Goal: Task Accomplishment & Management: Use online tool/utility

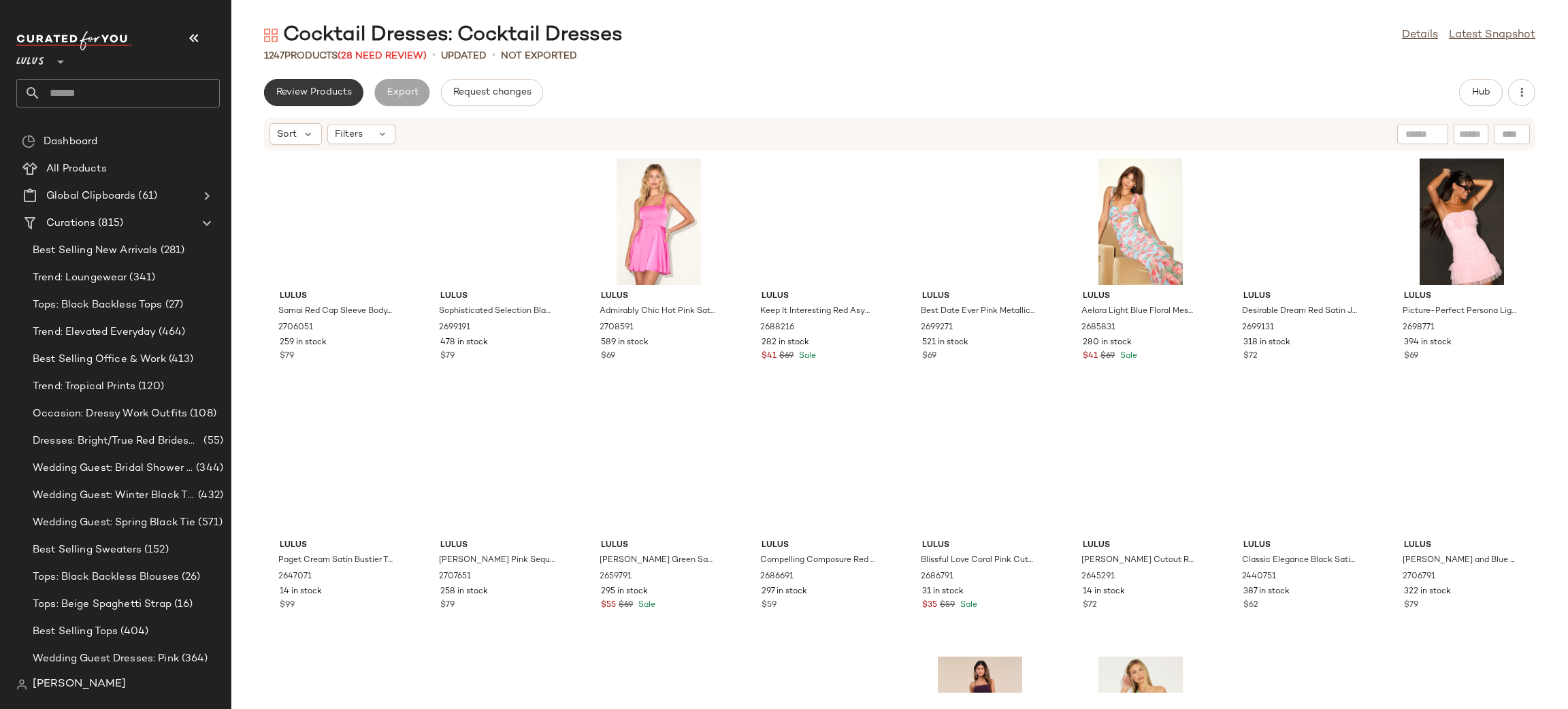
click at [301, 85] on button "Review Products" at bounding box center [313, 92] width 99 height 27
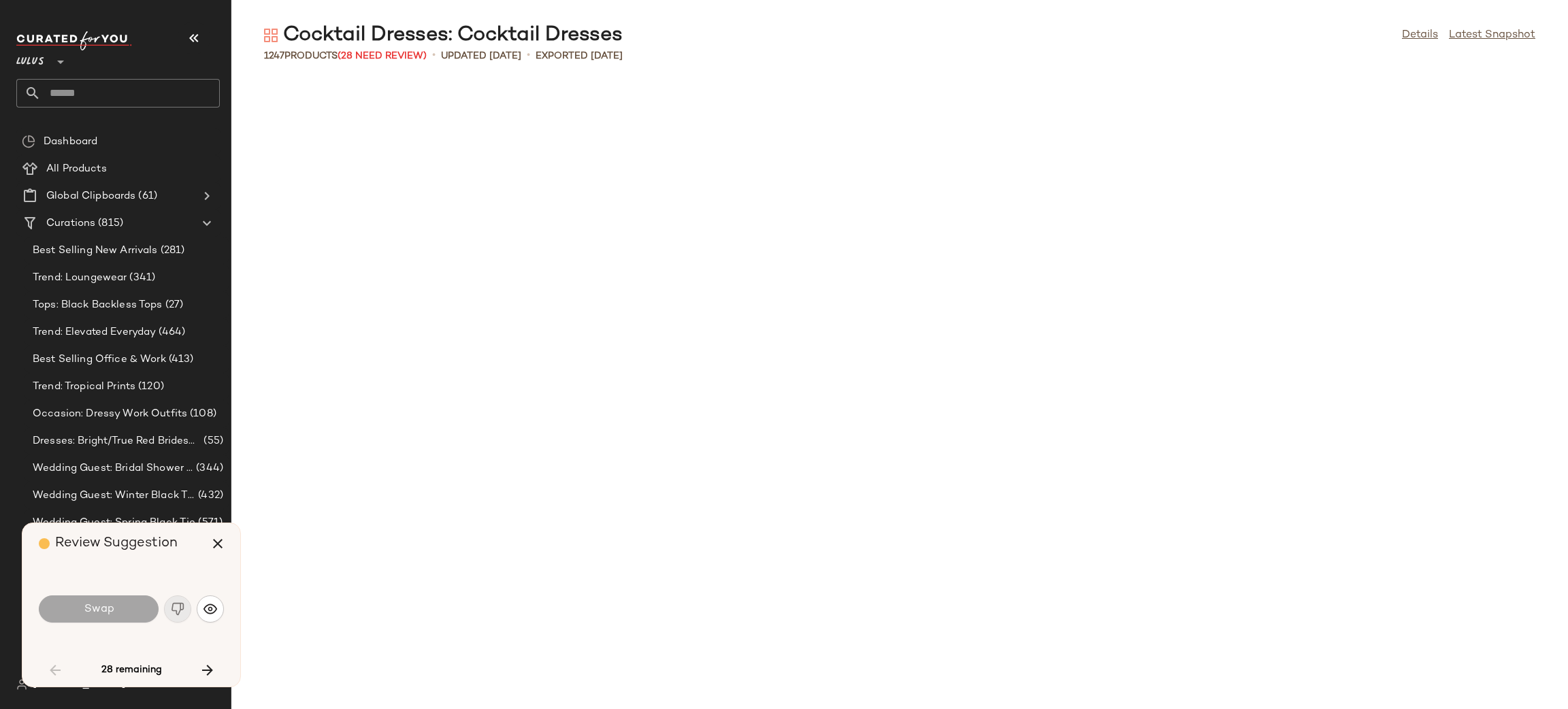
scroll to position [1007, 0]
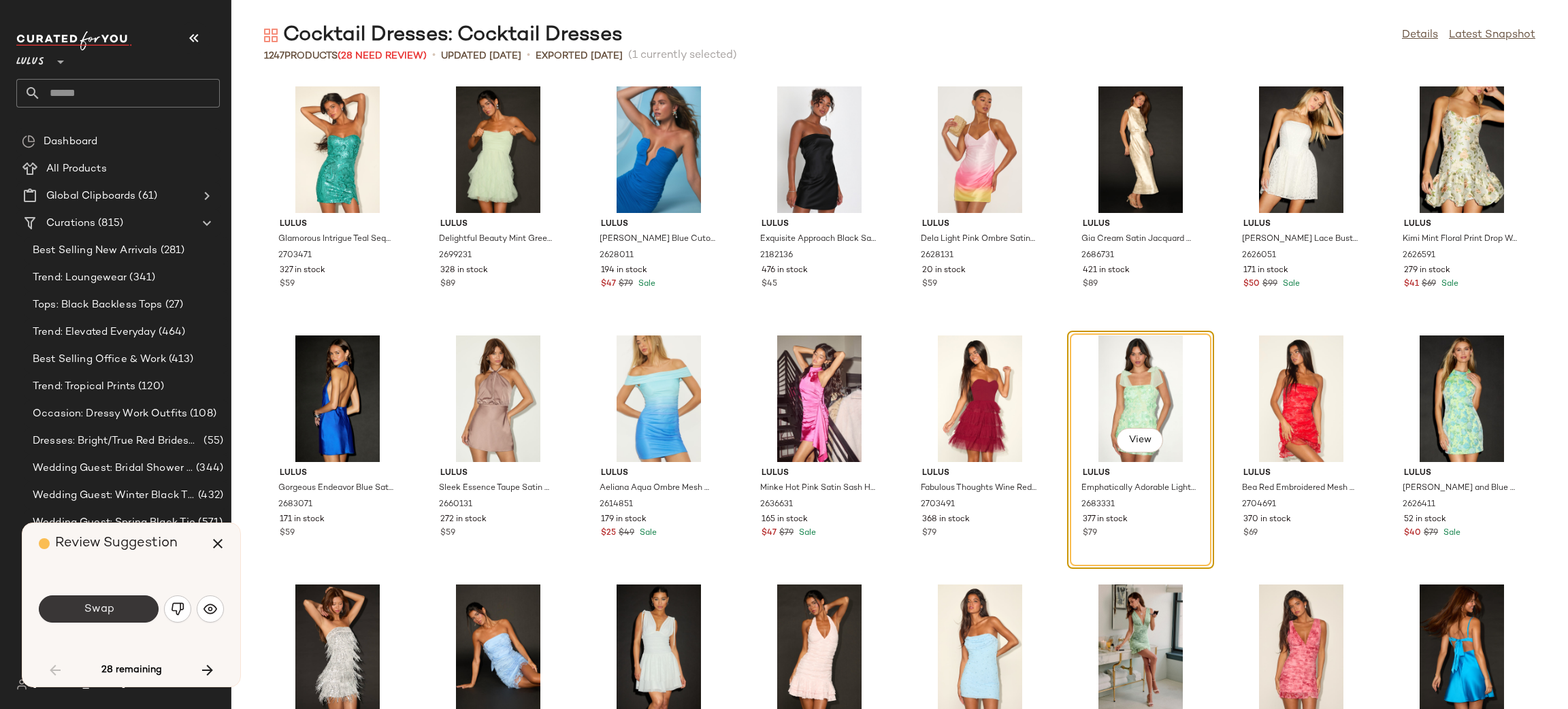
click at [102, 602] on button "Swap" at bounding box center [98, 608] width 119 height 27
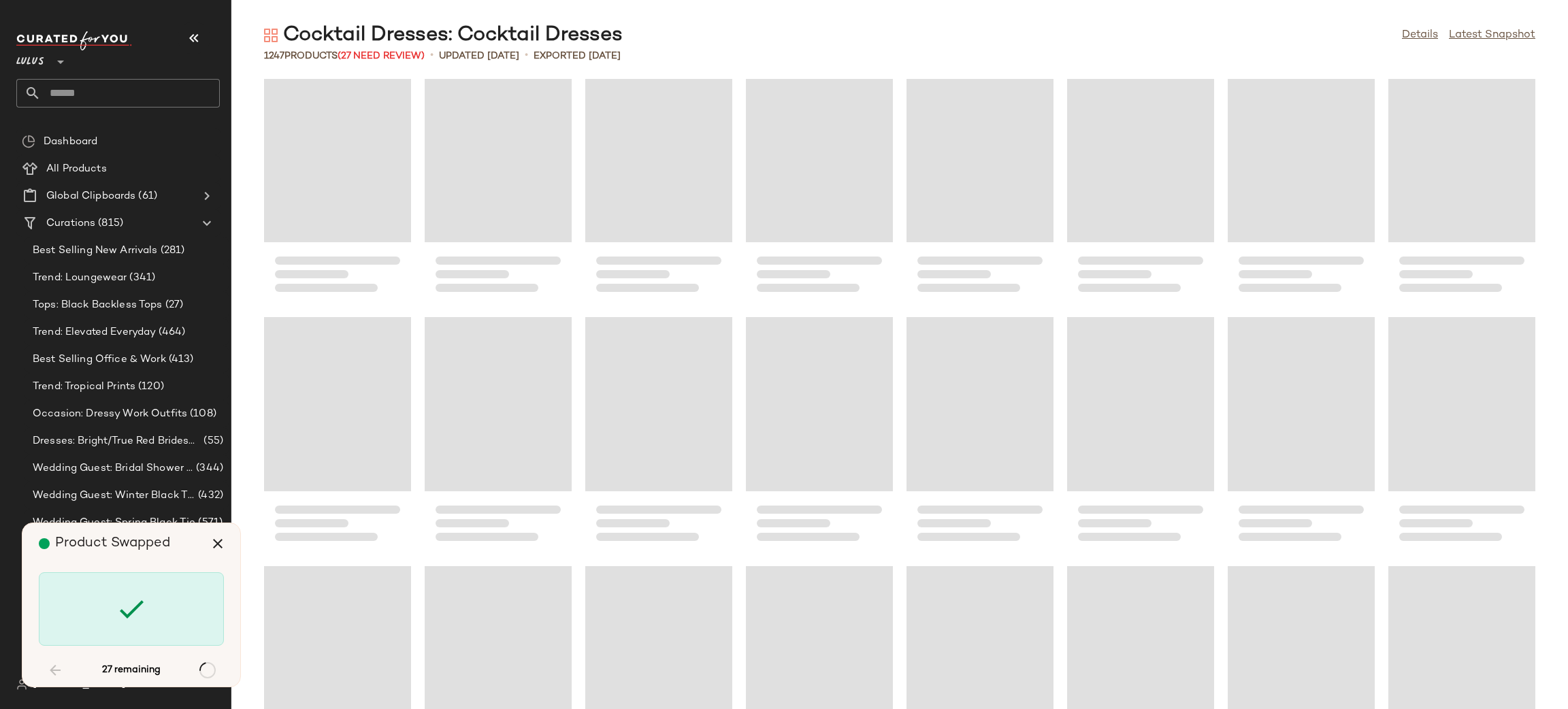
scroll to position [3766, 0]
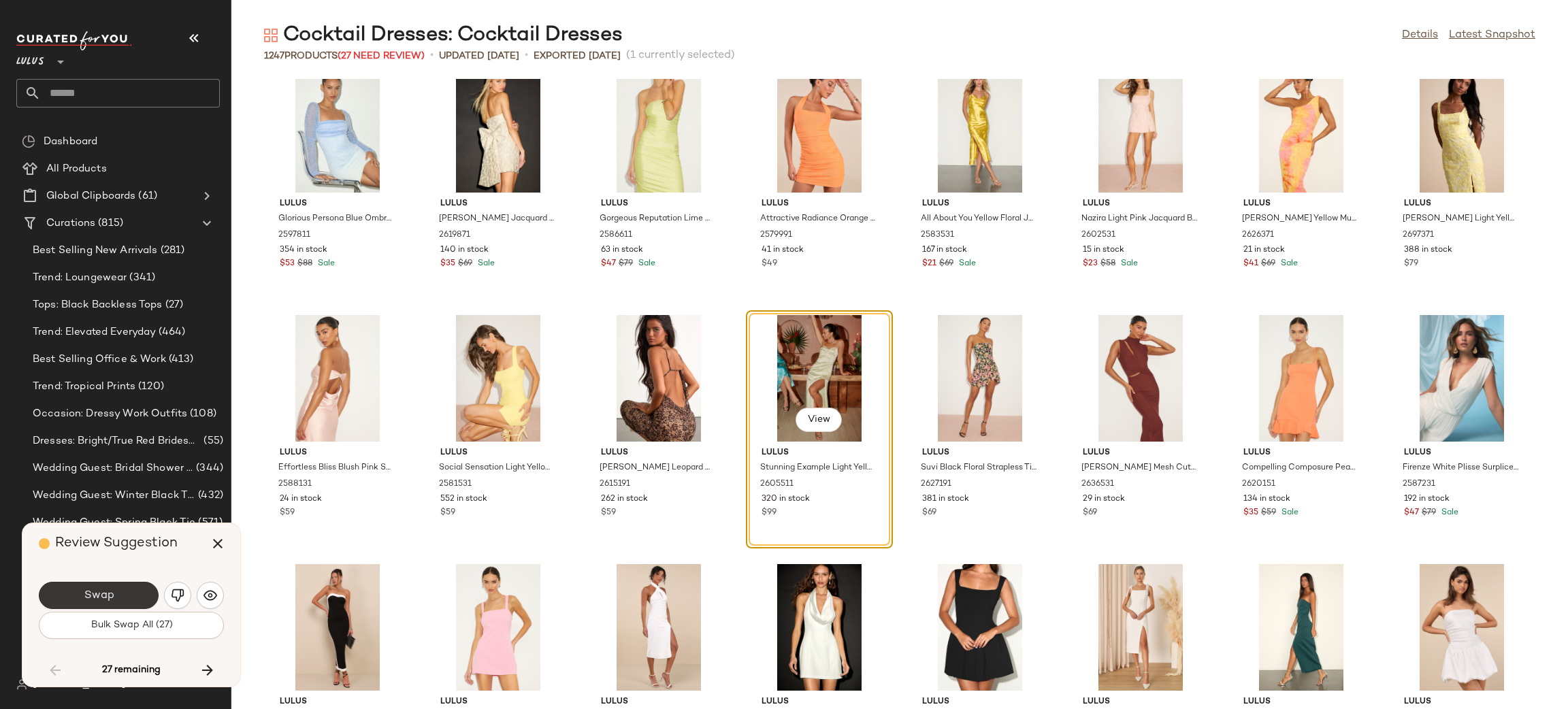
click at [67, 591] on button "Swap" at bounding box center [98, 595] width 119 height 27
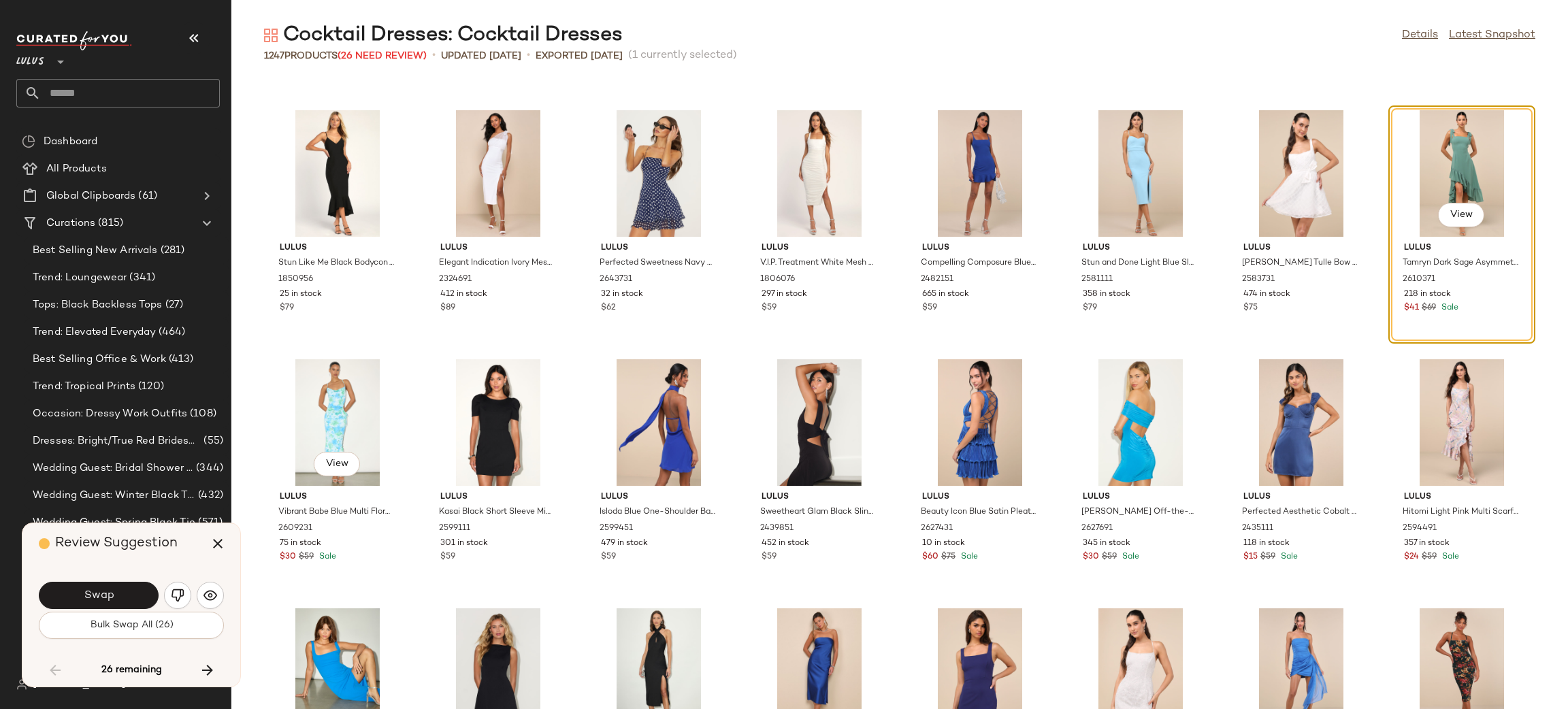
scroll to position [5236, 0]
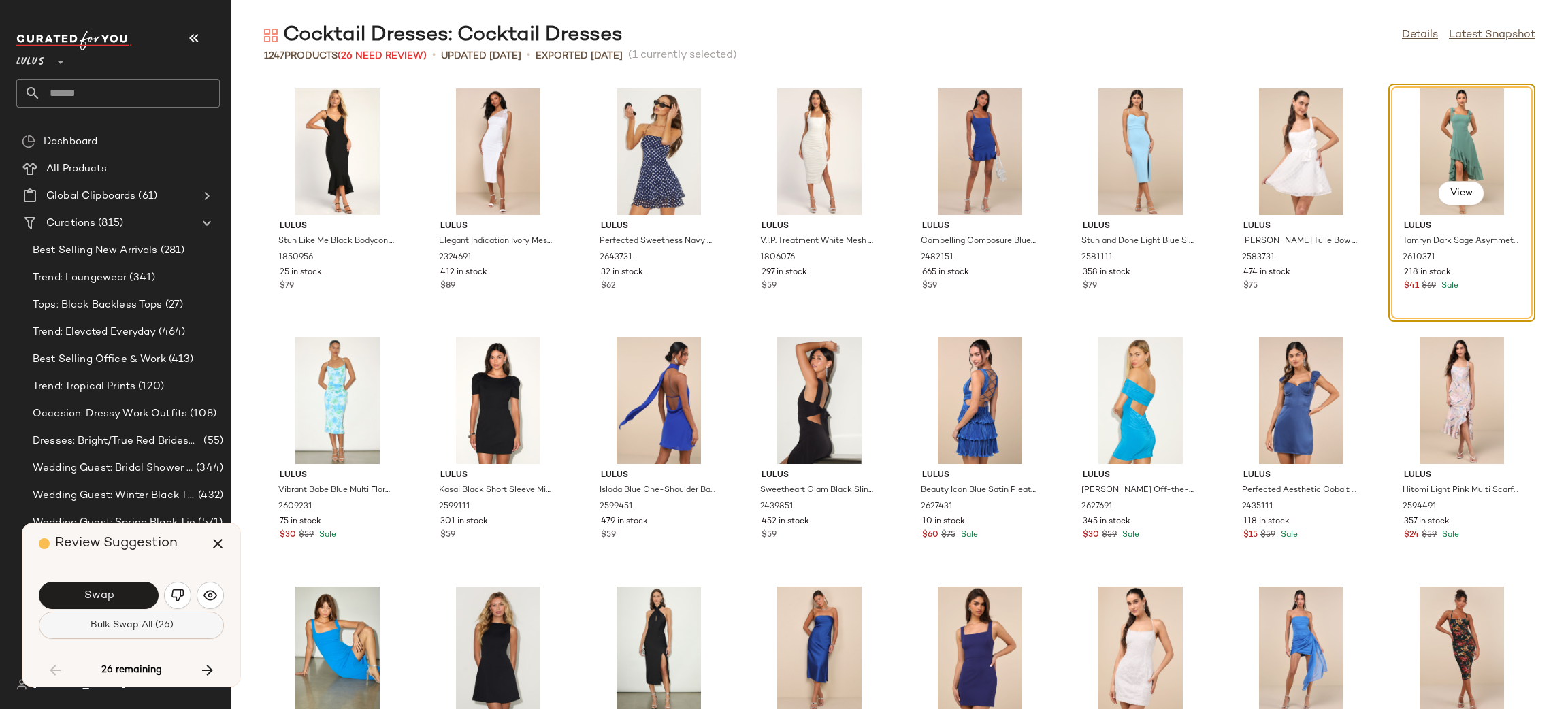
click at [119, 636] on button "Bulk Swap All (26)" at bounding box center [131, 625] width 185 height 27
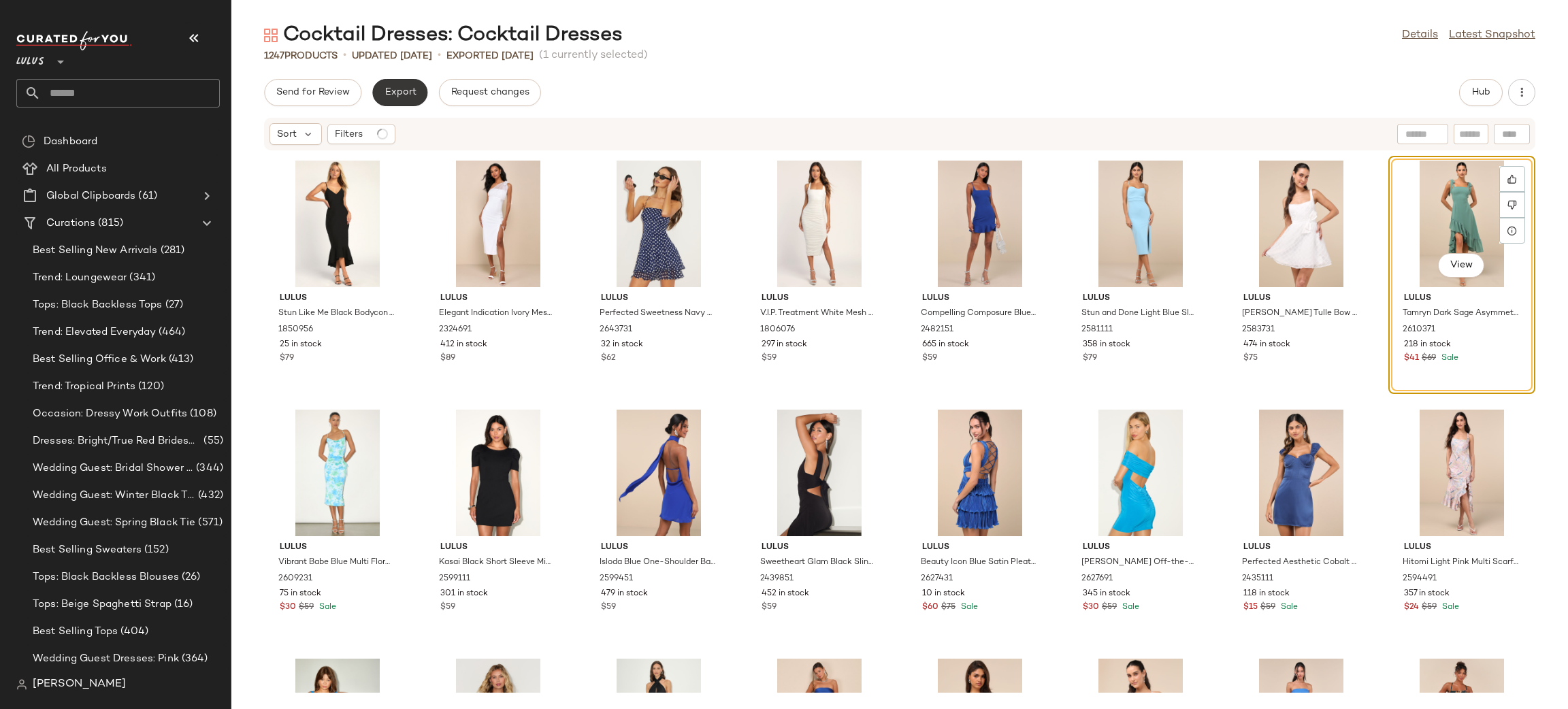
click at [403, 90] on span "Export" at bounding box center [400, 92] width 32 height 11
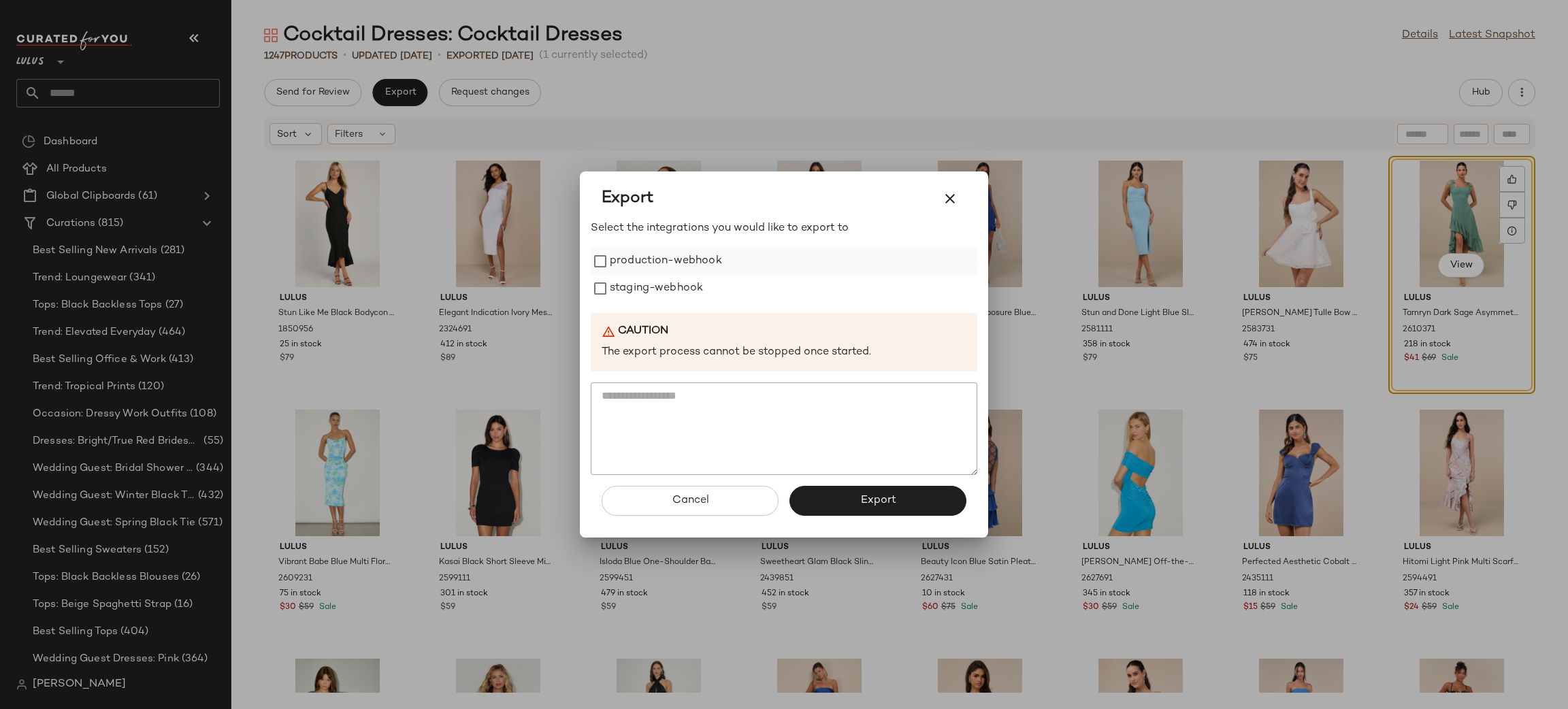
click at [610, 265] on label "production-webhook" at bounding box center [665, 261] width 113 height 27
click at [616, 282] on label "staging-webhook" at bounding box center [656, 289] width 93 height 27
drag, startPoint x: 810, startPoint y: 459, endPoint x: 856, endPoint y: 485, distance: 52.8
click at [853, 482] on div "Select the integrations you would like to export to production-webhook staging-…" at bounding box center [784, 378] width 387 height 317
click at [859, 500] on button "Export" at bounding box center [878, 500] width 177 height 30
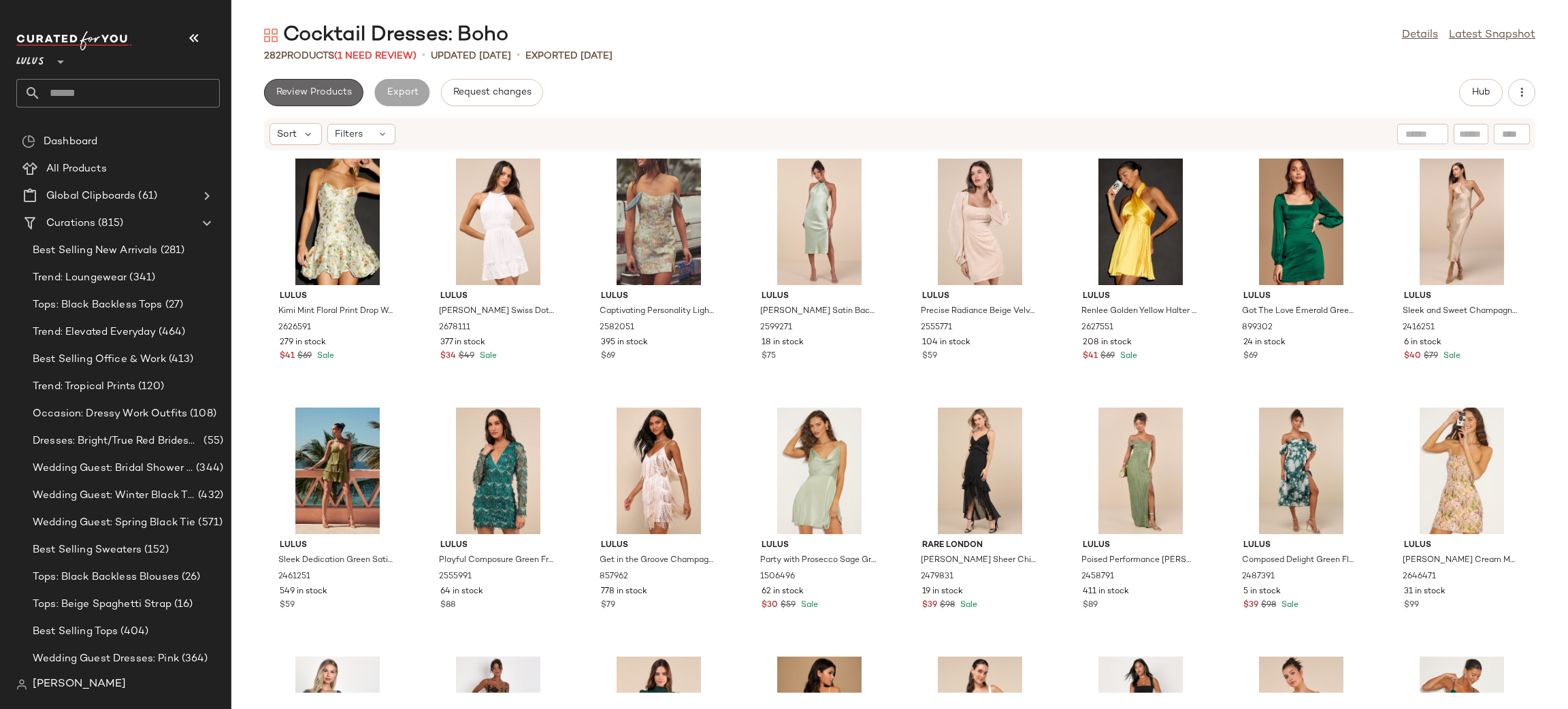
click at [342, 96] on span "Review Products" at bounding box center [314, 92] width 76 height 11
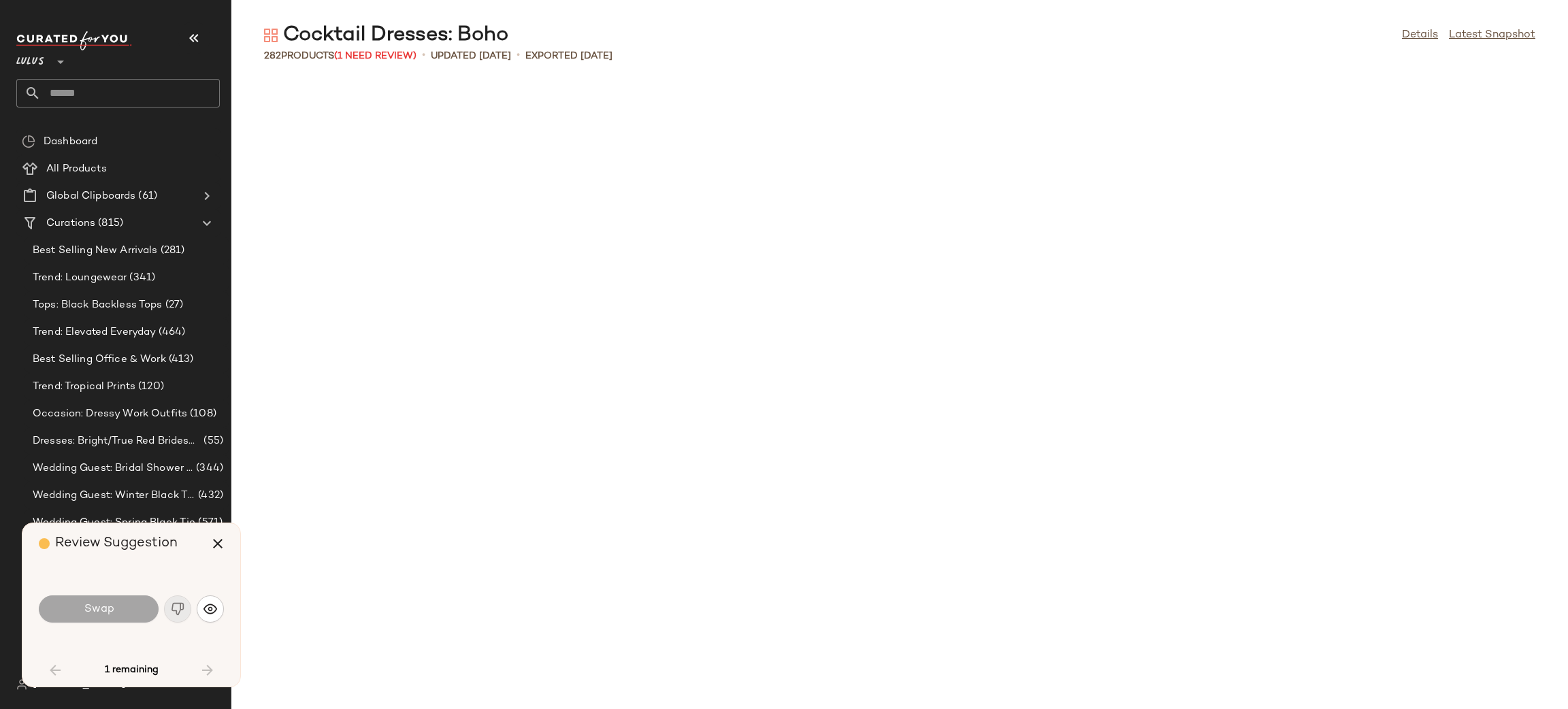
scroll to position [1007, 0]
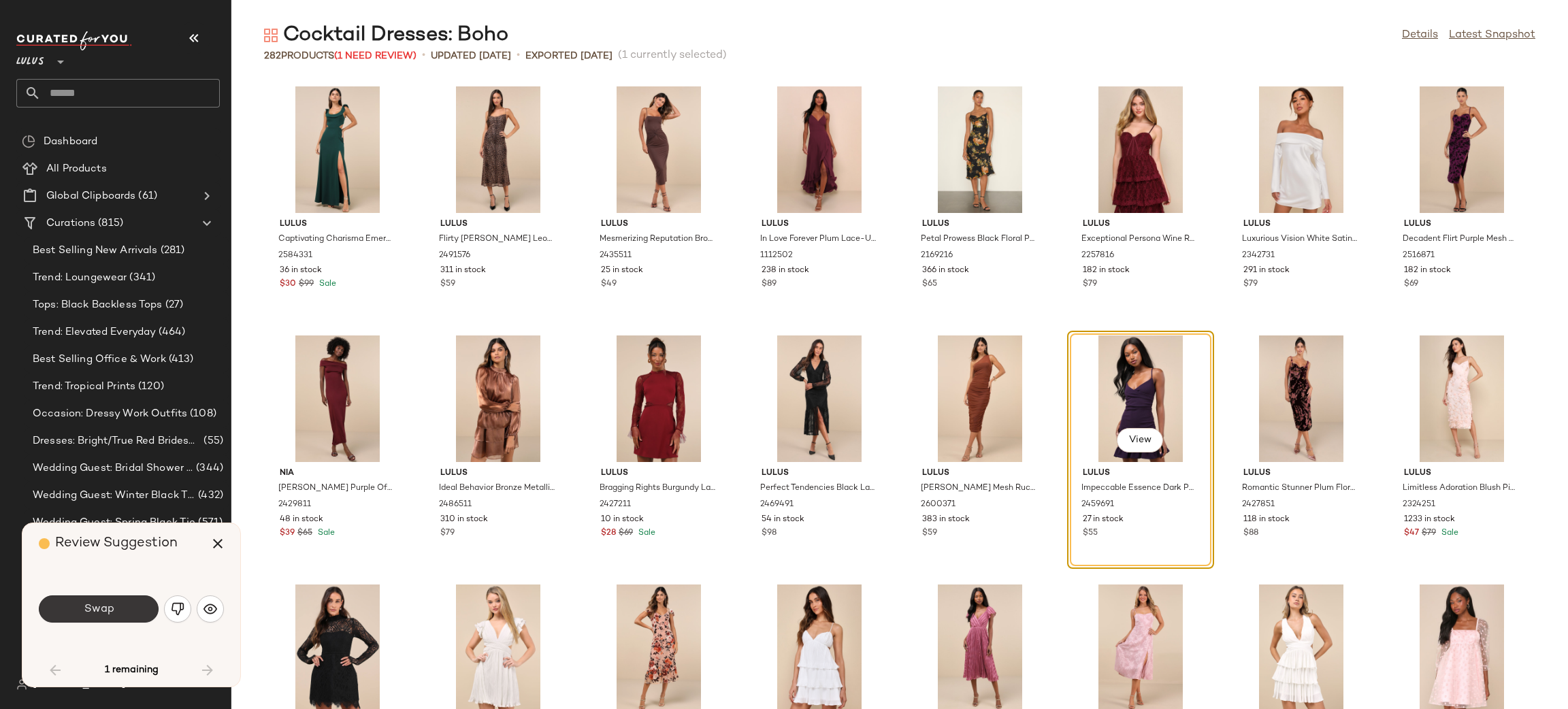
click at [119, 595] on button "Swap" at bounding box center [98, 608] width 119 height 27
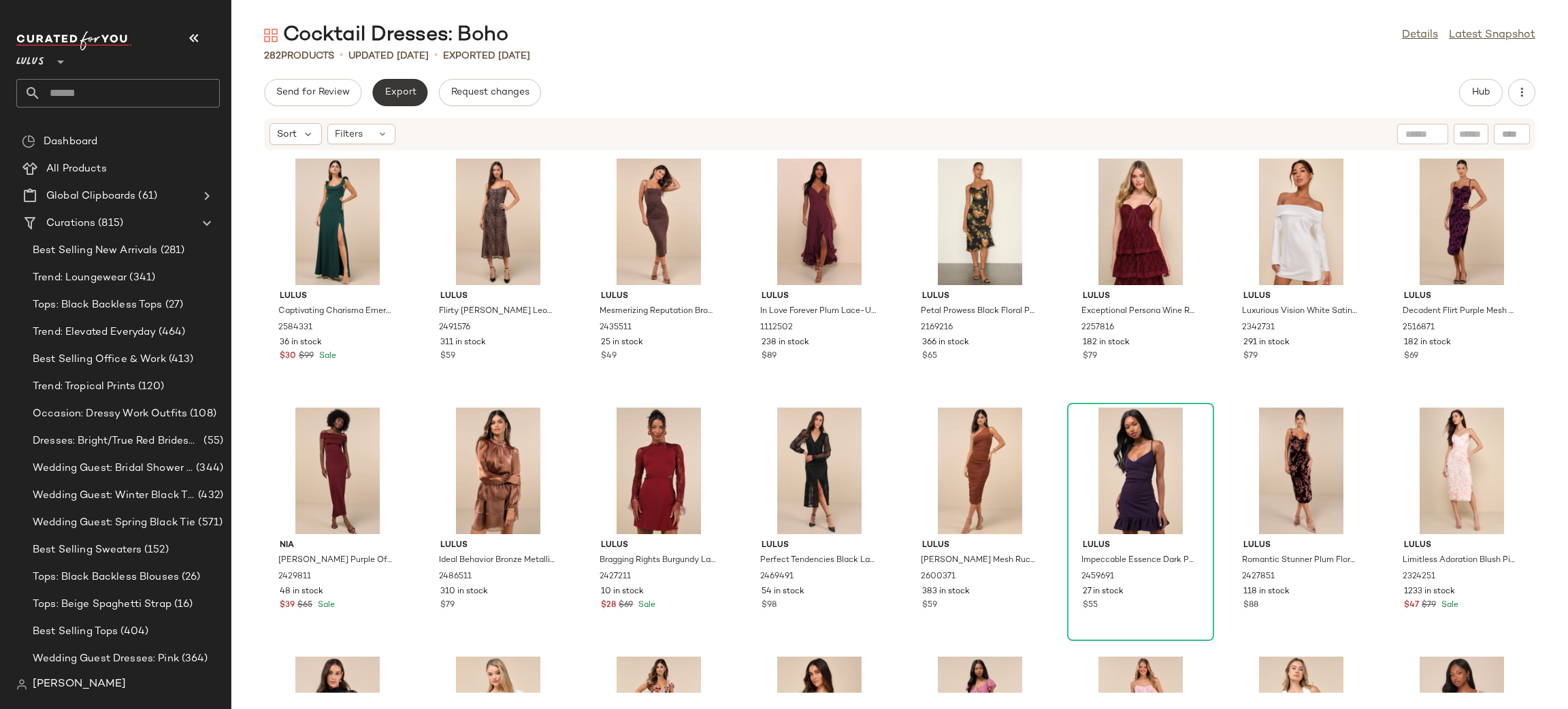
click at [401, 95] on span "Export" at bounding box center [400, 92] width 32 height 11
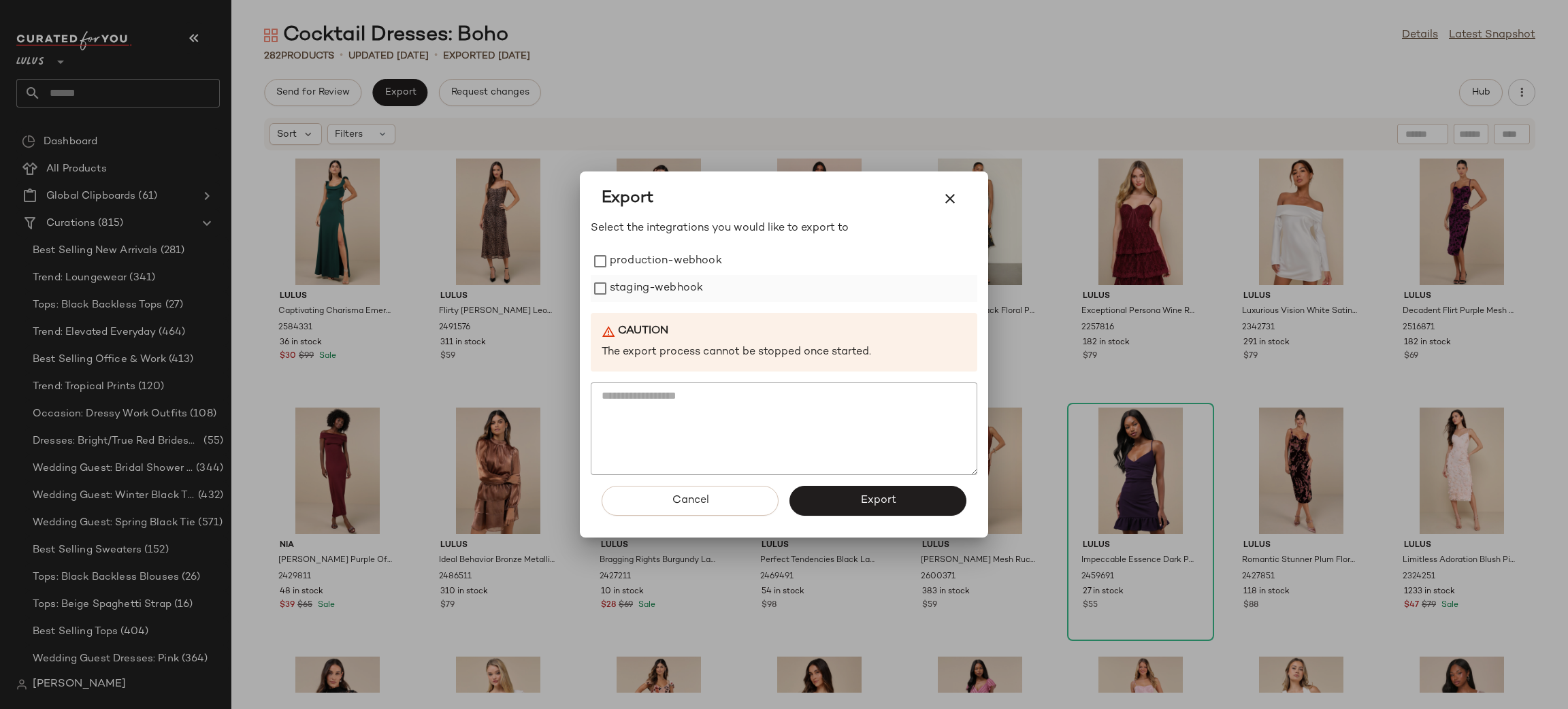
drag, startPoint x: 667, startPoint y: 267, endPoint x: 665, endPoint y: 279, distance: 12.2
click at [666, 276] on div "production-webhook staging-webhook" at bounding box center [784, 275] width 387 height 54
click at [665, 287] on label "staging-webhook" at bounding box center [656, 289] width 93 height 27
click at [661, 259] on label "production-webhook" at bounding box center [665, 261] width 113 height 27
click at [892, 497] on span "Export" at bounding box center [877, 500] width 36 height 13
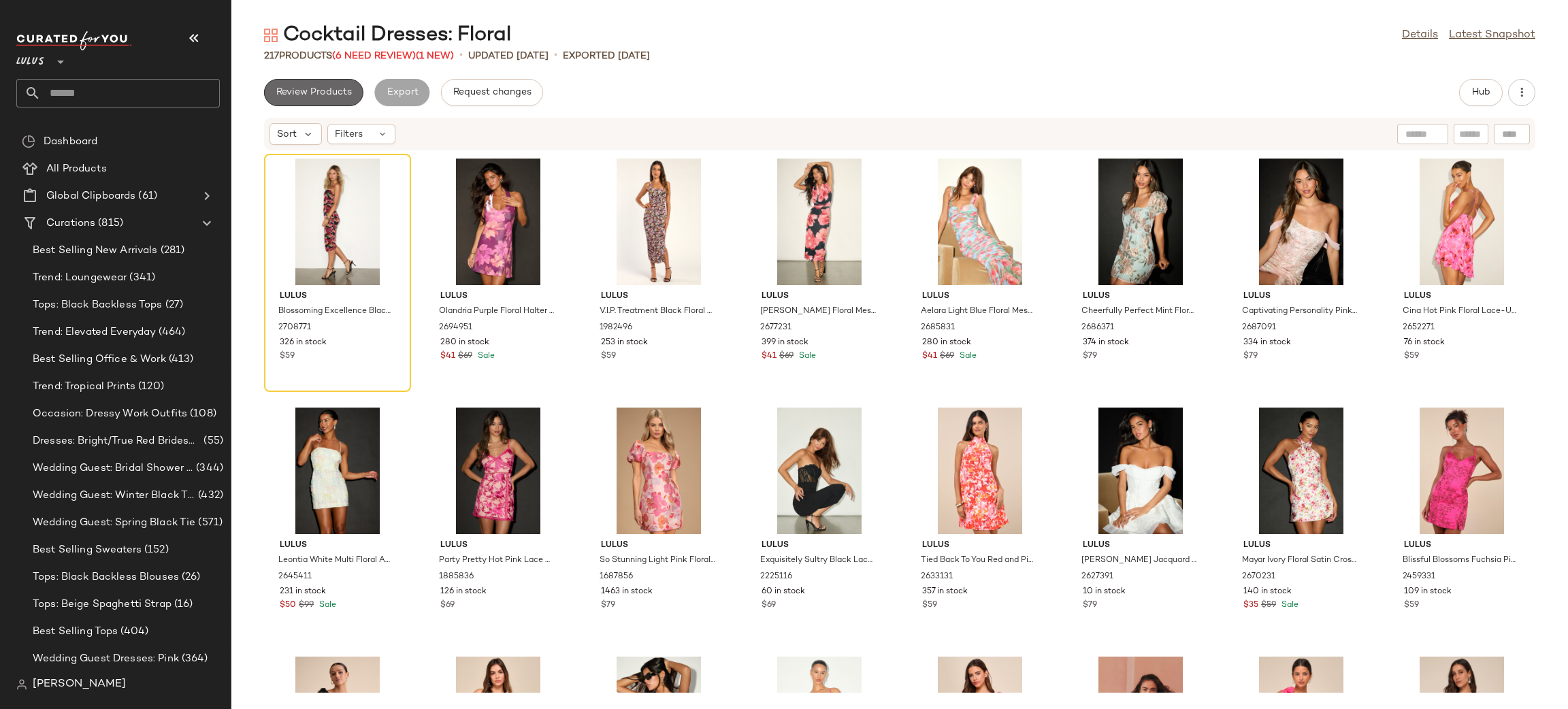
click at [306, 85] on button "Review Products" at bounding box center [313, 92] width 99 height 27
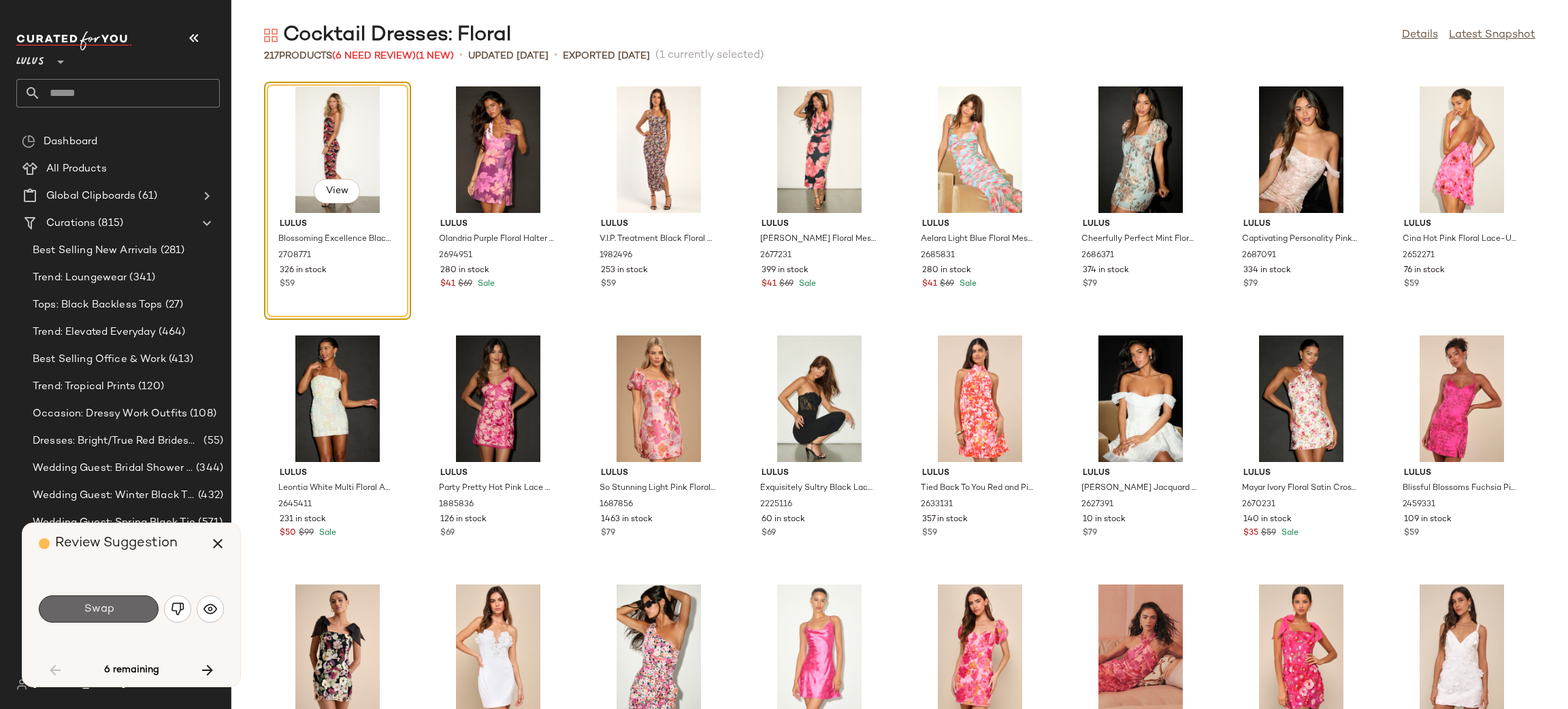
click at [137, 601] on button "Swap" at bounding box center [98, 608] width 119 height 27
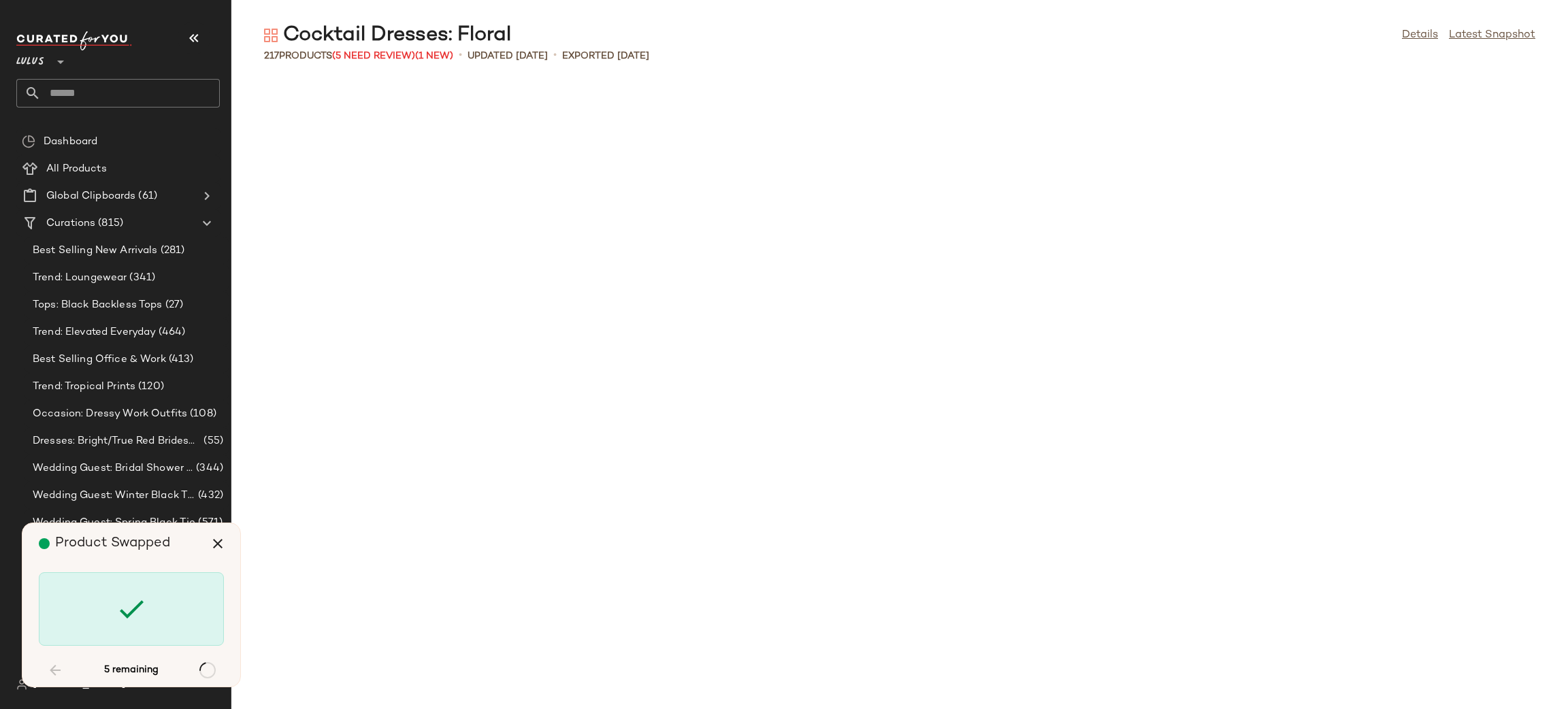
scroll to position [1007, 0]
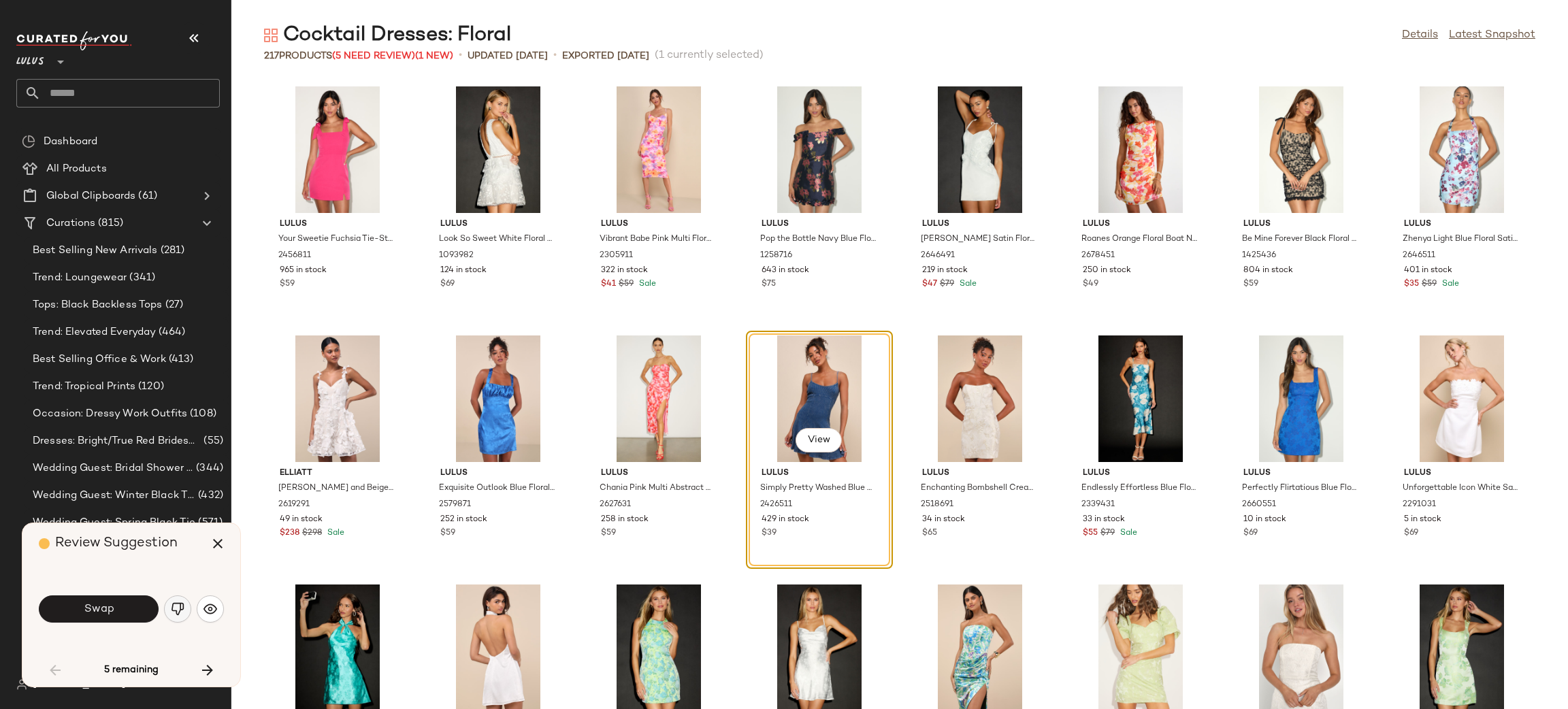
click at [172, 607] on img "button" at bounding box center [178, 608] width 14 height 14
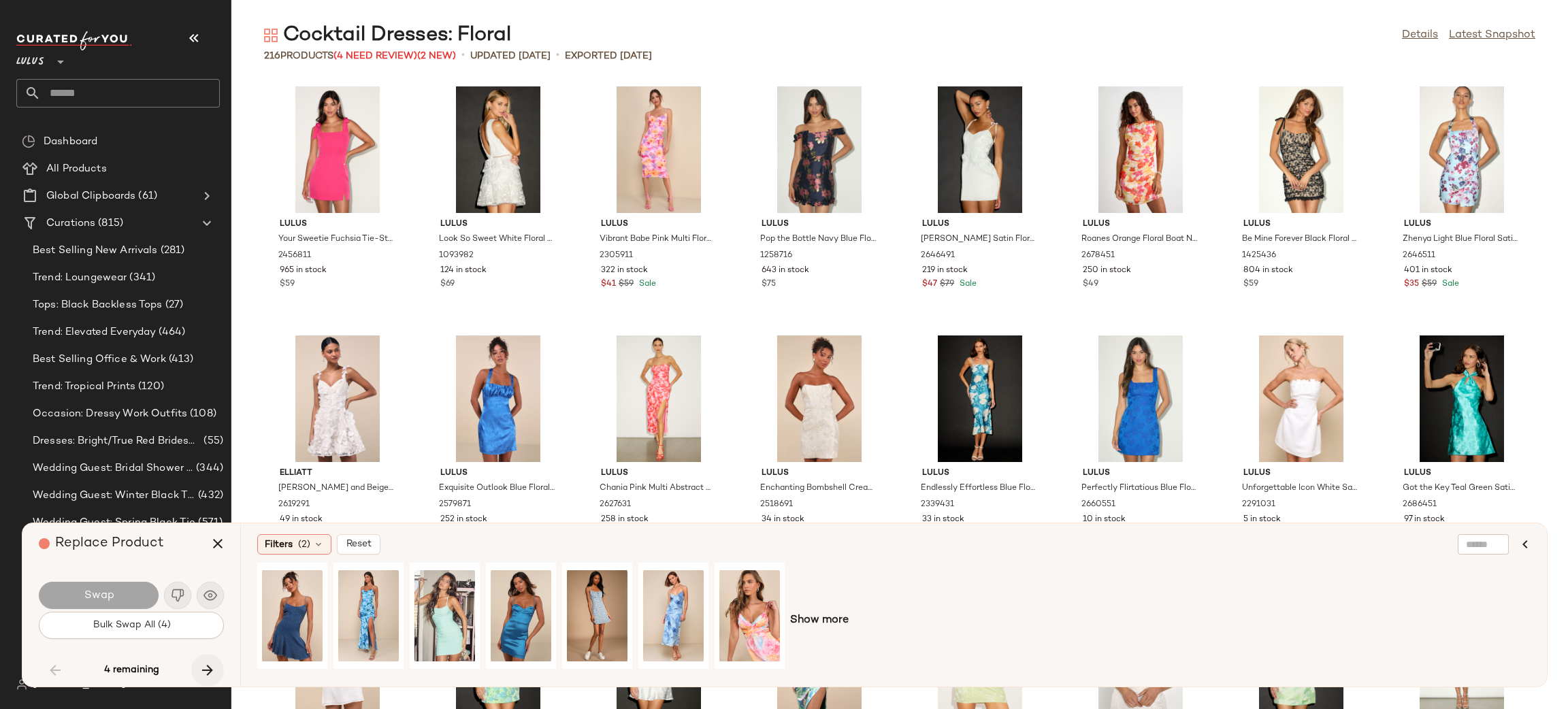
click at [207, 670] on icon "button" at bounding box center [207, 669] width 16 height 16
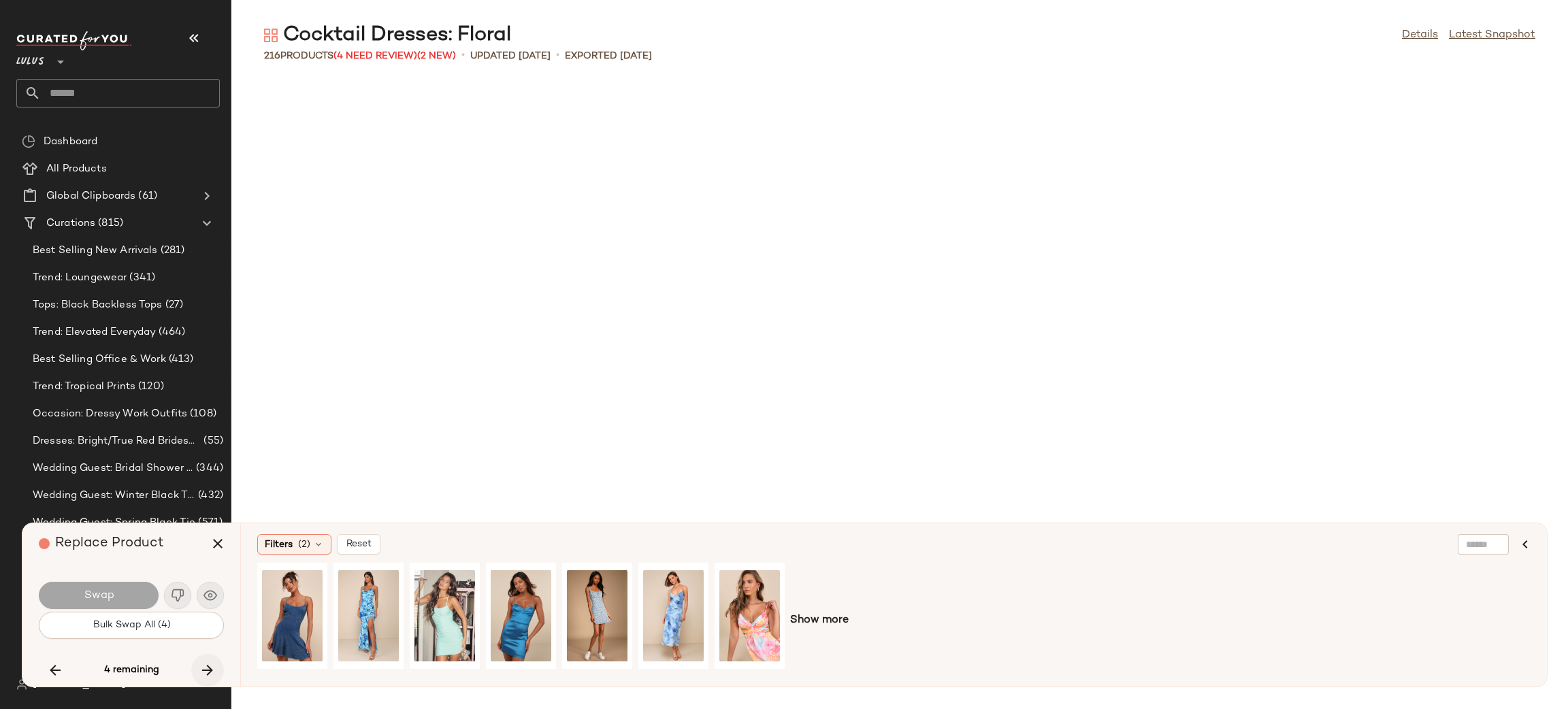
scroll to position [3236, 0]
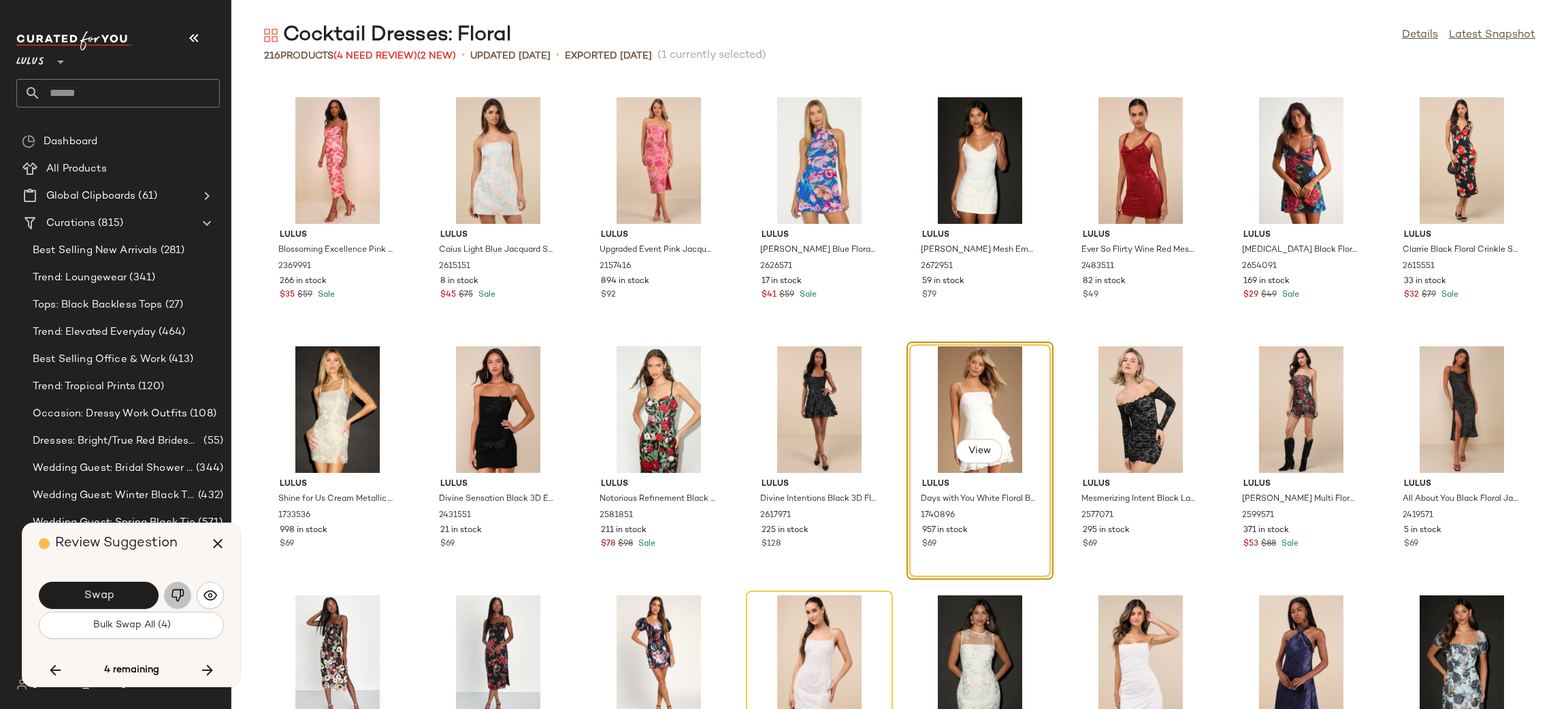
click at [182, 602] on img "button" at bounding box center [178, 595] width 14 height 14
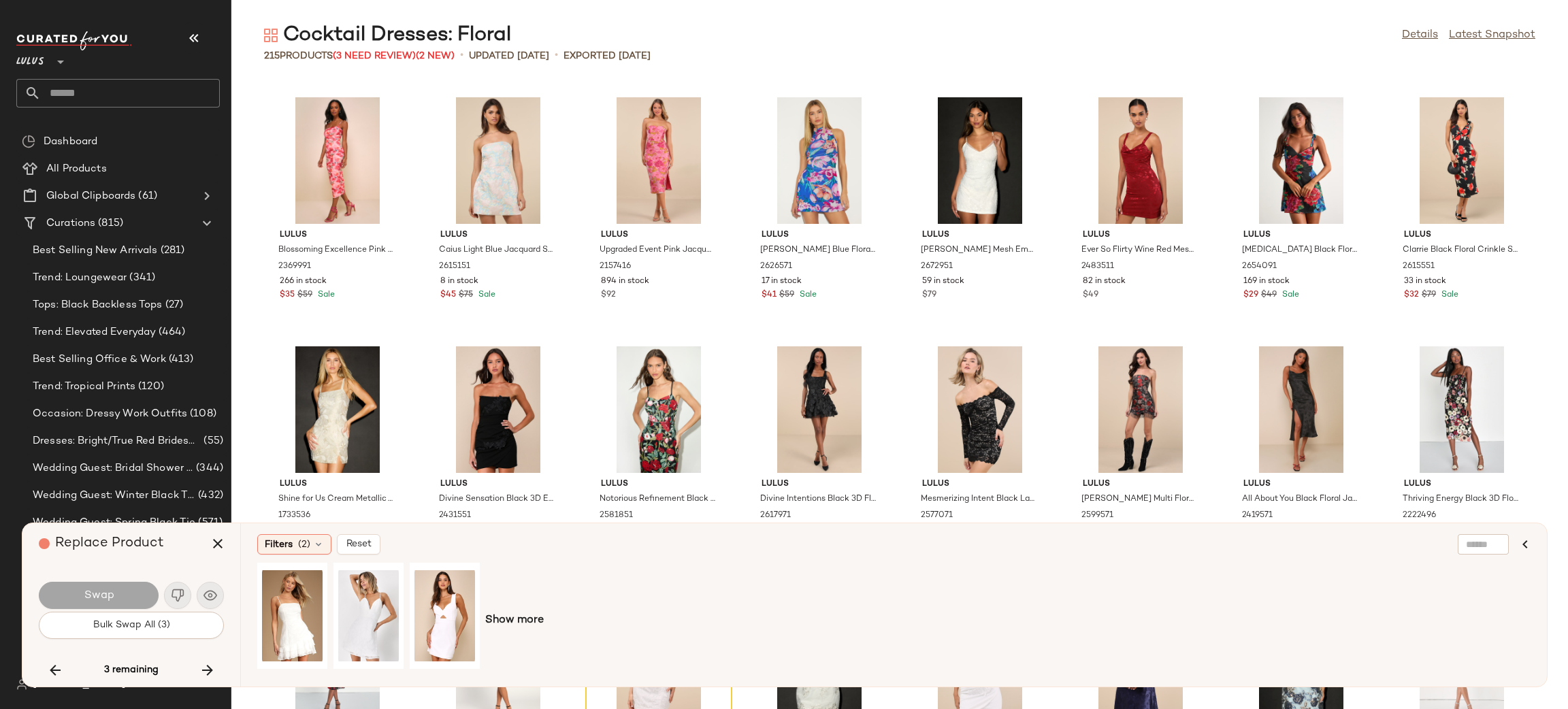
click at [207, 681] on button "button" at bounding box center [207, 670] width 33 height 33
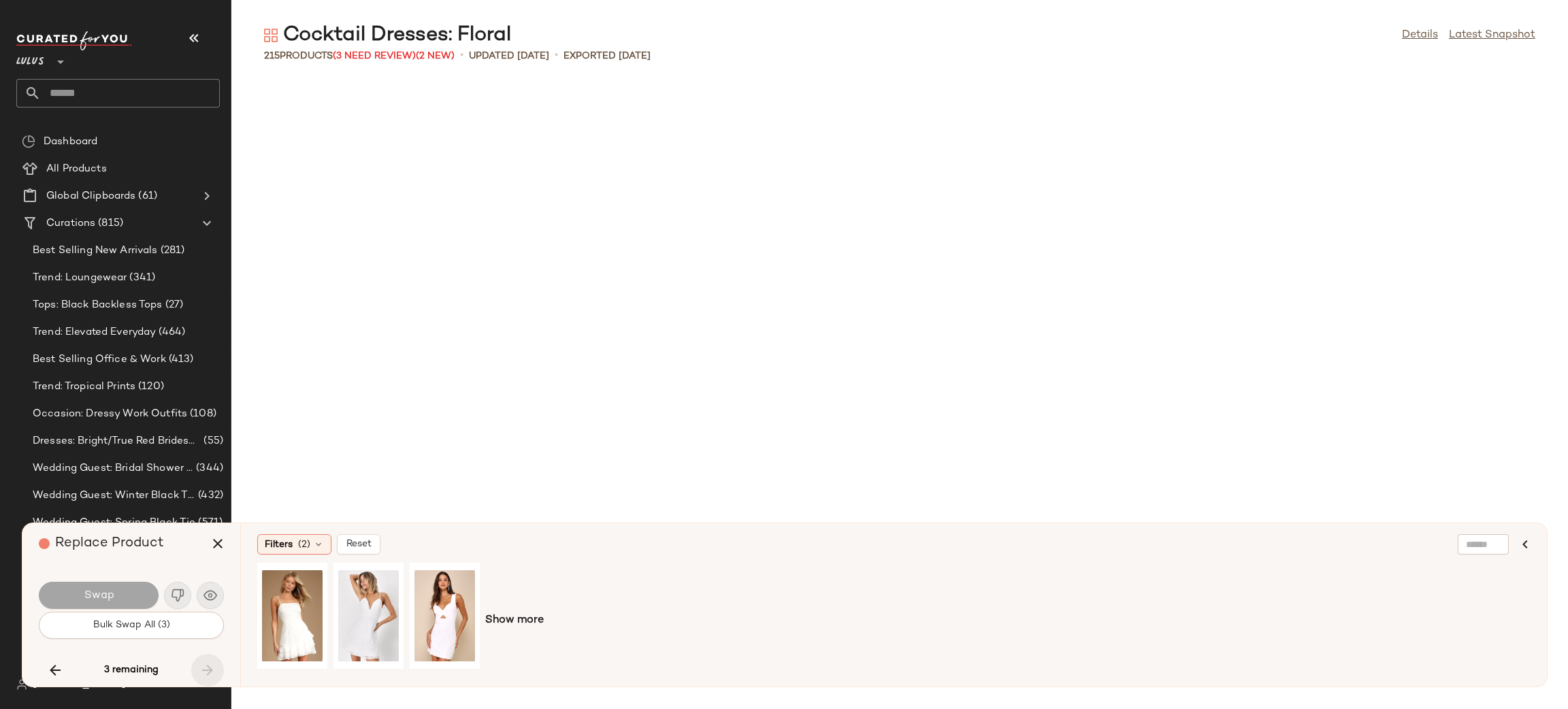
scroll to position [4480, 0]
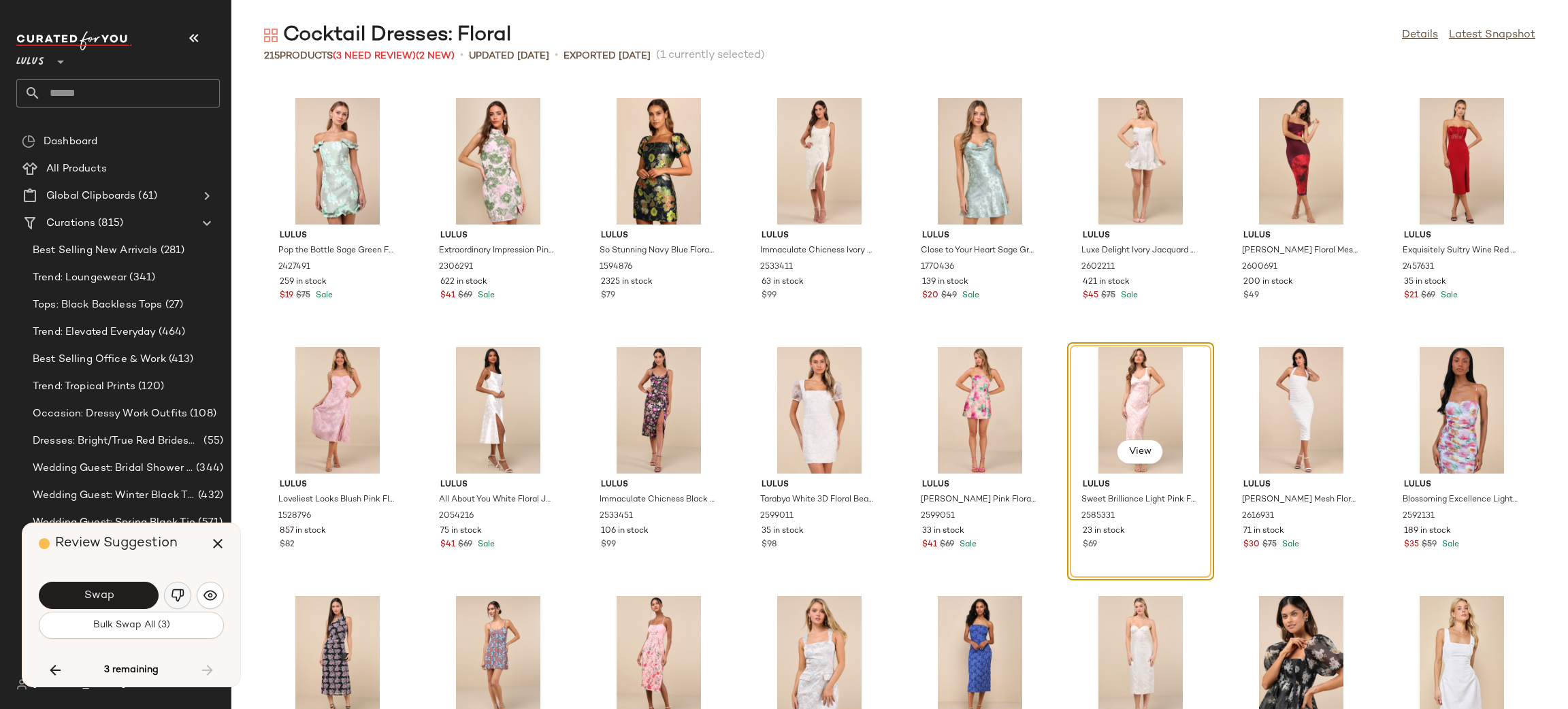
click at [172, 583] on div "Swap" at bounding box center [131, 595] width 185 height 33
click at [172, 591] on img "button" at bounding box center [178, 595] width 14 height 14
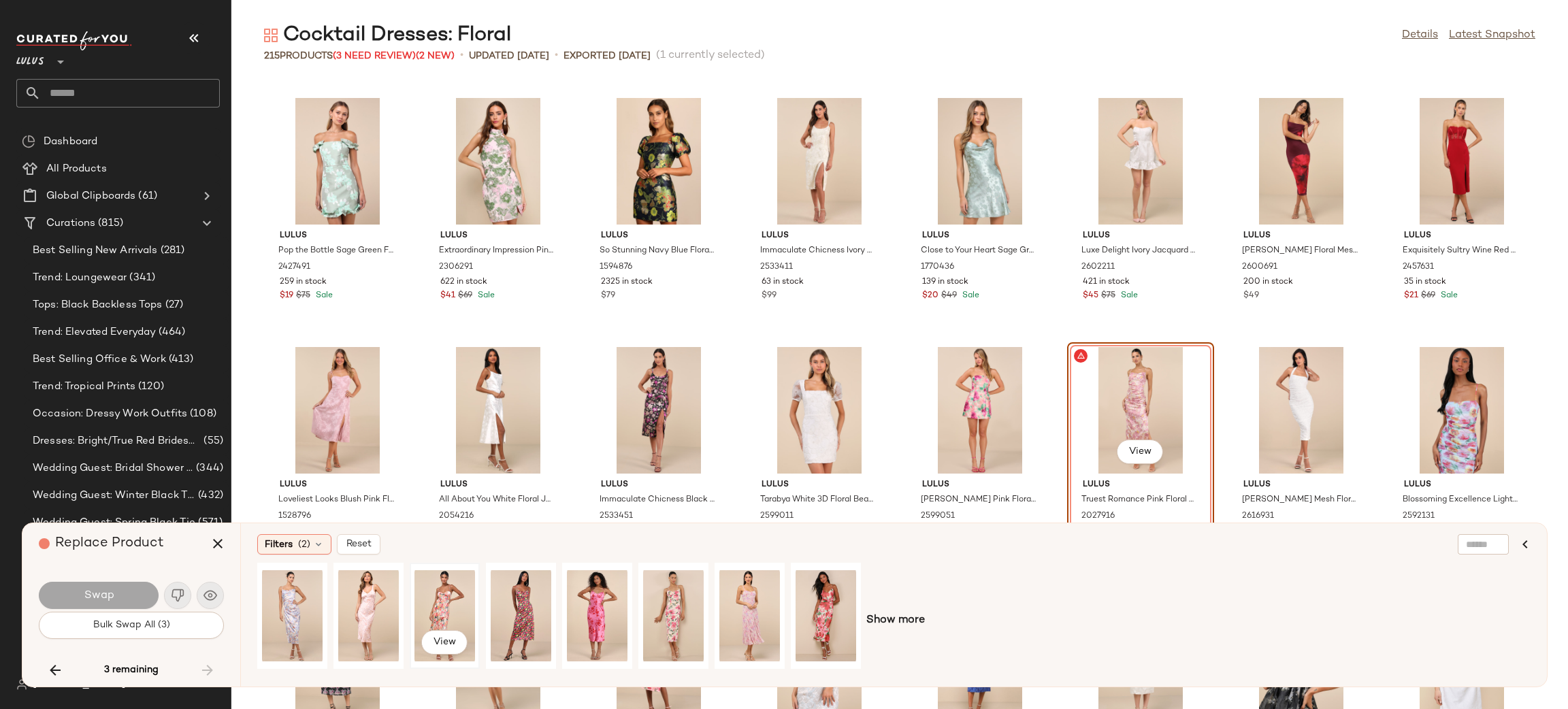
click at [443, 591] on div "View" at bounding box center [445, 615] width 61 height 96
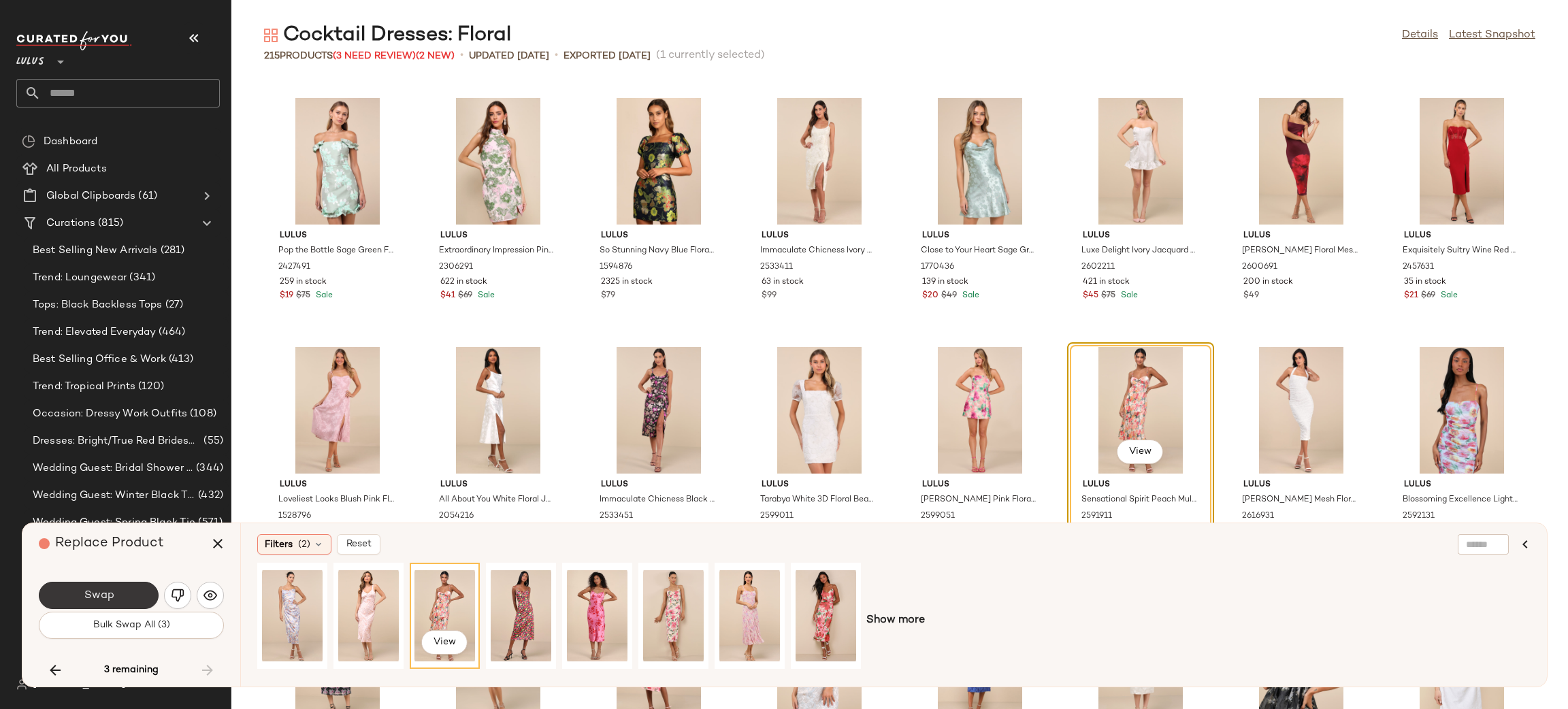
click at [154, 596] on button "Swap" at bounding box center [98, 595] width 119 height 27
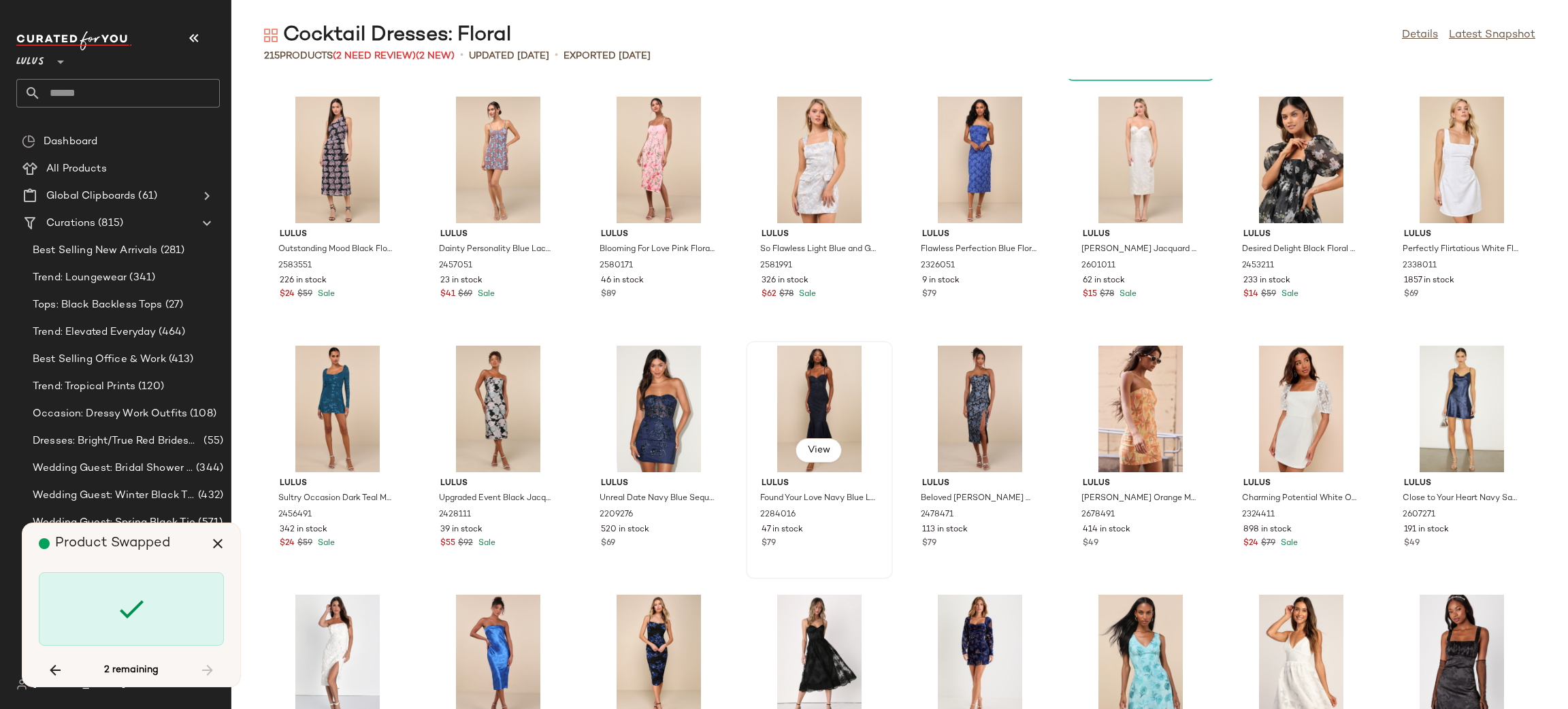
scroll to position [4981, 0]
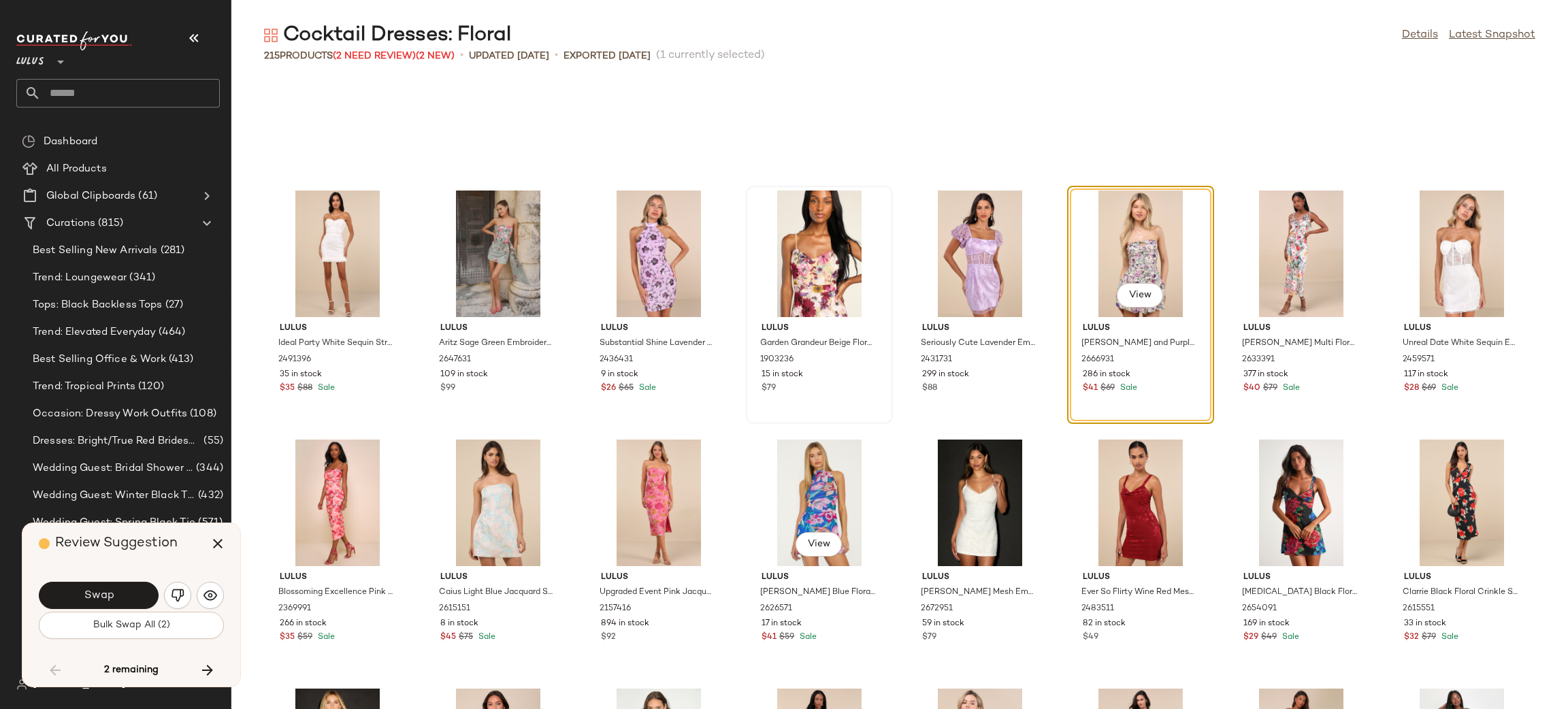
scroll to position [2858, 0]
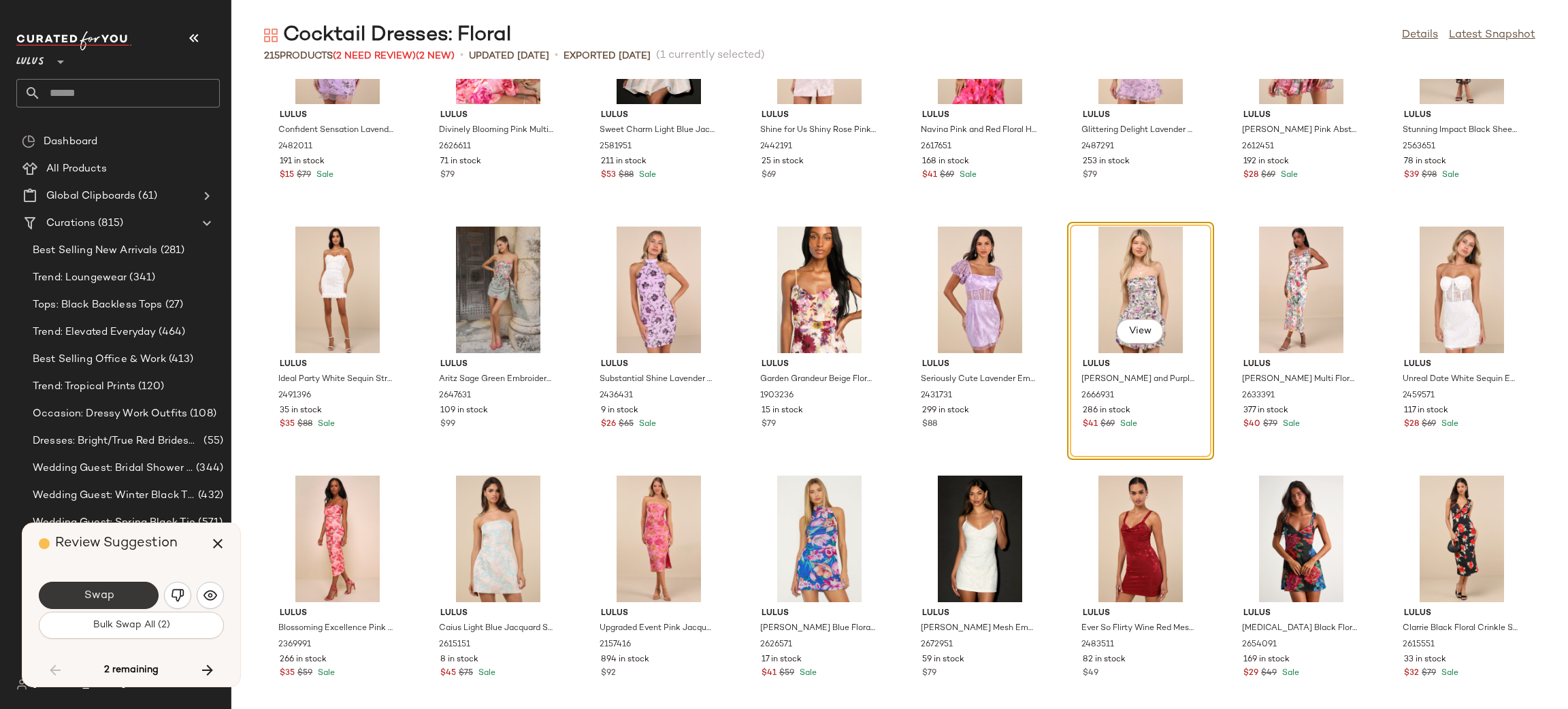
click at [112, 587] on button "Swap" at bounding box center [98, 595] width 119 height 27
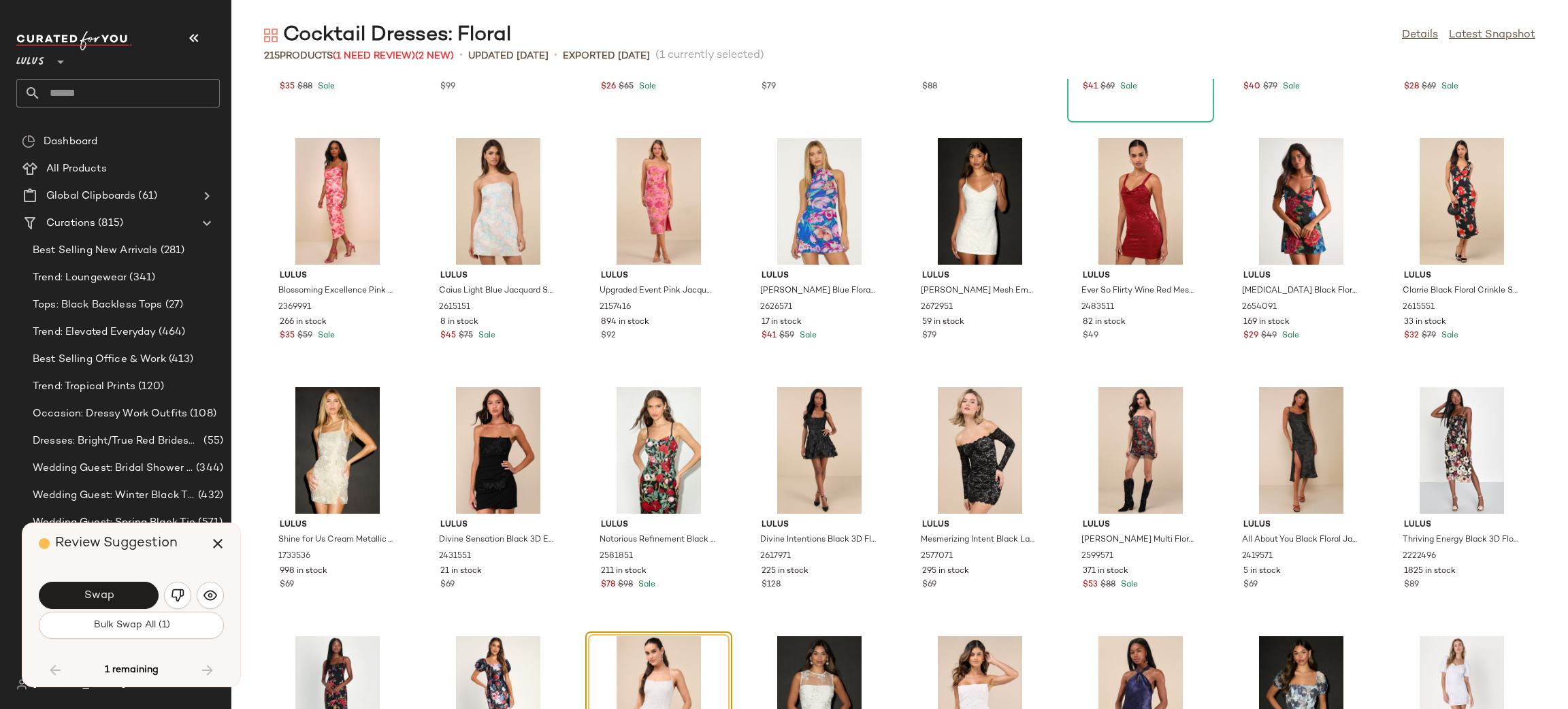
scroll to position [2937, 0]
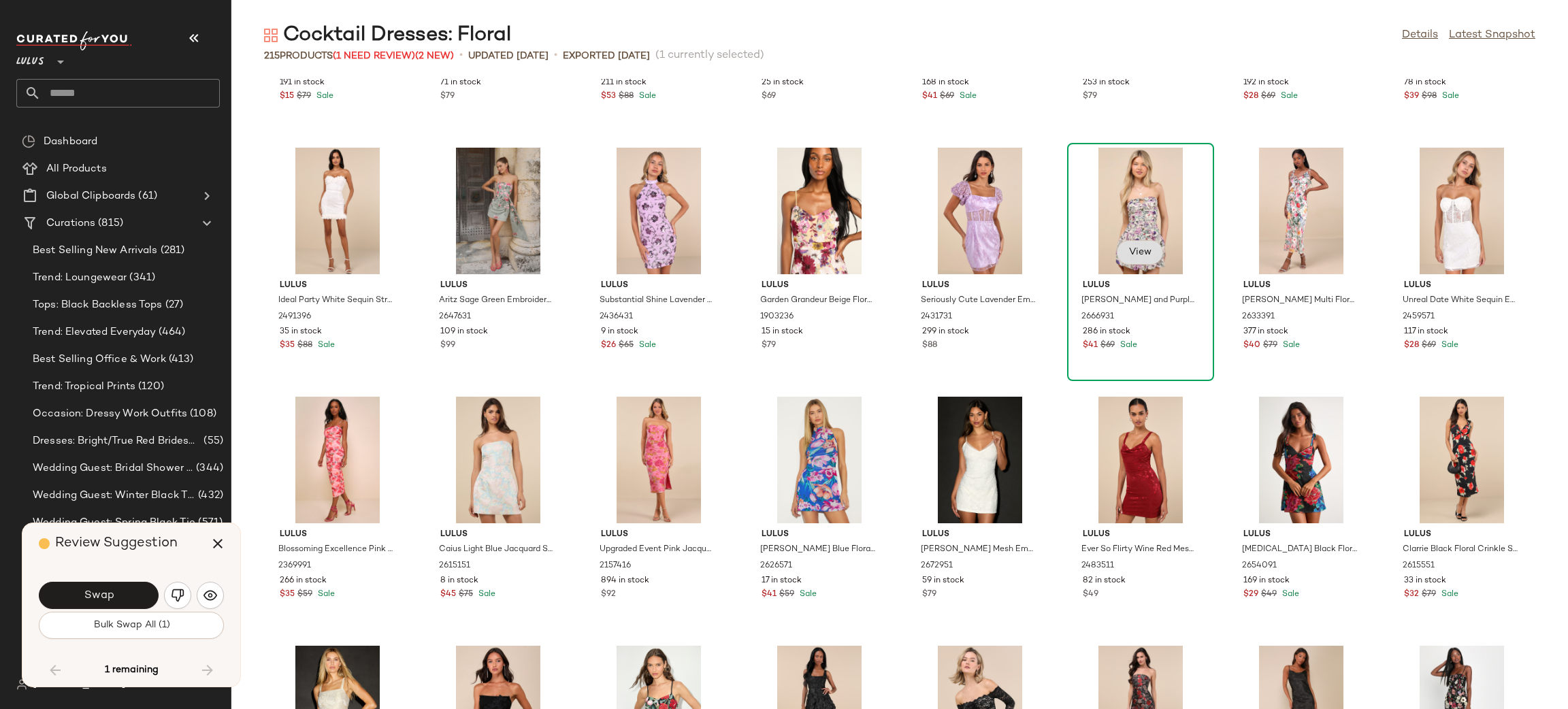
click at [1139, 247] on span "View" at bounding box center [1140, 252] width 23 height 11
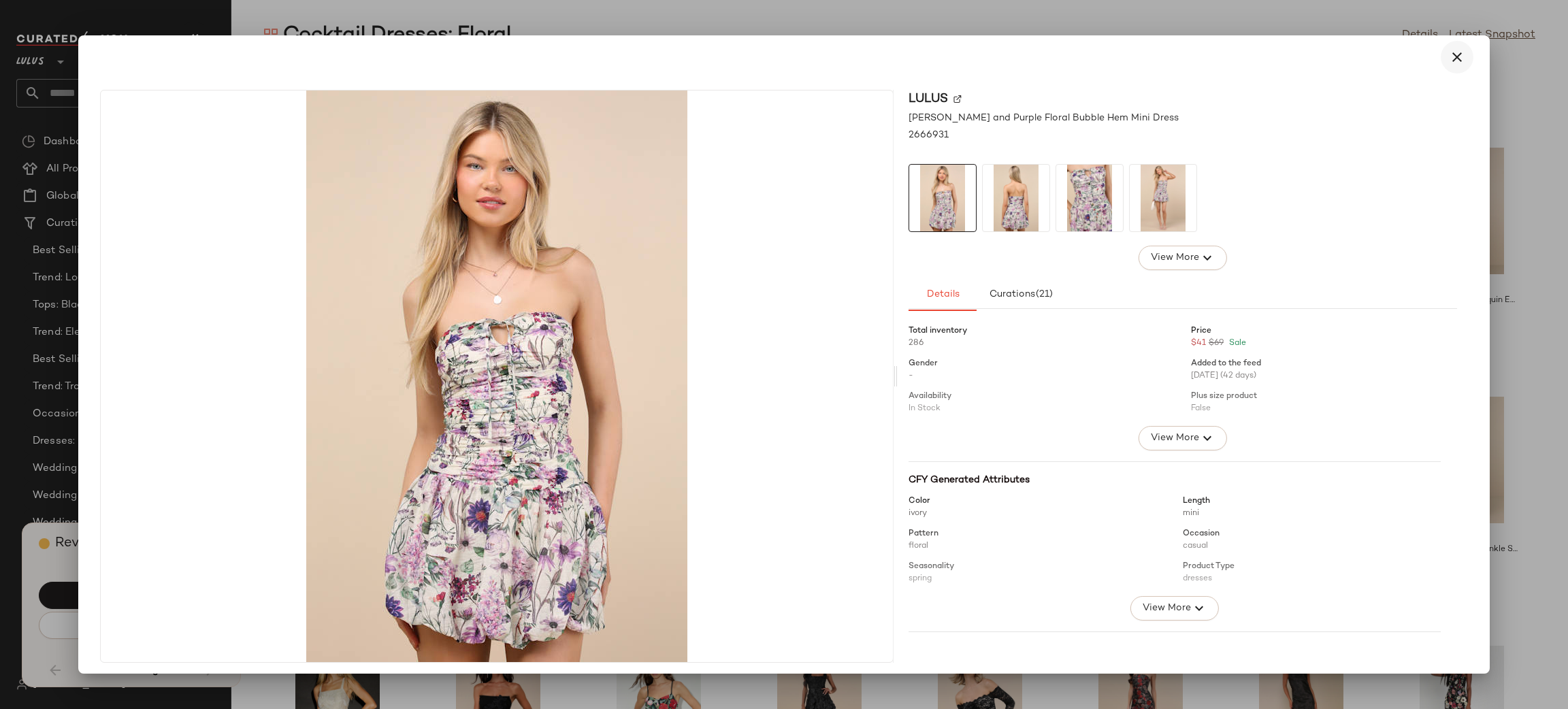
click at [1449, 52] on icon "button" at bounding box center [1457, 57] width 16 height 16
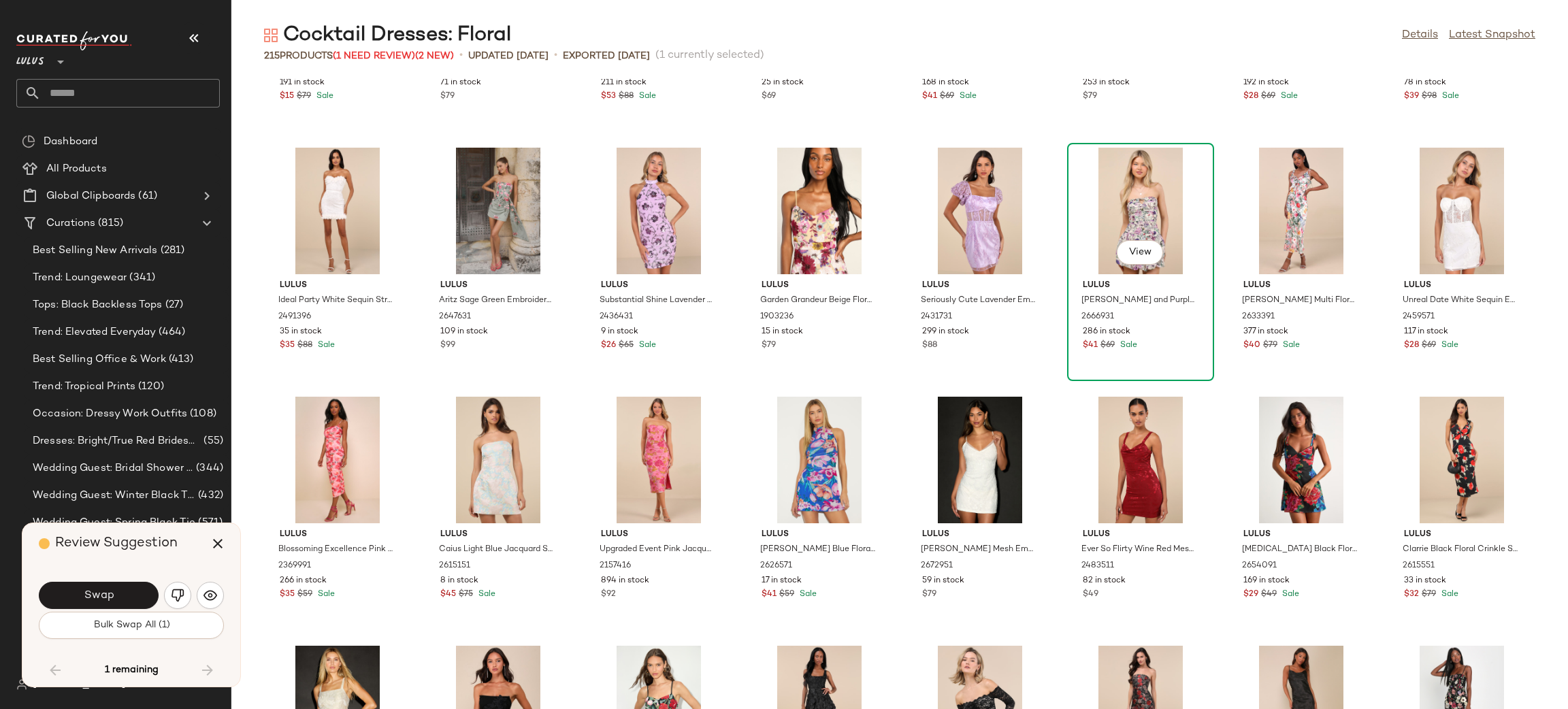
click at [1130, 203] on div "View" at bounding box center [1140, 211] width 137 height 127
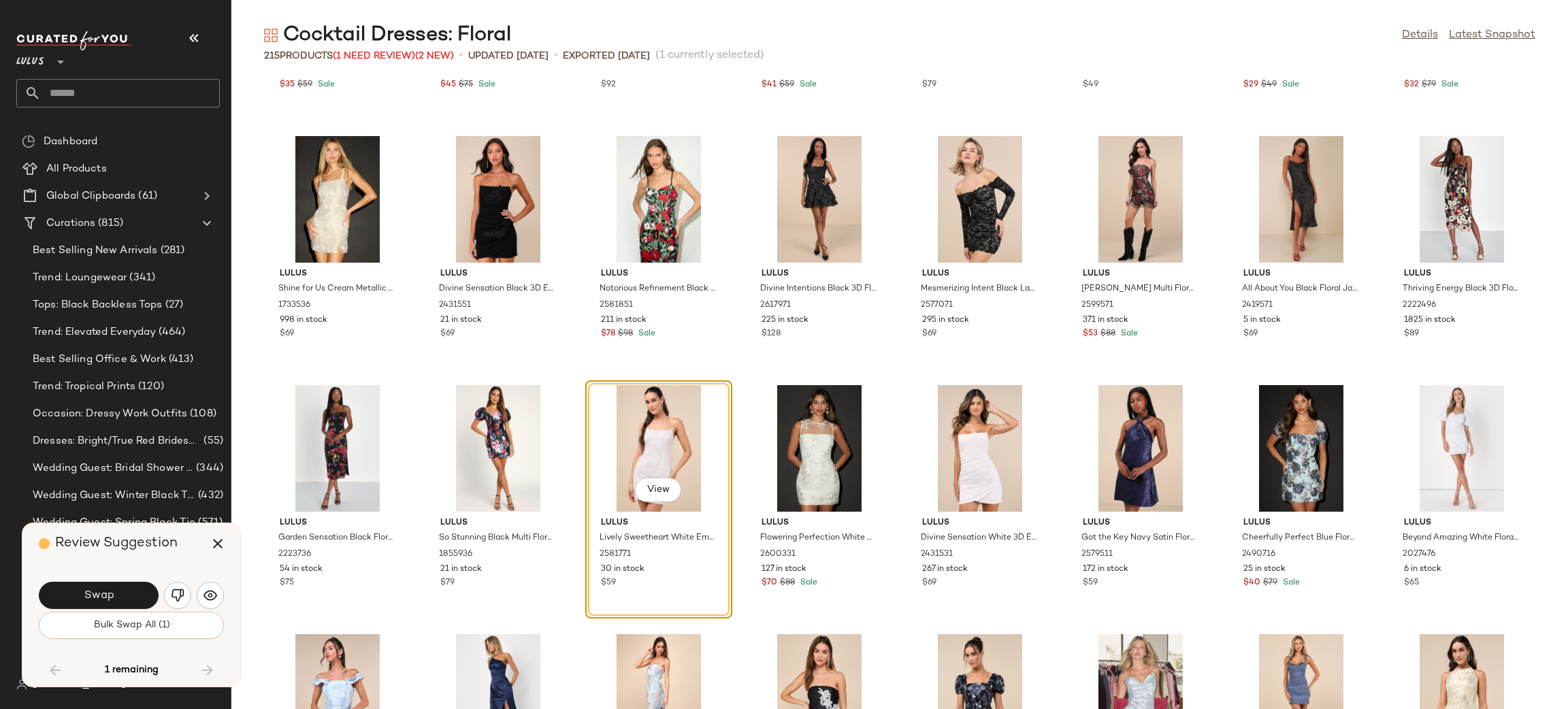
scroll to position [3449, 0]
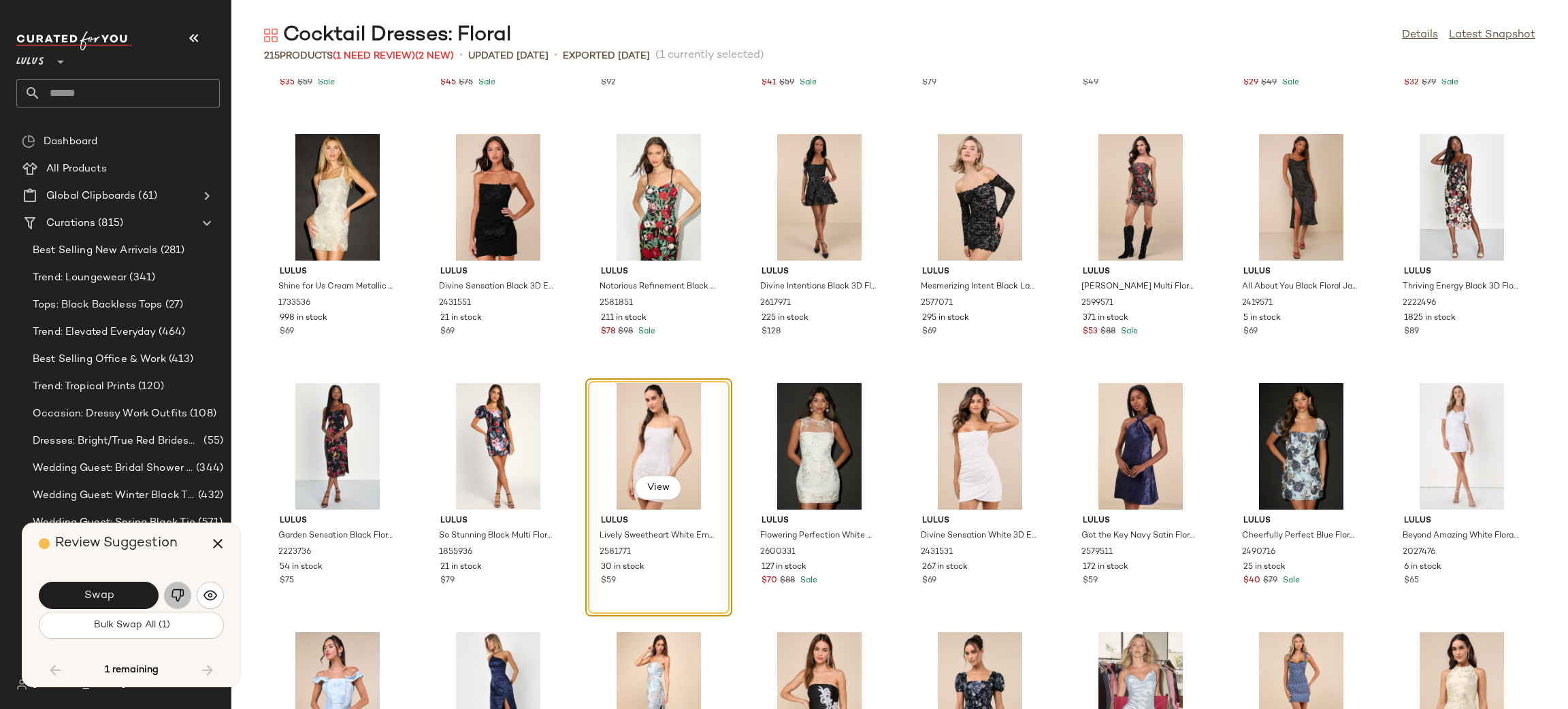
click at [174, 597] on img "button" at bounding box center [178, 595] width 14 height 14
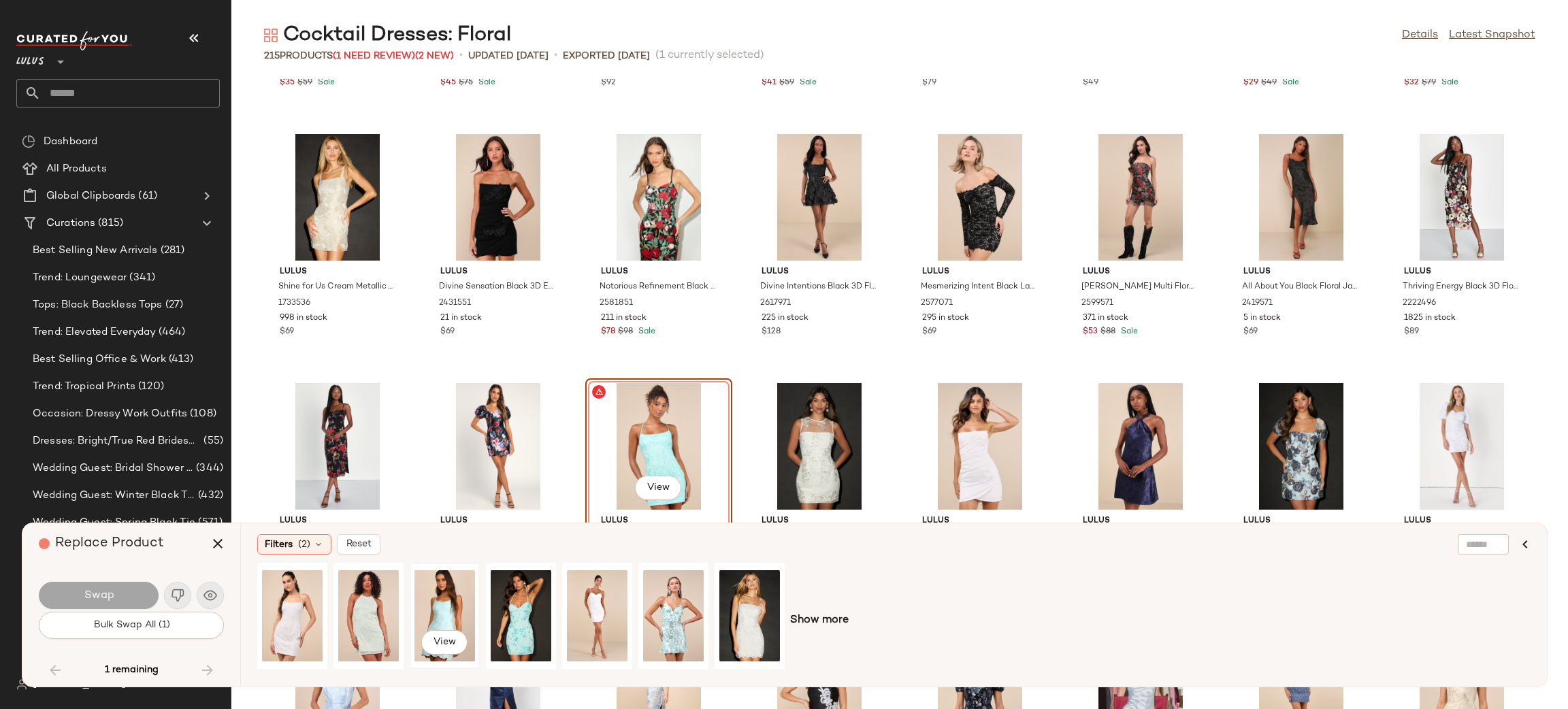
click at [467, 609] on div "View" at bounding box center [445, 615] width 61 height 96
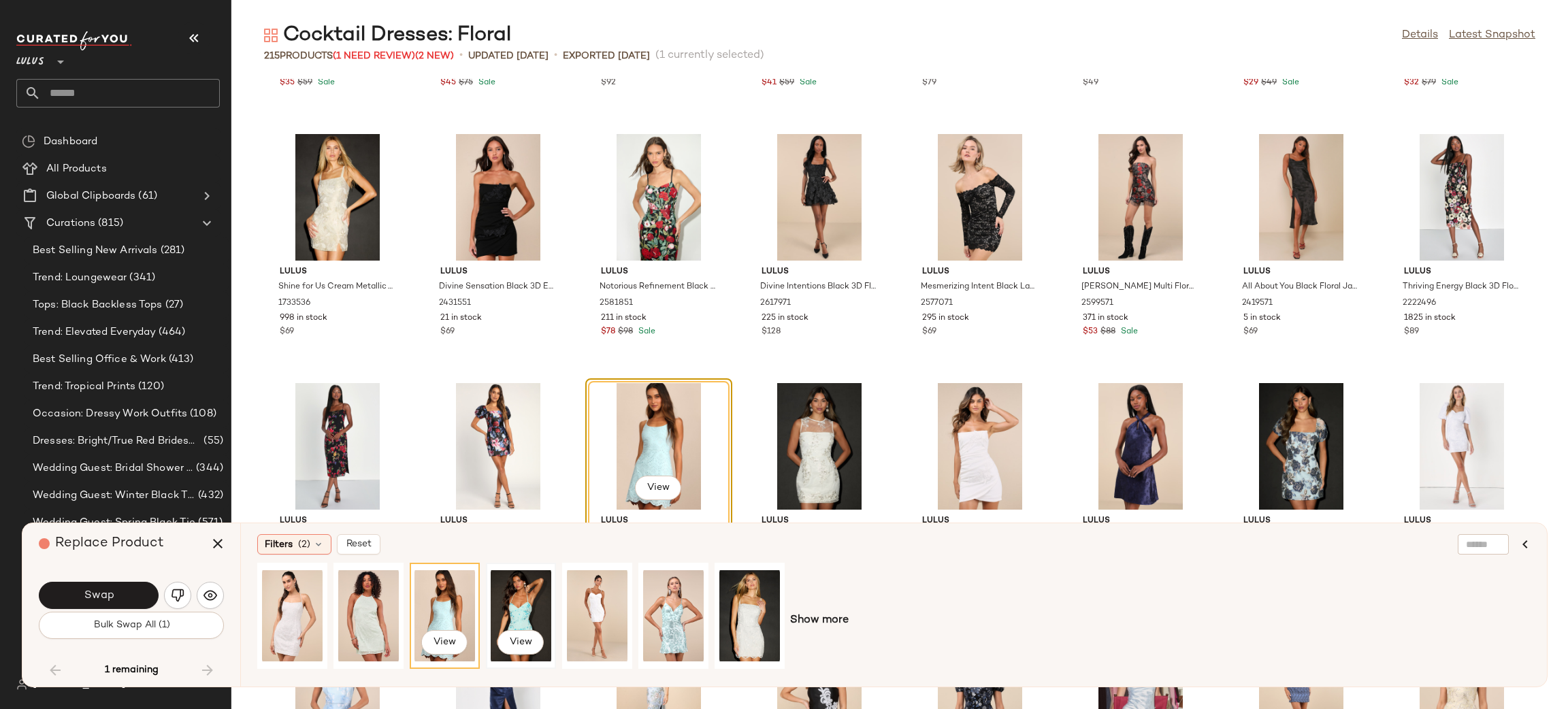
click at [489, 605] on div "View" at bounding box center [522, 615] width 68 height 103
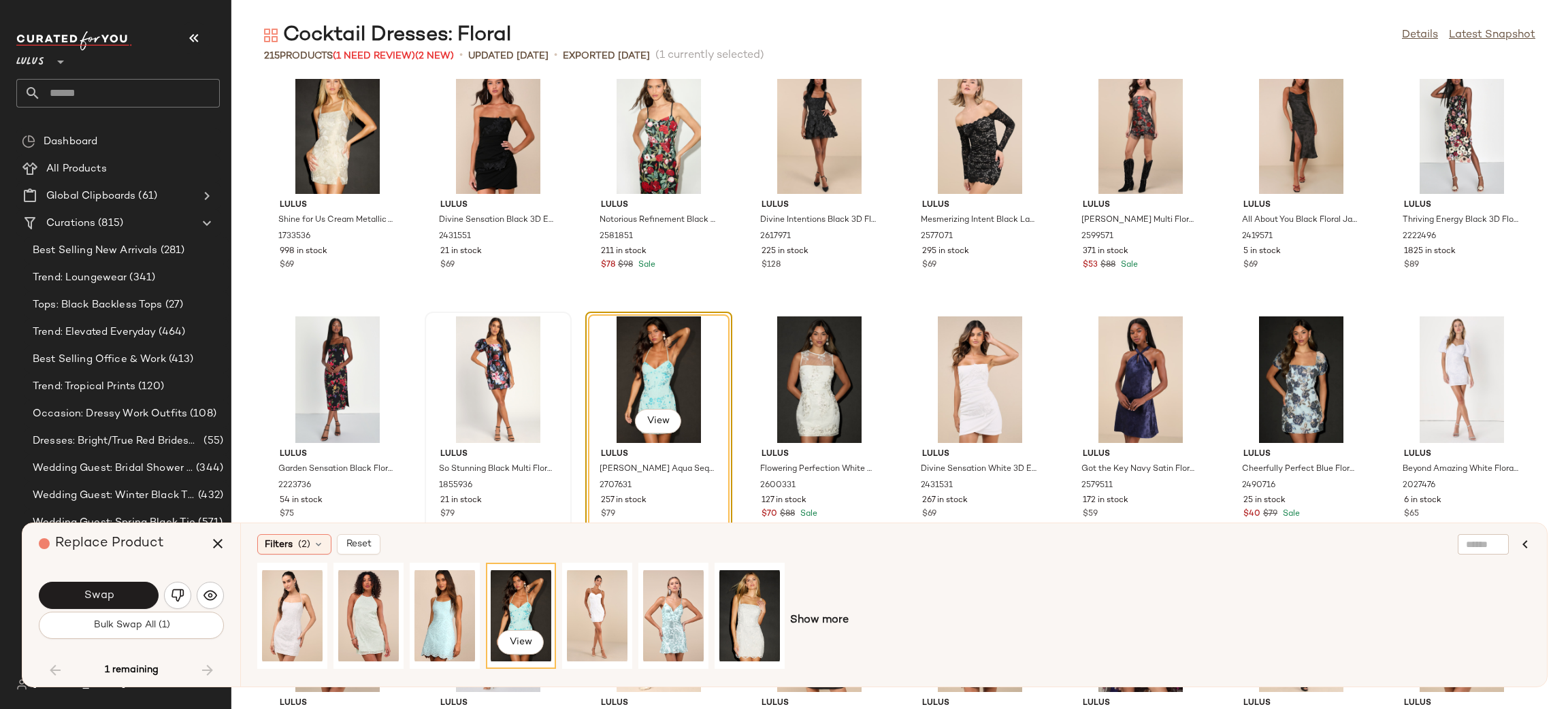
scroll to position [3528, 0]
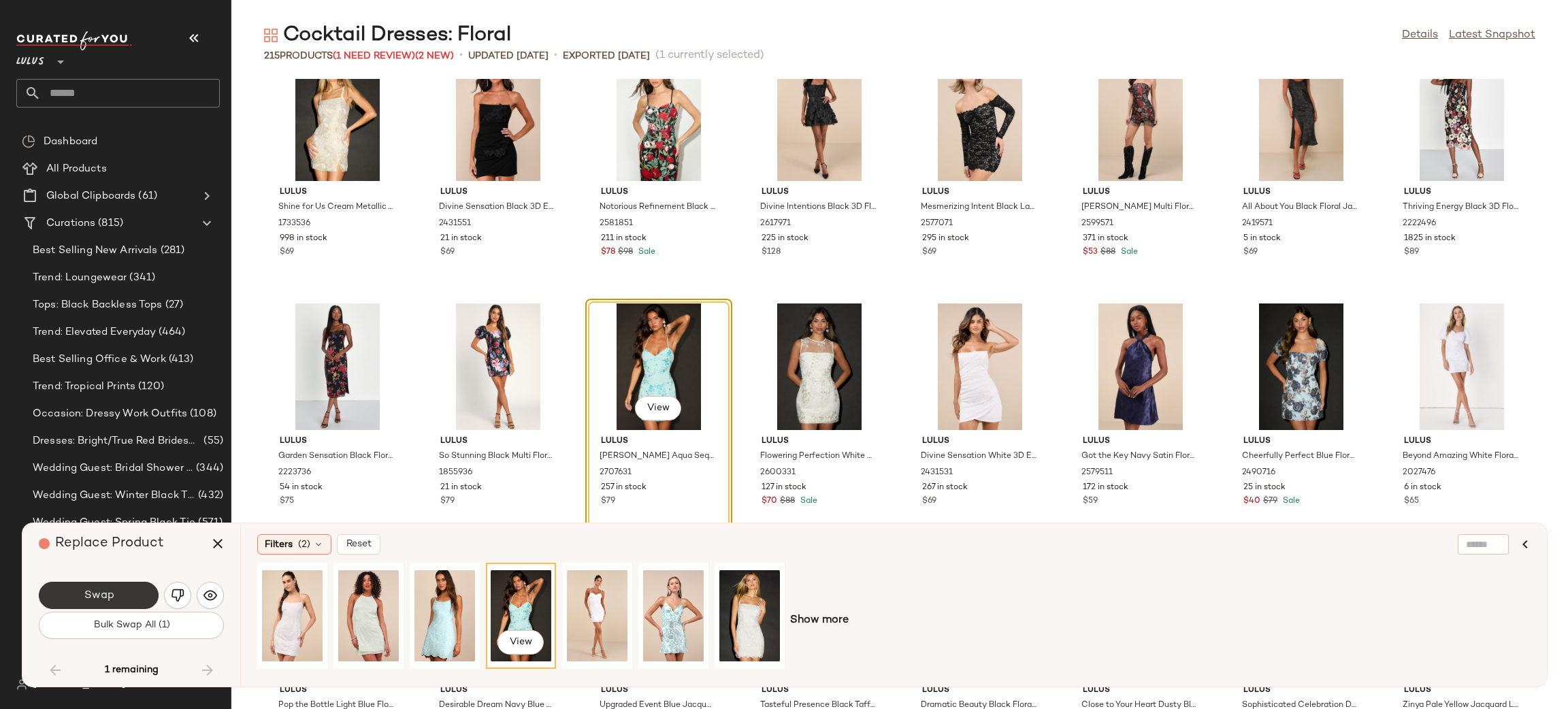
click at [116, 597] on button "Swap" at bounding box center [98, 595] width 119 height 27
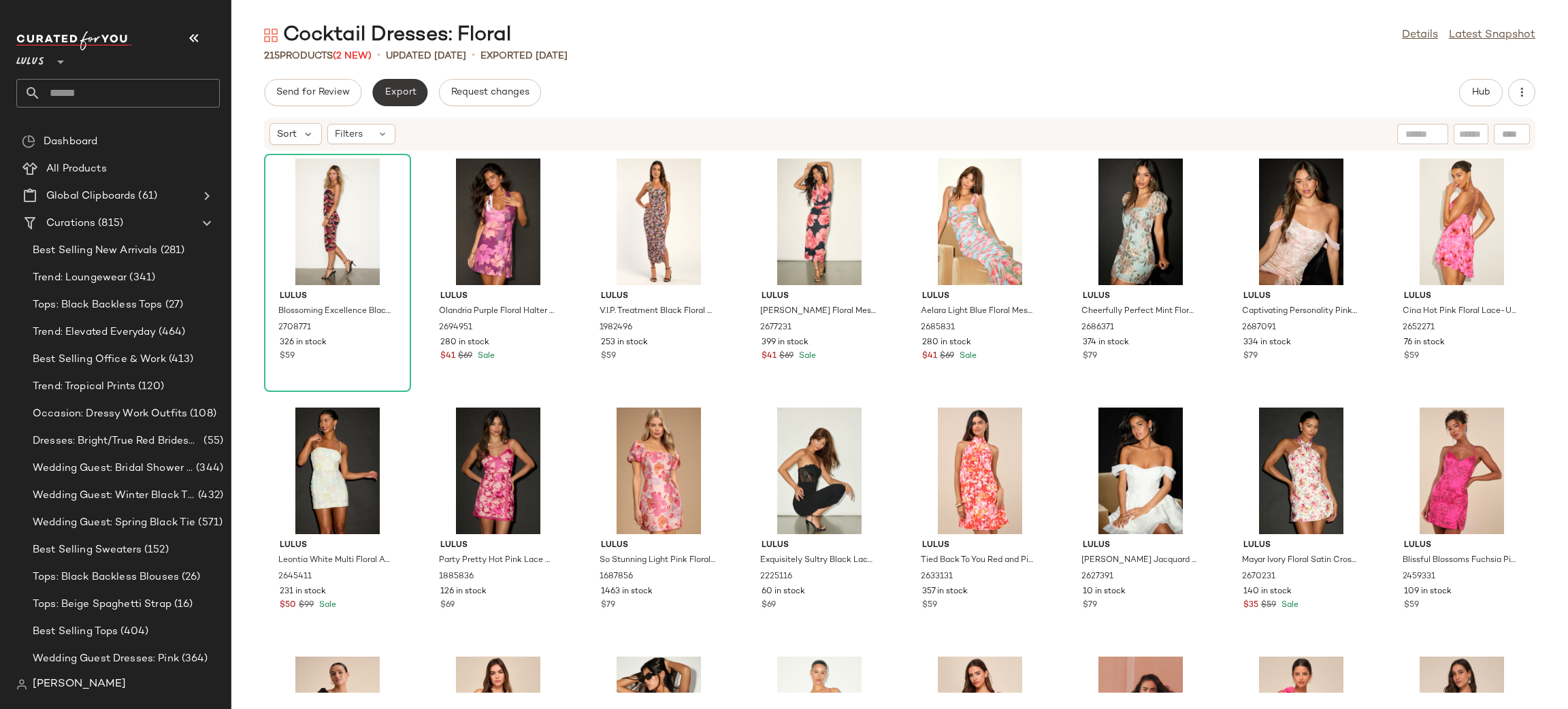
click at [405, 99] on button "Export" at bounding box center [400, 92] width 55 height 27
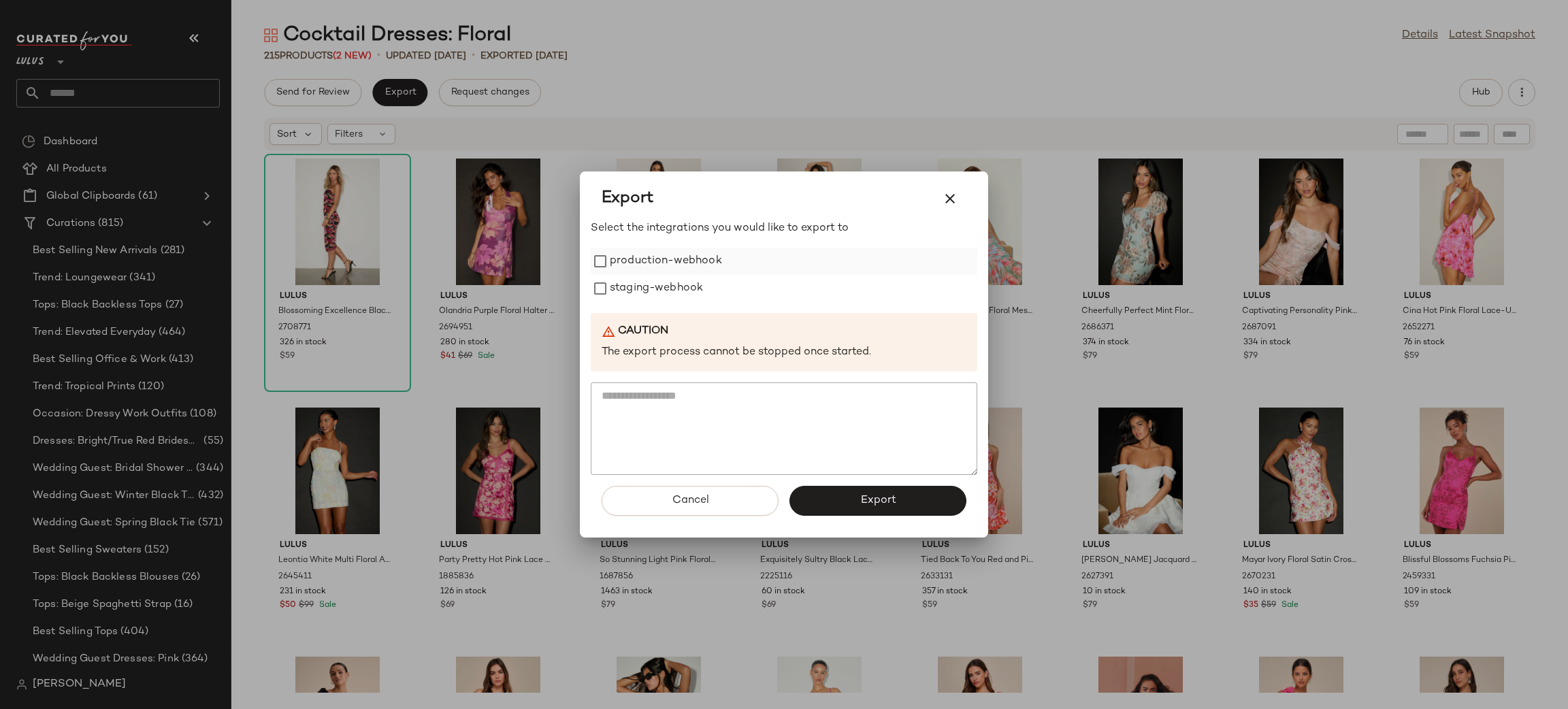
drag, startPoint x: 627, startPoint y: 255, endPoint x: 632, endPoint y: 260, distance: 7.1
click at [631, 258] on label "production-webhook" at bounding box center [665, 261] width 113 height 27
click at [639, 282] on label "staging-webhook" at bounding box center [656, 289] width 93 height 27
click at [873, 500] on span "Export" at bounding box center [877, 500] width 36 height 13
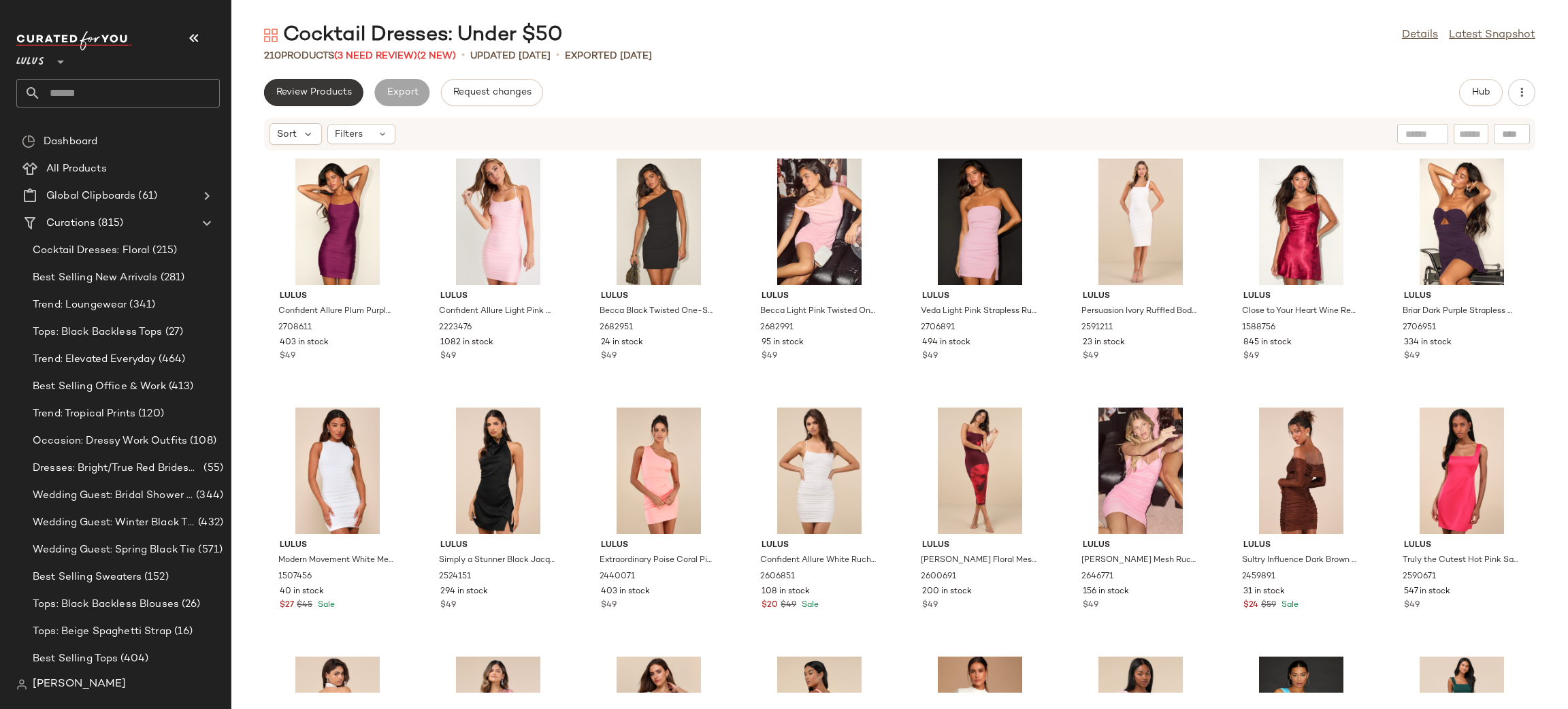
click at [314, 99] on button "Review Products" at bounding box center [313, 92] width 99 height 27
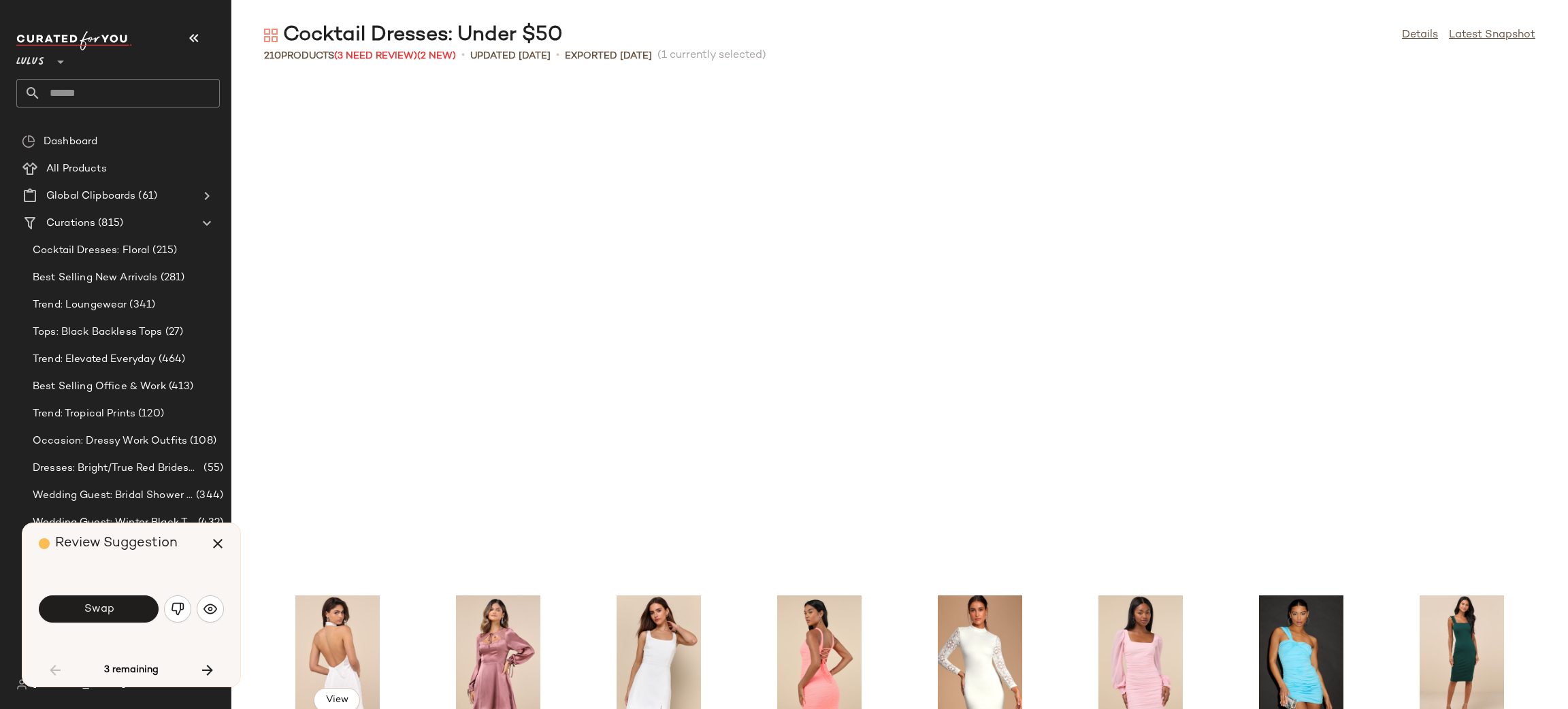
scroll to position [508, 0]
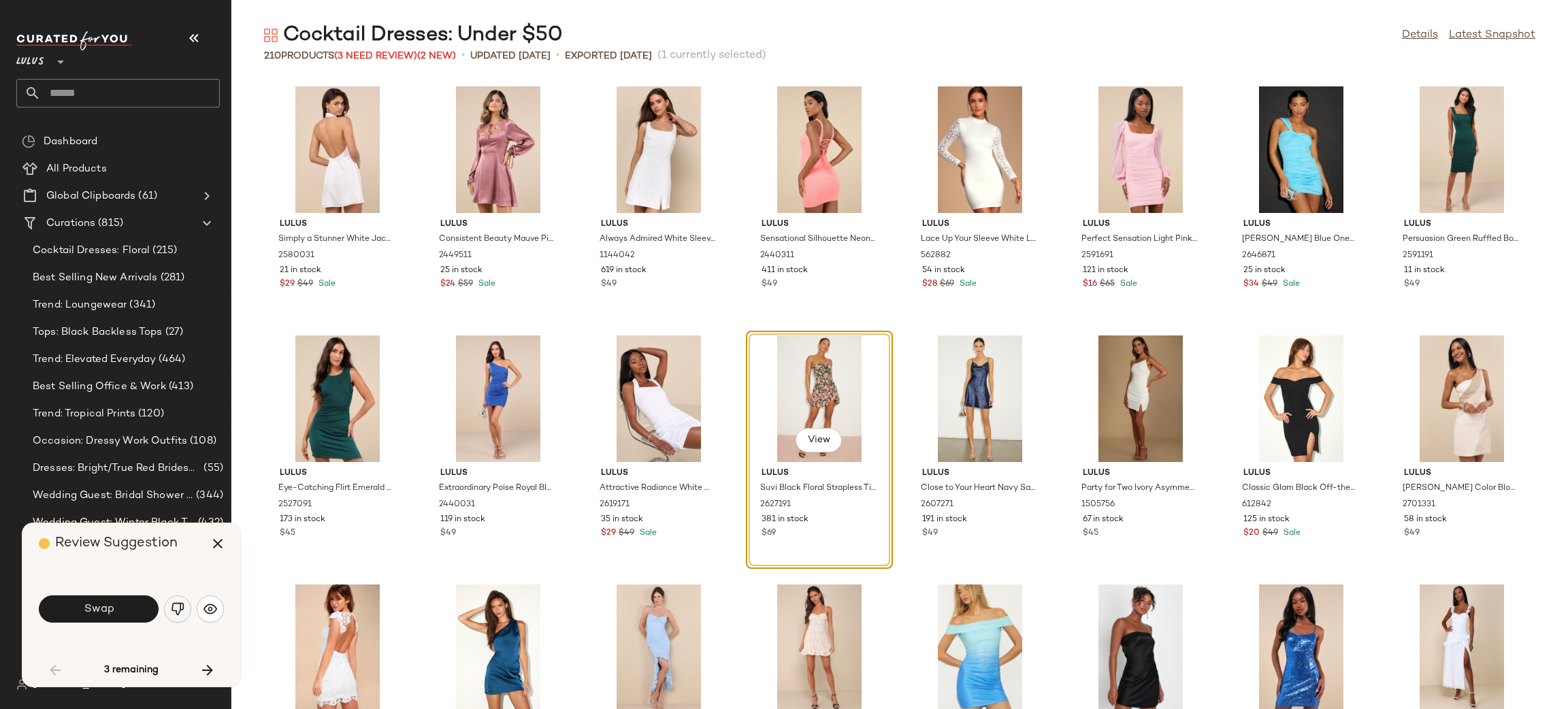
click at [177, 619] on button "button" at bounding box center [178, 608] width 27 height 27
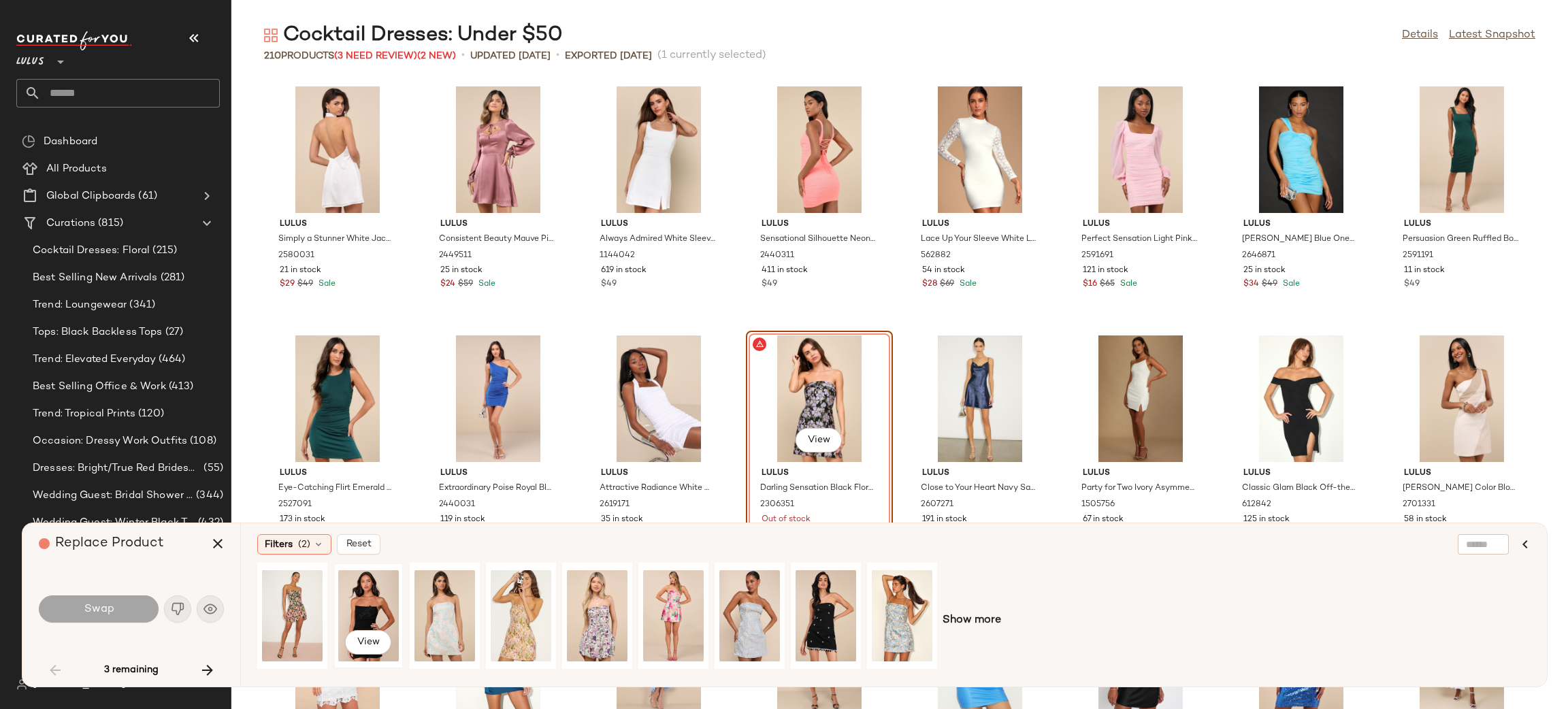
click at [367, 611] on div "View" at bounding box center [369, 615] width 61 height 96
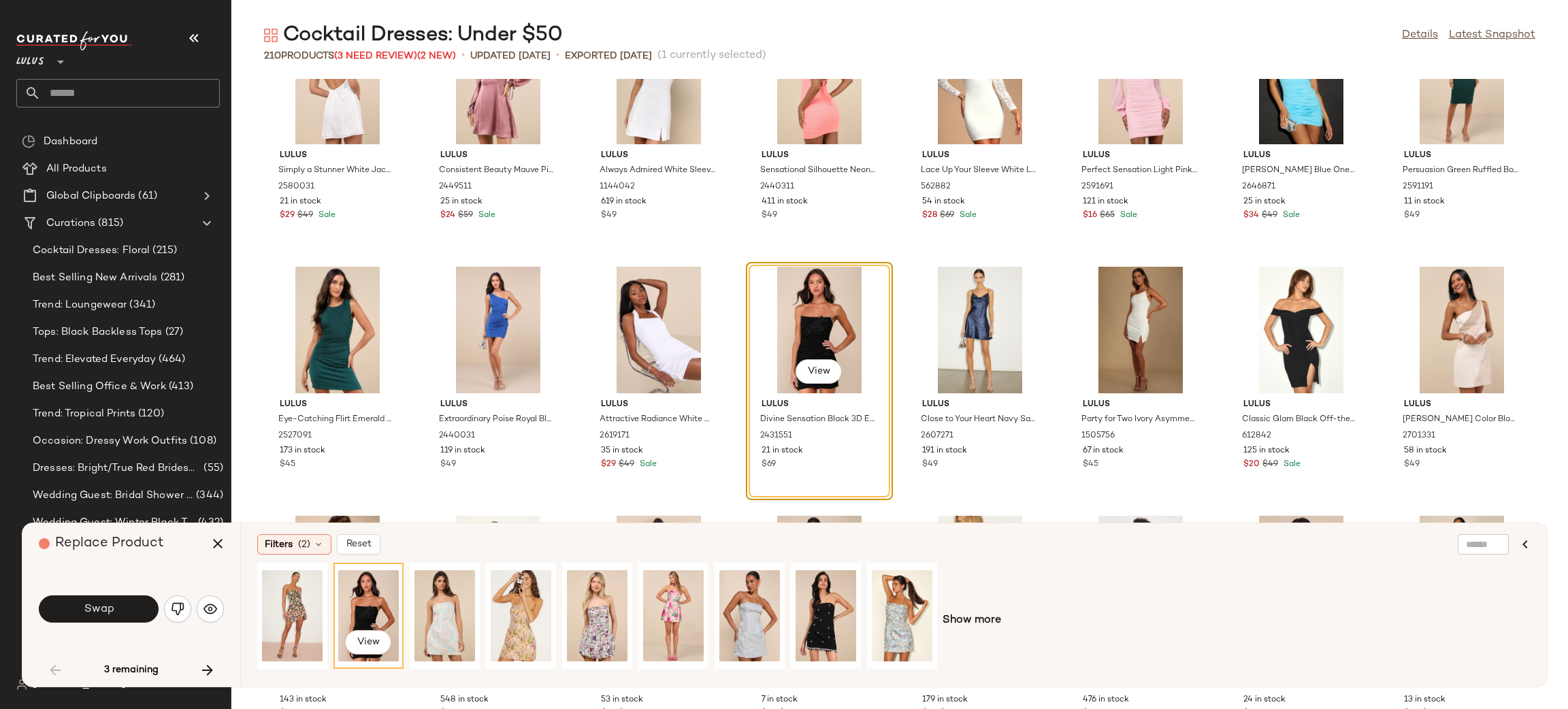
scroll to position [581, 0]
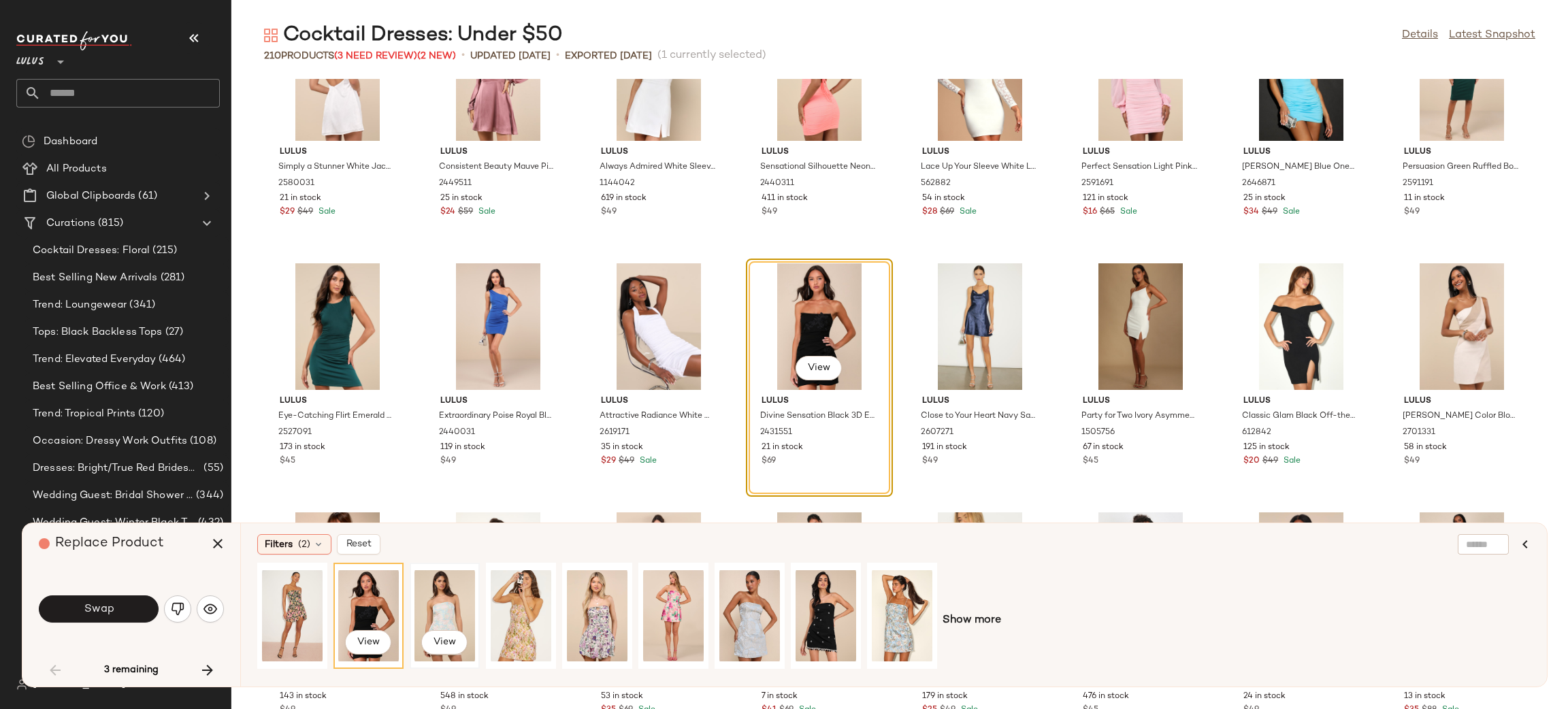
click at [444, 625] on div "View" at bounding box center [445, 615] width 61 height 96
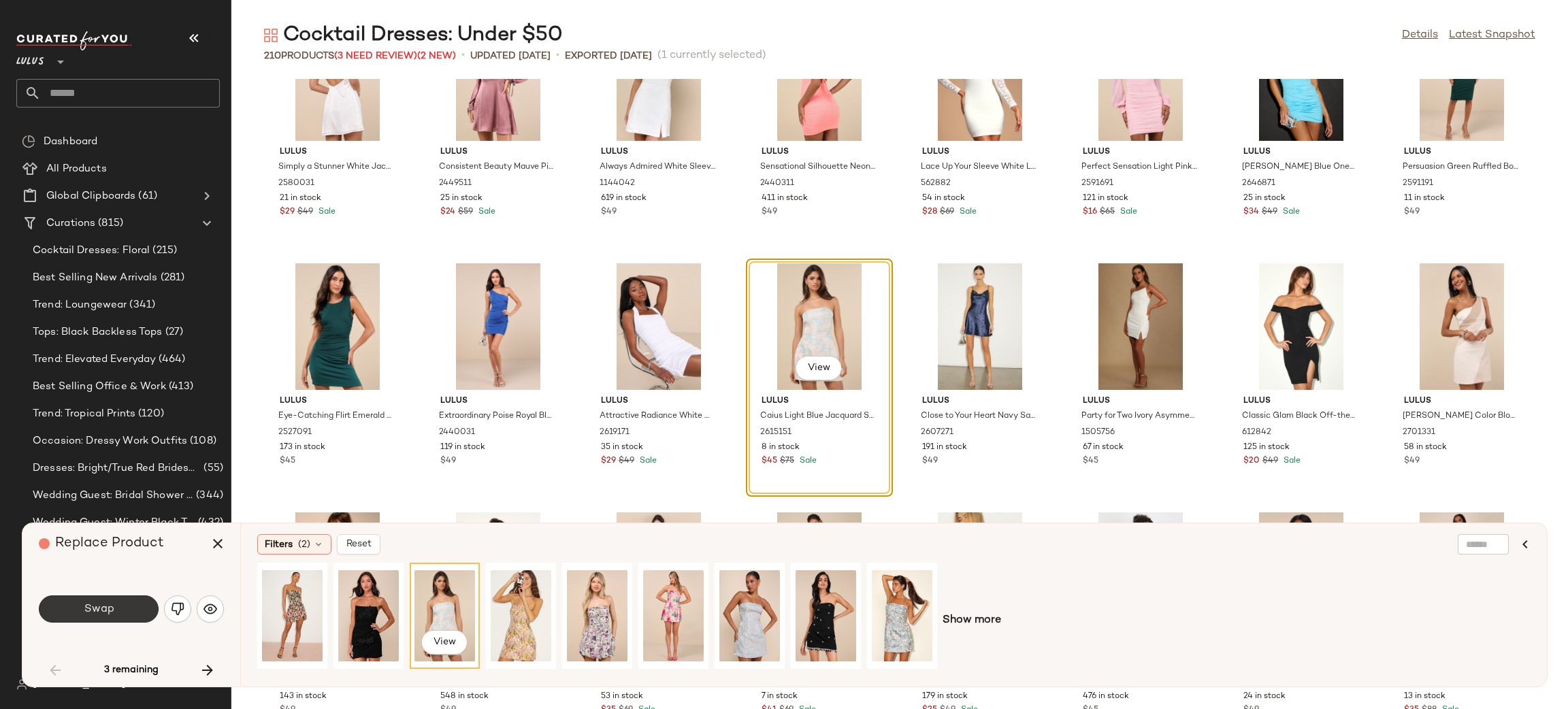
click at [137, 607] on button "Swap" at bounding box center [98, 608] width 119 height 27
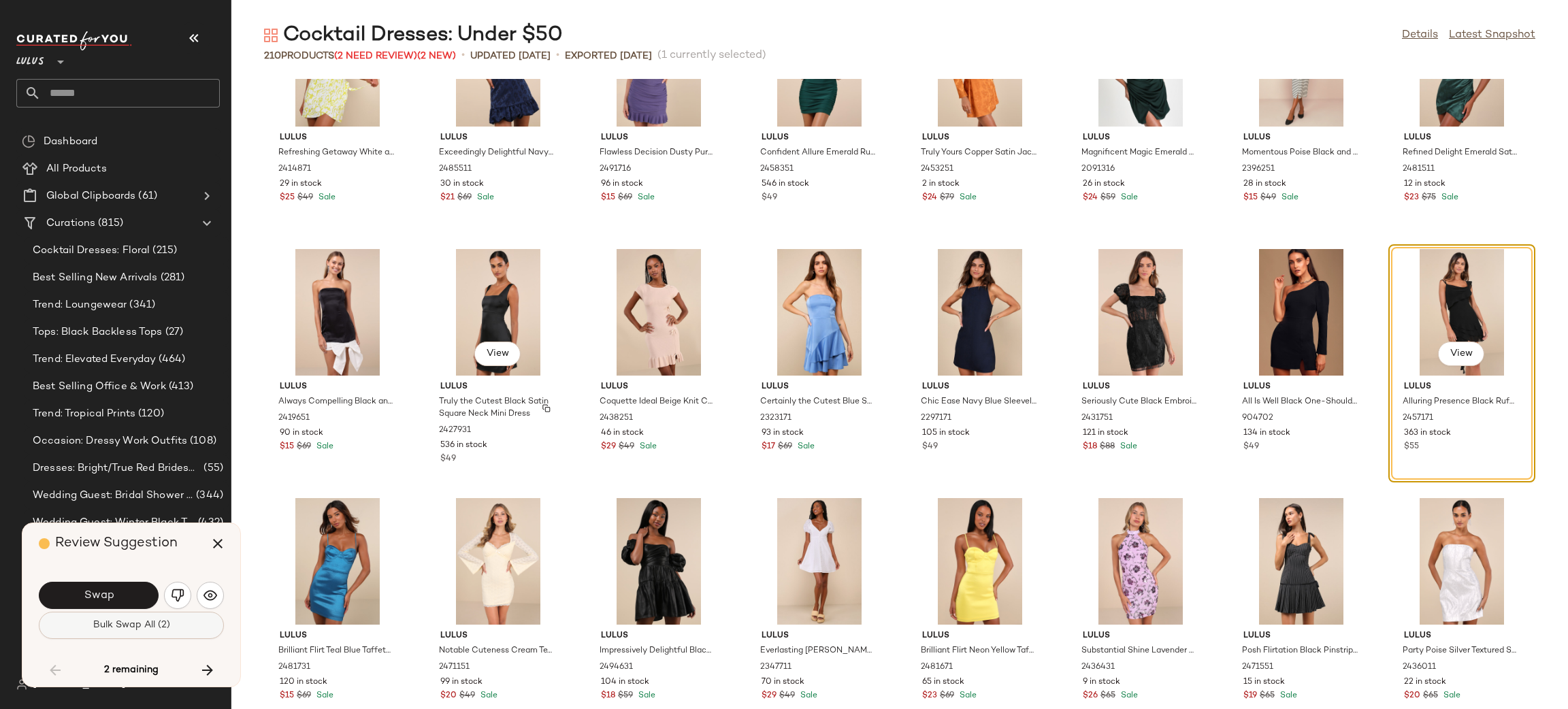
scroll to position [2588, 0]
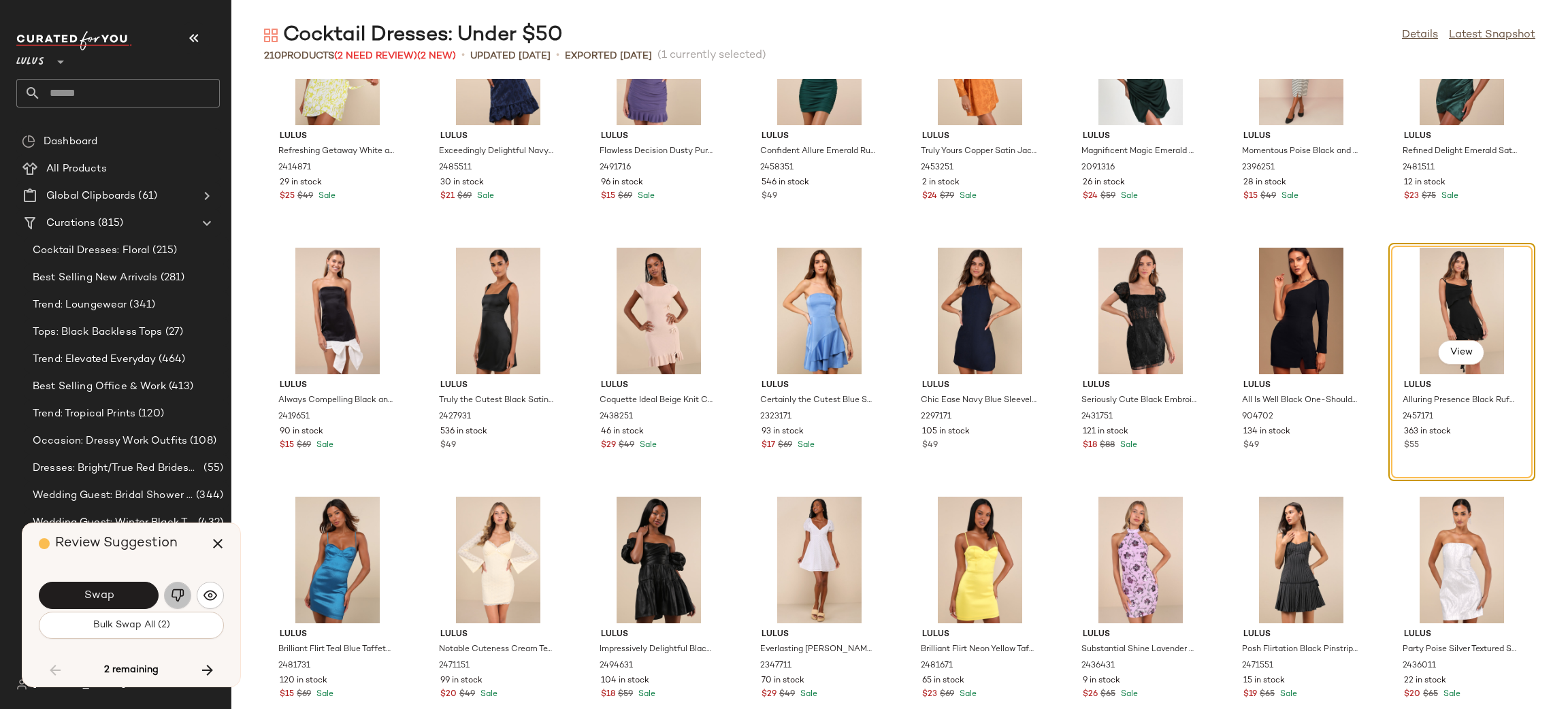
click at [172, 583] on button "button" at bounding box center [178, 595] width 27 height 27
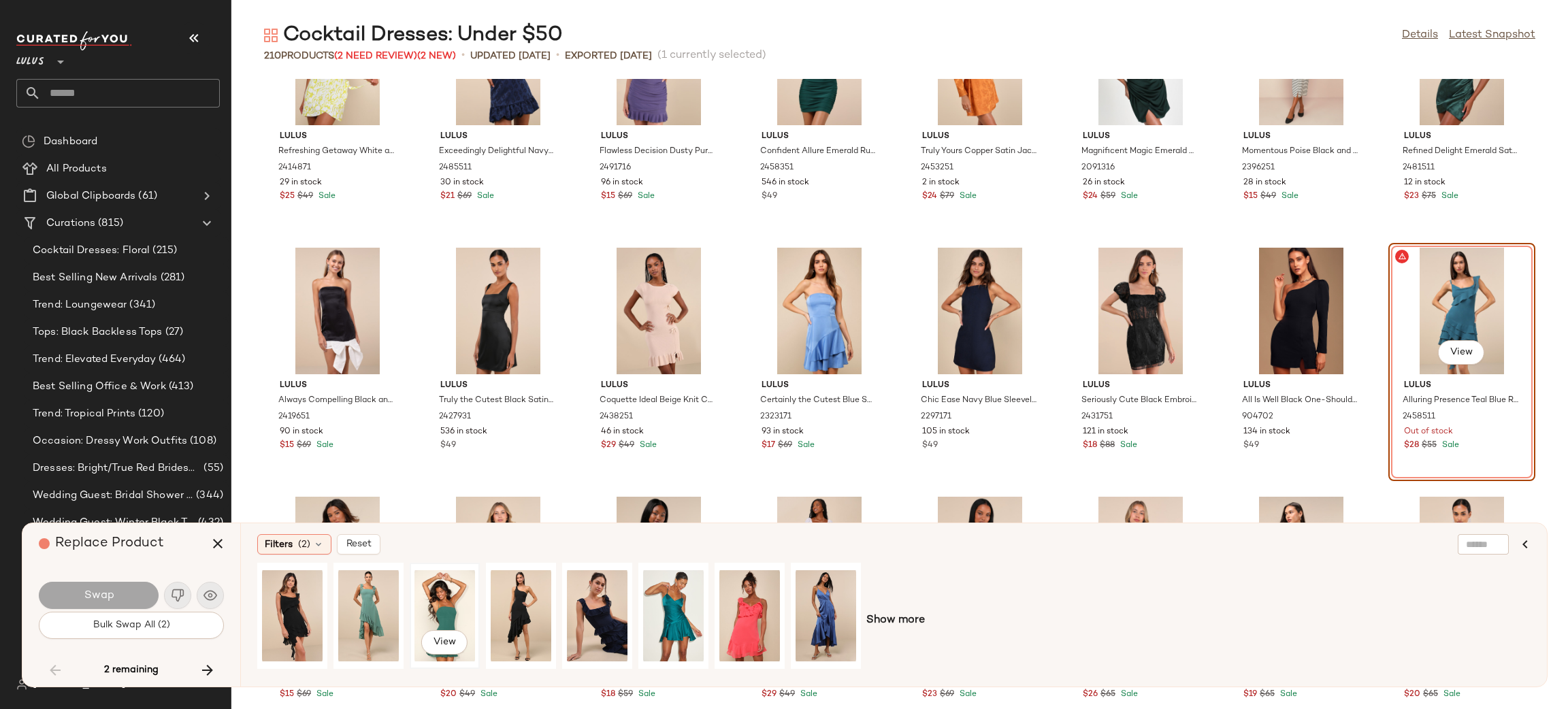
click at [450, 605] on div "View" at bounding box center [445, 615] width 61 height 96
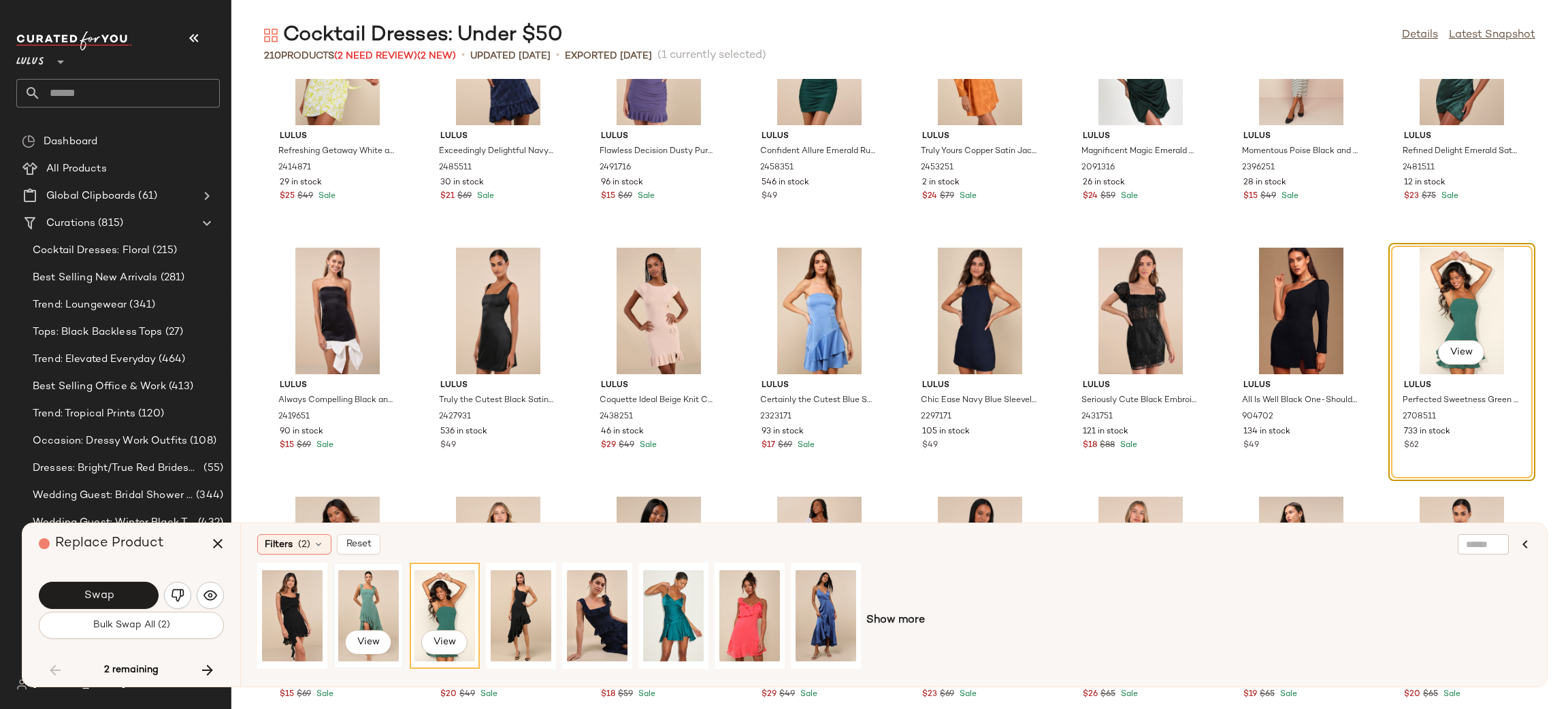
click at [384, 606] on div "View" at bounding box center [369, 615] width 61 height 96
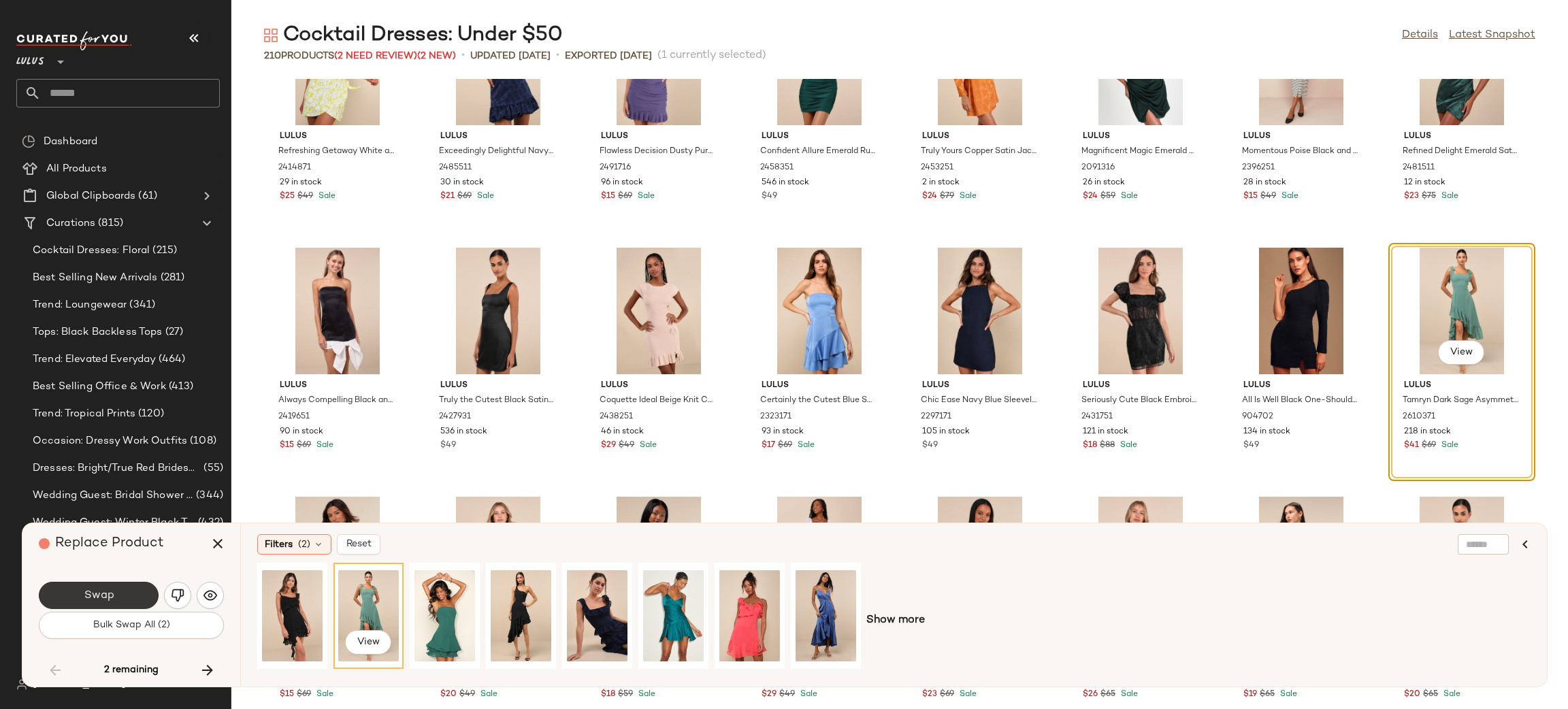
click at [119, 591] on button "Swap" at bounding box center [98, 595] width 119 height 27
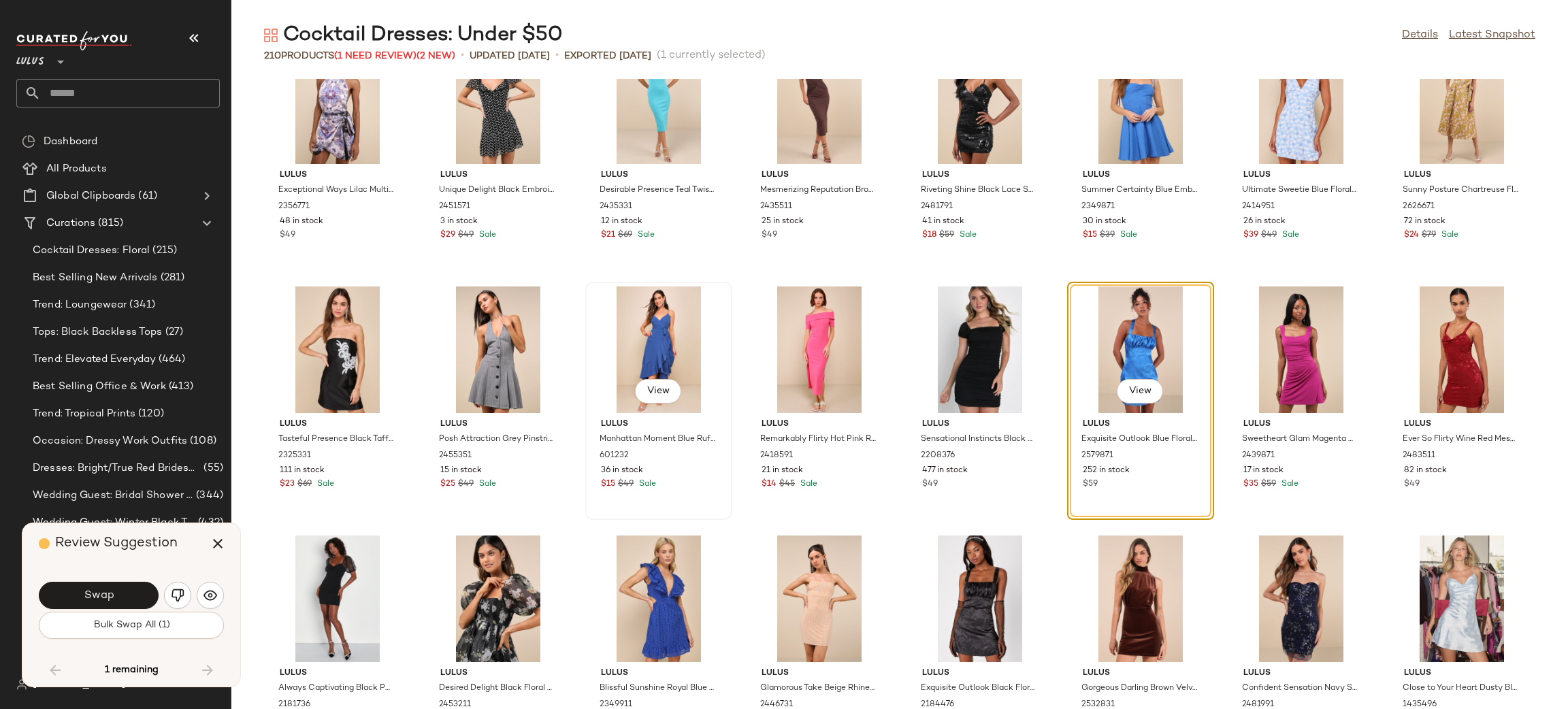
scroll to position [3363, 0]
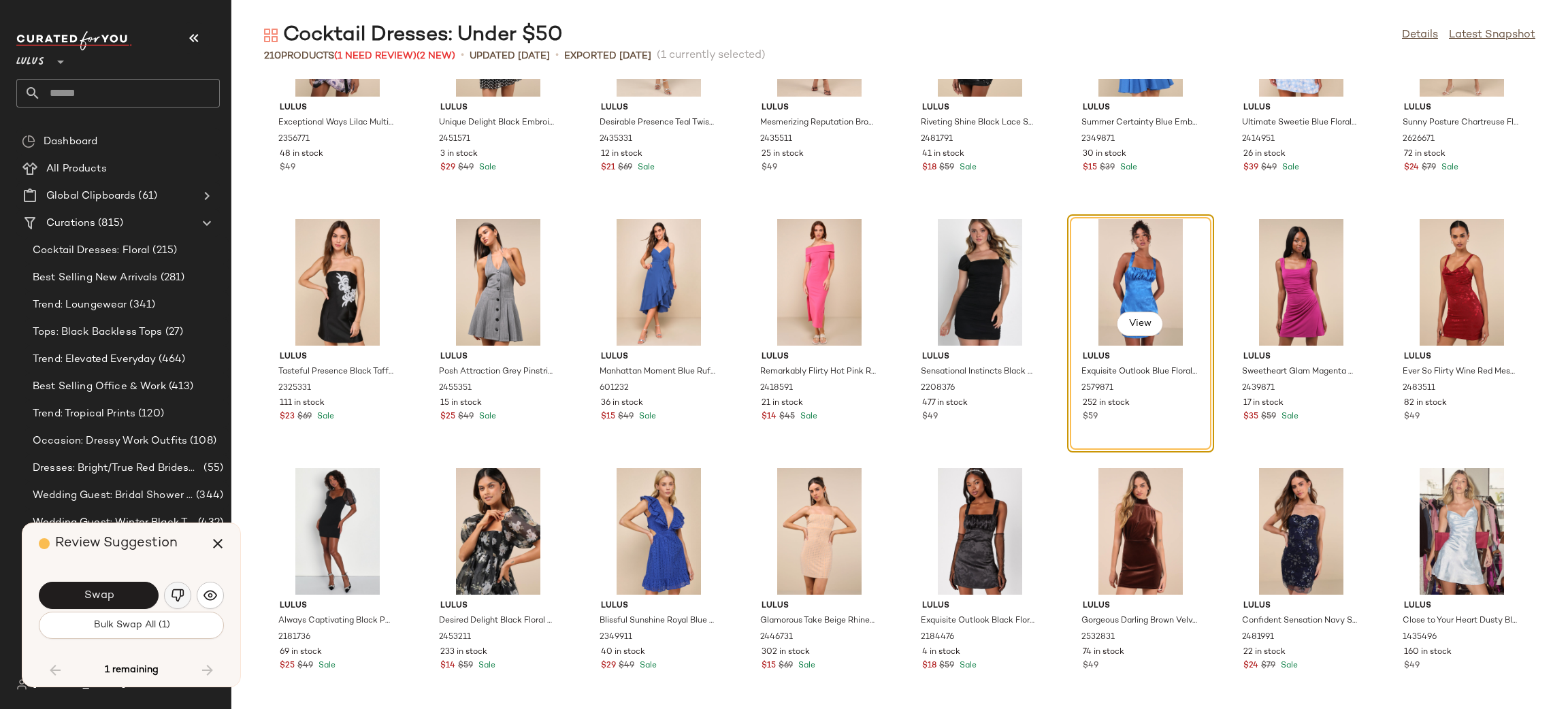
click at [174, 588] on img "button" at bounding box center [178, 595] width 14 height 14
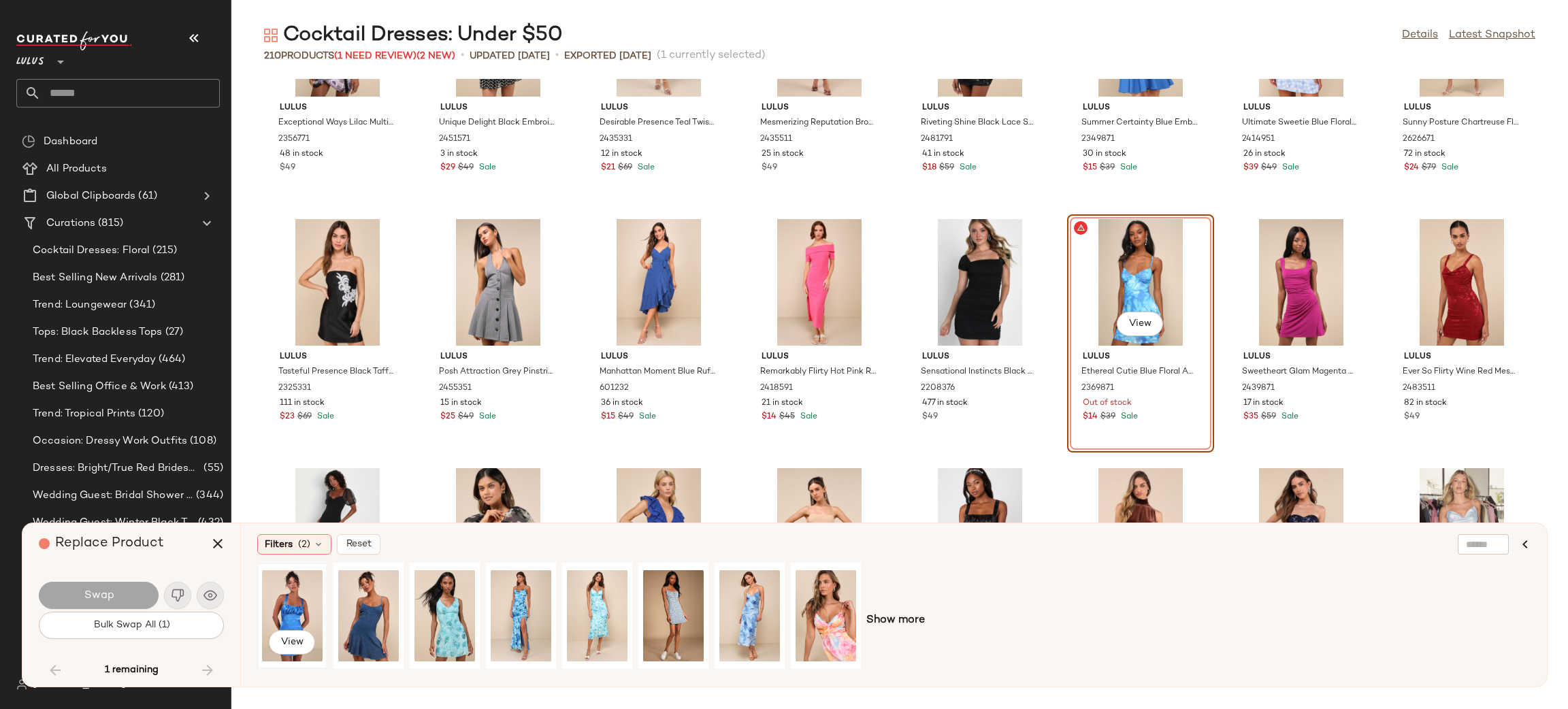
click at [302, 605] on div "View" at bounding box center [293, 615] width 61 height 96
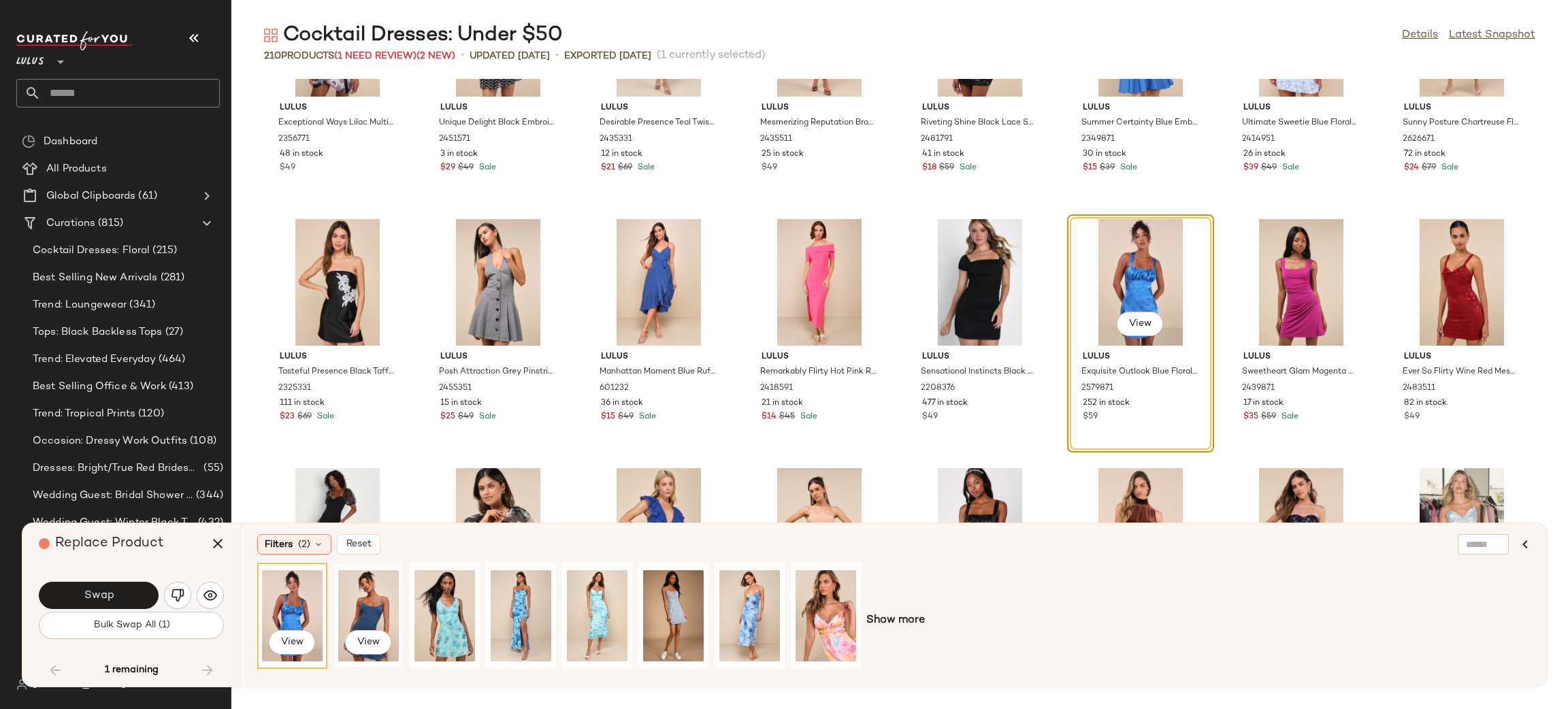
click at [370, 601] on div "View" at bounding box center [369, 615] width 61 height 96
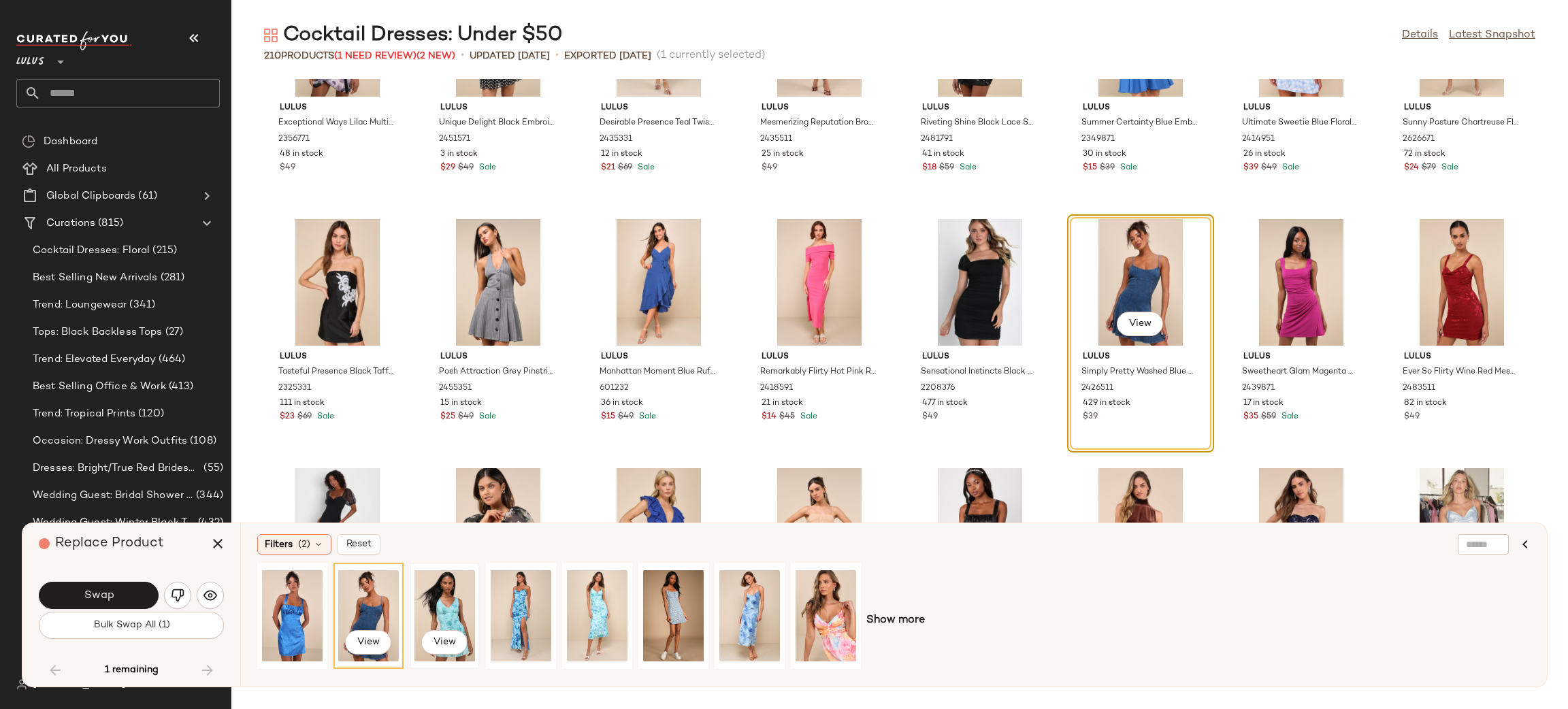
click at [450, 603] on div "View" at bounding box center [445, 615] width 61 height 96
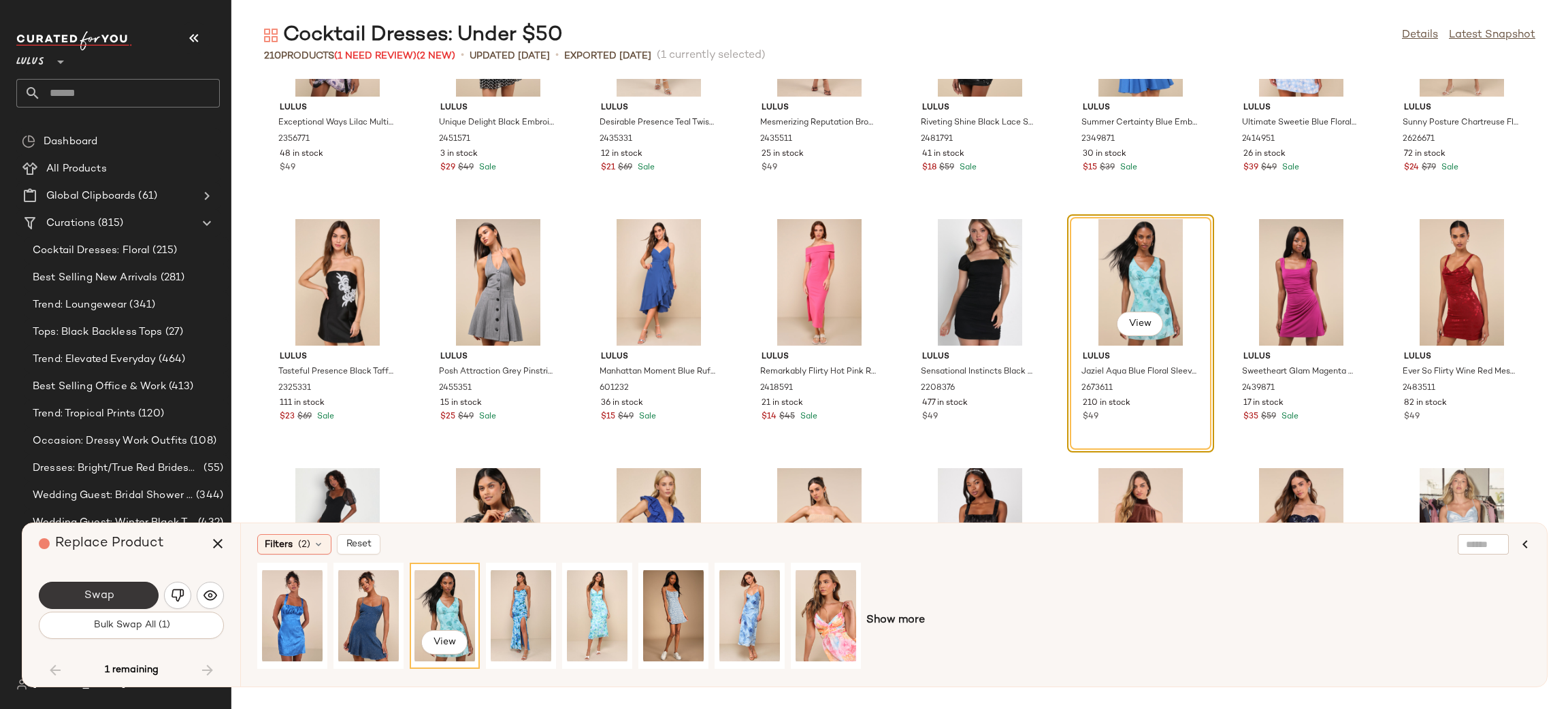
click at [110, 603] on button "Swap" at bounding box center [98, 595] width 119 height 27
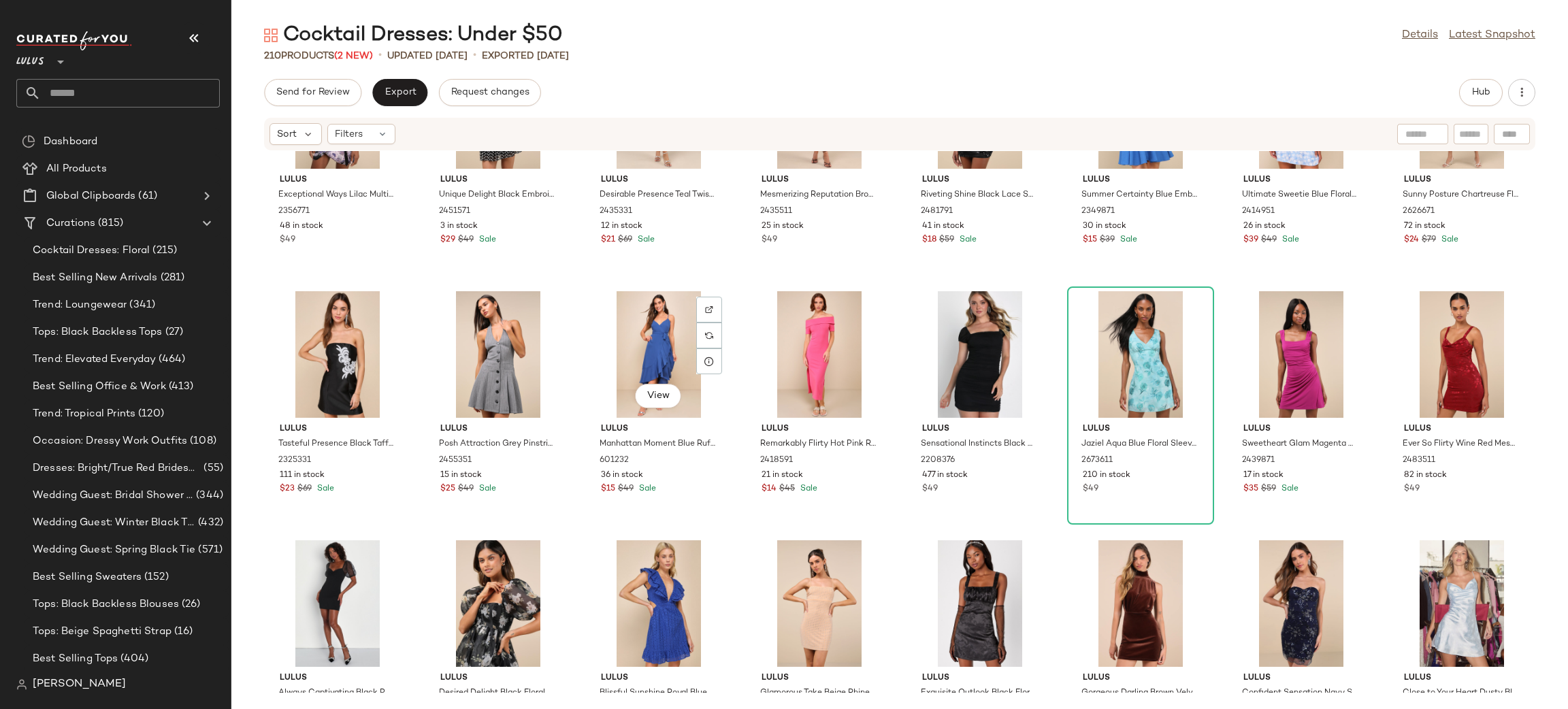
scroll to position [1066, 0]
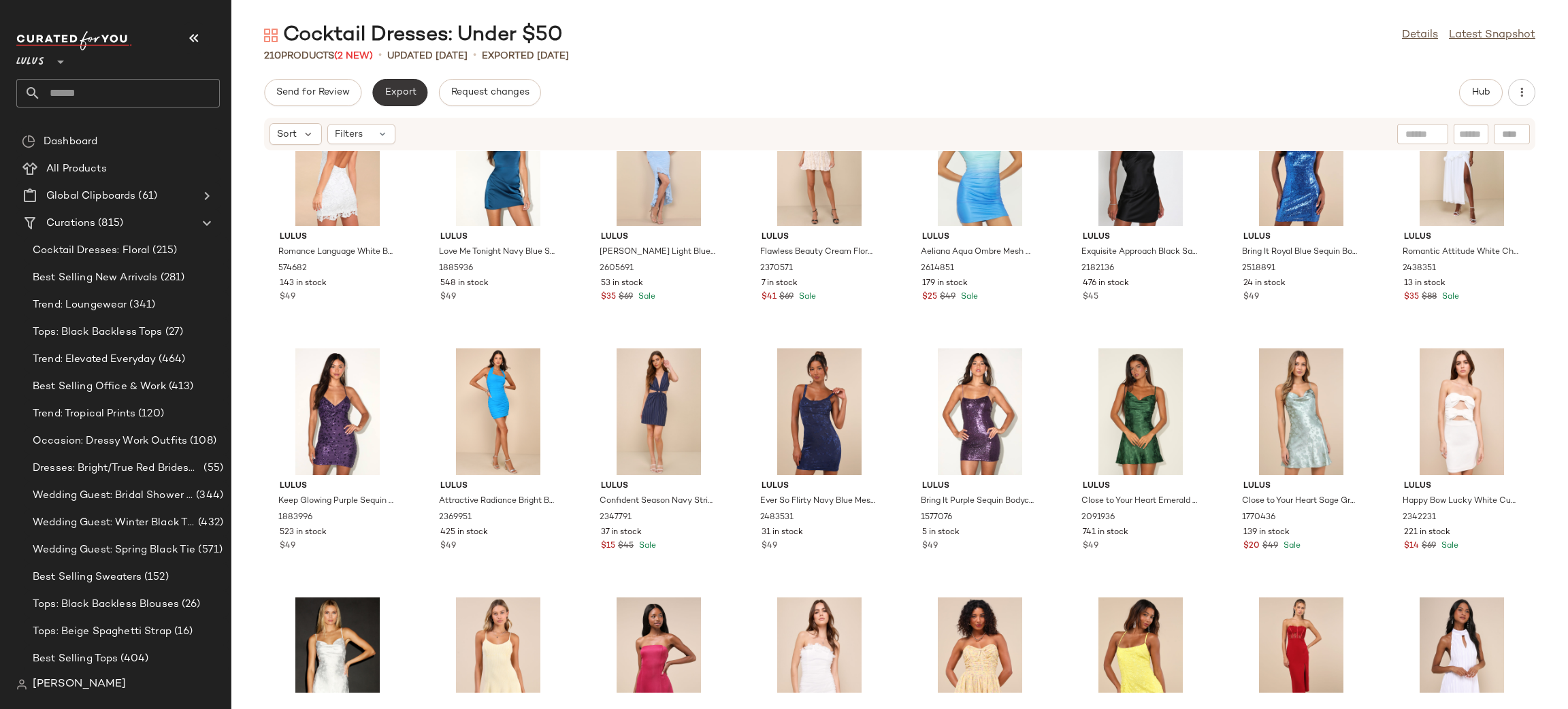
click at [395, 95] on span "Export" at bounding box center [400, 92] width 32 height 11
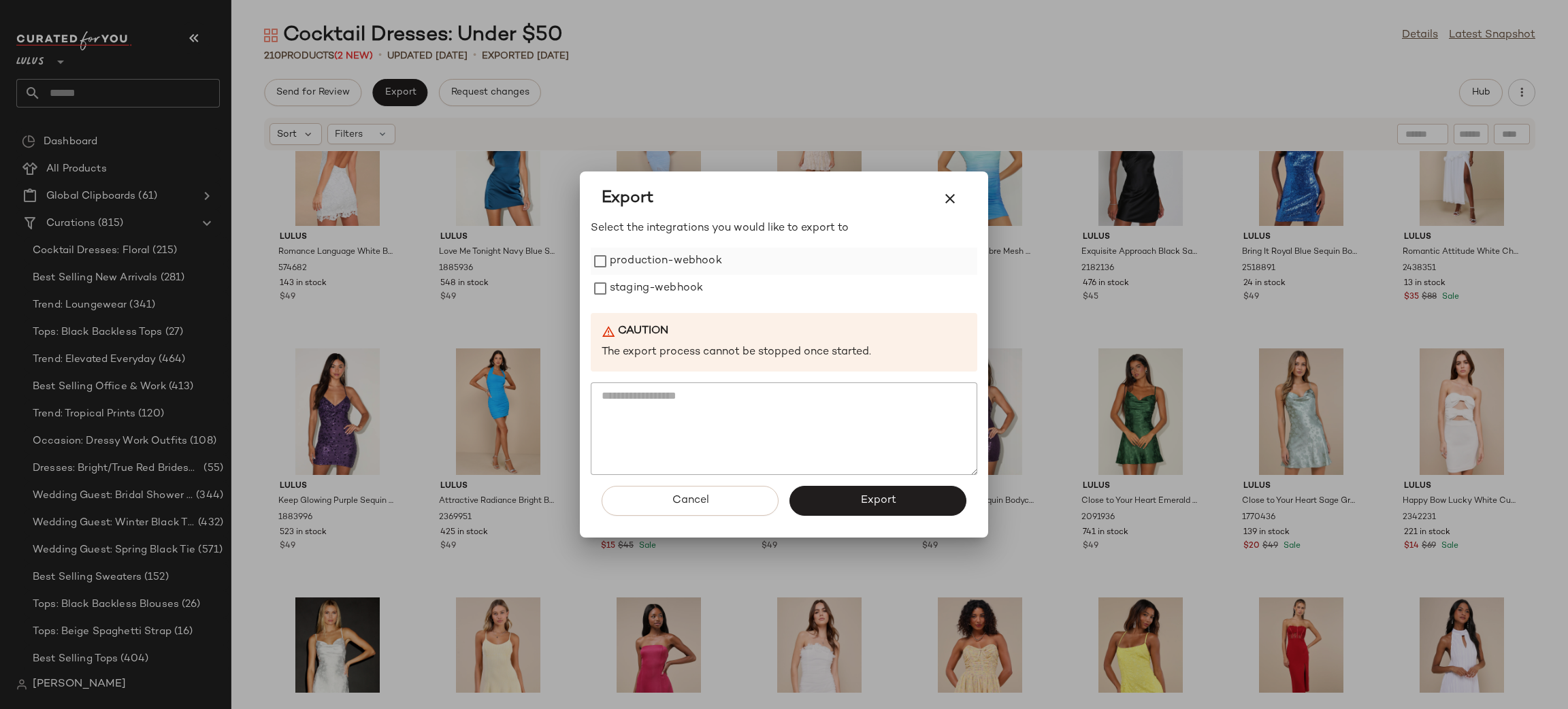
click at [659, 272] on label "production-webhook" at bounding box center [665, 261] width 113 height 27
click at [665, 289] on label "staging-webhook" at bounding box center [656, 289] width 93 height 27
click at [875, 502] on span "Export" at bounding box center [877, 500] width 36 height 13
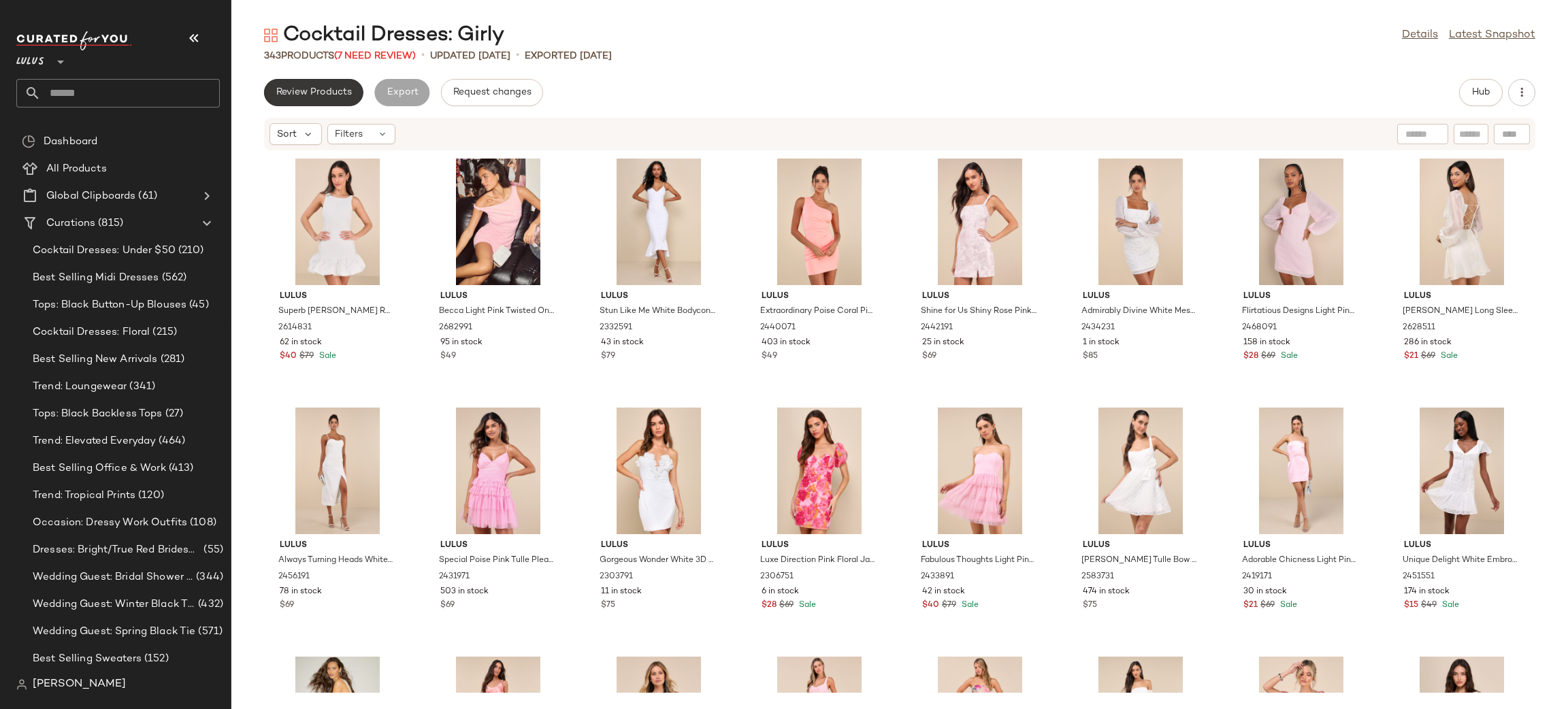
click at [332, 89] on span "Review Products" at bounding box center [314, 92] width 76 height 11
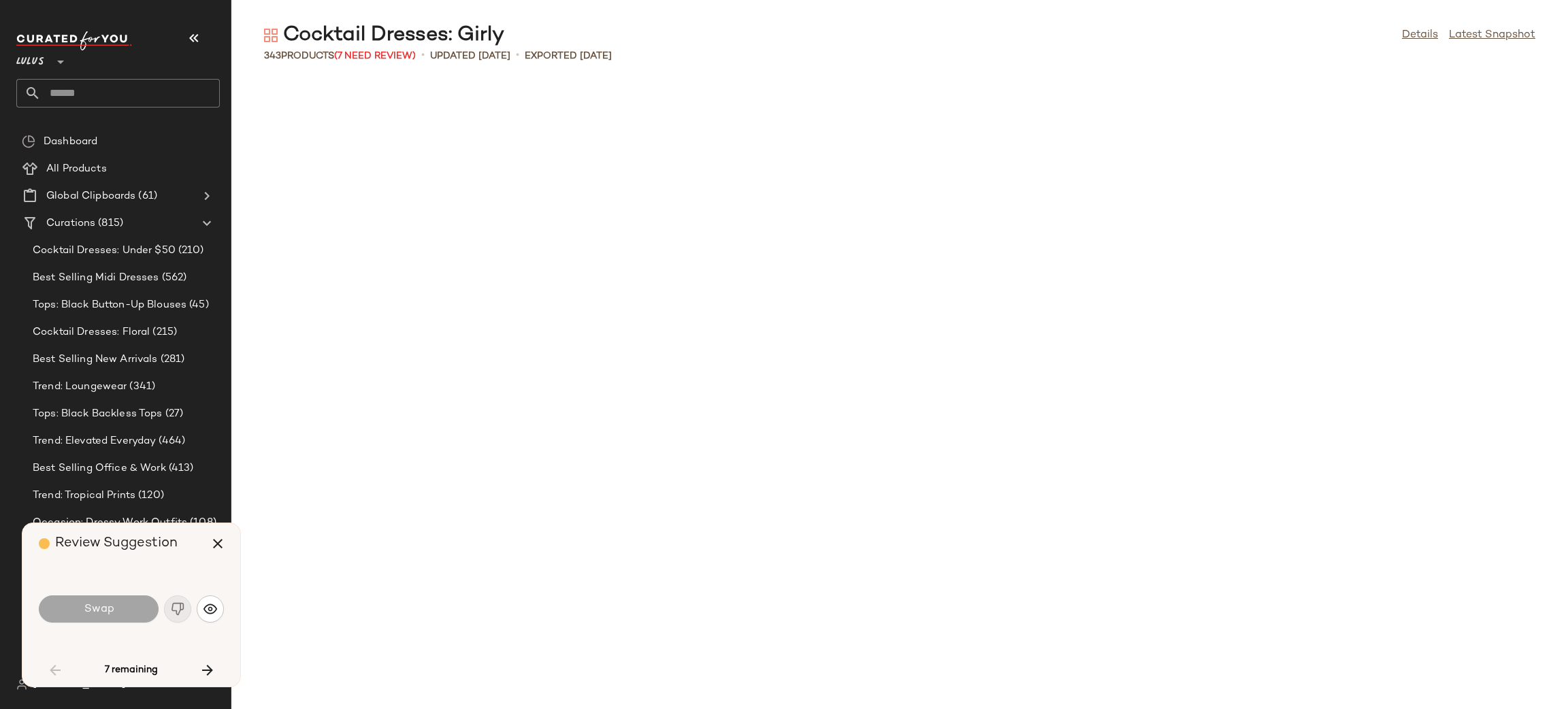
scroll to position [1244, 0]
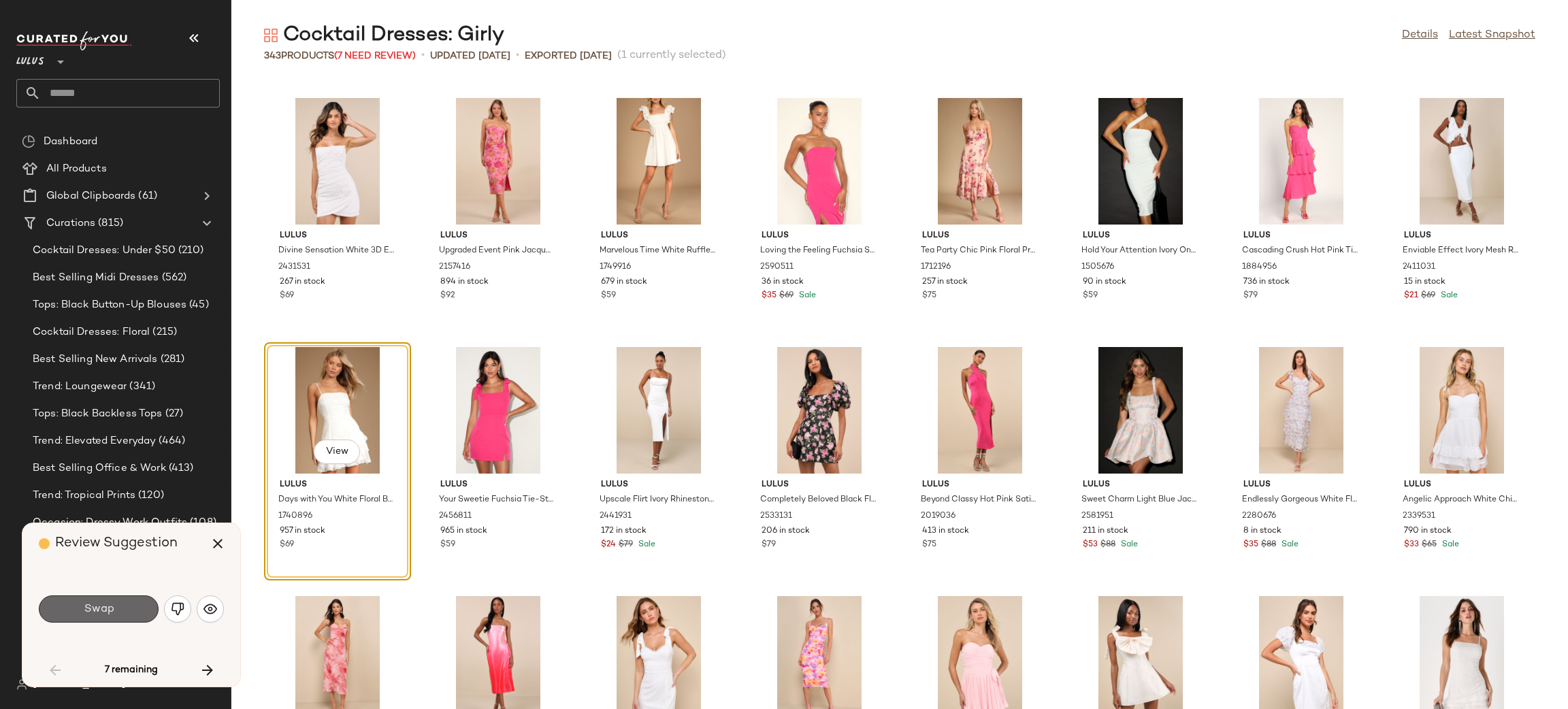
click at [68, 613] on button "Swap" at bounding box center [98, 608] width 119 height 27
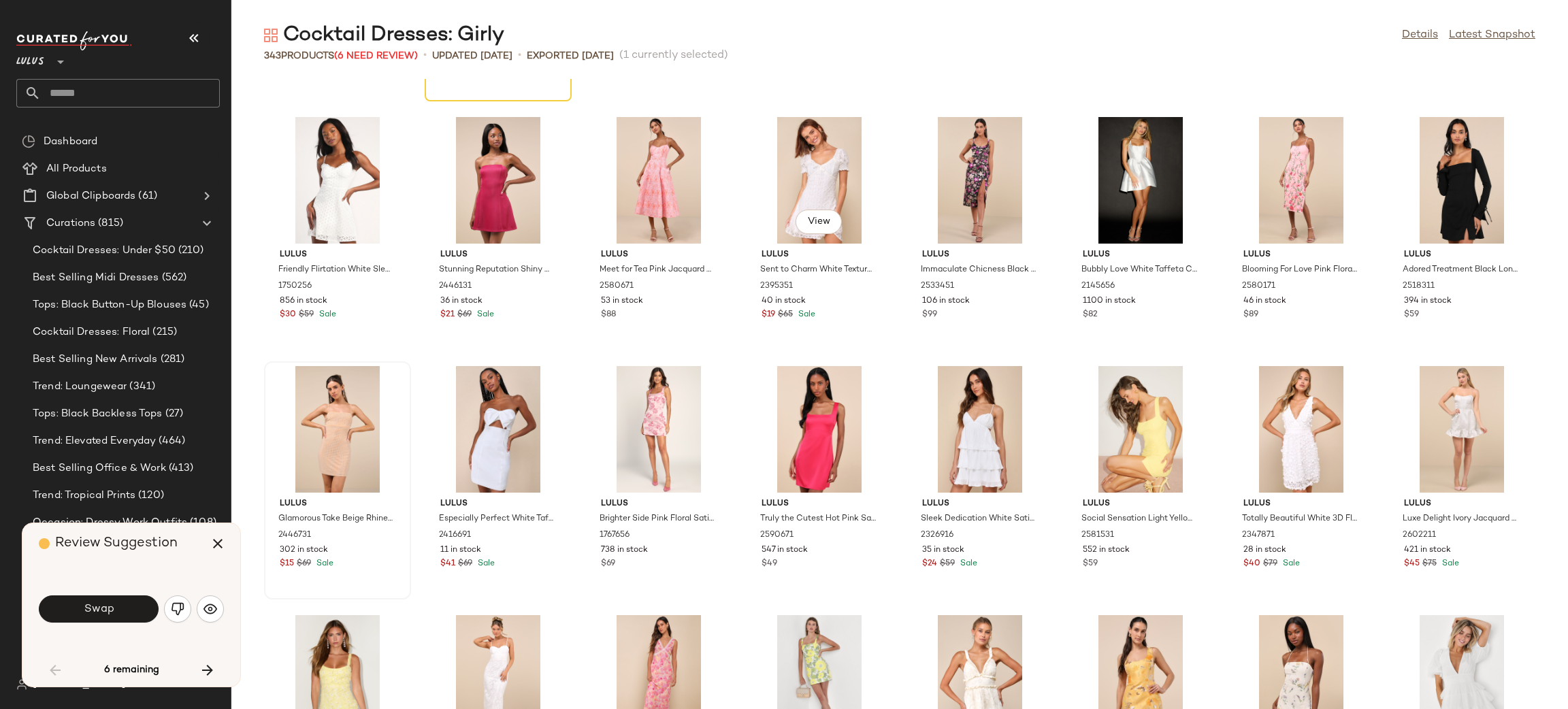
scroll to position [3253, 0]
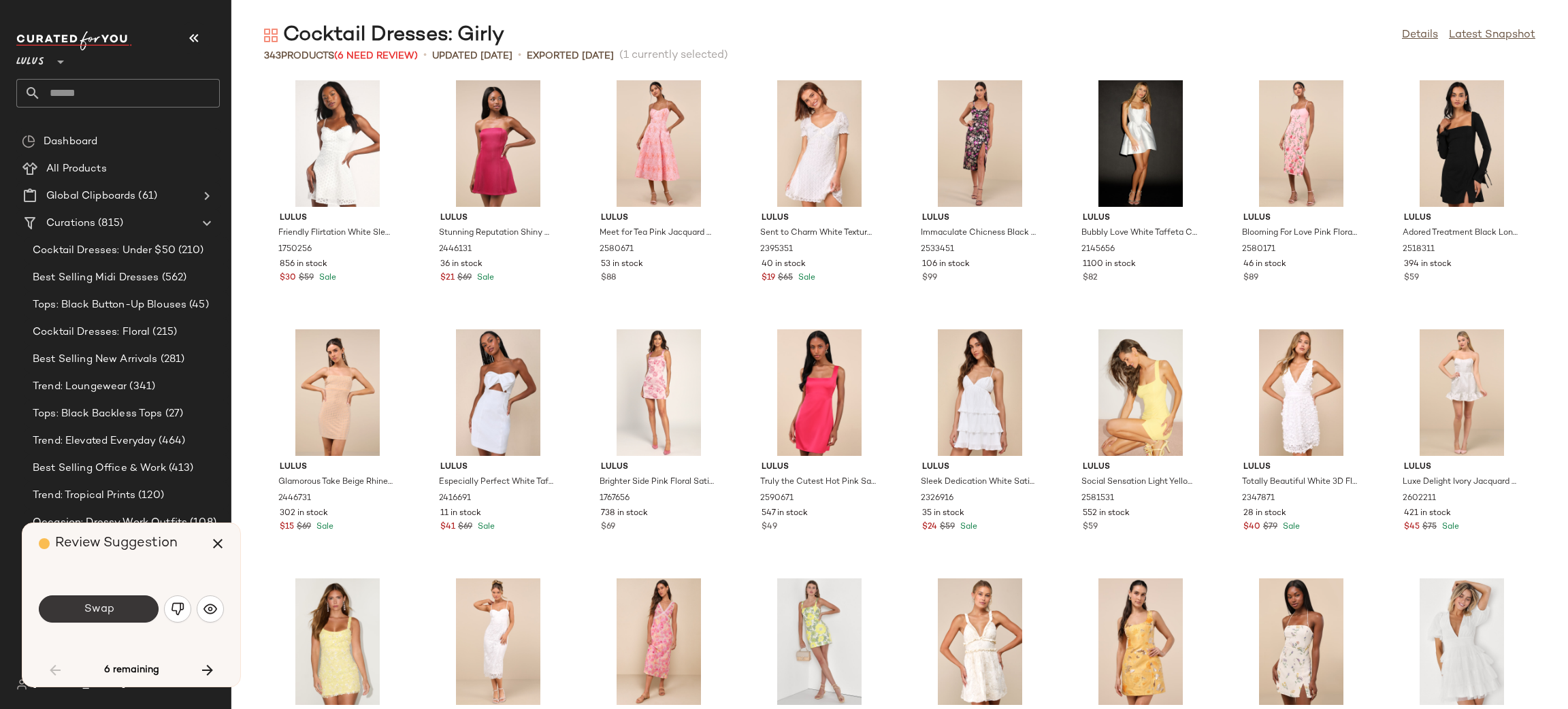
click at [101, 605] on span "Swap" at bounding box center [98, 608] width 30 height 13
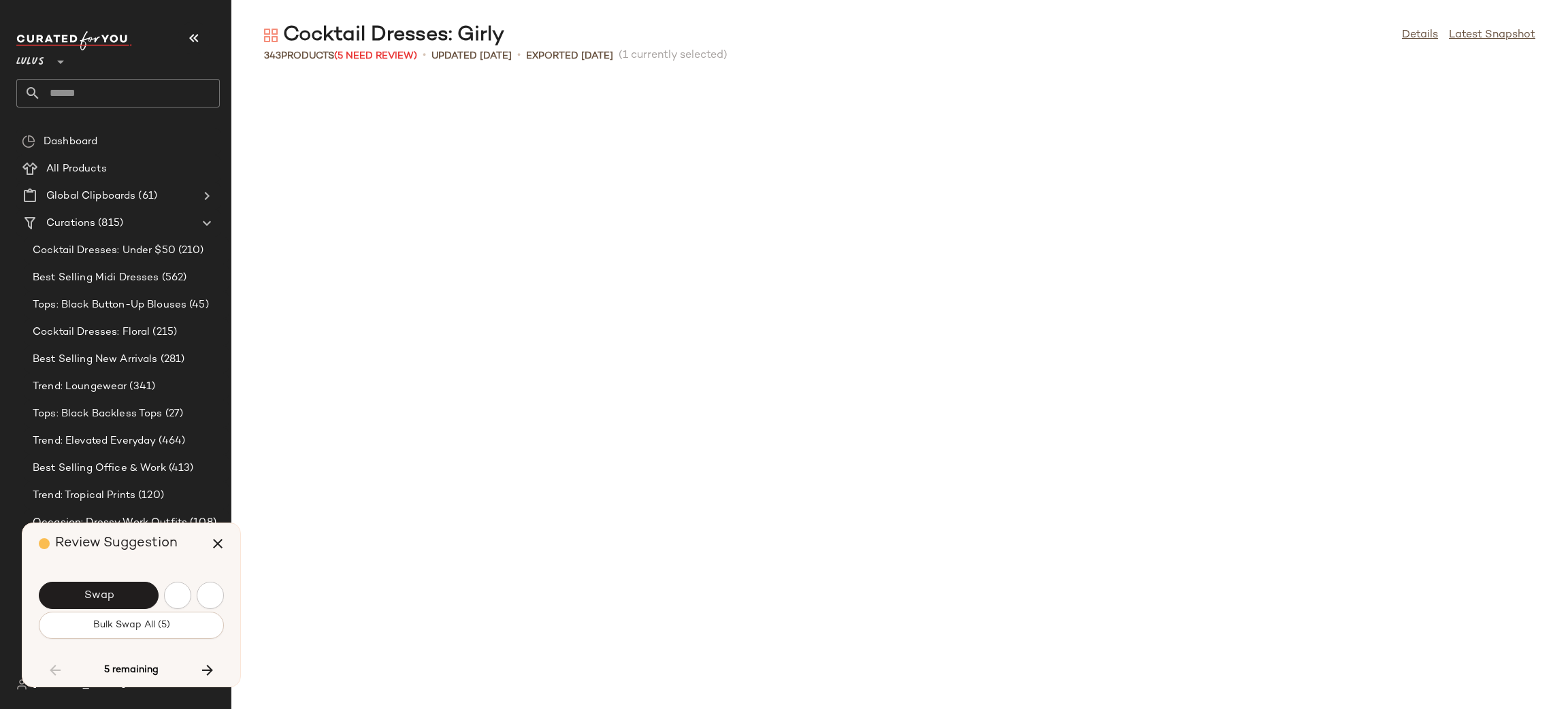
scroll to position [1991, 0]
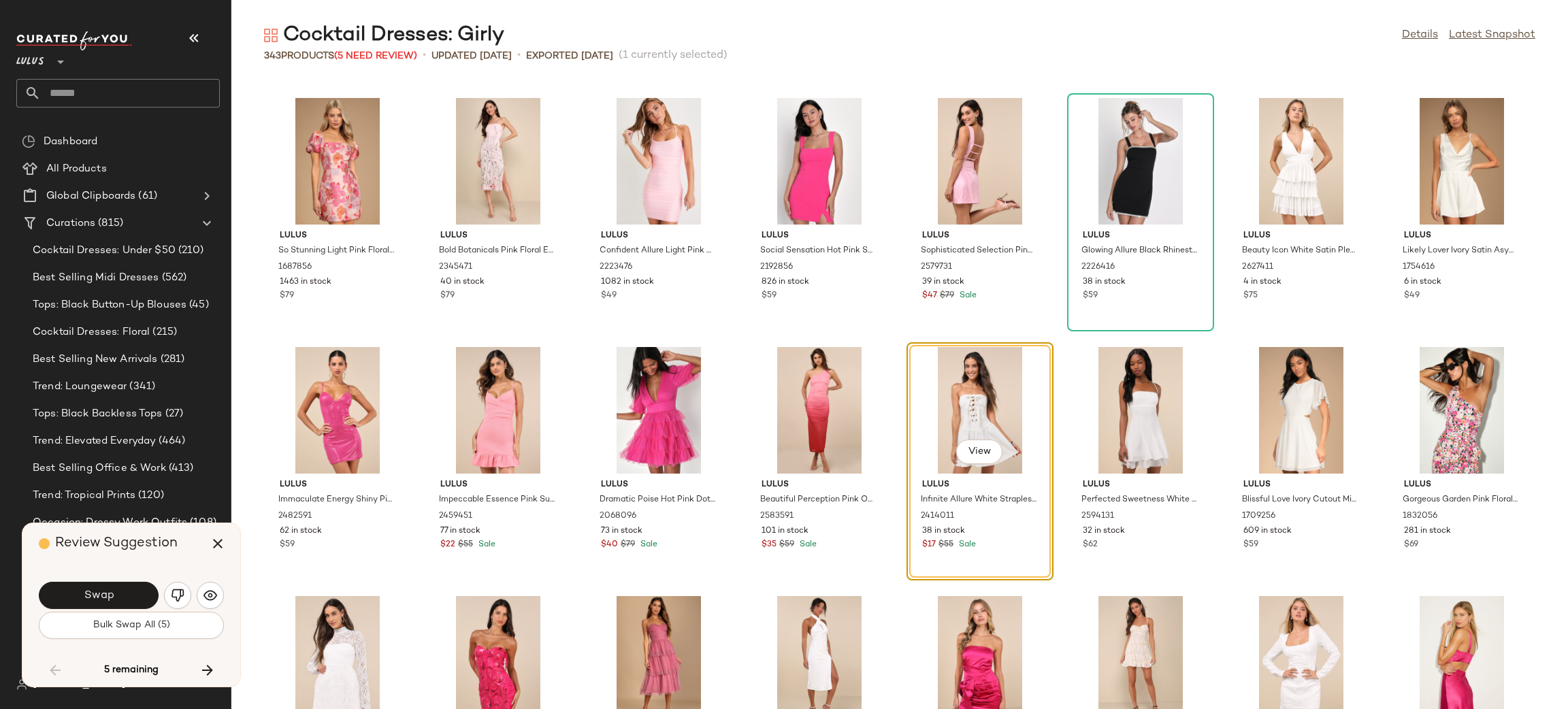
click at [177, 626] on button "Bulk Swap All (5)" at bounding box center [131, 625] width 185 height 27
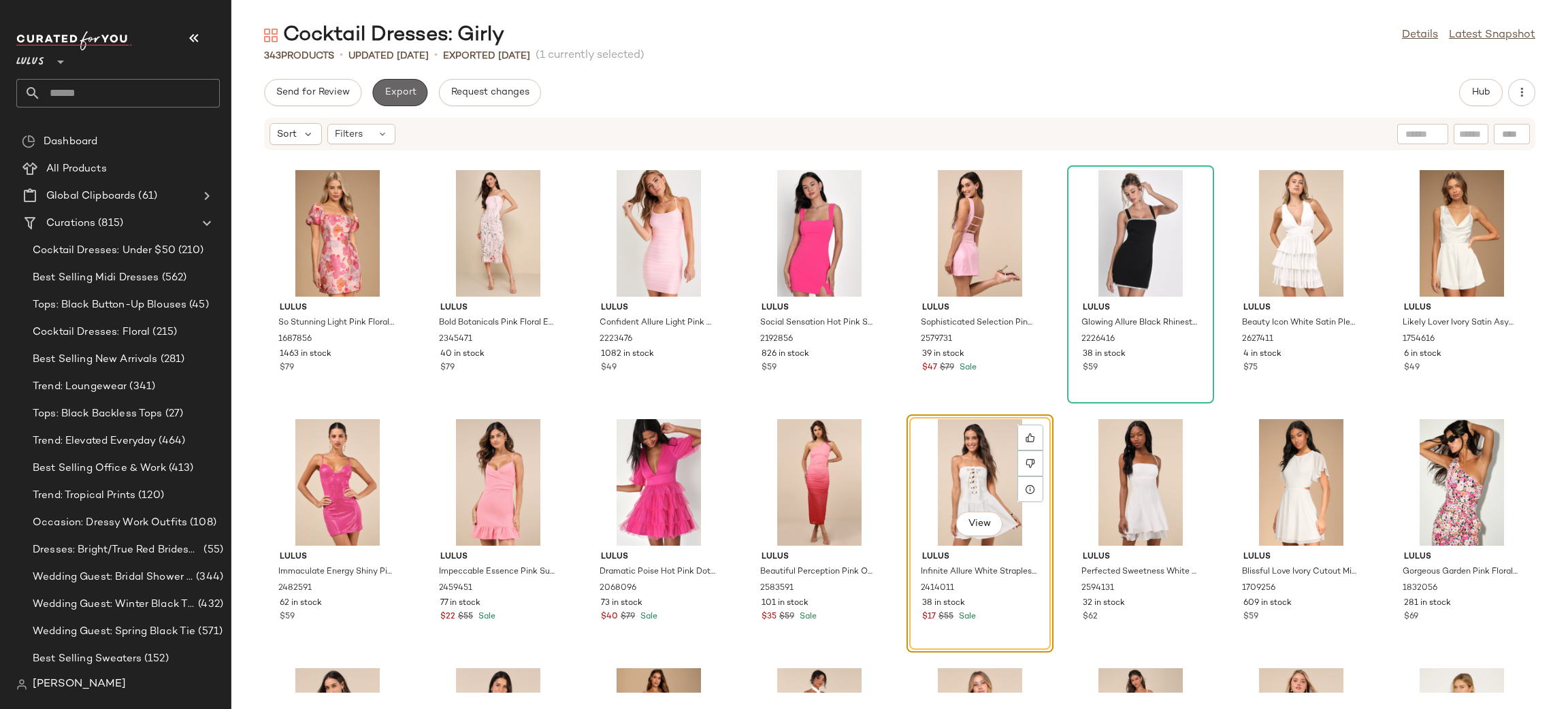
click at [388, 88] on span "Export" at bounding box center [400, 92] width 32 height 11
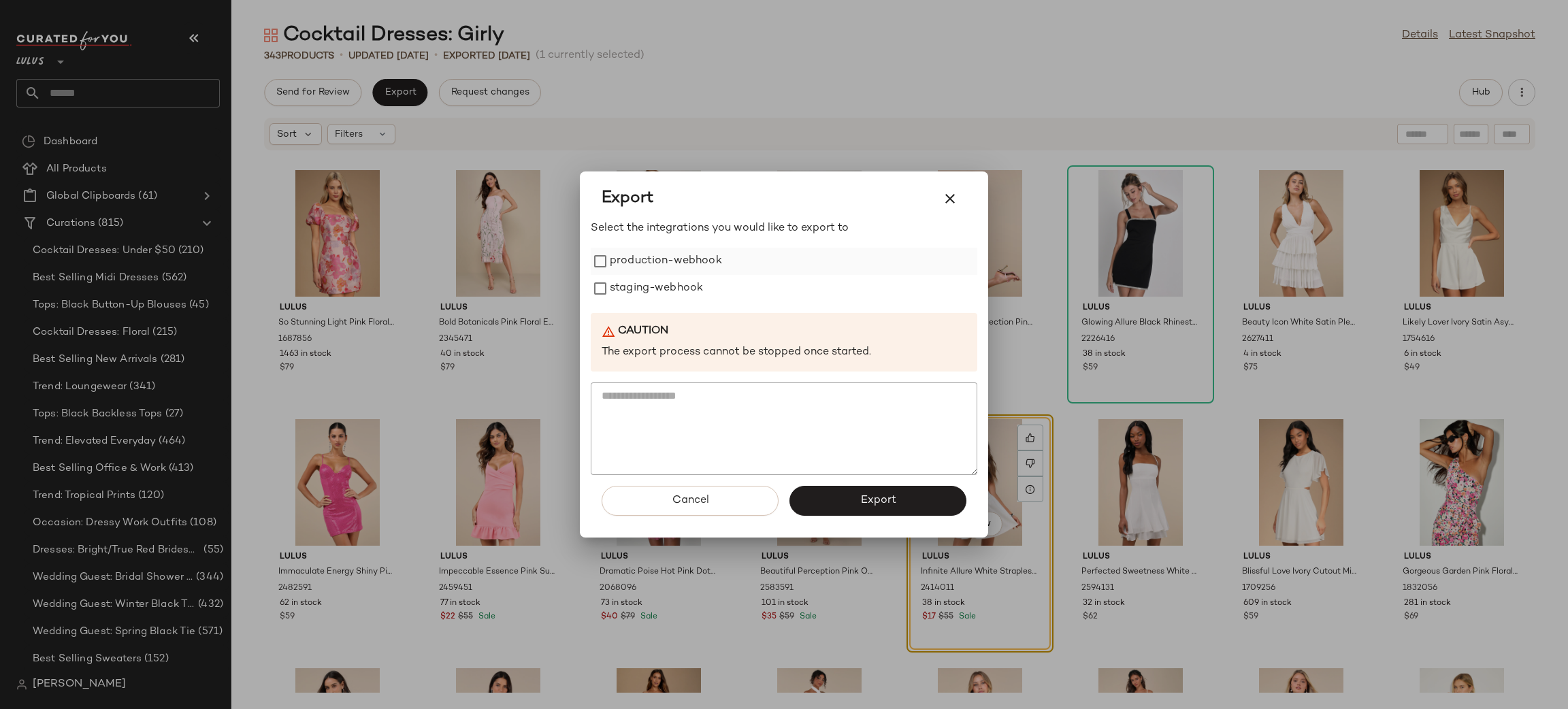
click at [635, 267] on label "production-webhook" at bounding box center [665, 261] width 113 height 27
click at [630, 300] on label "staging-webhook" at bounding box center [656, 289] width 93 height 27
click at [936, 500] on button "Export" at bounding box center [878, 500] width 177 height 30
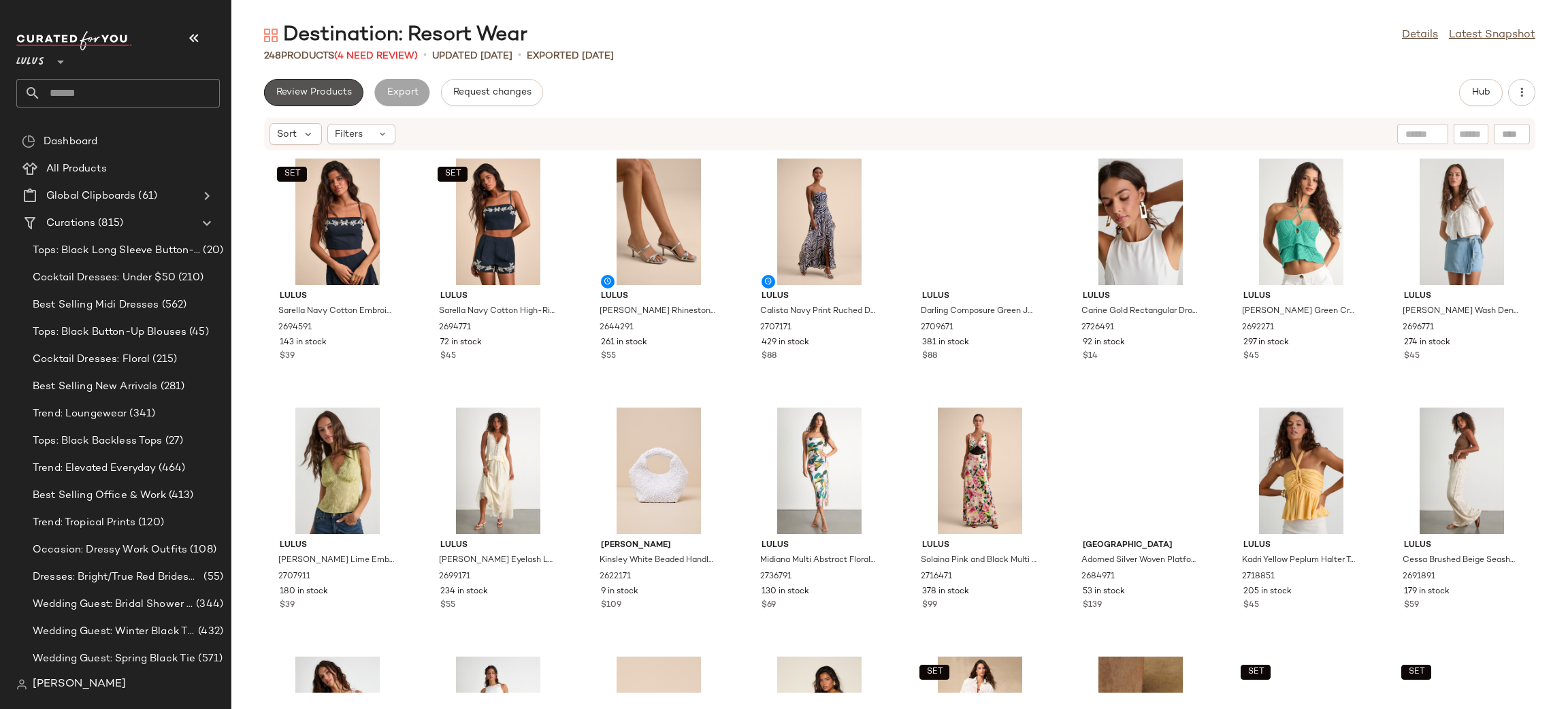
click at [311, 91] on span "Review Products" at bounding box center [314, 92] width 76 height 11
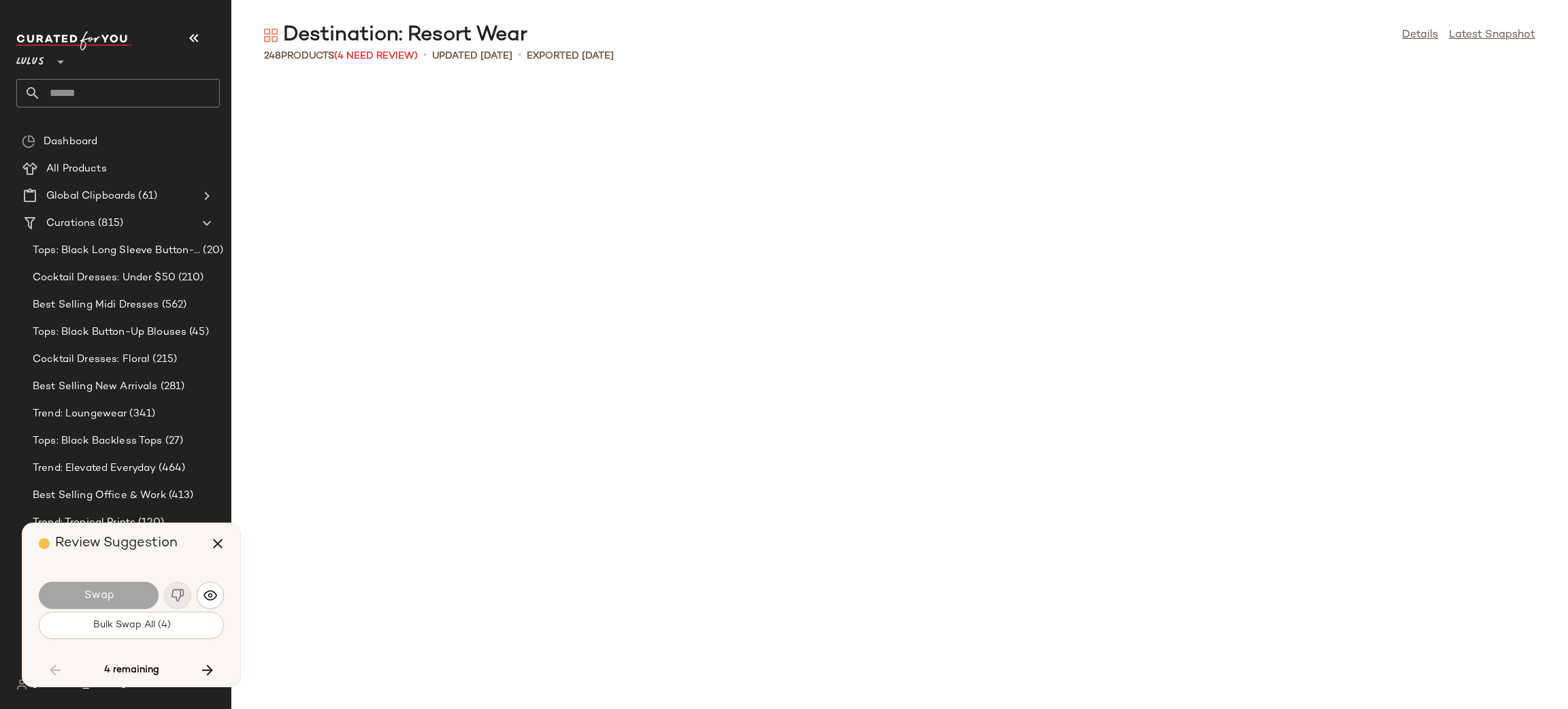
scroll to position [3982, 0]
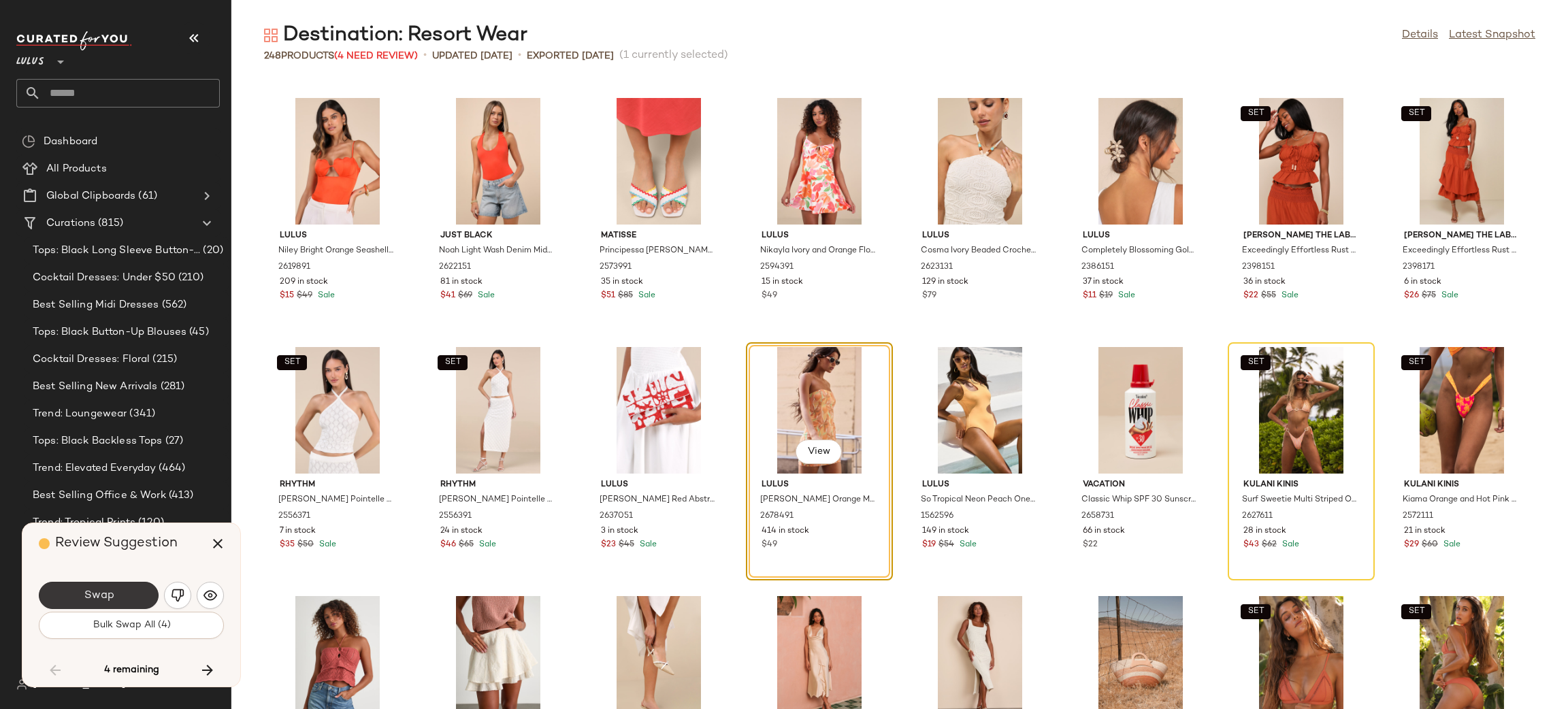
click at [147, 588] on button "Swap" at bounding box center [98, 595] width 119 height 27
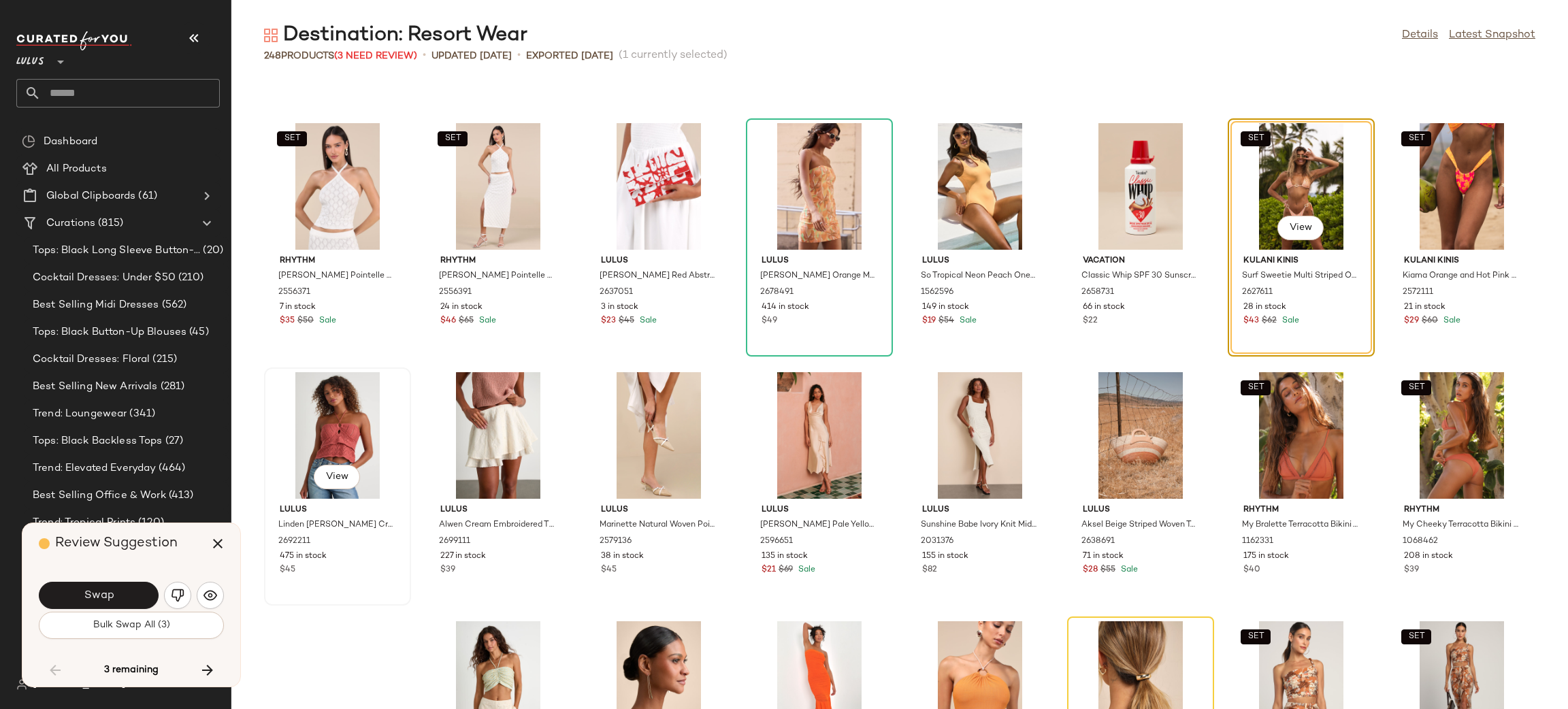
scroll to position [4218, 0]
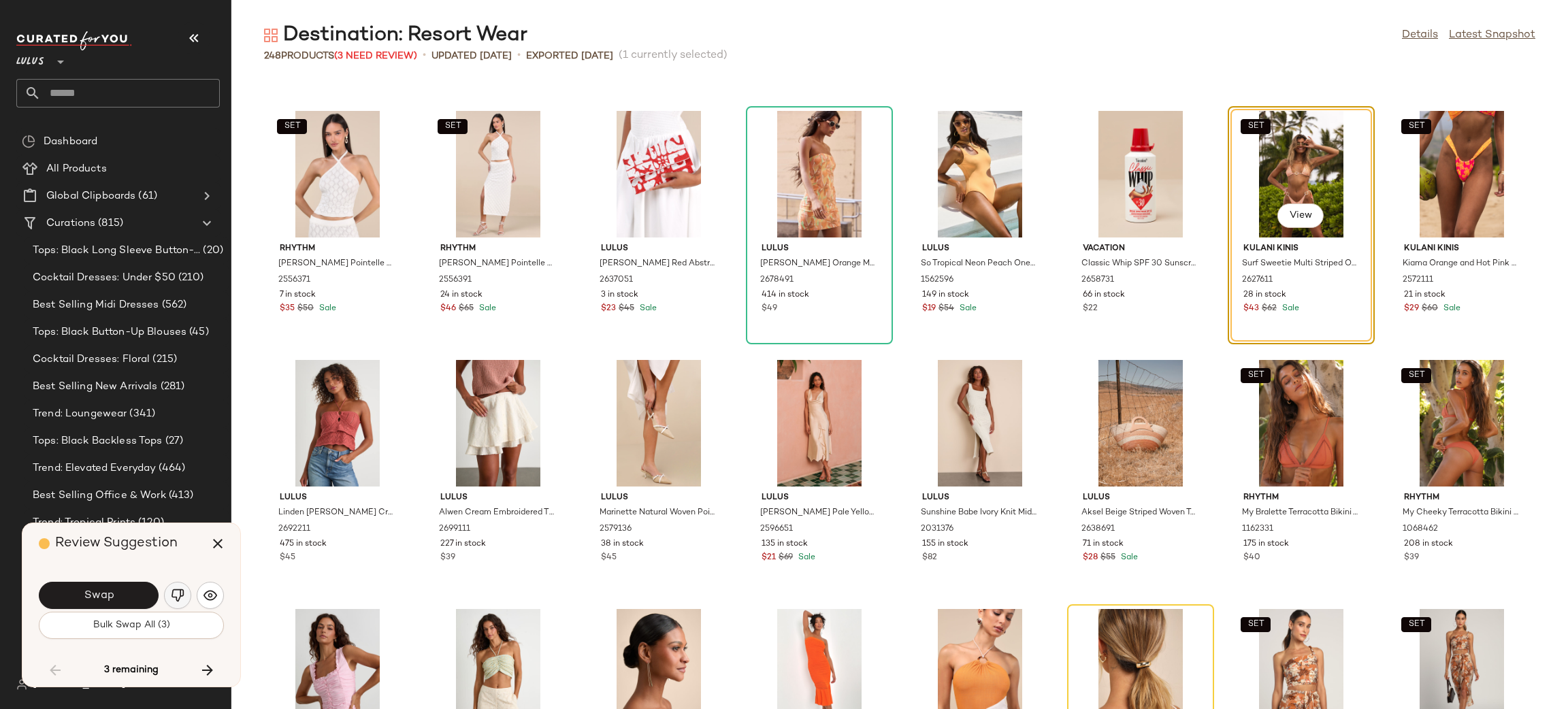
click at [177, 588] on img "button" at bounding box center [178, 595] width 14 height 14
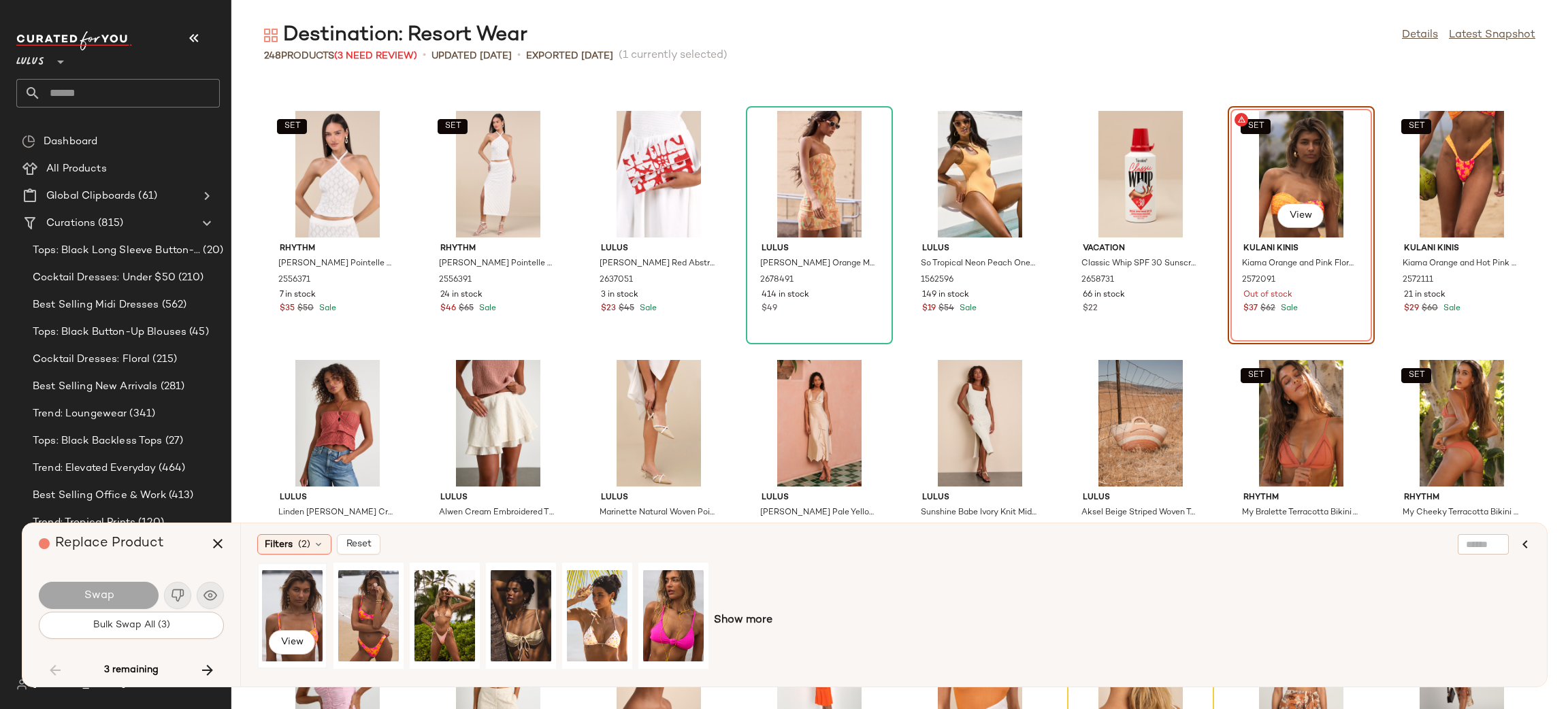
click at [280, 615] on div "View" at bounding box center [293, 615] width 61 height 96
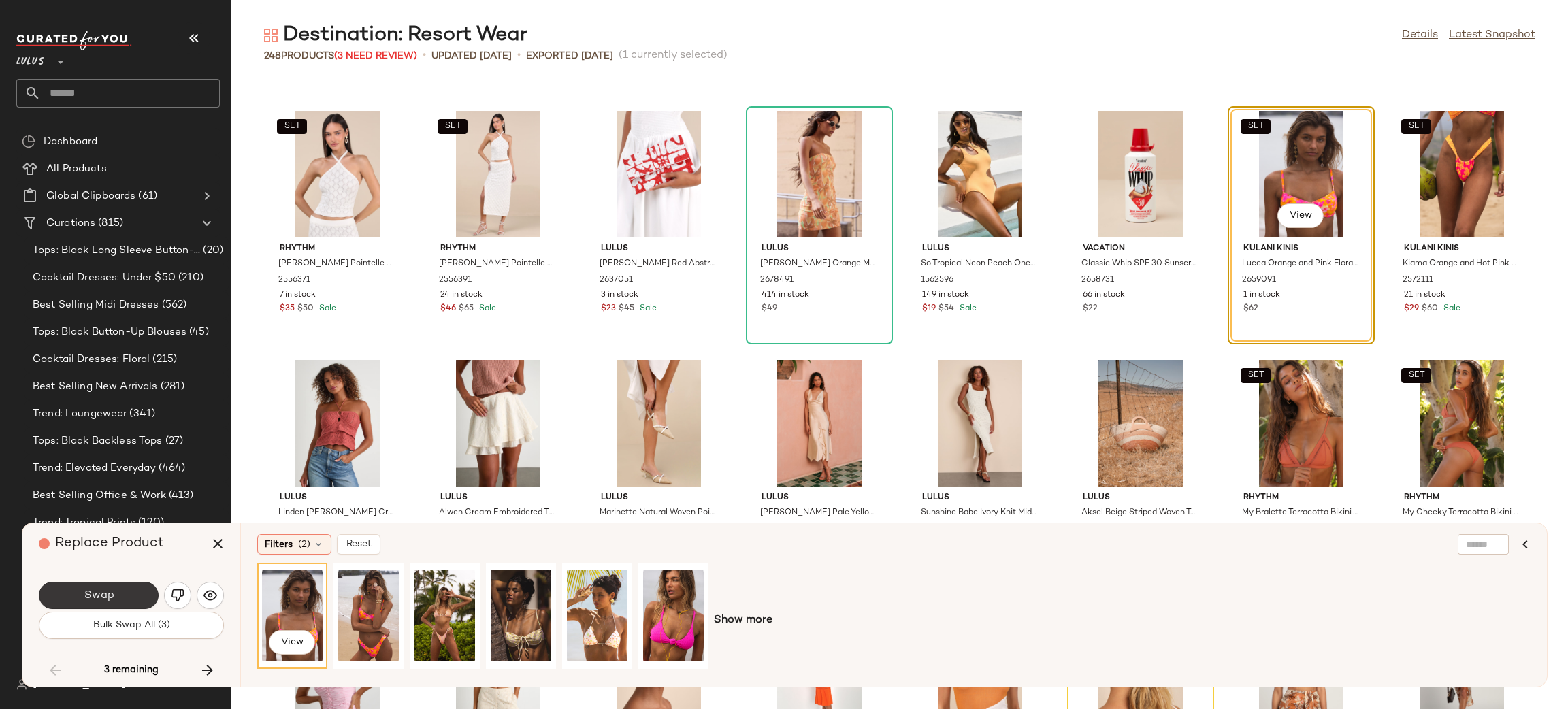
click at [71, 590] on button "Swap" at bounding box center [98, 595] width 119 height 27
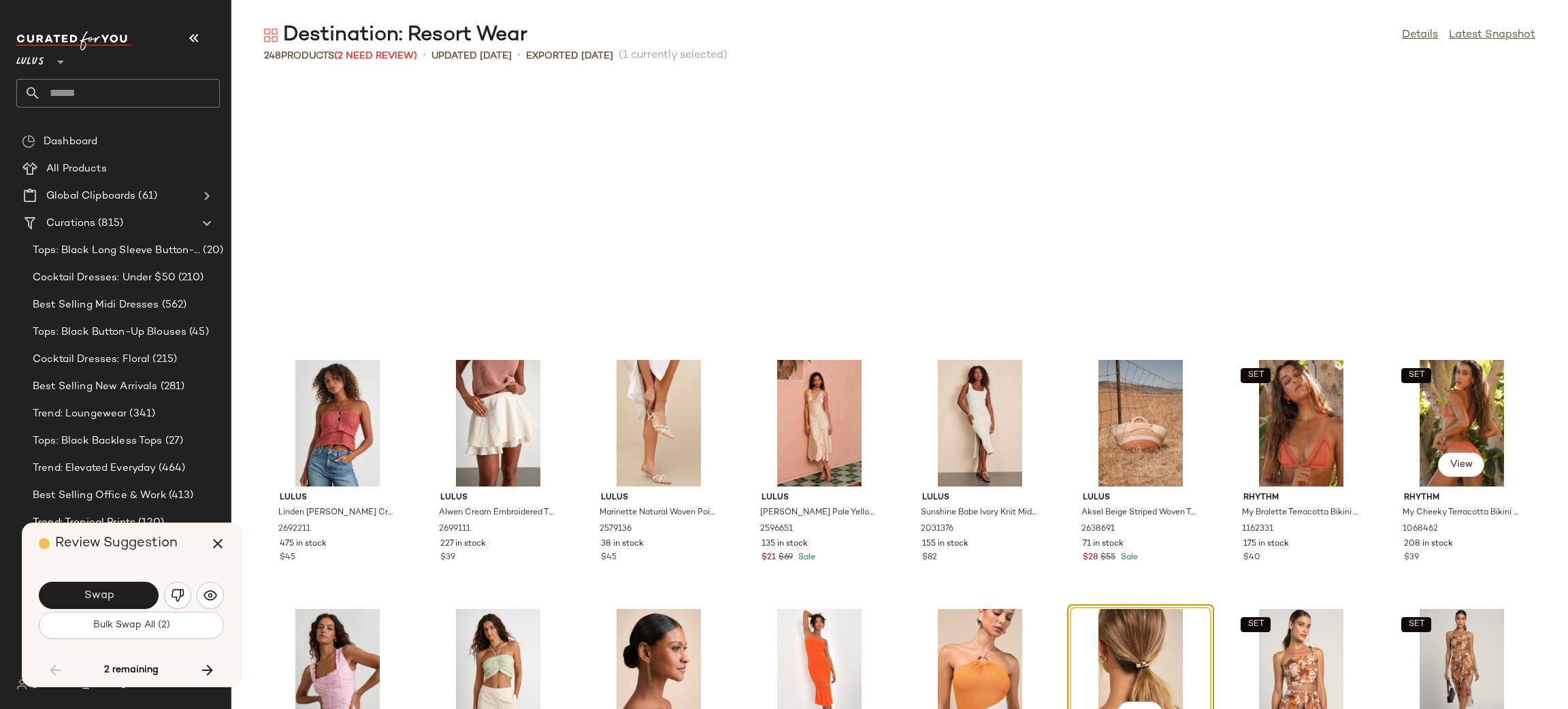
scroll to position [4480, 0]
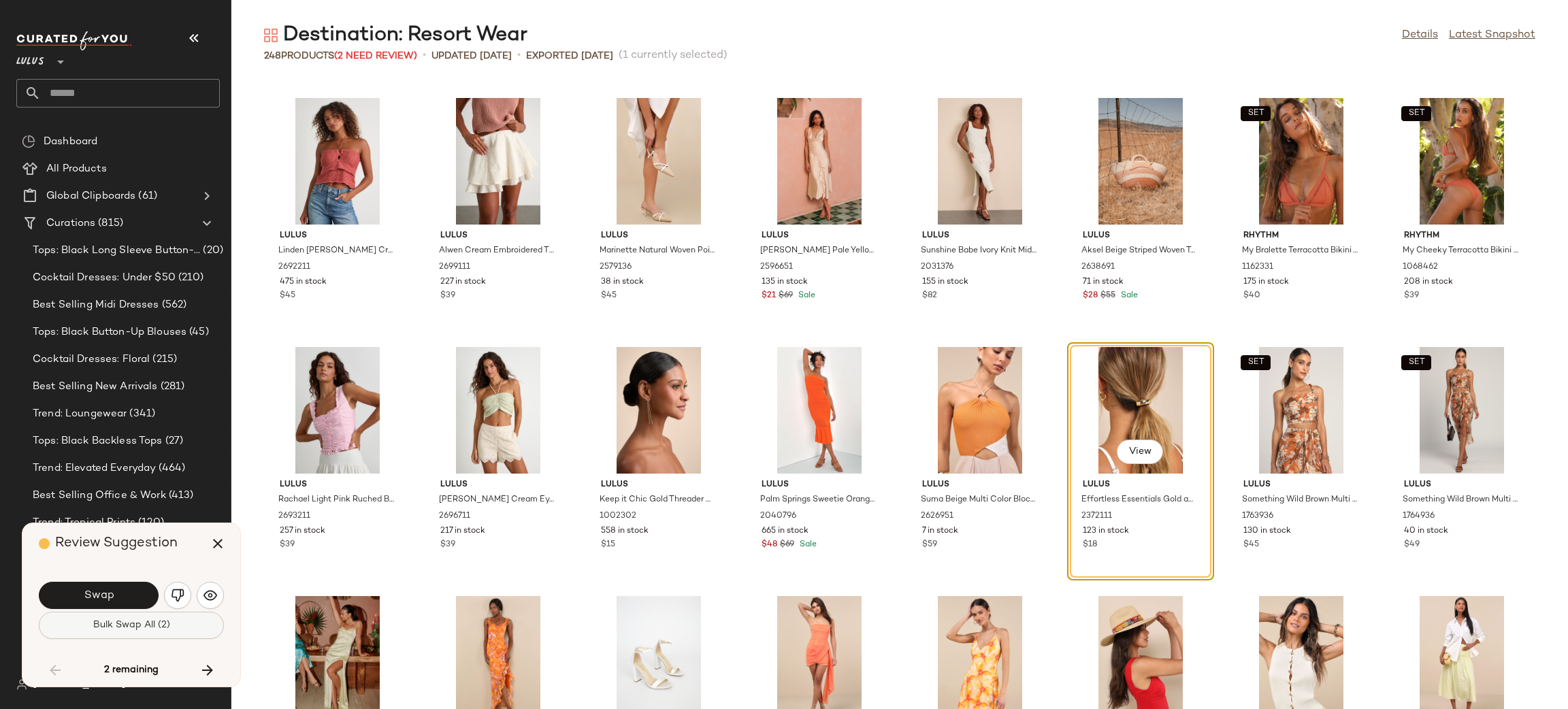
click at [114, 628] on span "Bulk Swap All (2)" at bounding box center [131, 624] width 78 height 11
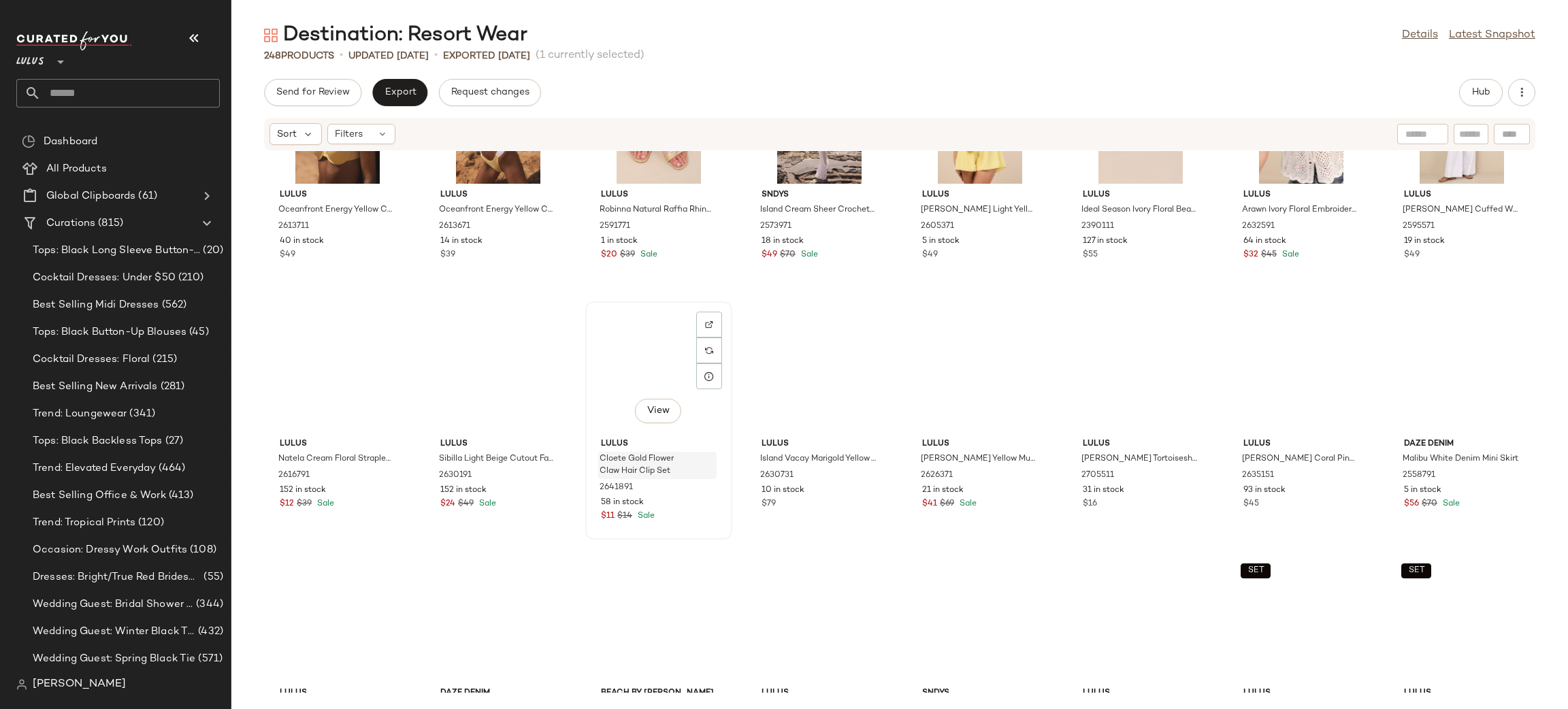
scroll to position [5583, 0]
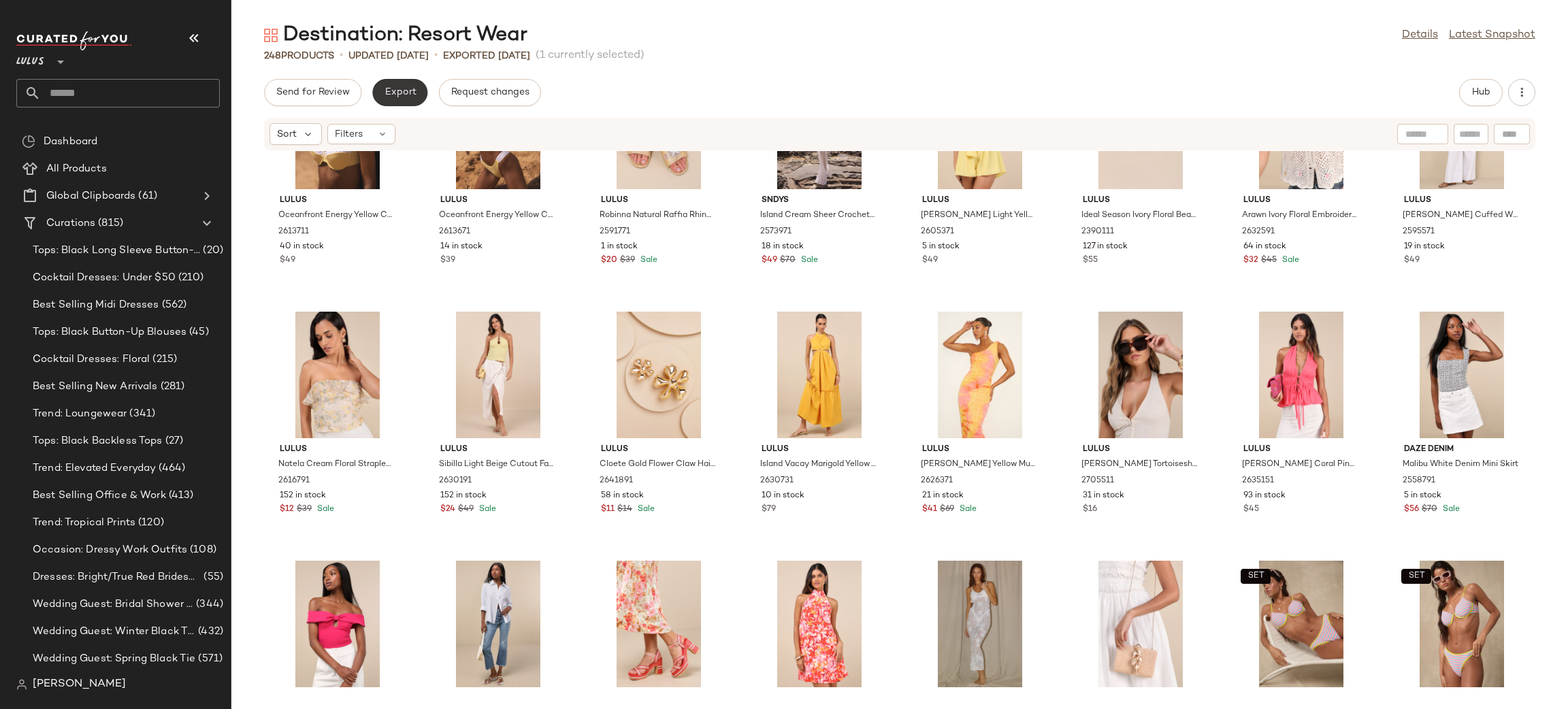
click at [408, 87] on span "Export" at bounding box center [400, 92] width 32 height 11
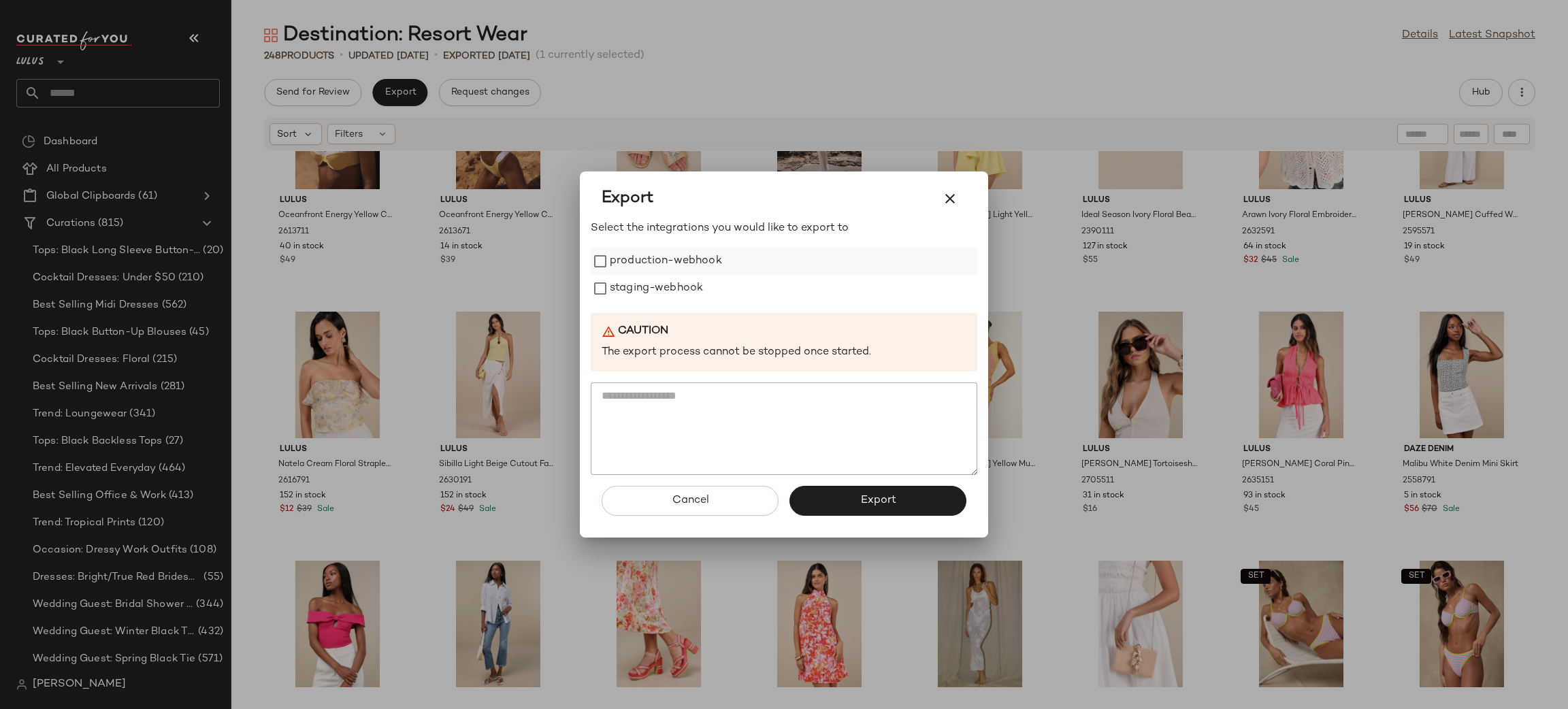
click at [644, 256] on label "production-webhook" at bounding box center [665, 261] width 113 height 27
click at [648, 284] on label "staging-webhook" at bounding box center [656, 289] width 93 height 27
click at [848, 492] on button "Export" at bounding box center [878, 500] width 177 height 30
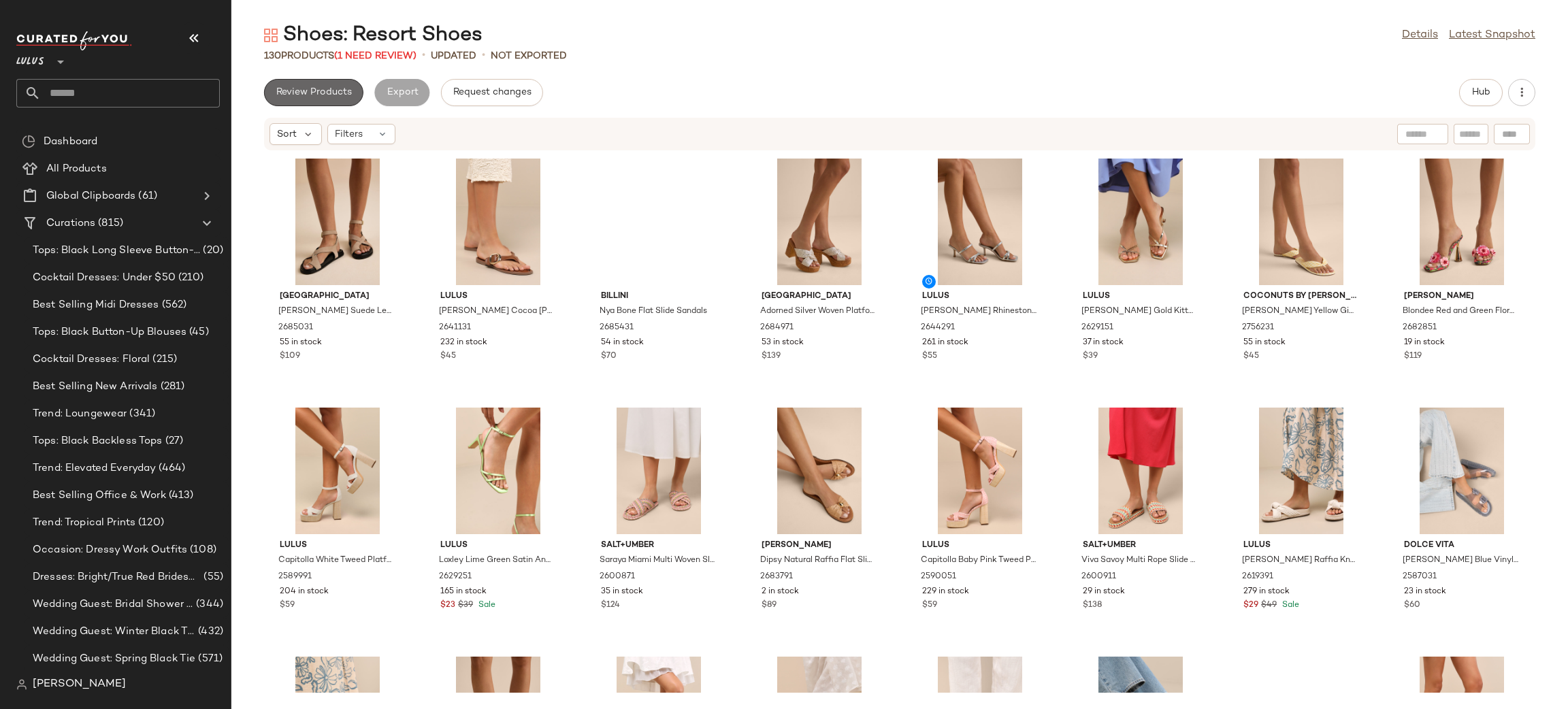
click at [307, 100] on button "Review Products" at bounding box center [313, 92] width 99 height 27
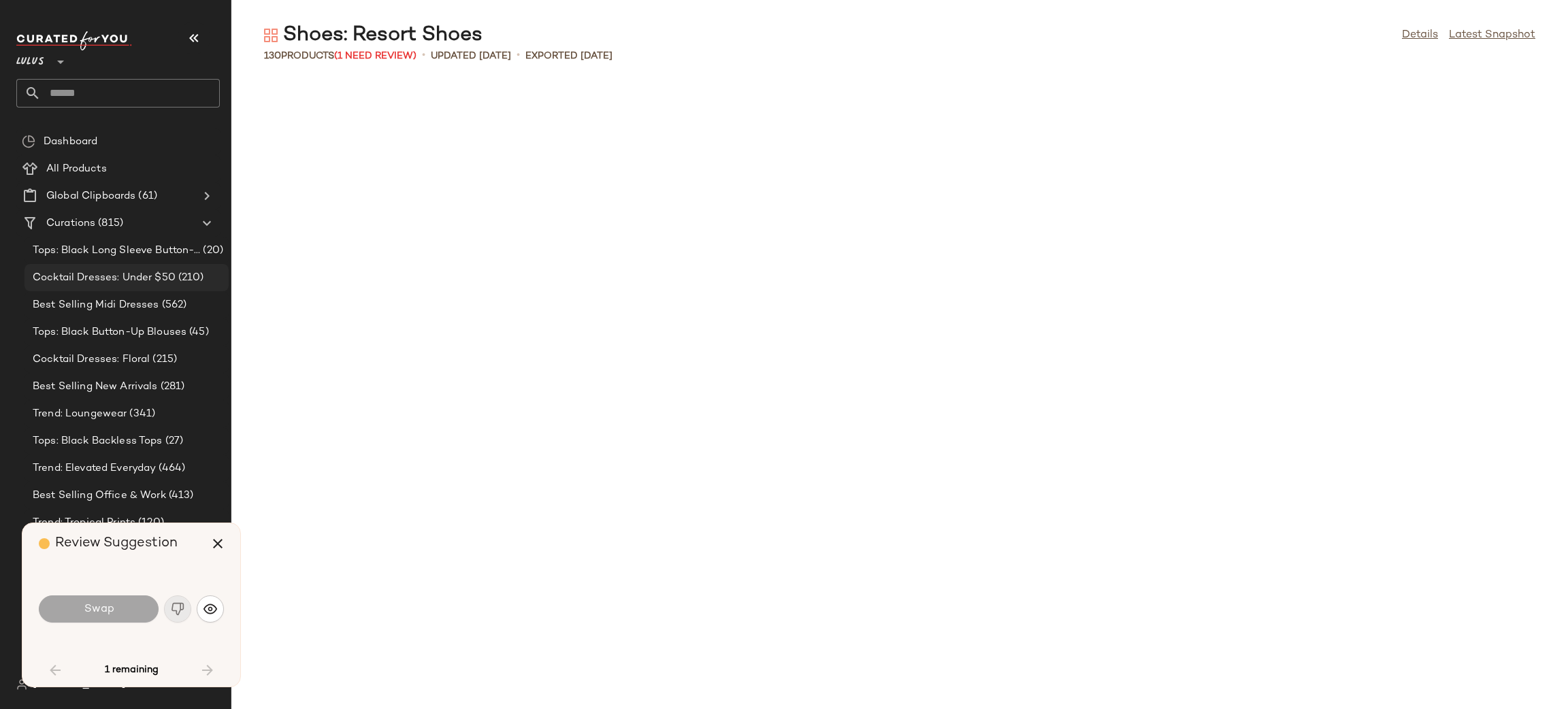
scroll to position [1007, 0]
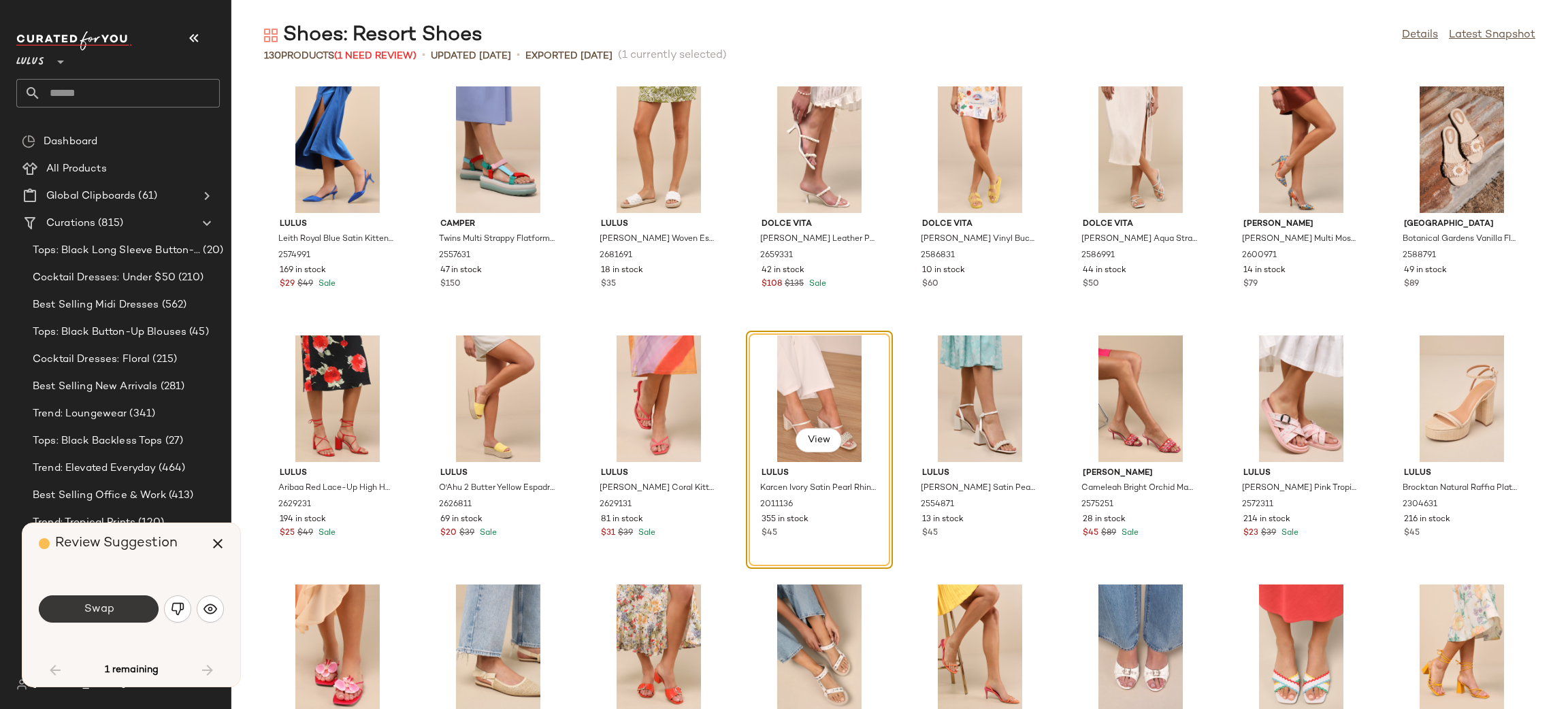
click at [103, 613] on span "Swap" at bounding box center [98, 608] width 30 height 13
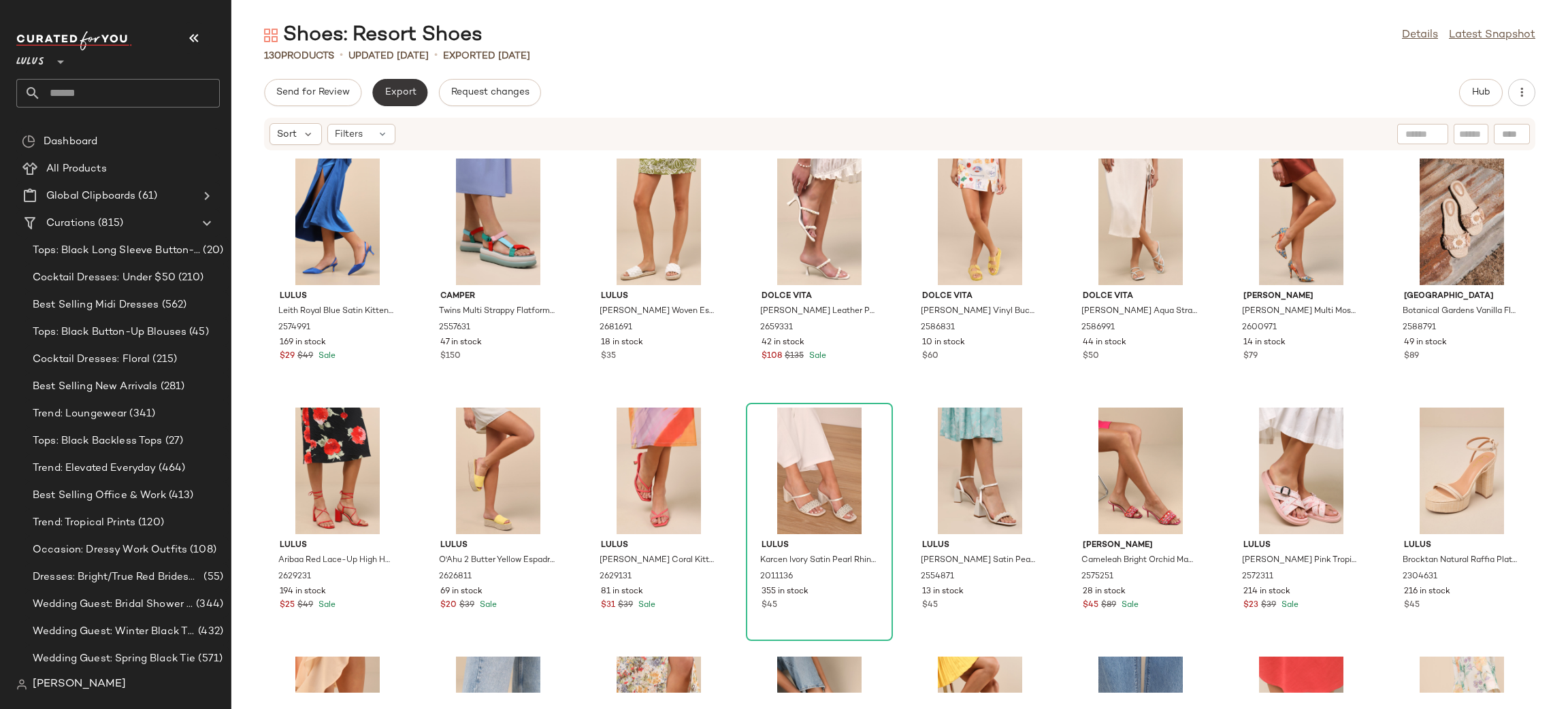
click at [379, 85] on button "Export" at bounding box center [400, 92] width 55 height 27
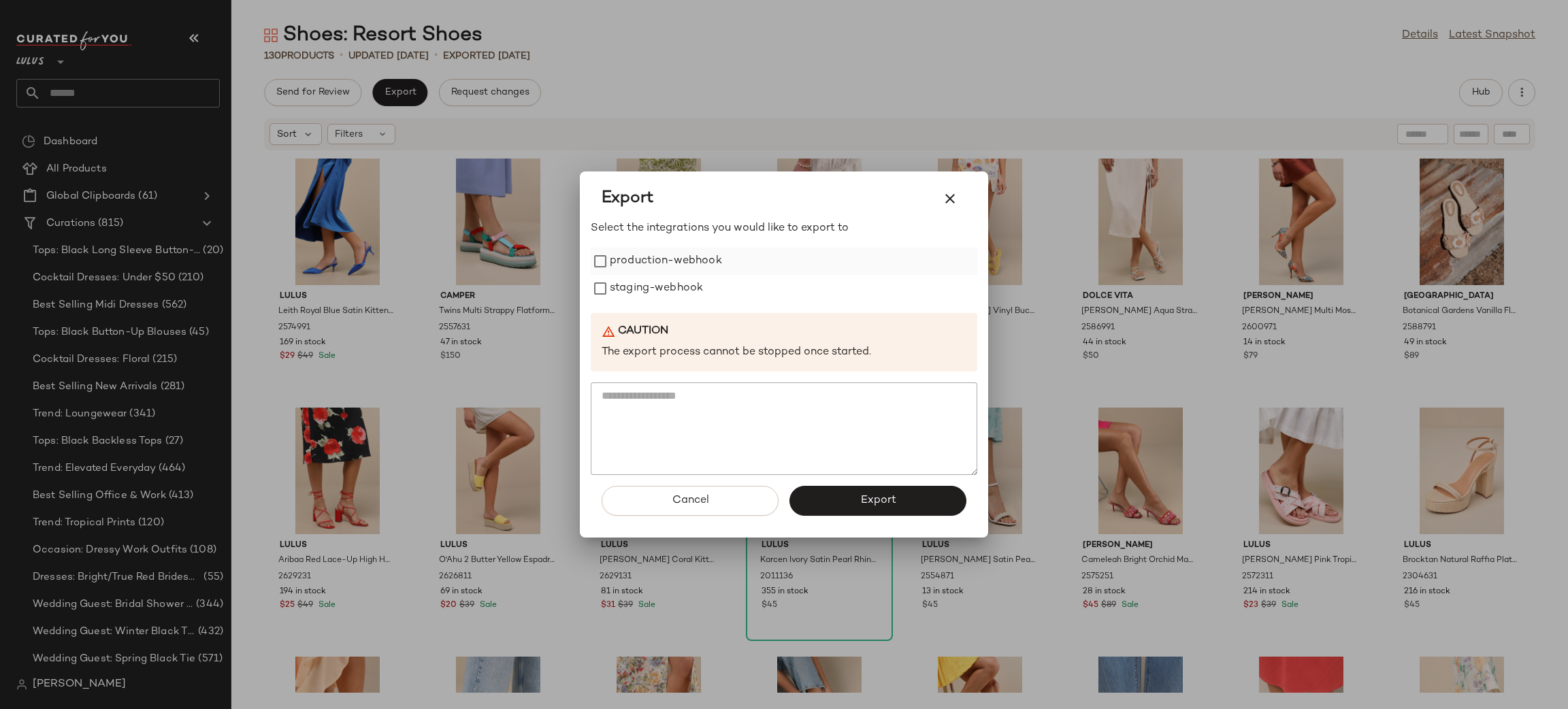
click at [709, 253] on label "production-webhook" at bounding box center [665, 261] width 113 height 27
drag, startPoint x: 696, startPoint y: 282, endPoint x: 765, endPoint y: 365, distance: 107.9
click at [696, 283] on label "staging-webhook" at bounding box center [656, 289] width 93 height 27
click at [878, 504] on span "Export" at bounding box center [877, 500] width 36 height 13
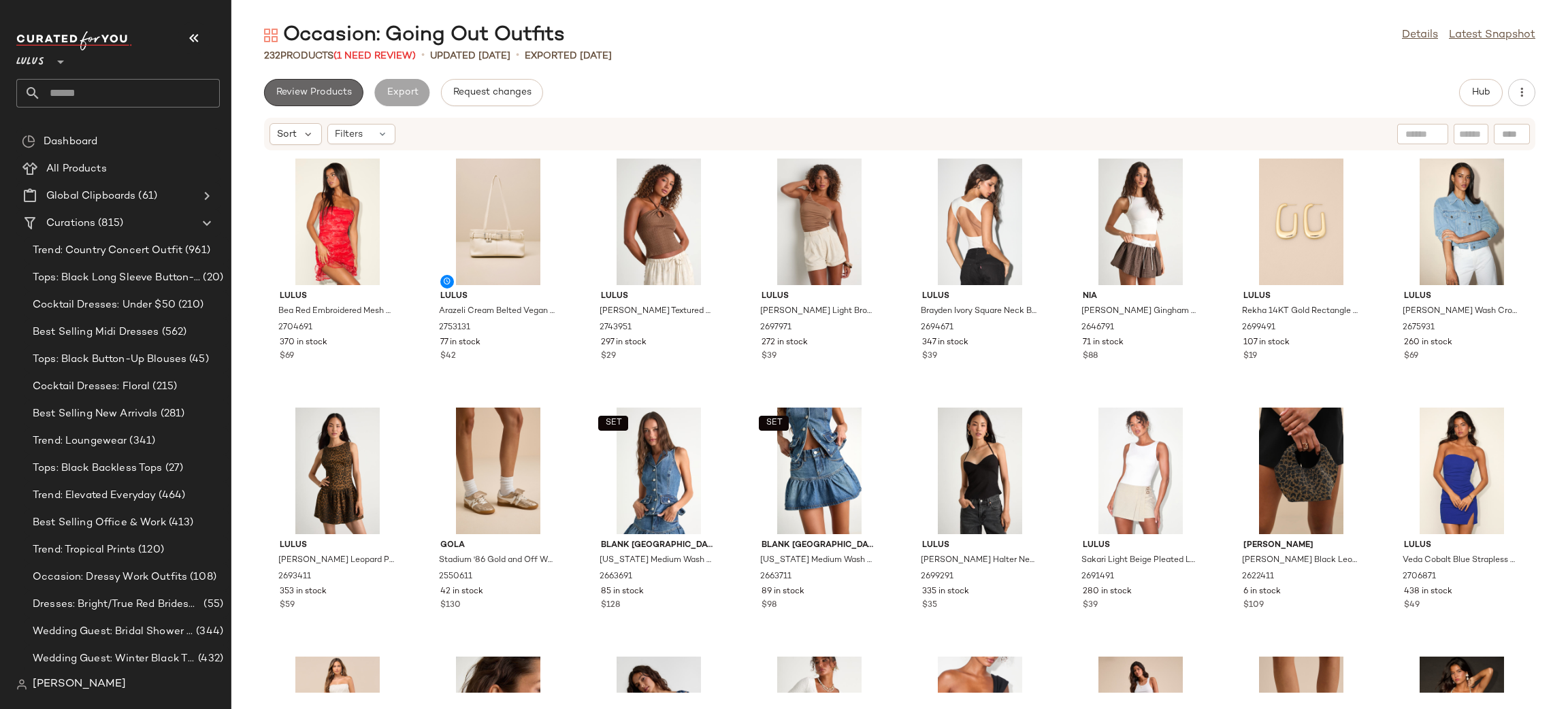
click at [318, 98] on button "Review Products" at bounding box center [313, 92] width 99 height 27
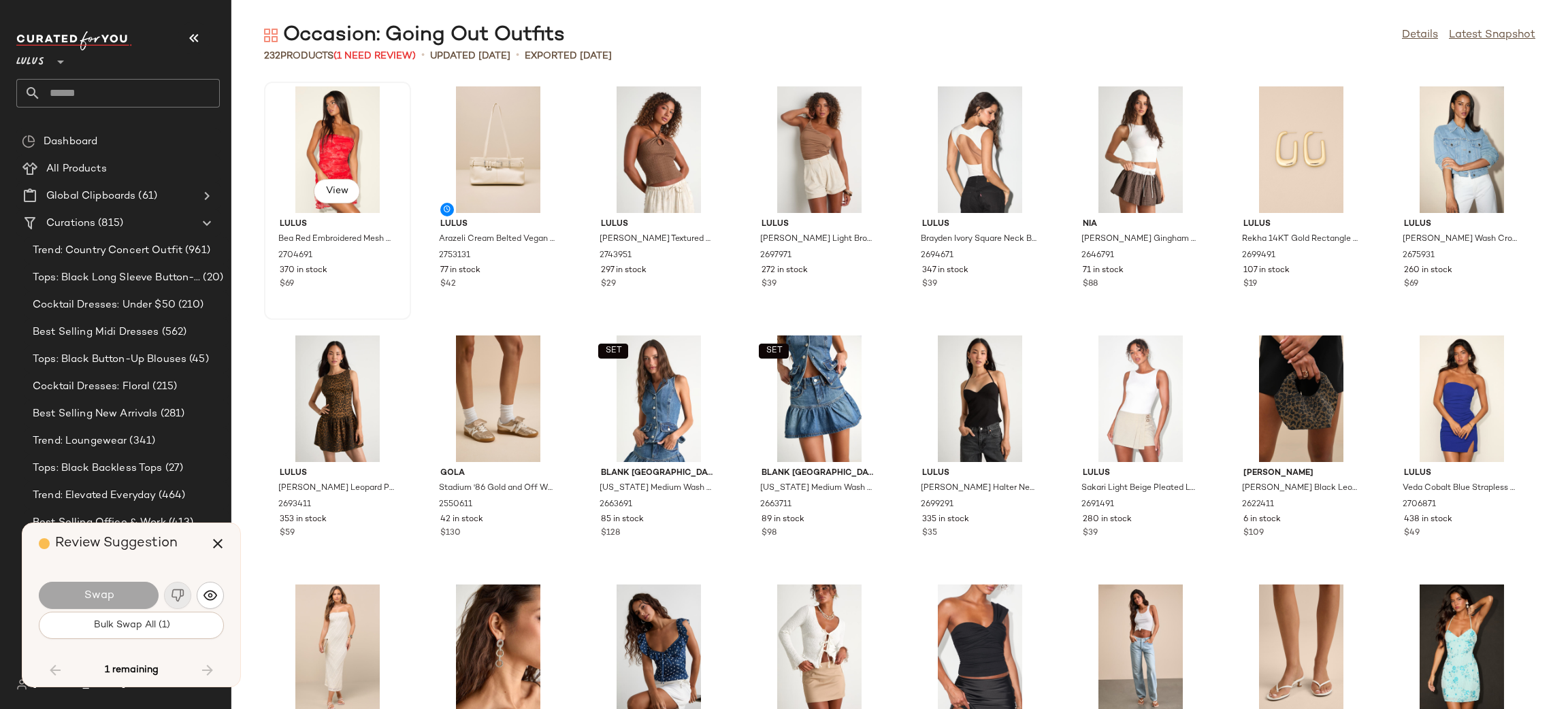
scroll to position [2738, 0]
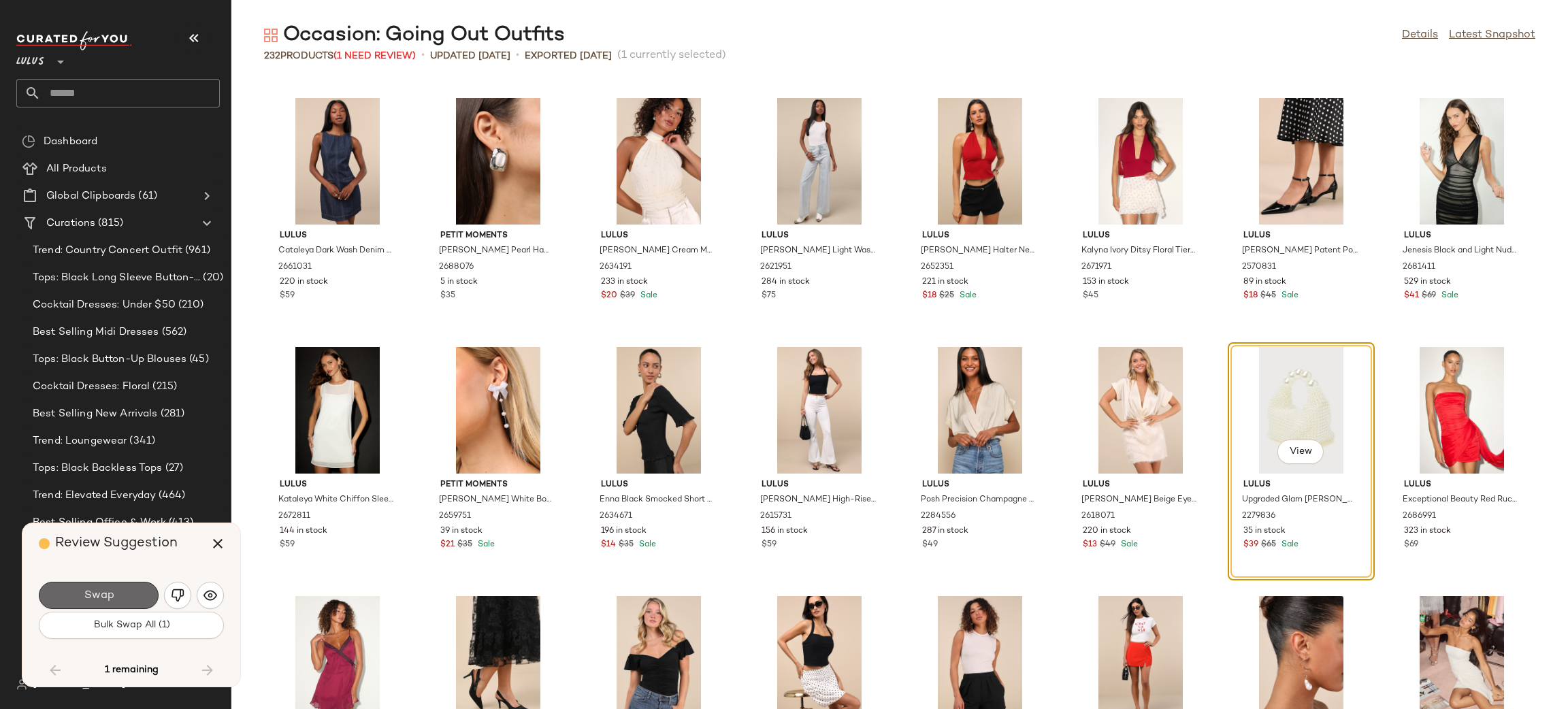
click at [119, 597] on button "Swap" at bounding box center [98, 595] width 119 height 27
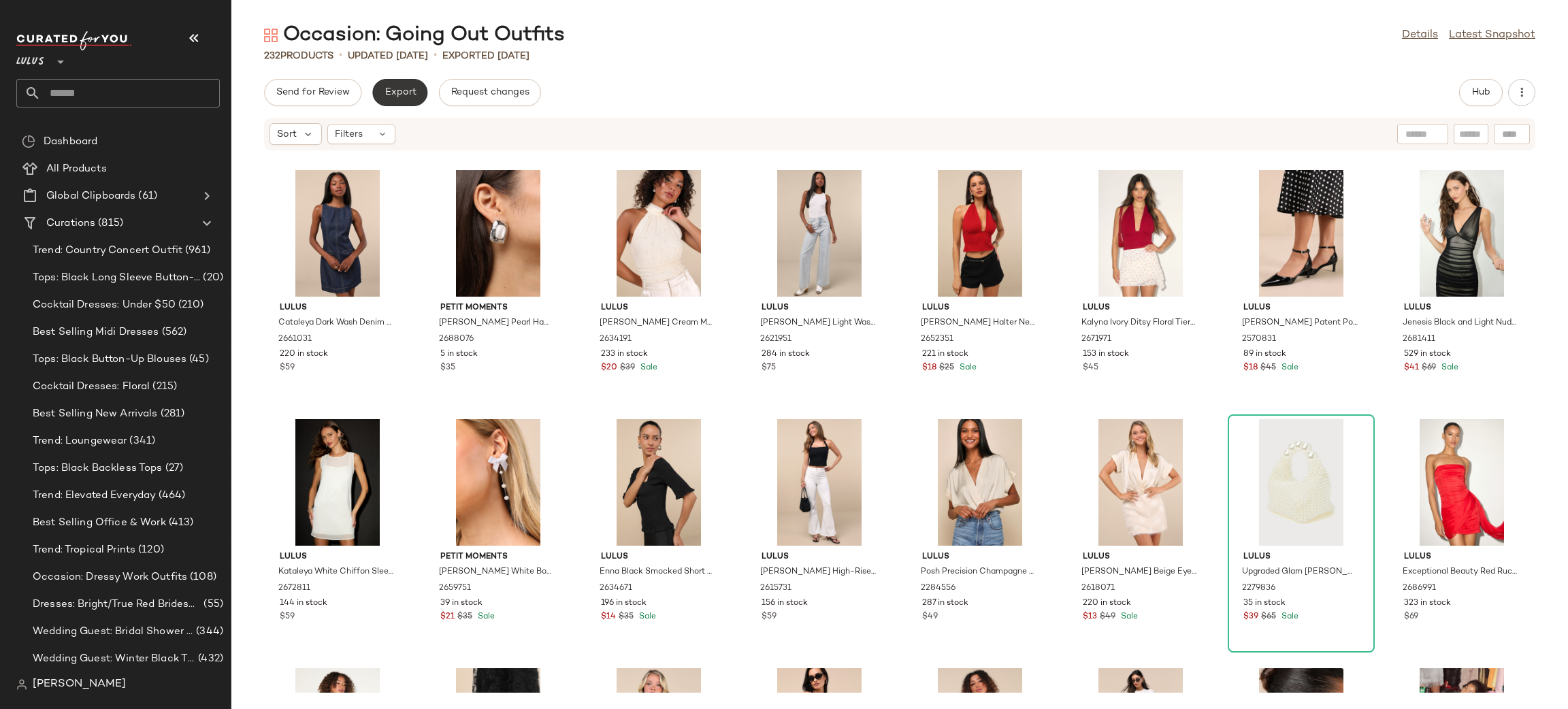
click at [411, 96] on span "Export" at bounding box center [400, 92] width 32 height 11
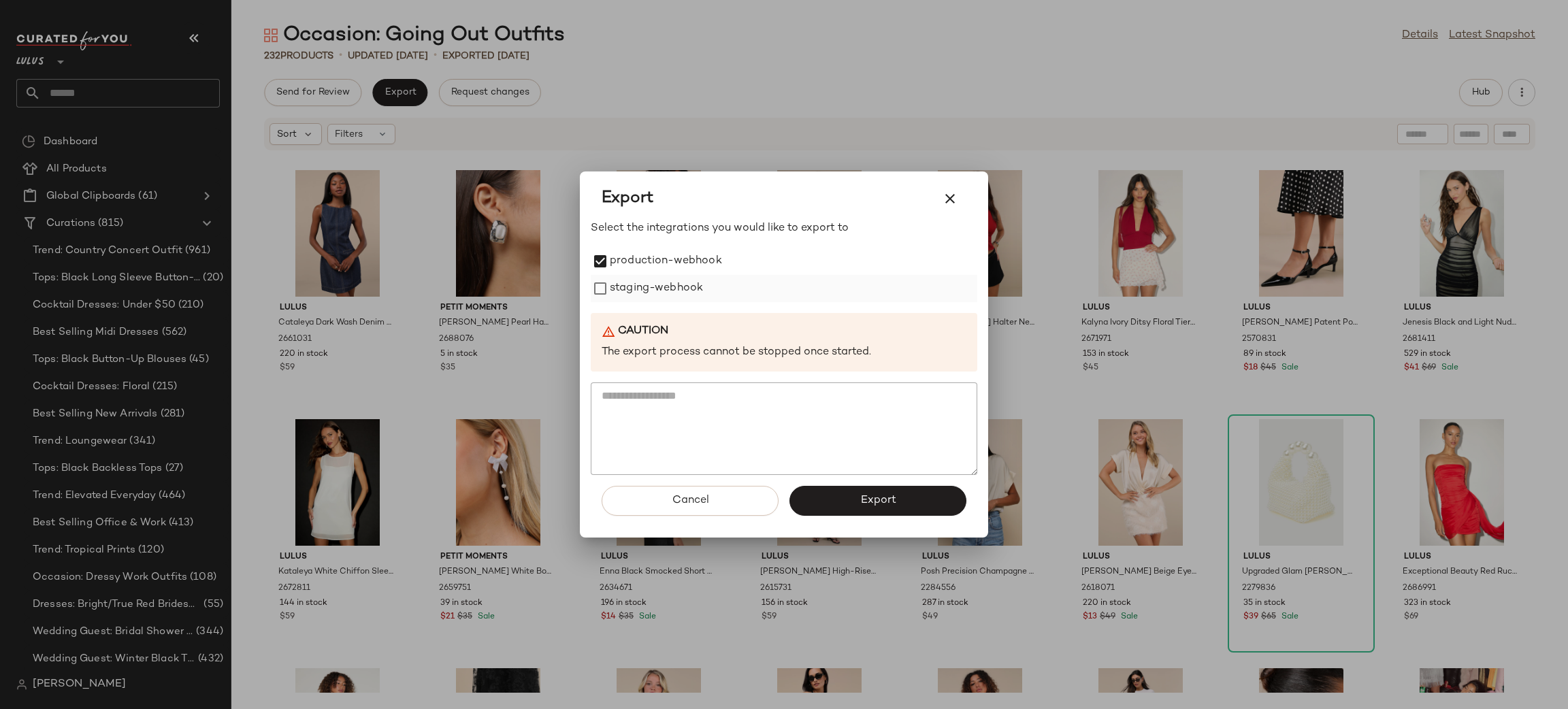
click at [623, 276] on label "staging-webhook" at bounding box center [656, 289] width 93 height 27
click at [833, 499] on button "Export" at bounding box center [878, 500] width 177 height 30
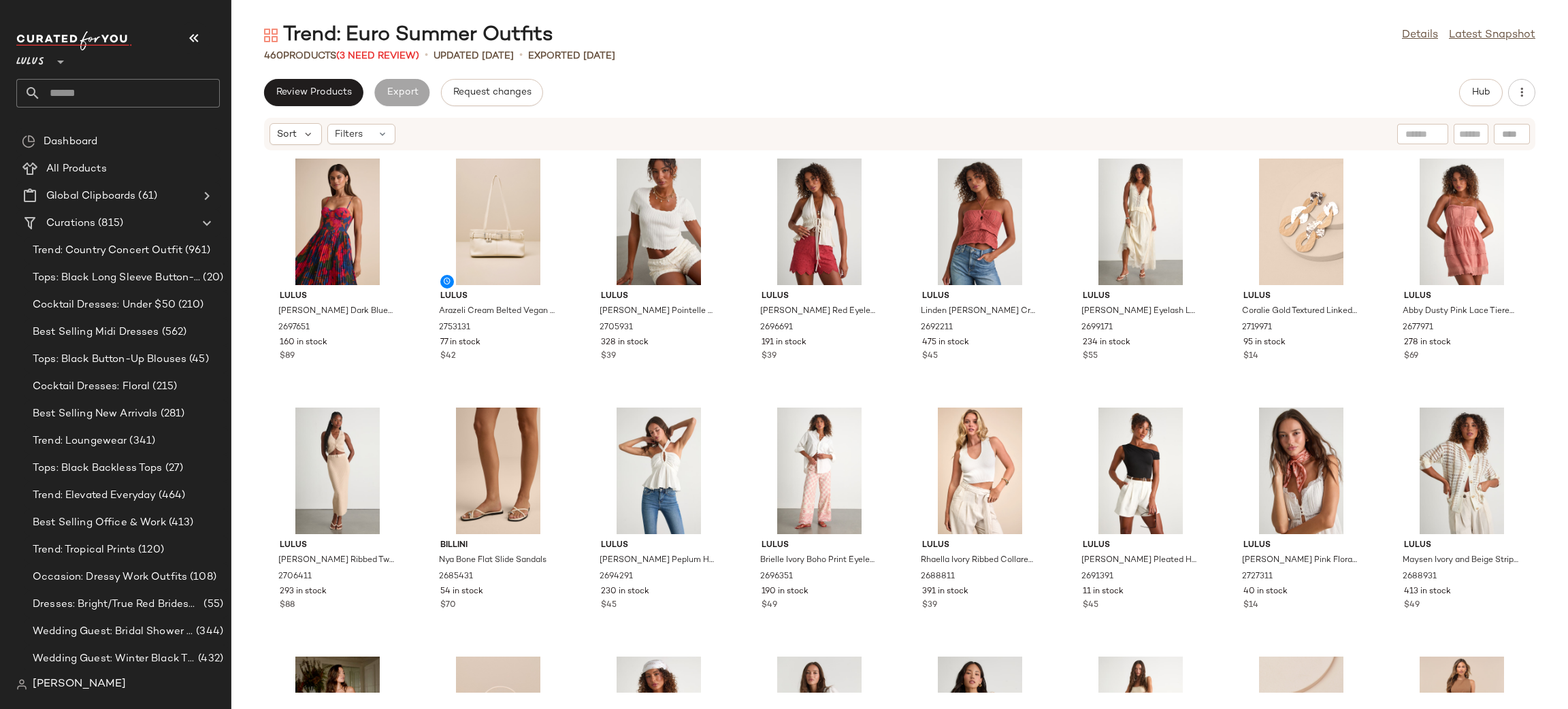
click at [351, 97] on span "Review Products" at bounding box center [314, 92] width 76 height 11
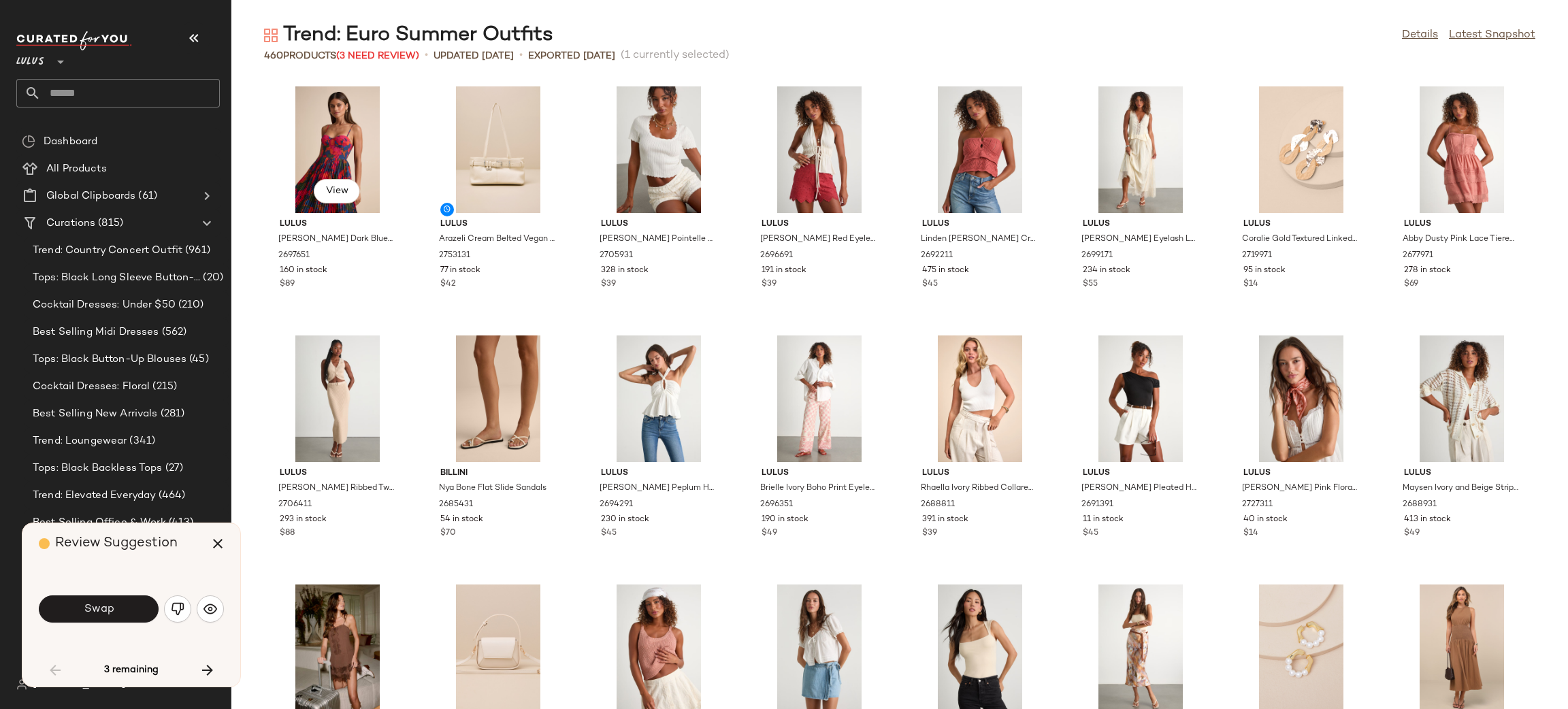
scroll to position [758, 0]
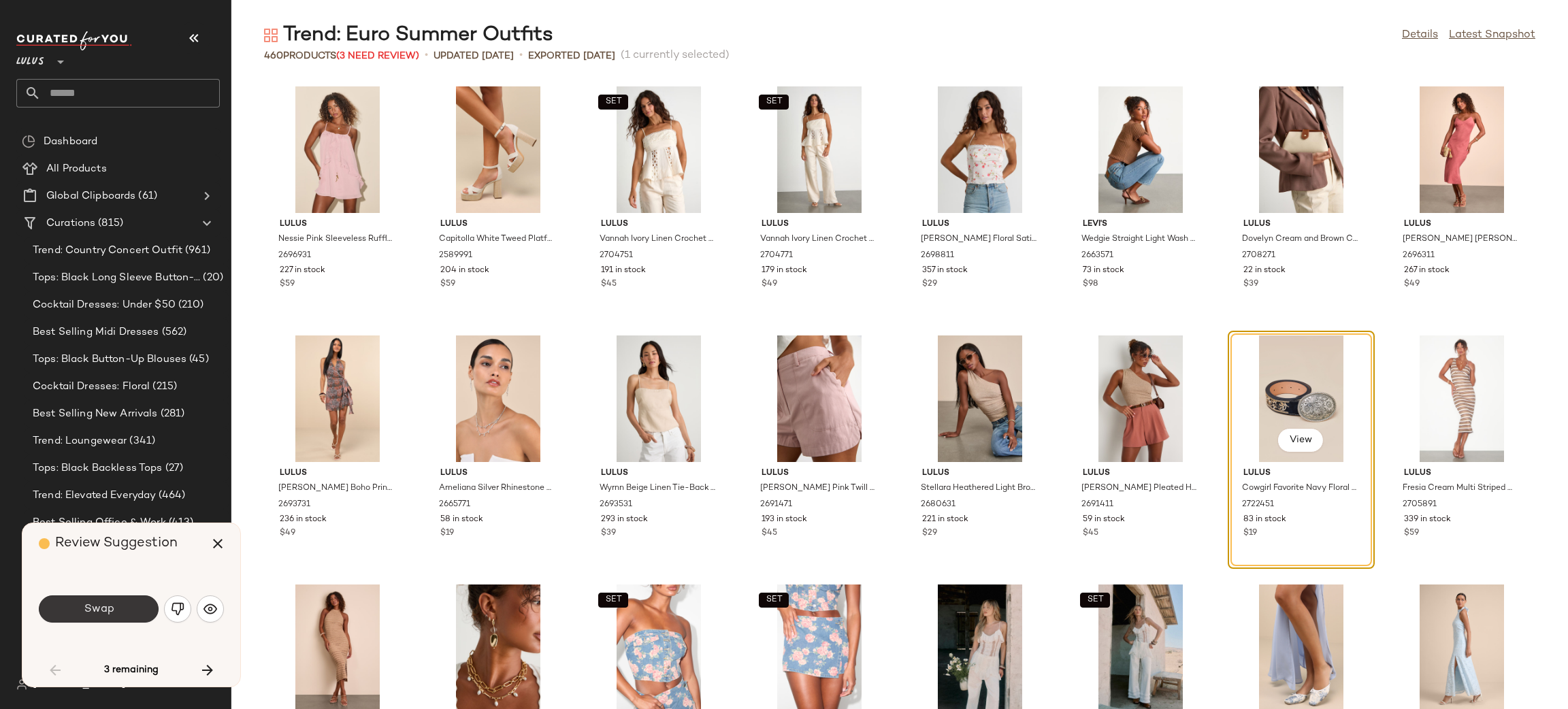
click at [98, 608] on span "Swap" at bounding box center [98, 608] width 30 height 13
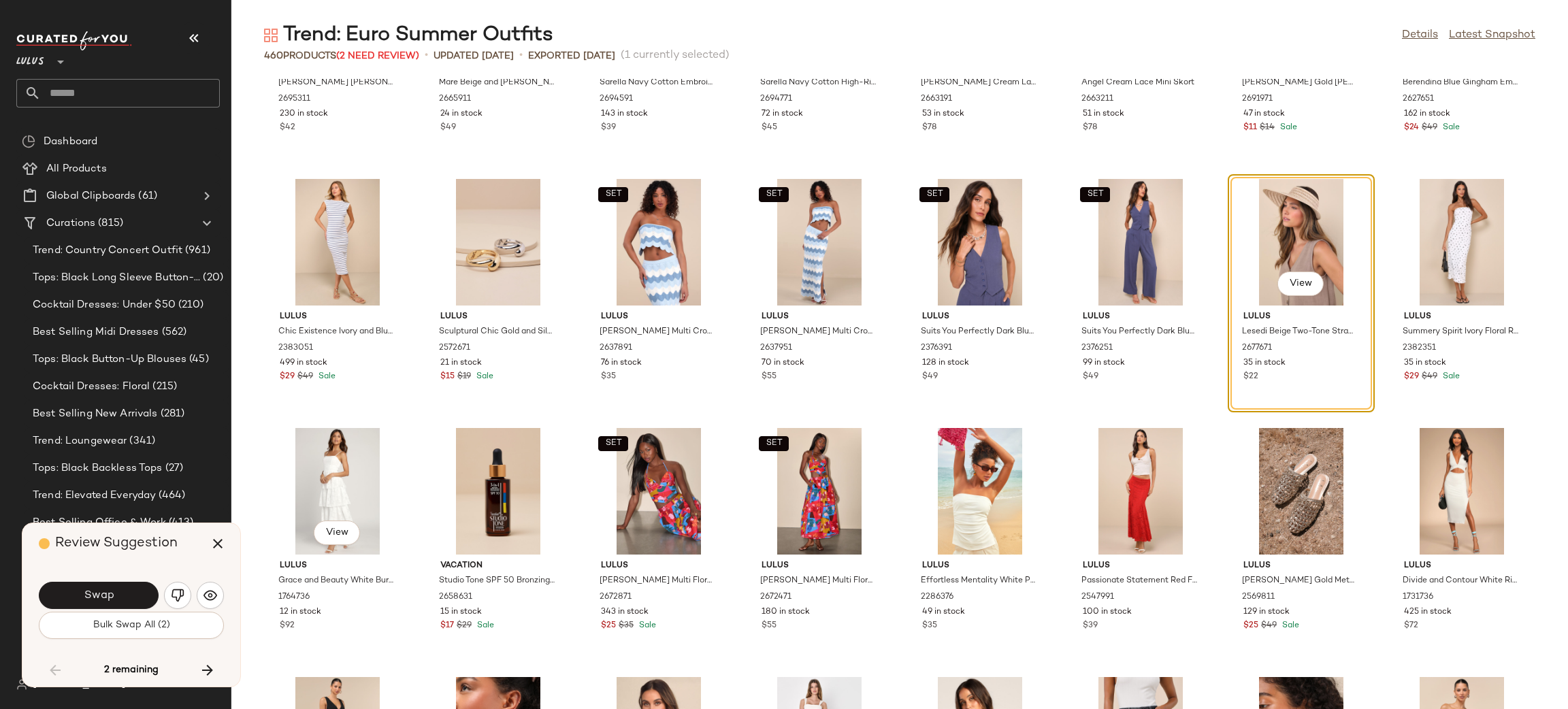
scroll to position [6392, 0]
click at [135, 595] on button "Swap" at bounding box center [98, 595] width 119 height 27
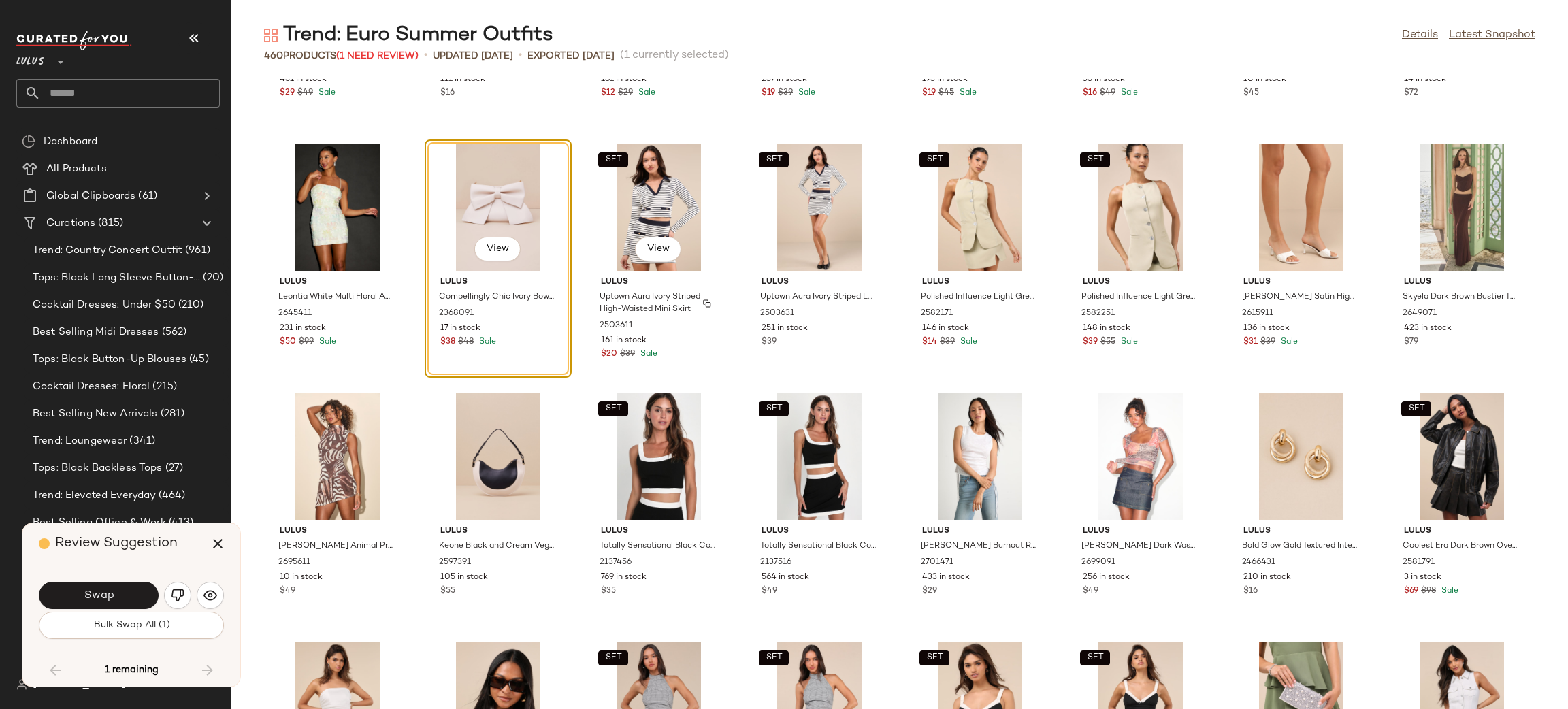
scroll to position [10659, 0]
click at [132, 596] on button "Swap" at bounding box center [98, 595] width 119 height 27
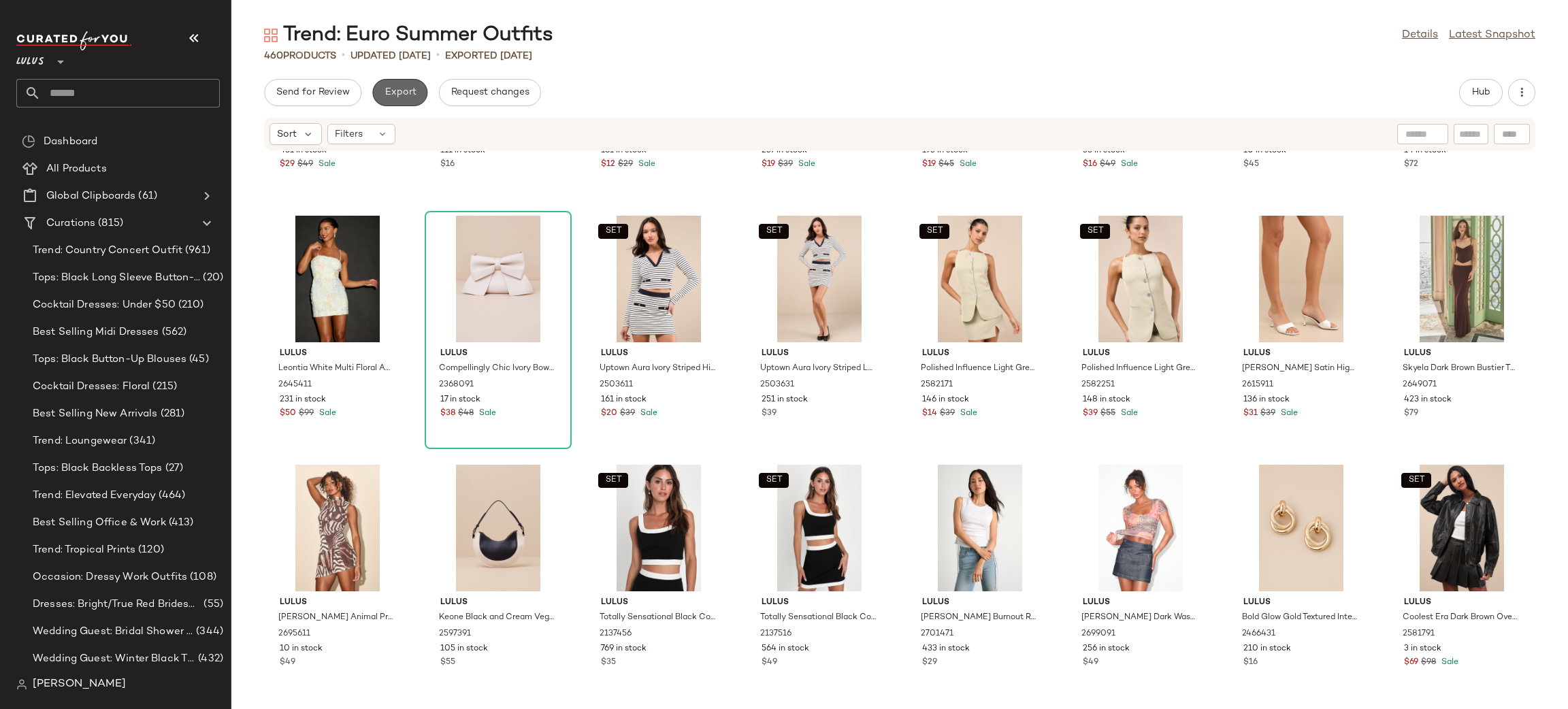
click at [390, 93] on span "Export" at bounding box center [400, 92] width 32 height 11
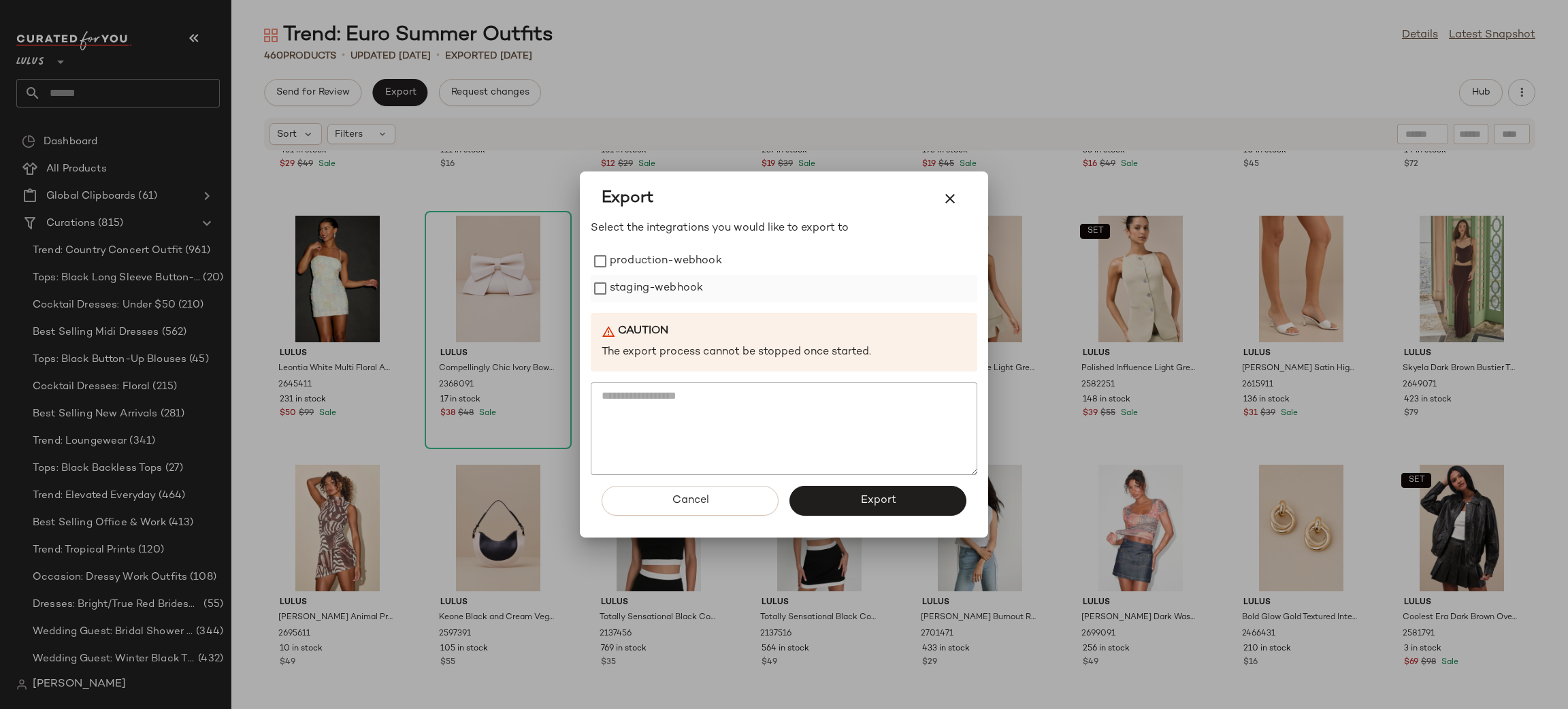
drag, startPoint x: 614, startPoint y: 270, endPoint x: 627, endPoint y: 298, distance: 30.9
click at [615, 272] on label "production-webhook" at bounding box center [665, 261] width 113 height 27
click at [627, 298] on label "staging-webhook" at bounding box center [656, 289] width 93 height 27
click at [898, 508] on button "Export" at bounding box center [878, 500] width 177 height 30
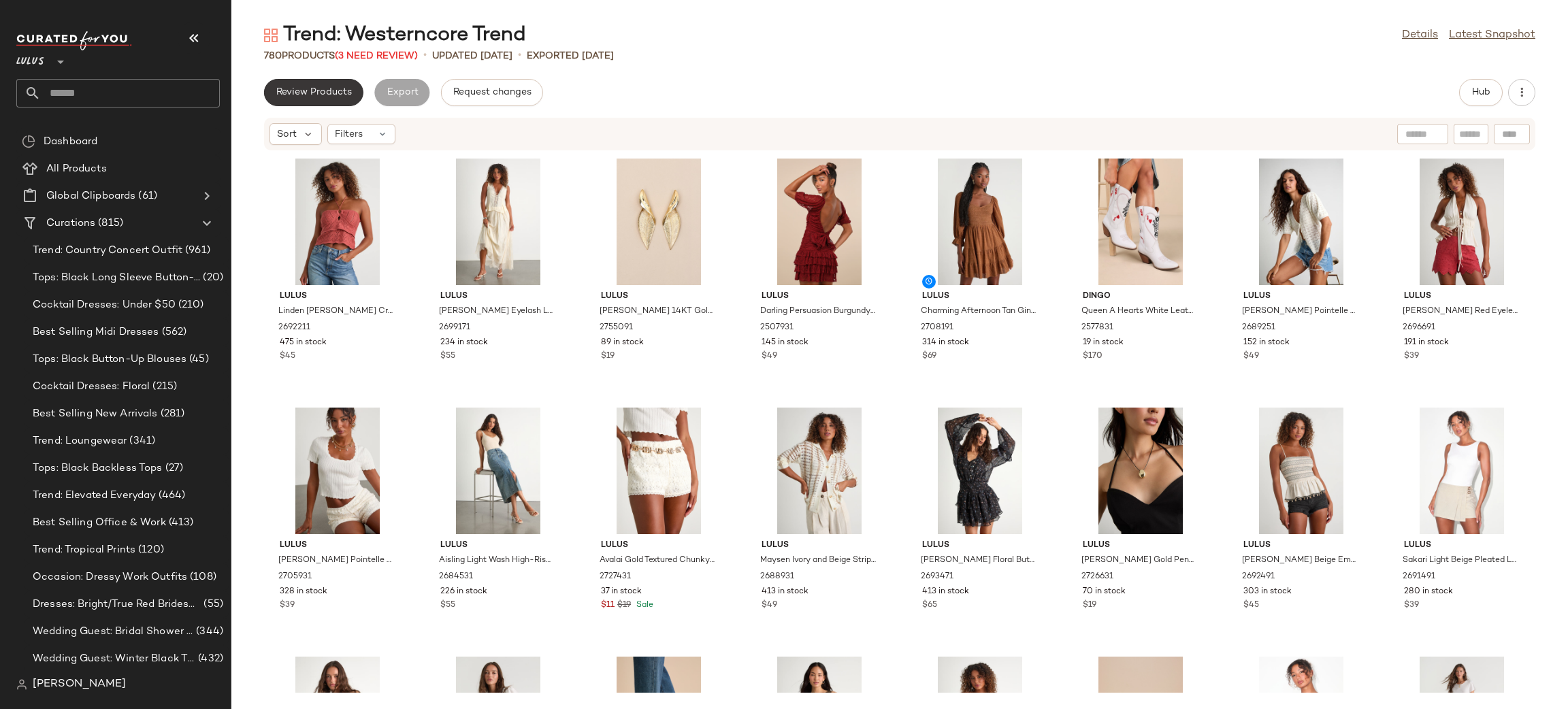
click at [318, 93] on span "Review Products" at bounding box center [314, 92] width 76 height 11
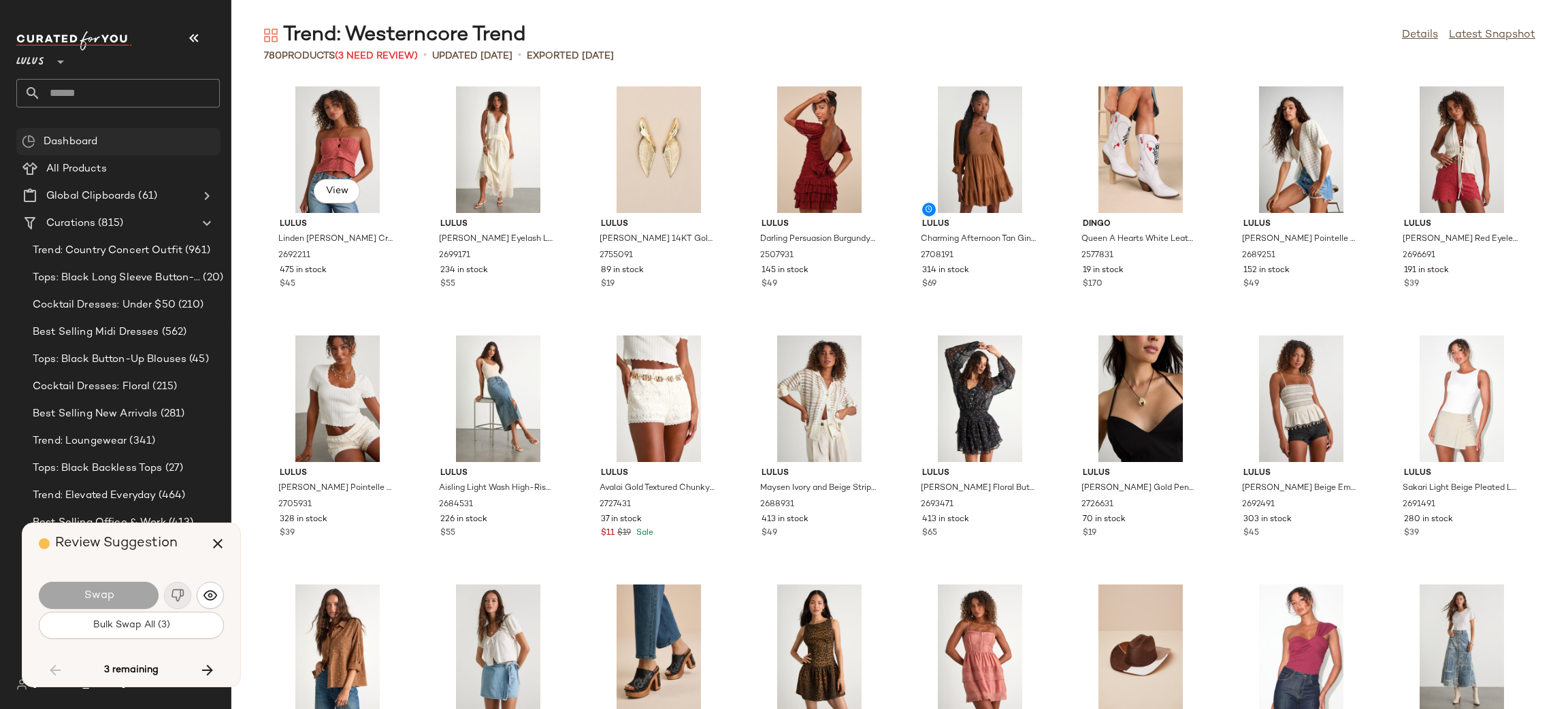
scroll to position [2987, 0]
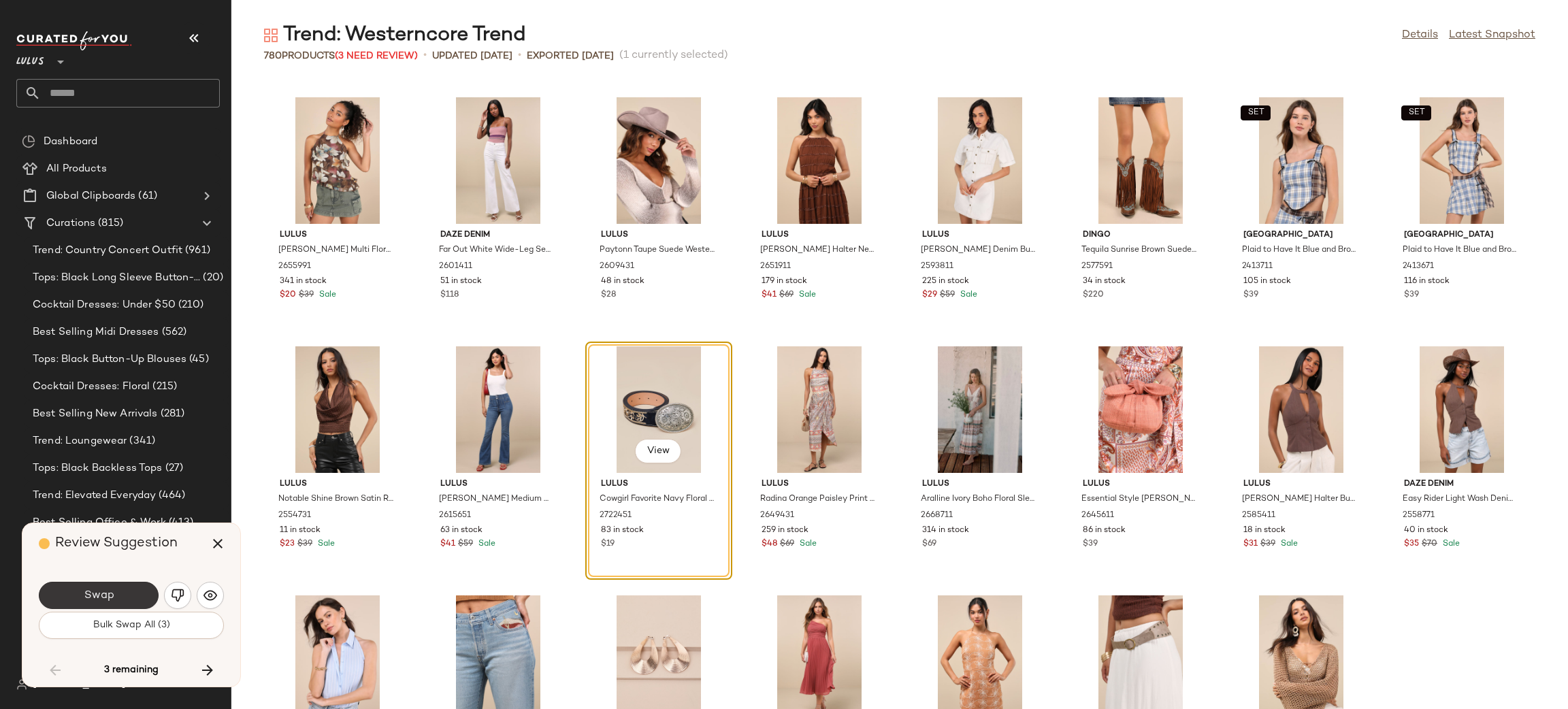
click at [127, 598] on button "Swap" at bounding box center [98, 595] width 119 height 27
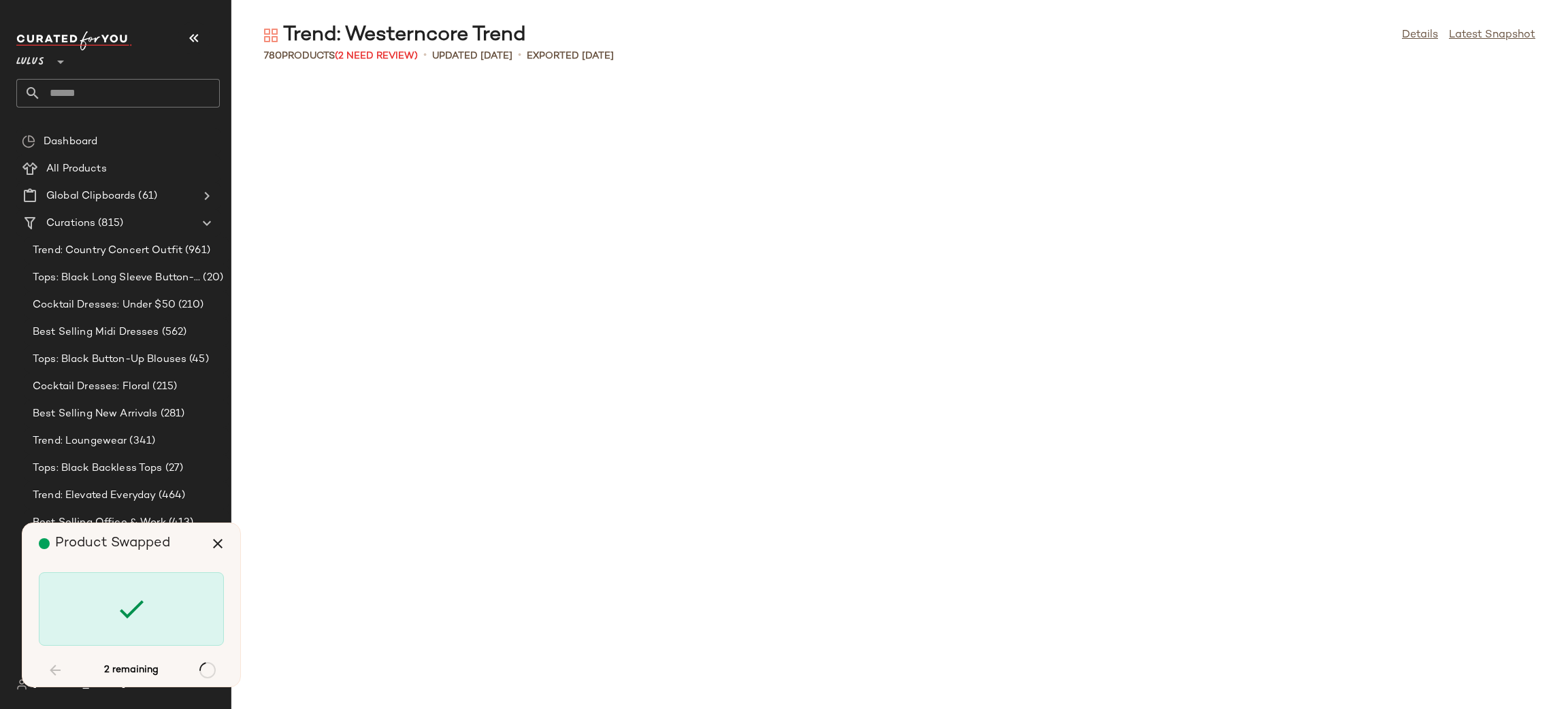
scroll to position [4480, 0]
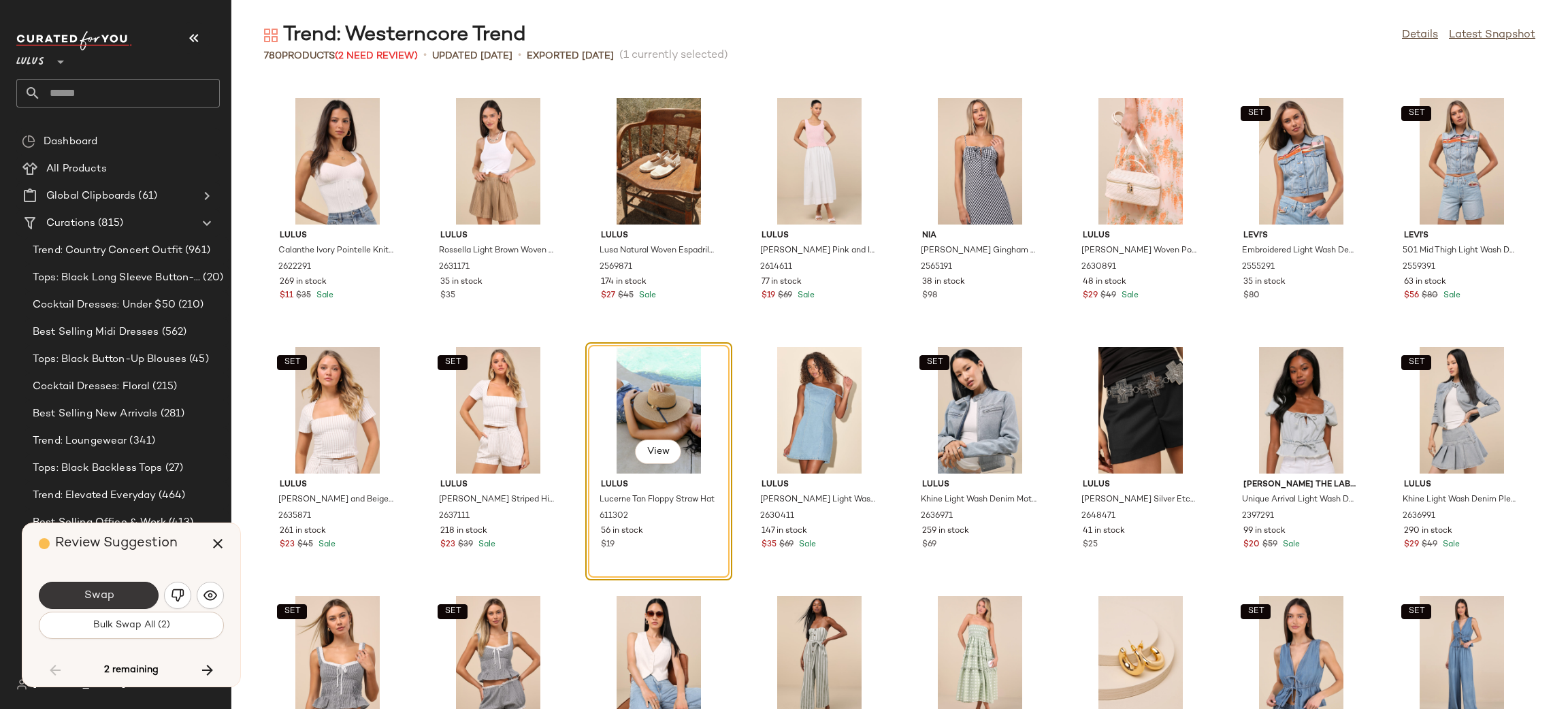
click at [126, 593] on button "Swap" at bounding box center [98, 595] width 119 height 27
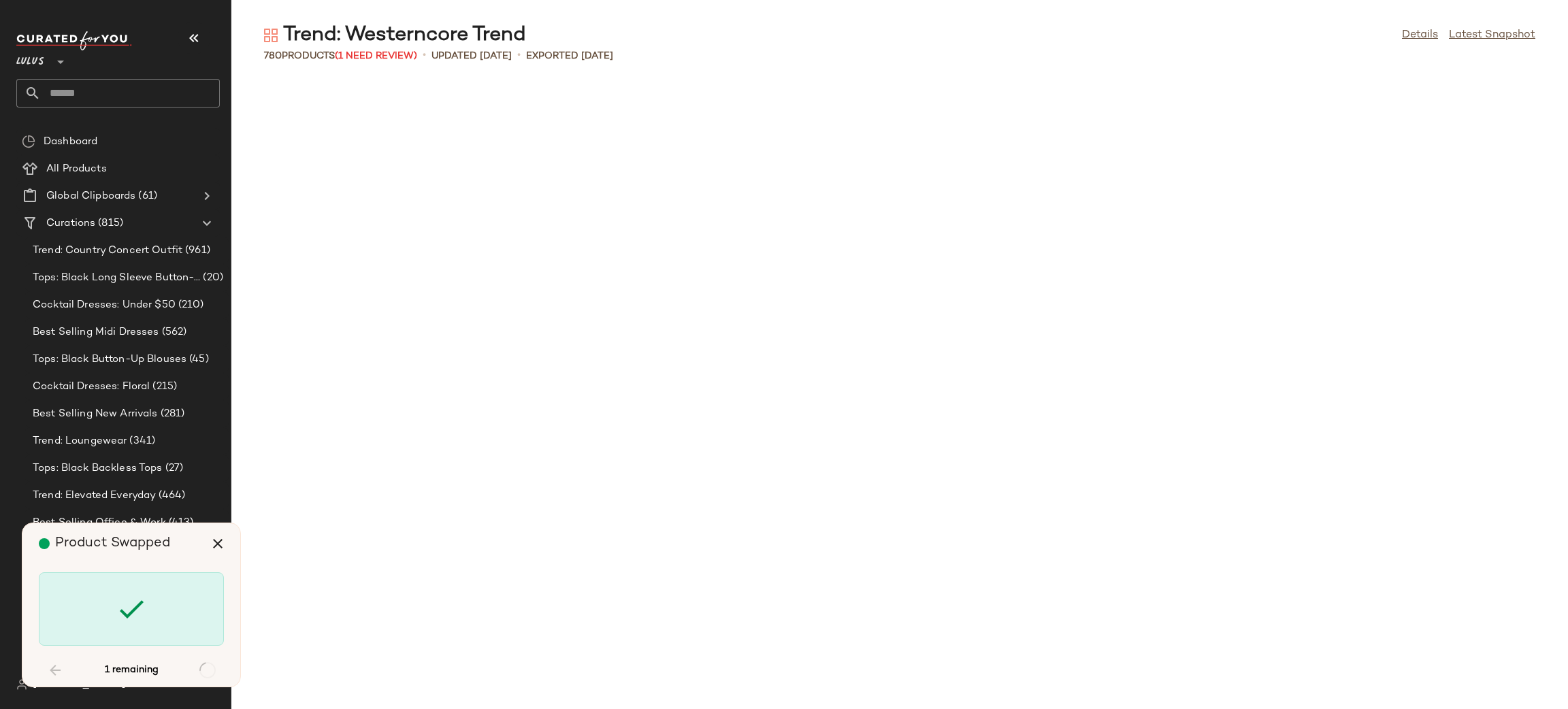
scroll to position [22654, 0]
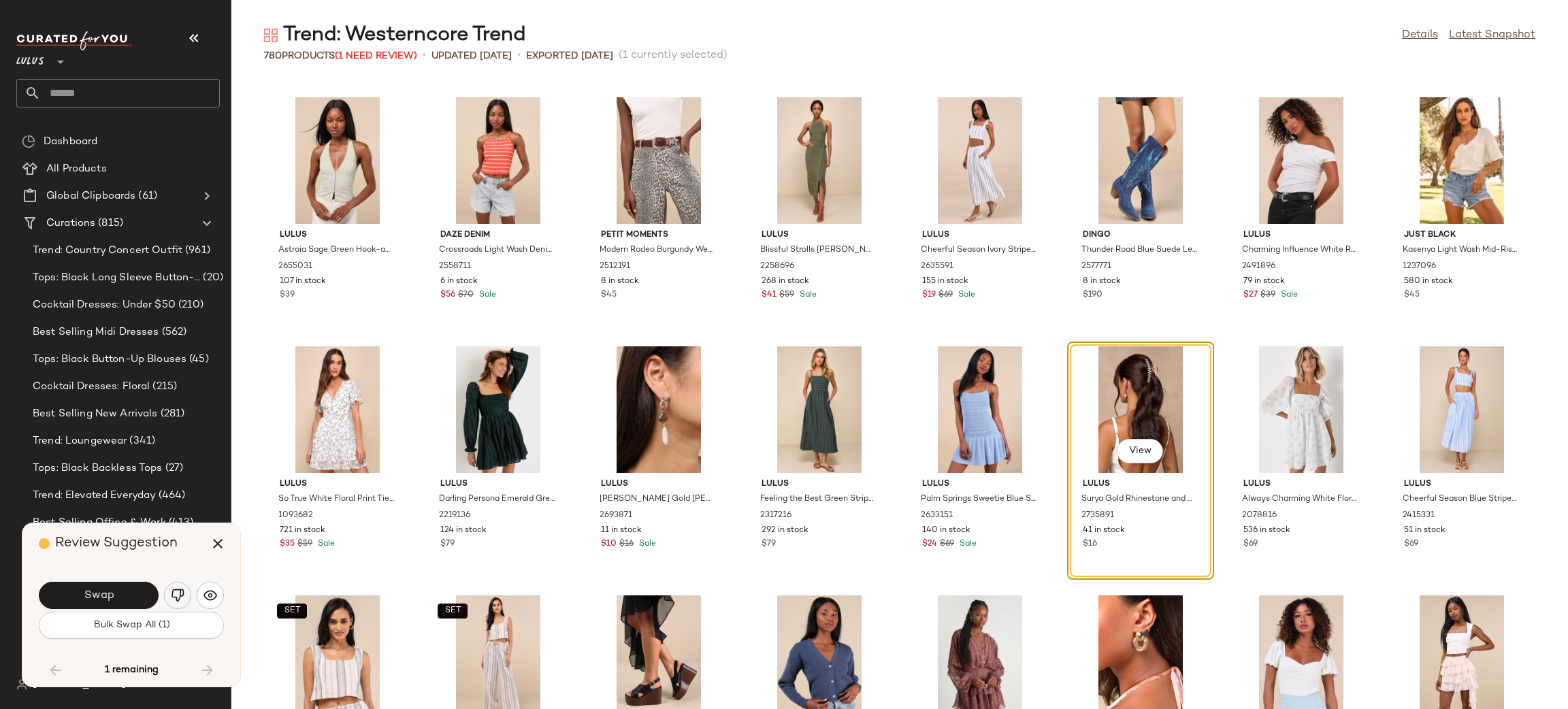
click at [179, 595] on img "button" at bounding box center [178, 595] width 14 height 14
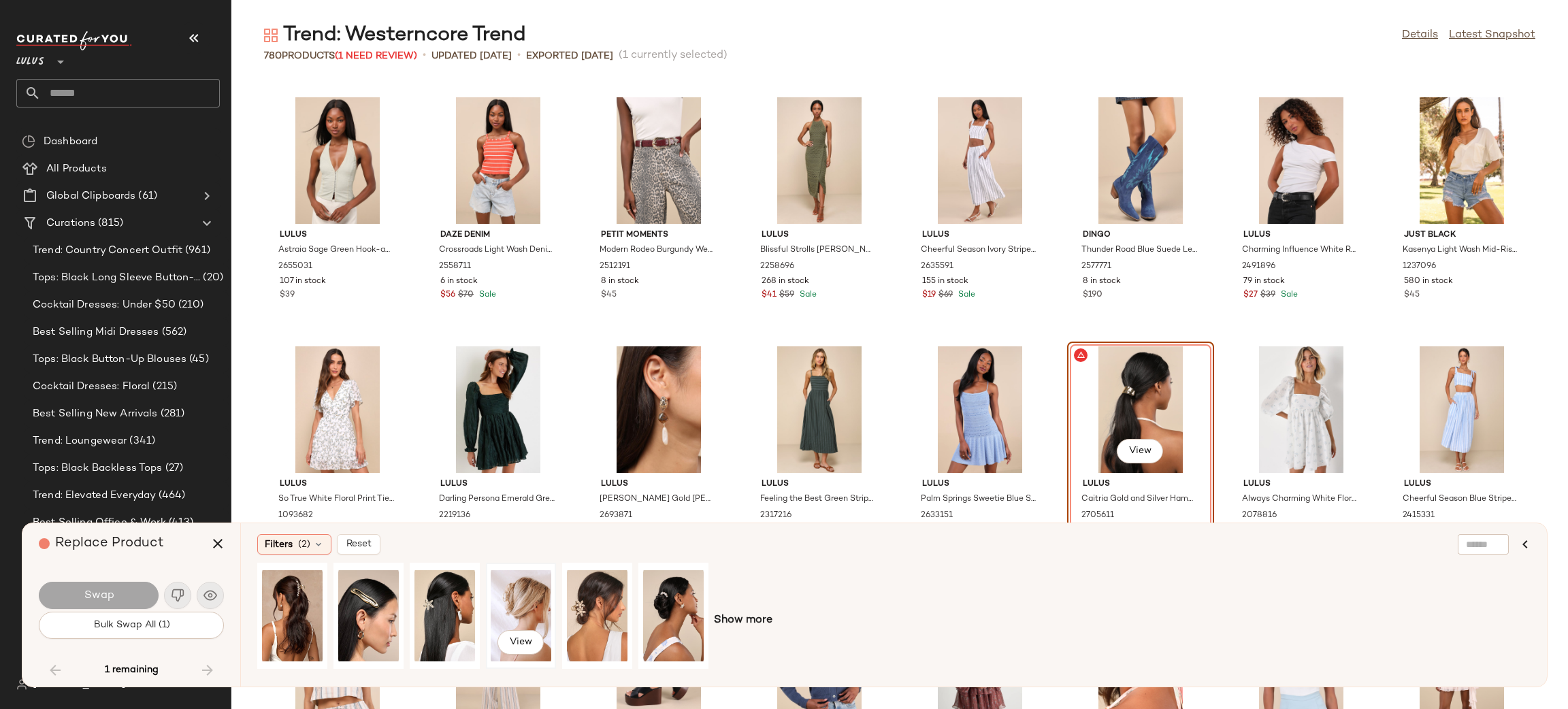
click at [510, 601] on div "View" at bounding box center [522, 615] width 61 height 96
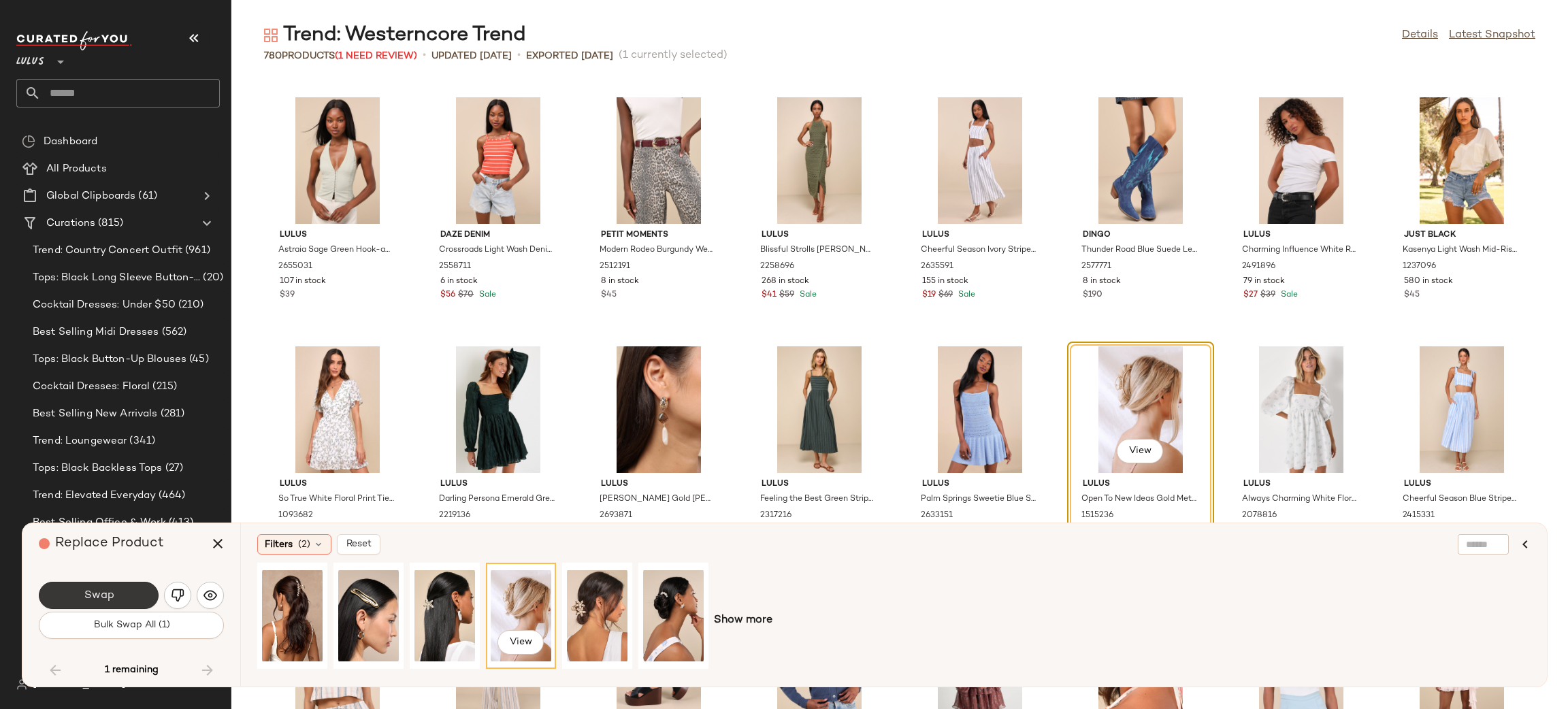
click at [86, 604] on button "Swap" at bounding box center [98, 595] width 119 height 27
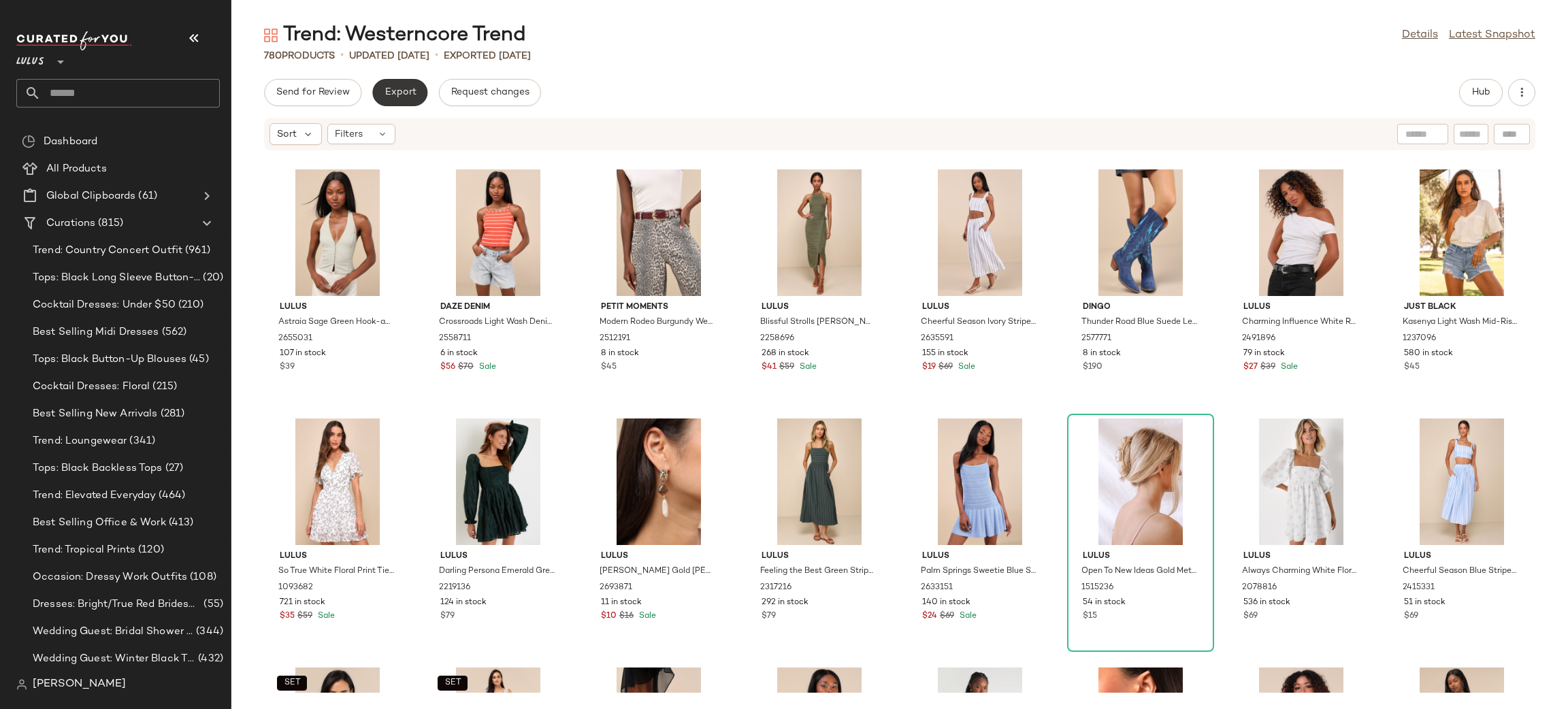
click at [393, 99] on button "Export" at bounding box center [400, 92] width 55 height 27
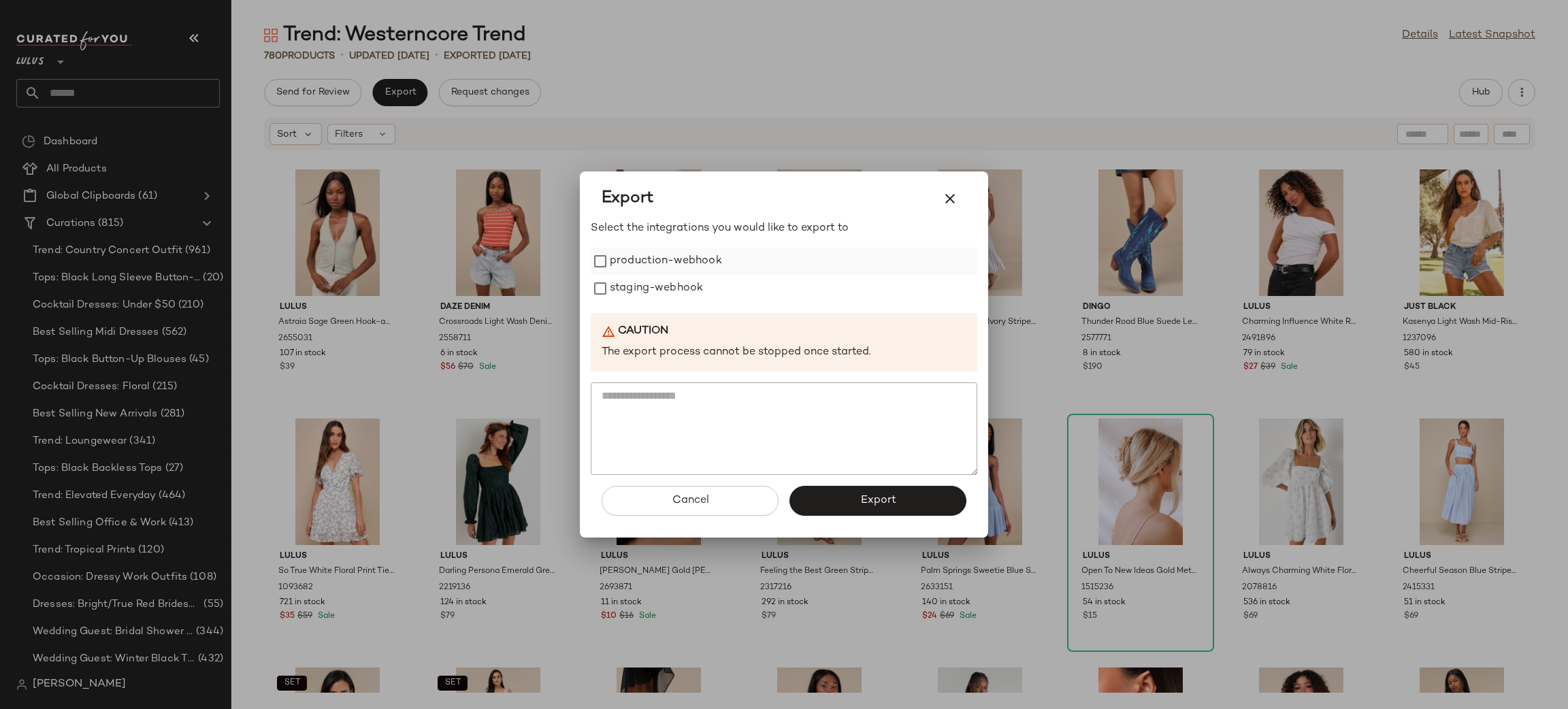
click at [647, 267] on label "production-webhook" at bounding box center [665, 261] width 113 height 27
click at [654, 294] on label "staging-webhook" at bounding box center [656, 289] width 93 height 27
click at [883, 506] on span "Export" at bounding box center [877, 500] width 36 height 13
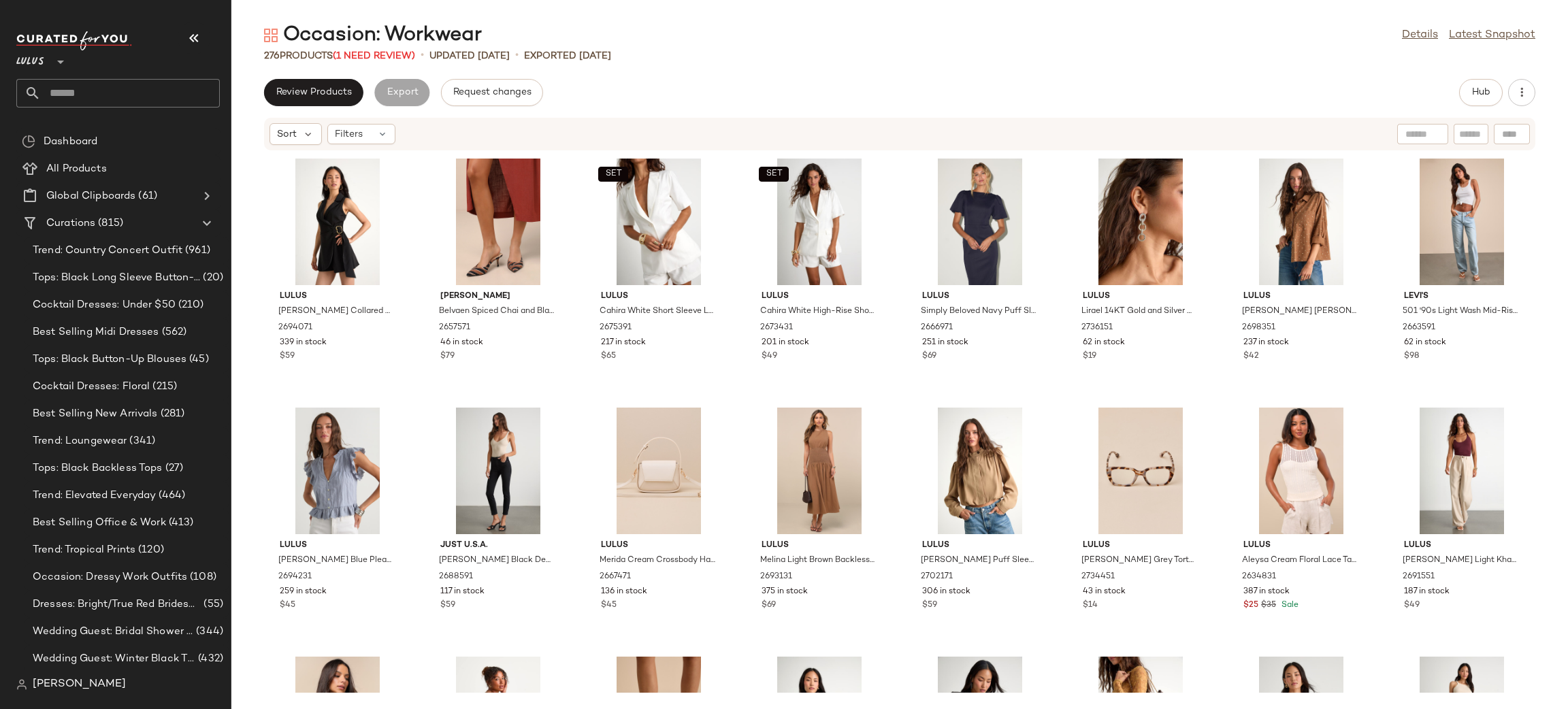
click at [262, 96] on div "Review Products Export Request changes Hub" at bounding box center [899, 92] width 1337 height 27
click at [276, 85] on button "Review Products" at bounding box center [313, 92] width 99 height 27
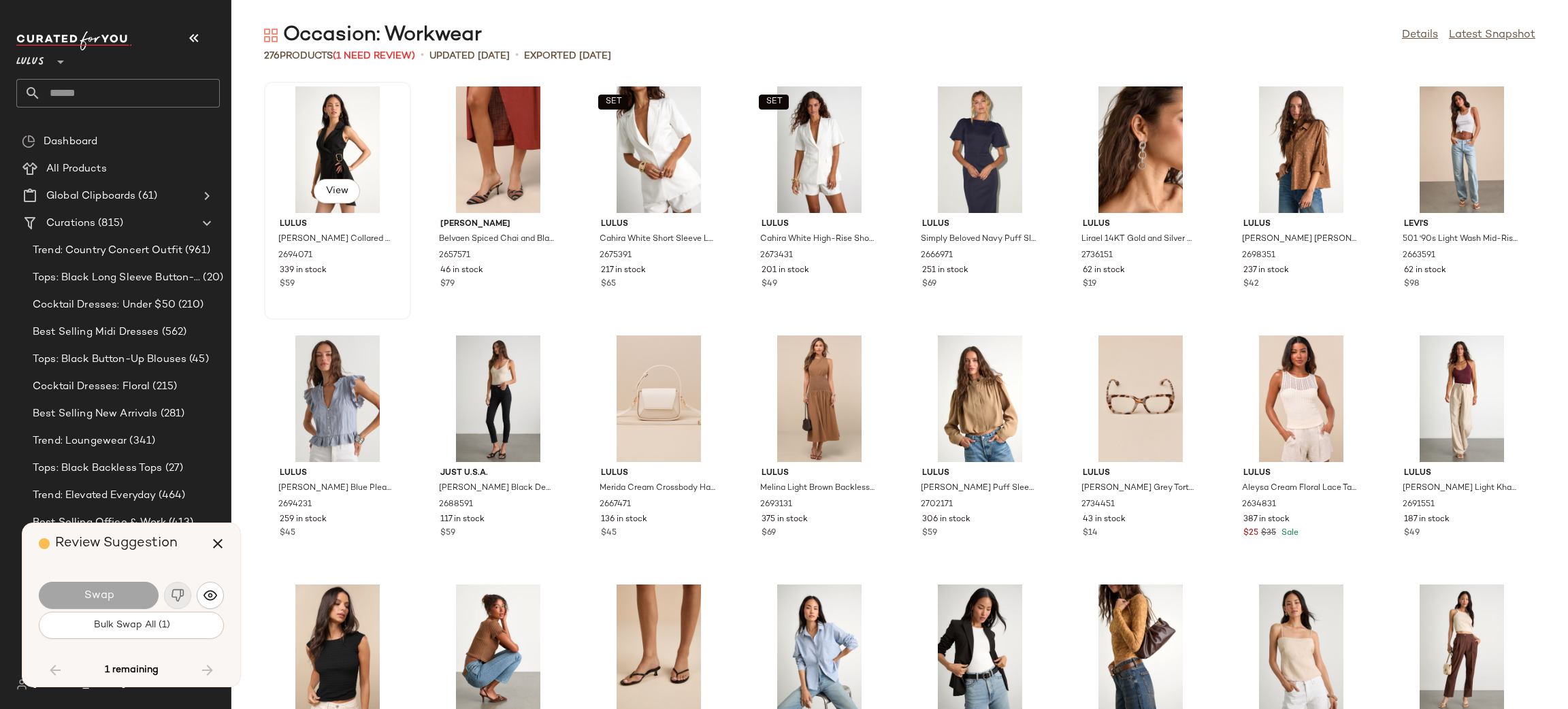
scroll to position [6472, 0]
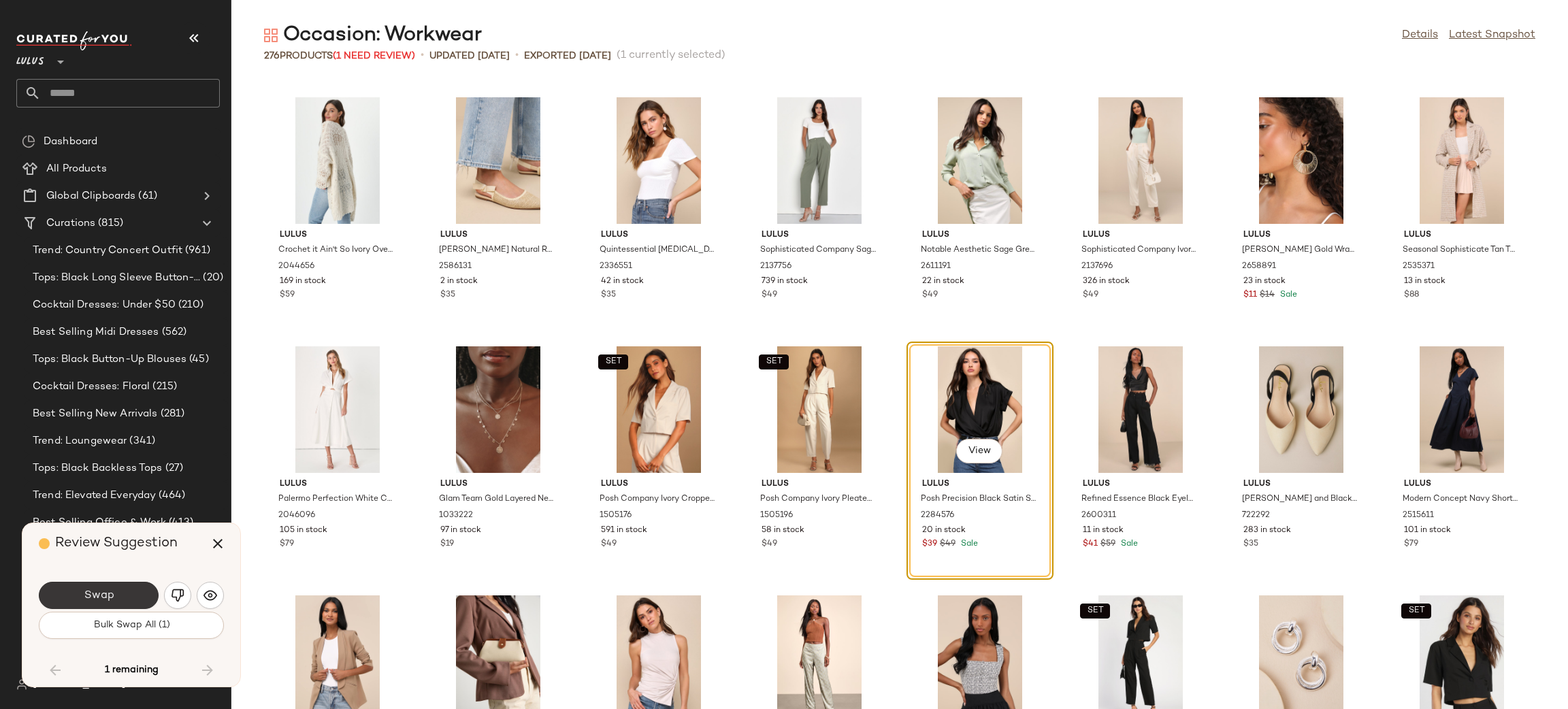
click at [115, 598] on button "Swap" at bounding box center [98, 595] width 119 height 27
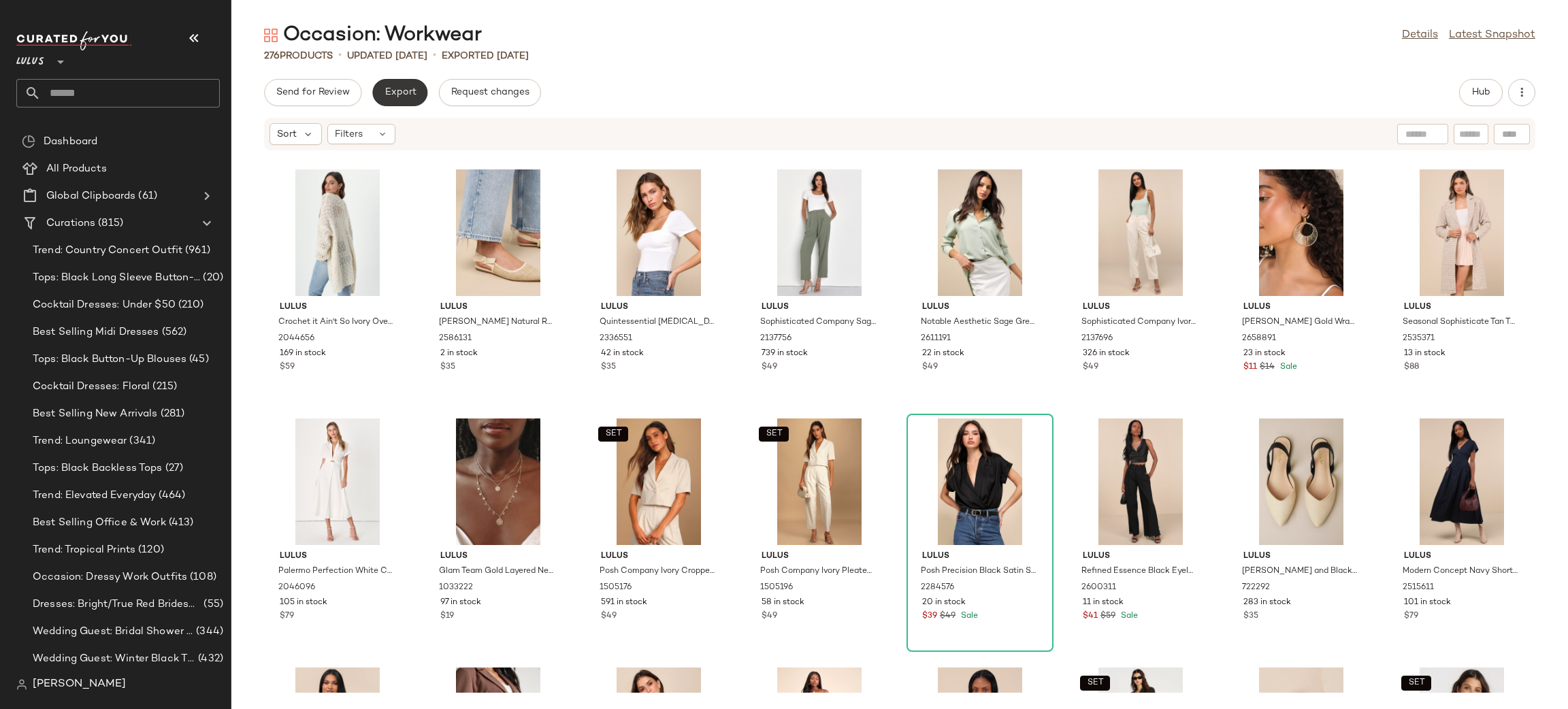
click at [403, 92] on span "Export" at bounding box center [400, 92] width 32 height 11
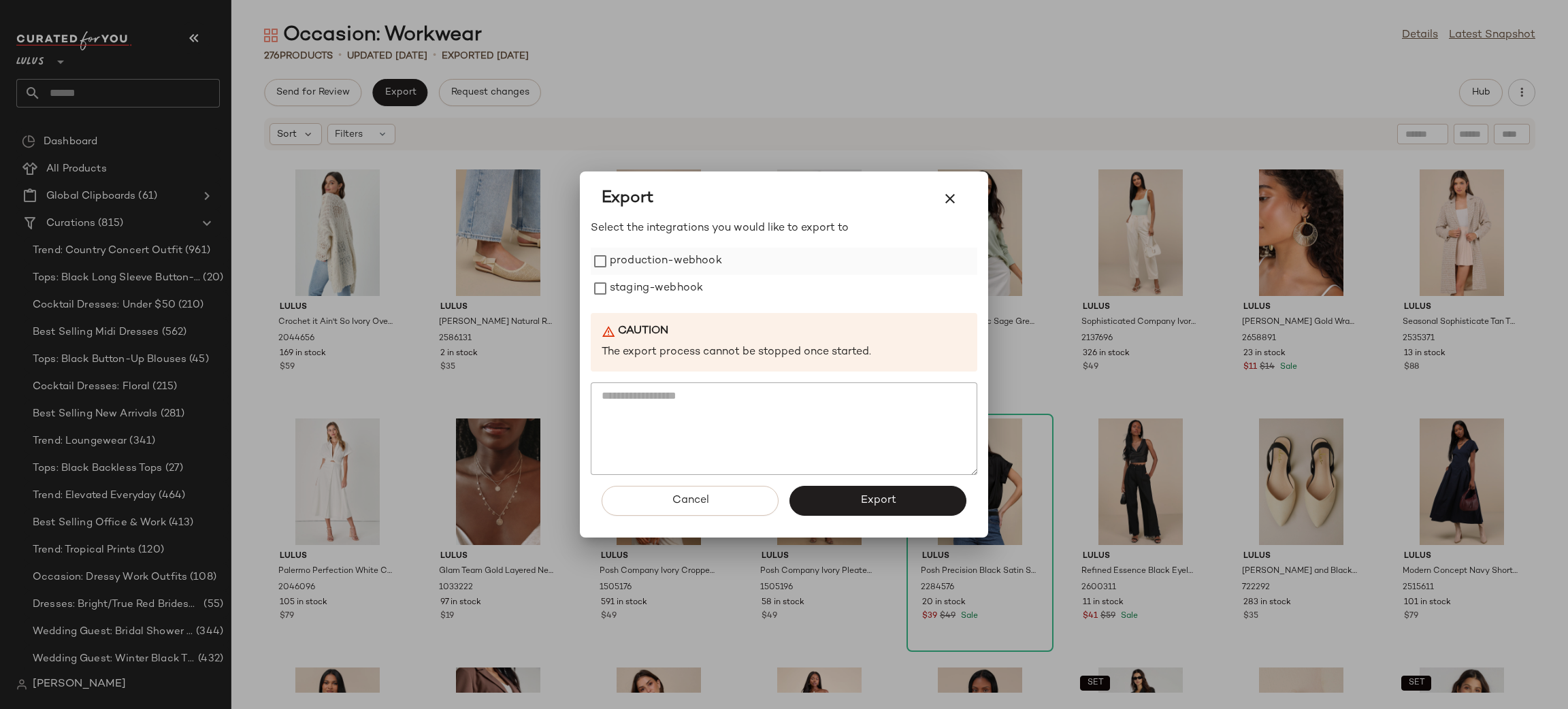
click at [685, 258] on label "production-webhook" at bounding box center [665, 261] width 113 height 27
drag, startPoint x: 692, startPoint y: 286, endPoint x: 697, endPoint y: 297, distance: 12.1
click at [692, 286] on label "staging-webhook" at bounding box center [656, 289] width 93 height 27
click at [864, 500] on span "Export" at bounding box center [877, 500] width 36 height 13
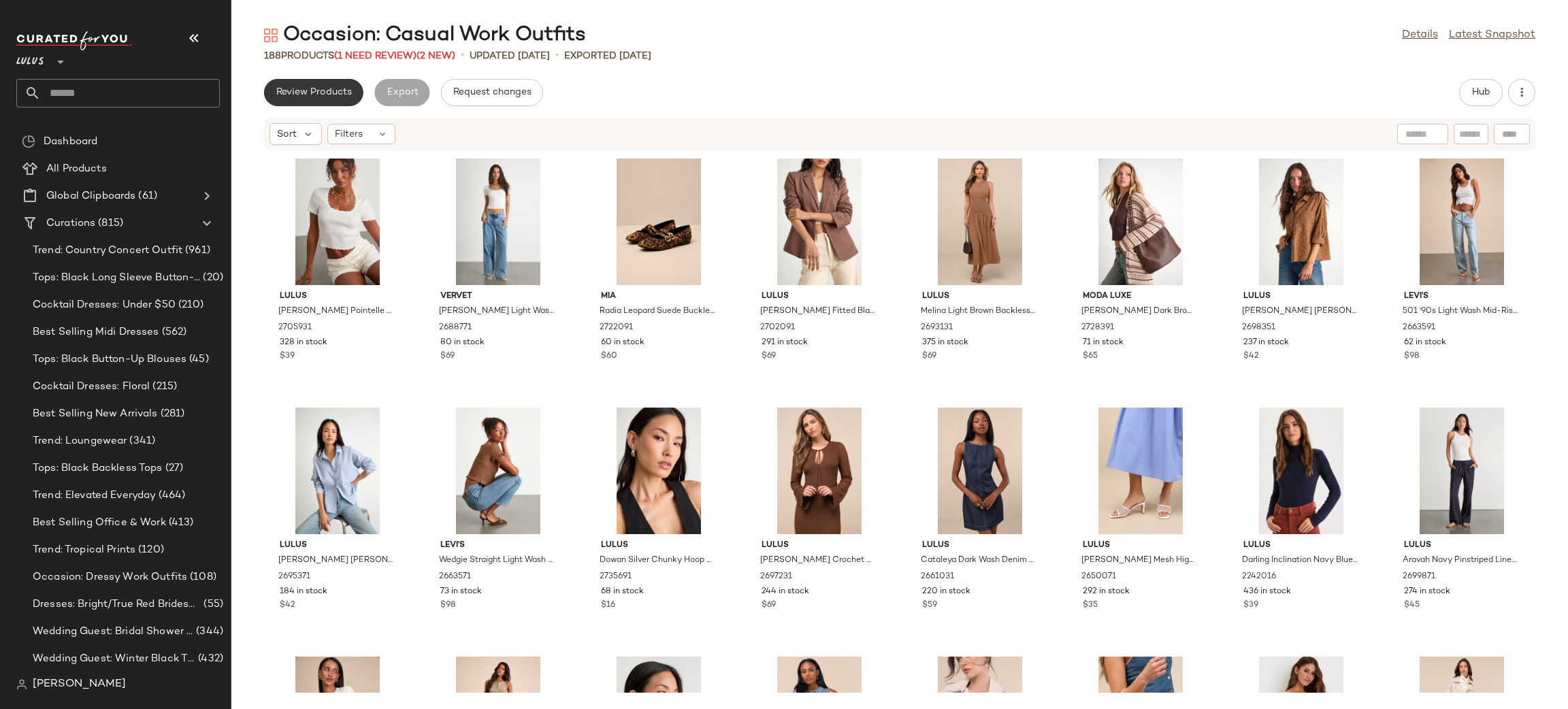
click at [323, 92] on span "Review Products" at bounding box center [314, 92] width 76 height 11
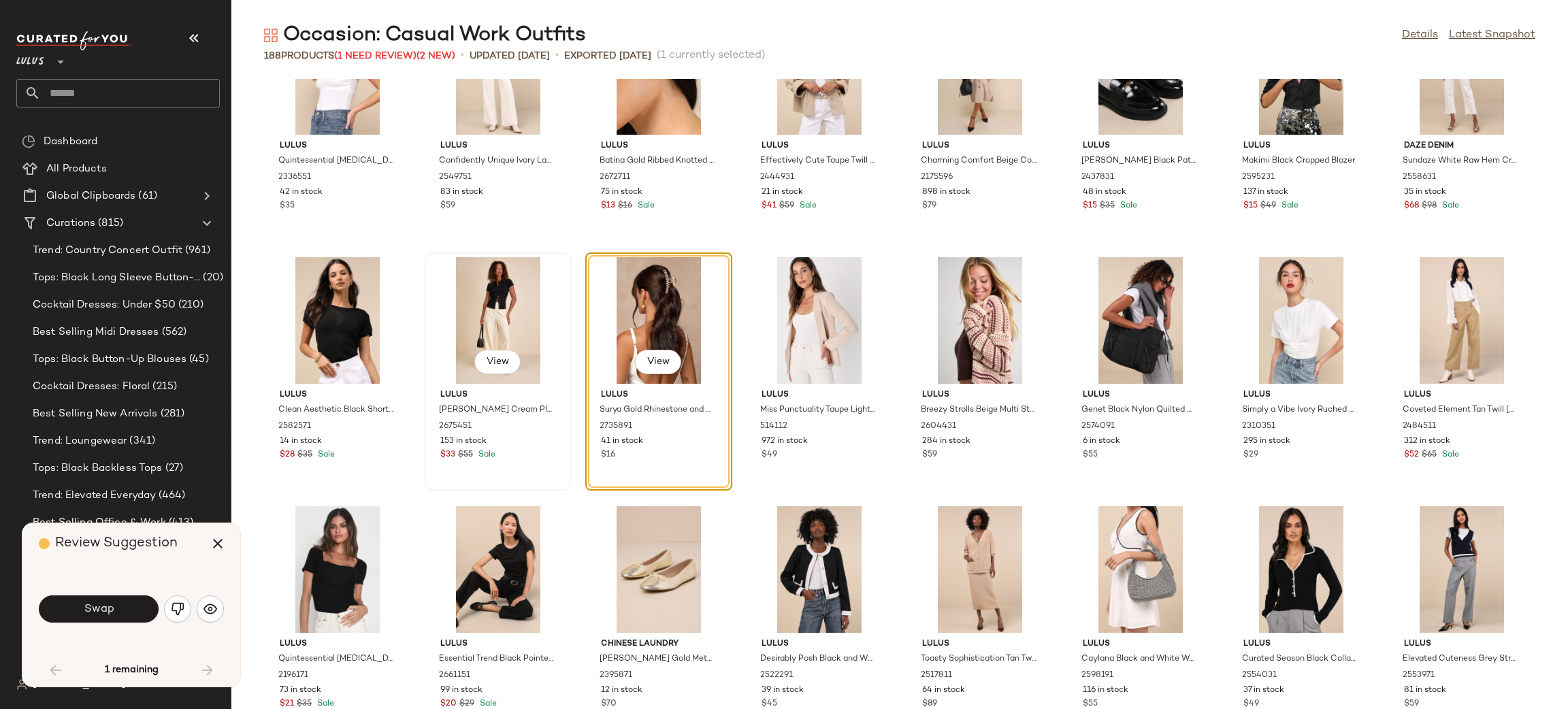
scroll to position [1128, 0]
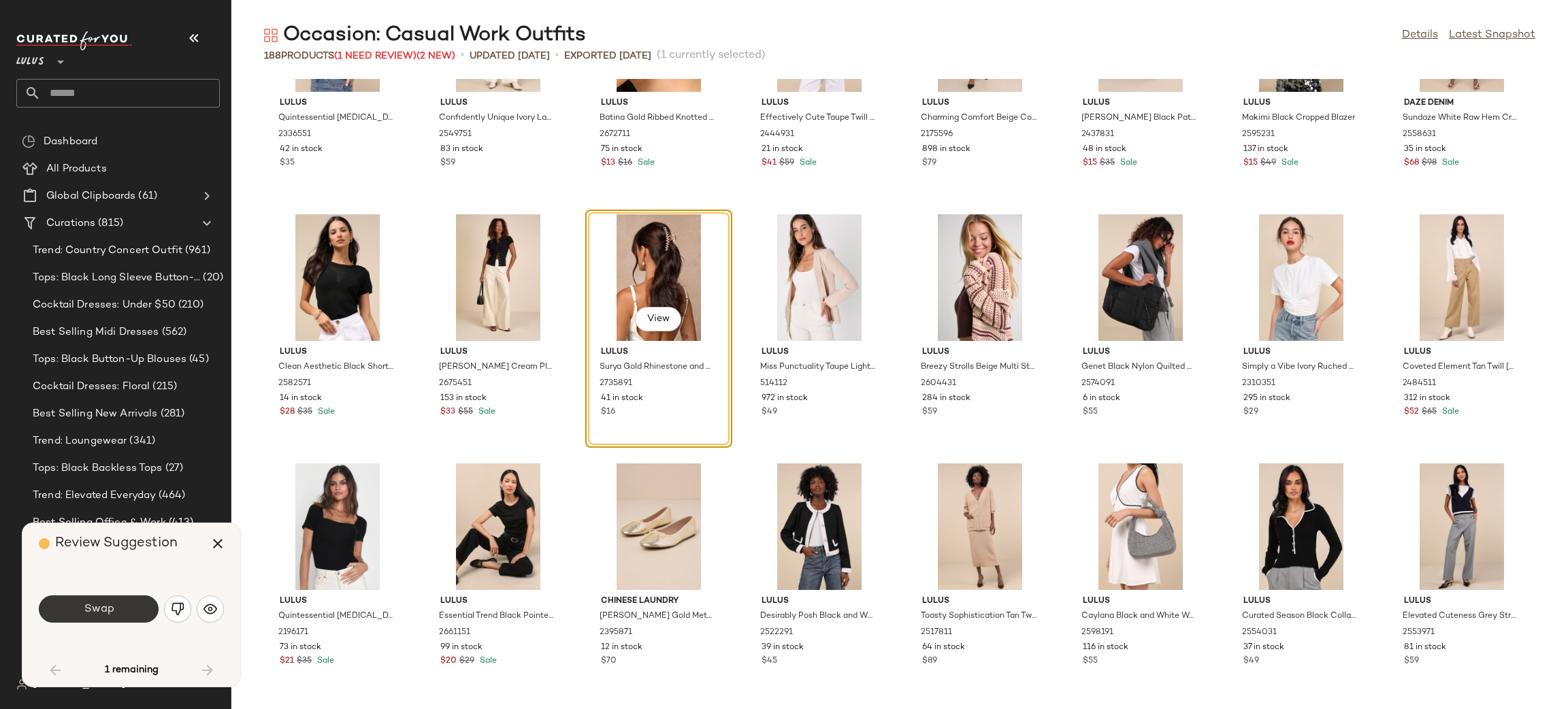
click at [102, 613] on span "Swap" at bounding box center [98, 608] width 30 height 13
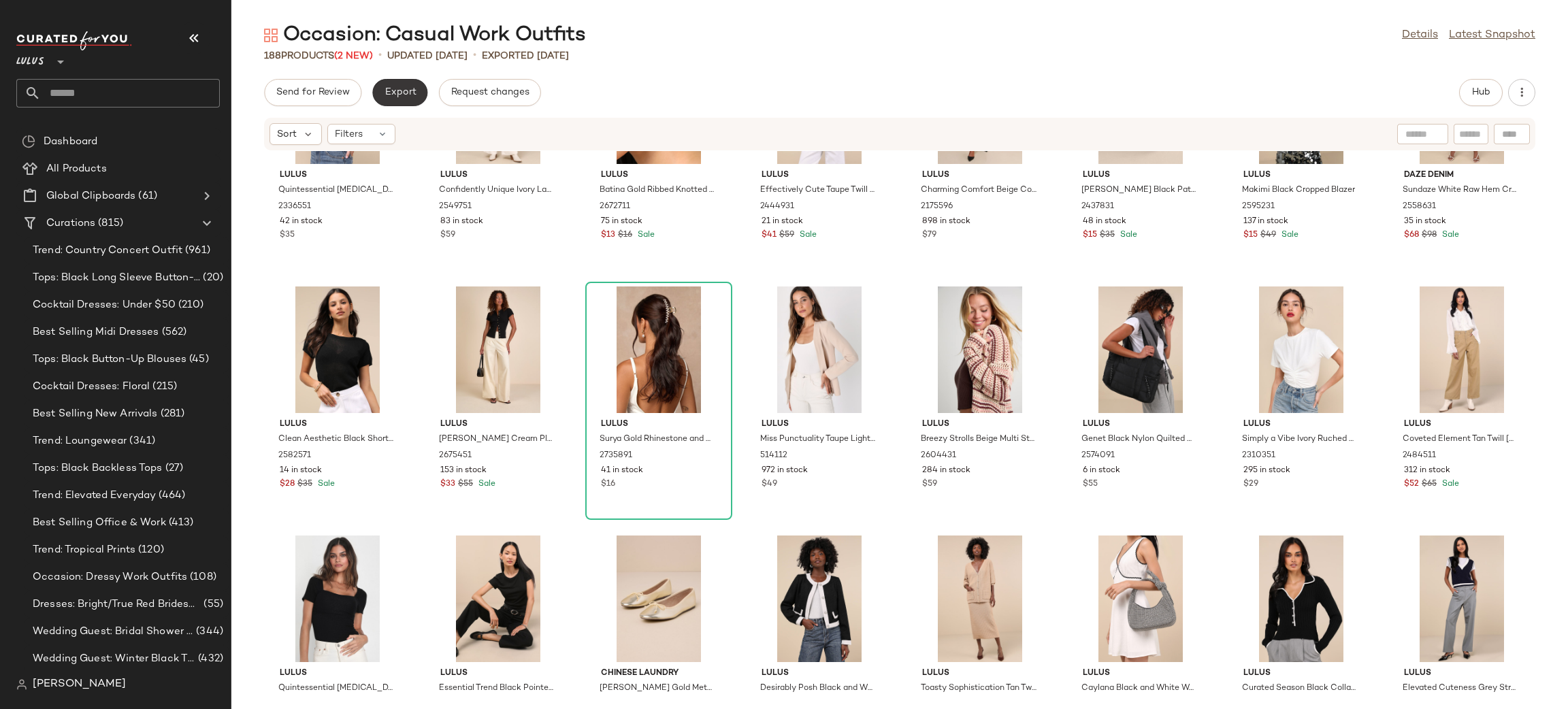
click at [405, 92] on span "Export" at bounding box center [400, 92] width 32 height 11
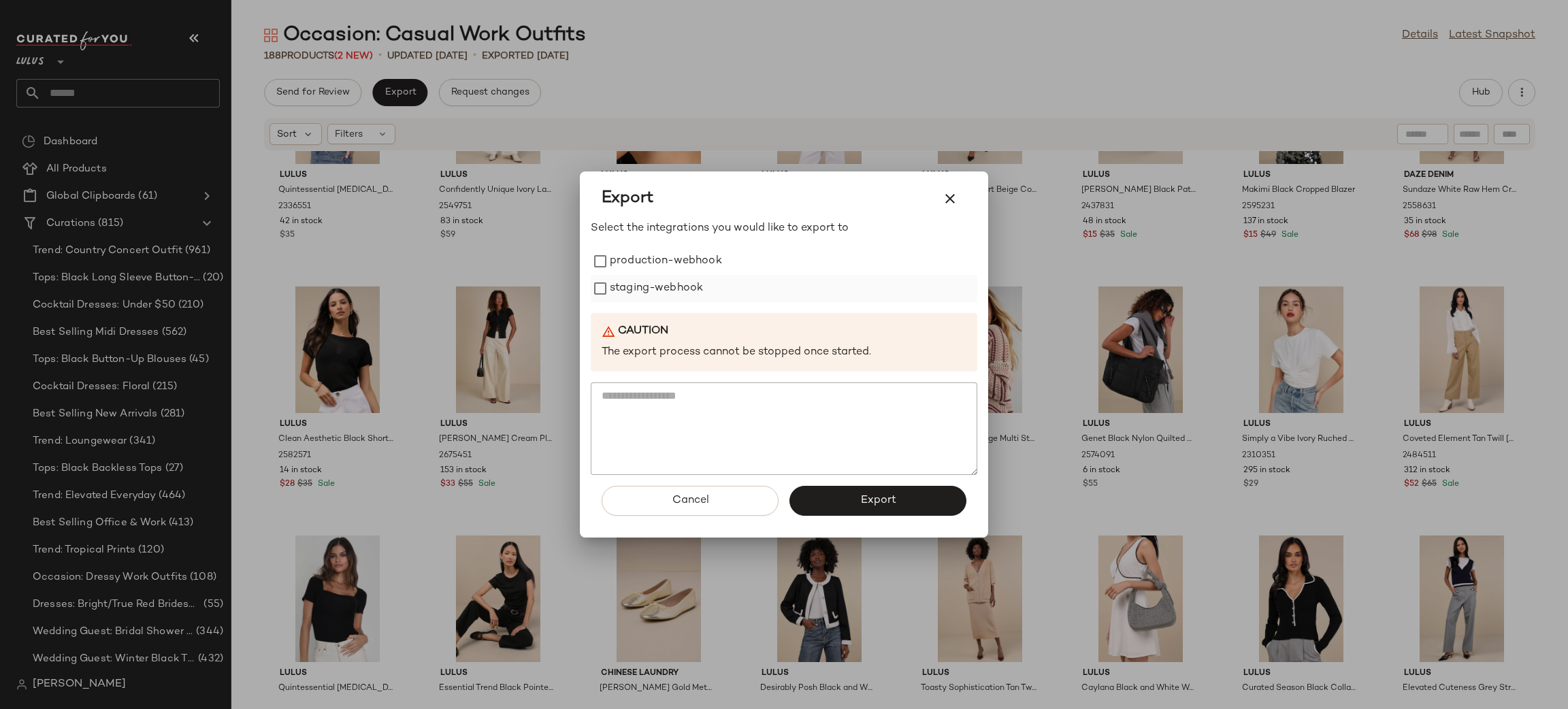
drag, startPoint x: 616, startPoint y: 269, endPoint x: 627, endPoint y: 283, distance: 17.8
click at [616, 269] on label "production-webhook" at bounding box center [665, 261] width 113 height 27
click at [636, 294] on label "staging-webhook" at bounding box center [656, 289] width 93 height 27
click at [864, 494] on span "Export" at bounding box center [877, 500] width 36 height 13
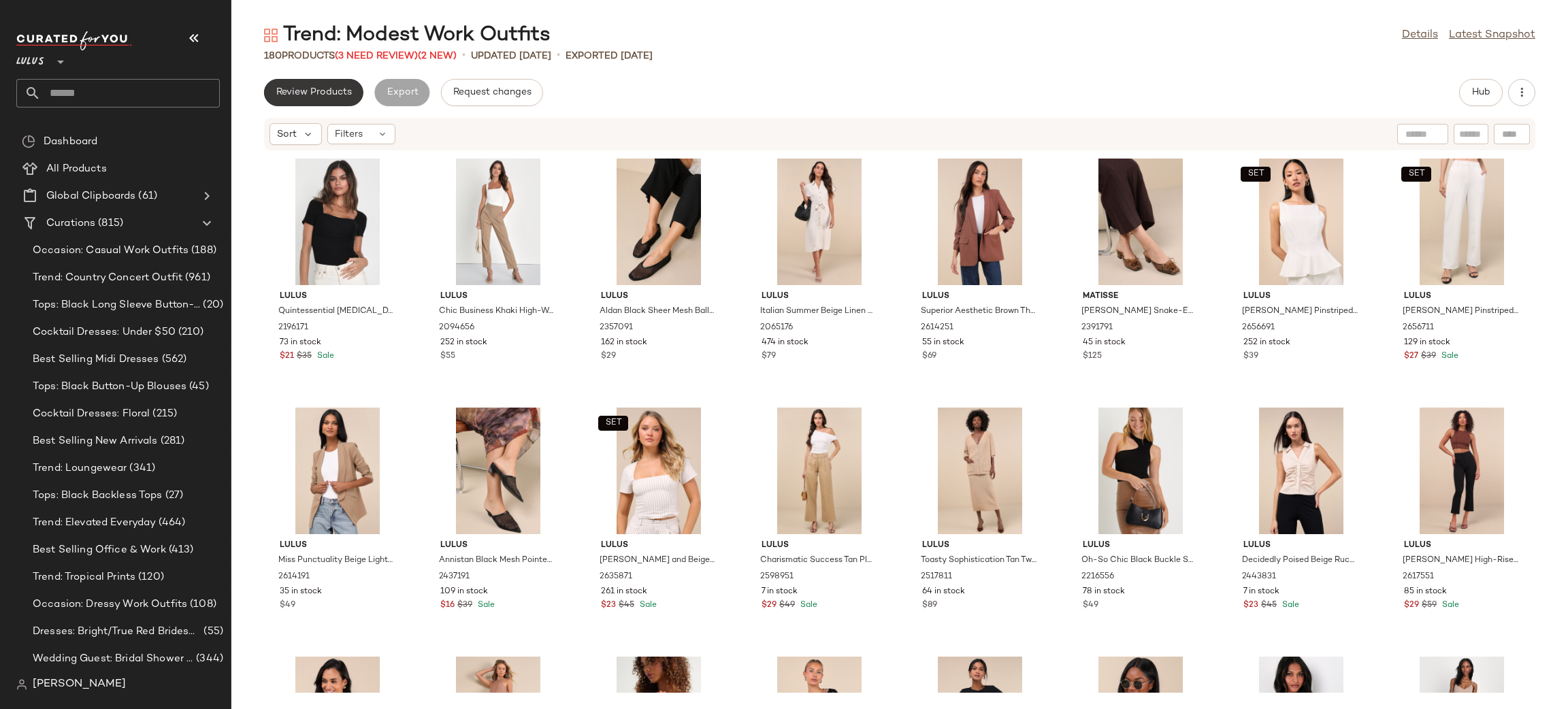
click at [273, 102] on button "Review Products" at bounding box center [313, 92] width 99 height 27
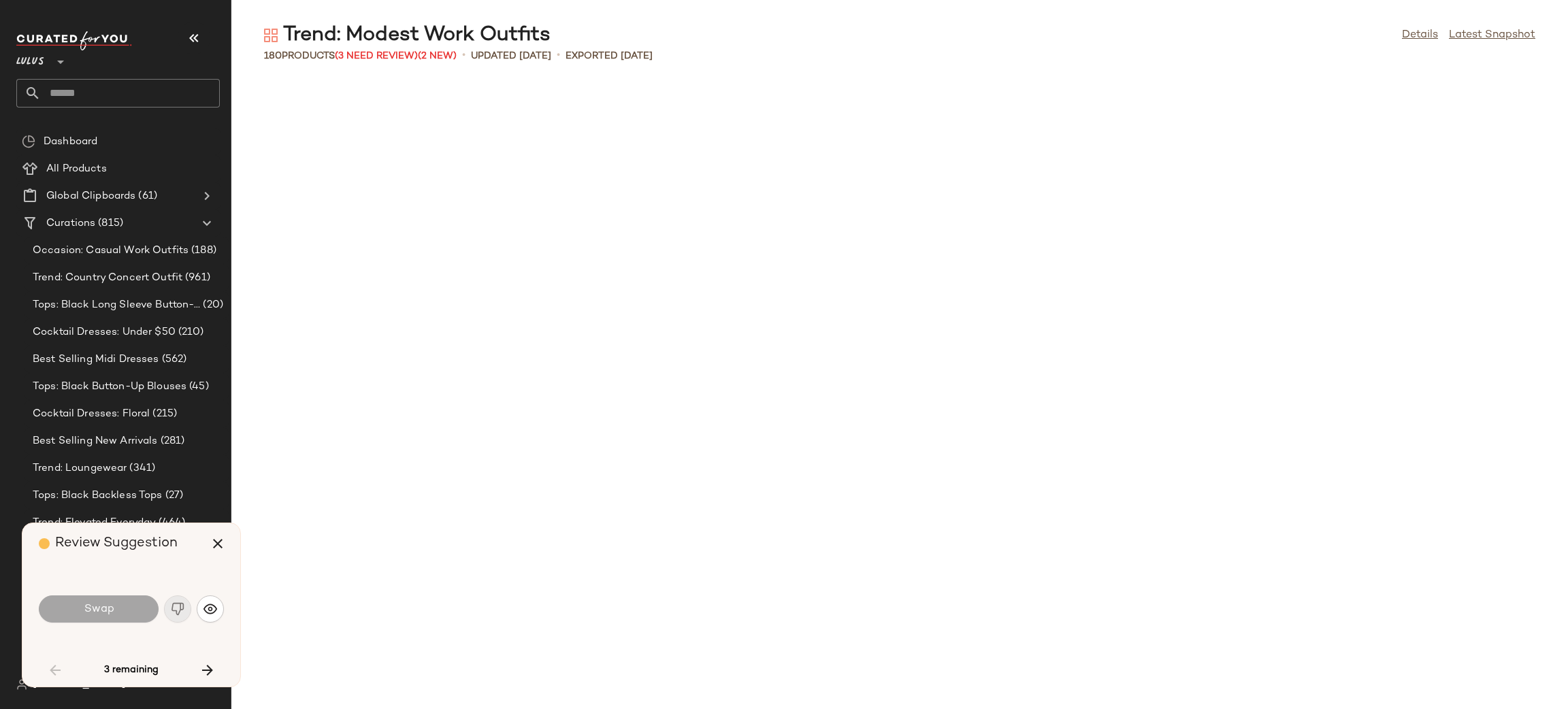
scroll to position [1007, 0]
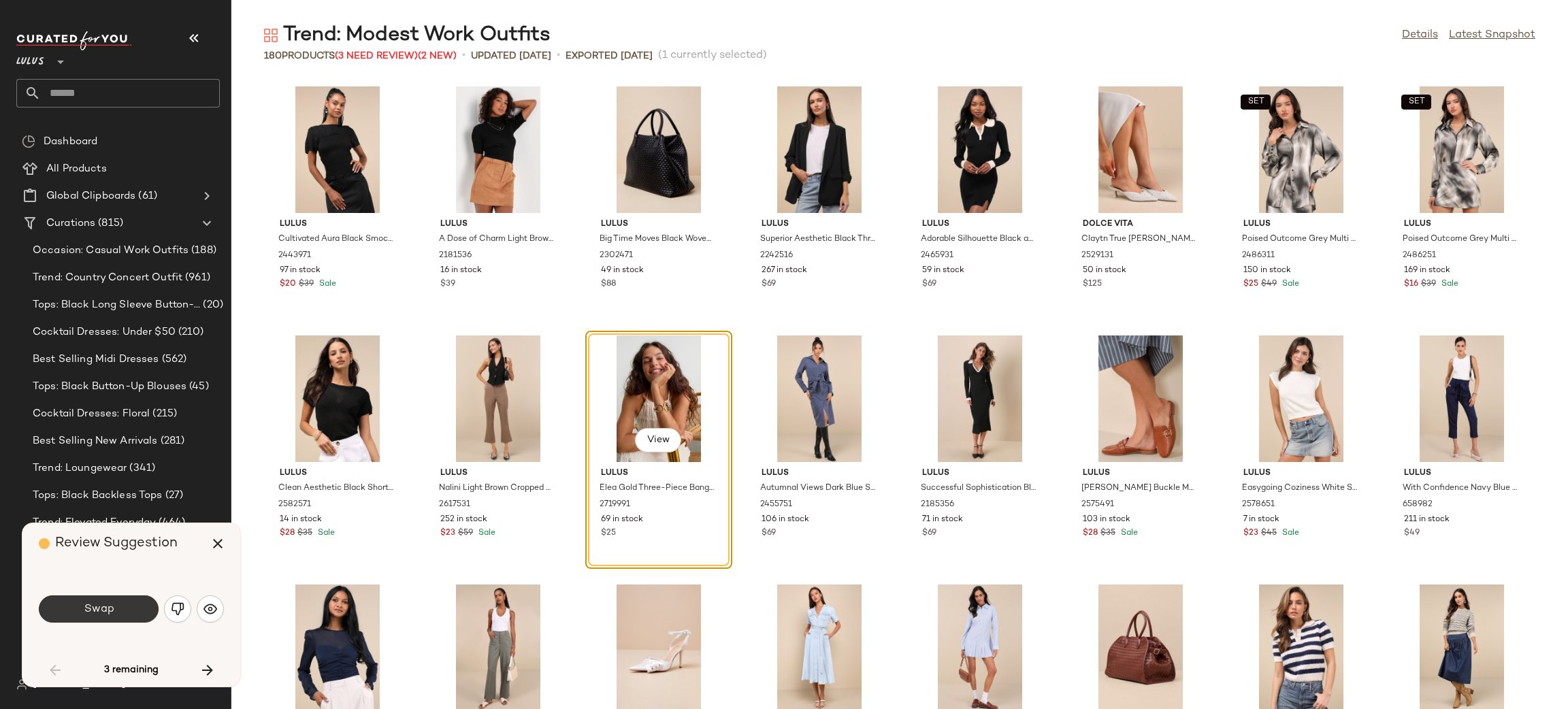
click at [143, 609] on button "Swap" at bounding box center [98, 608] width 119 height 27
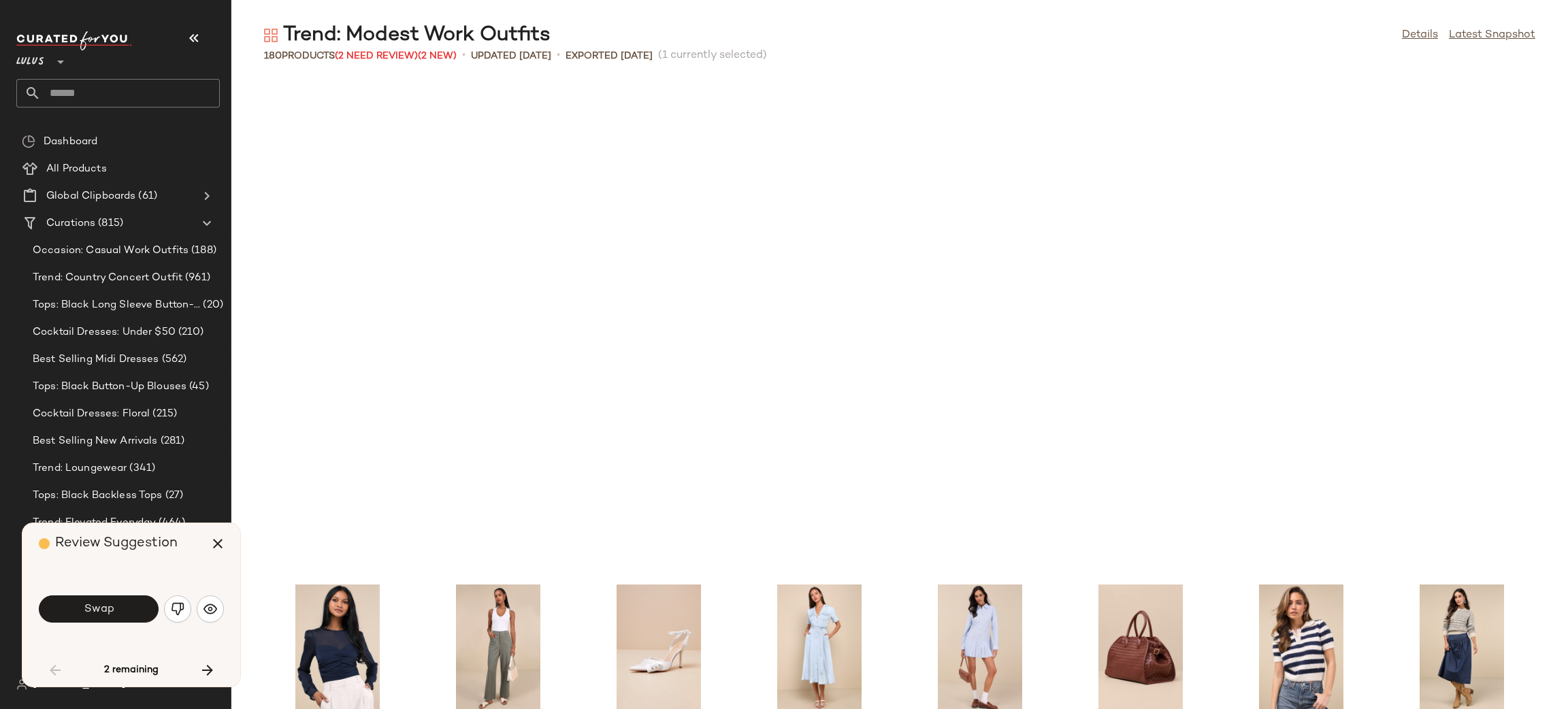
scroll to position [1493, 0]
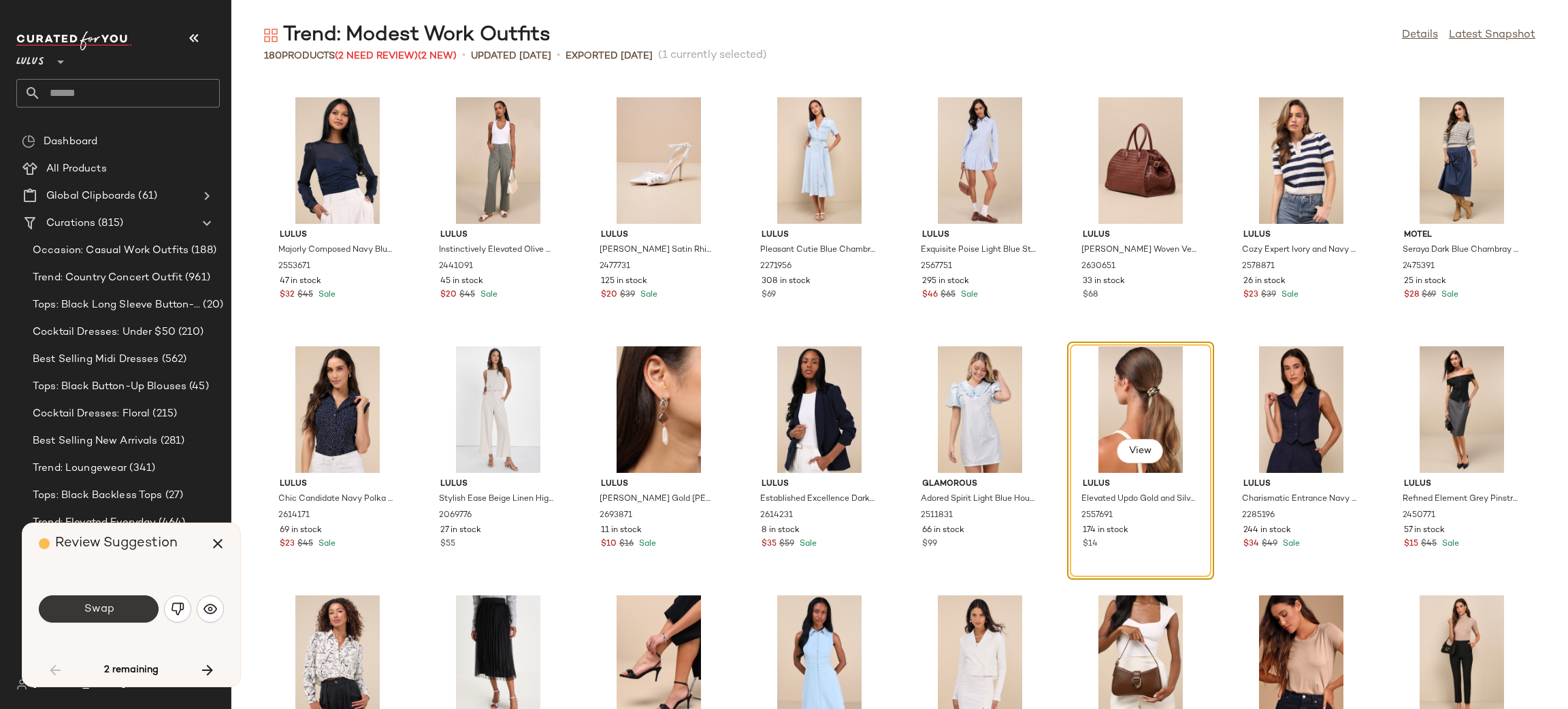
click at [138, 610] on button "Swap" at bounding box center [98, 608] width 119 height 27
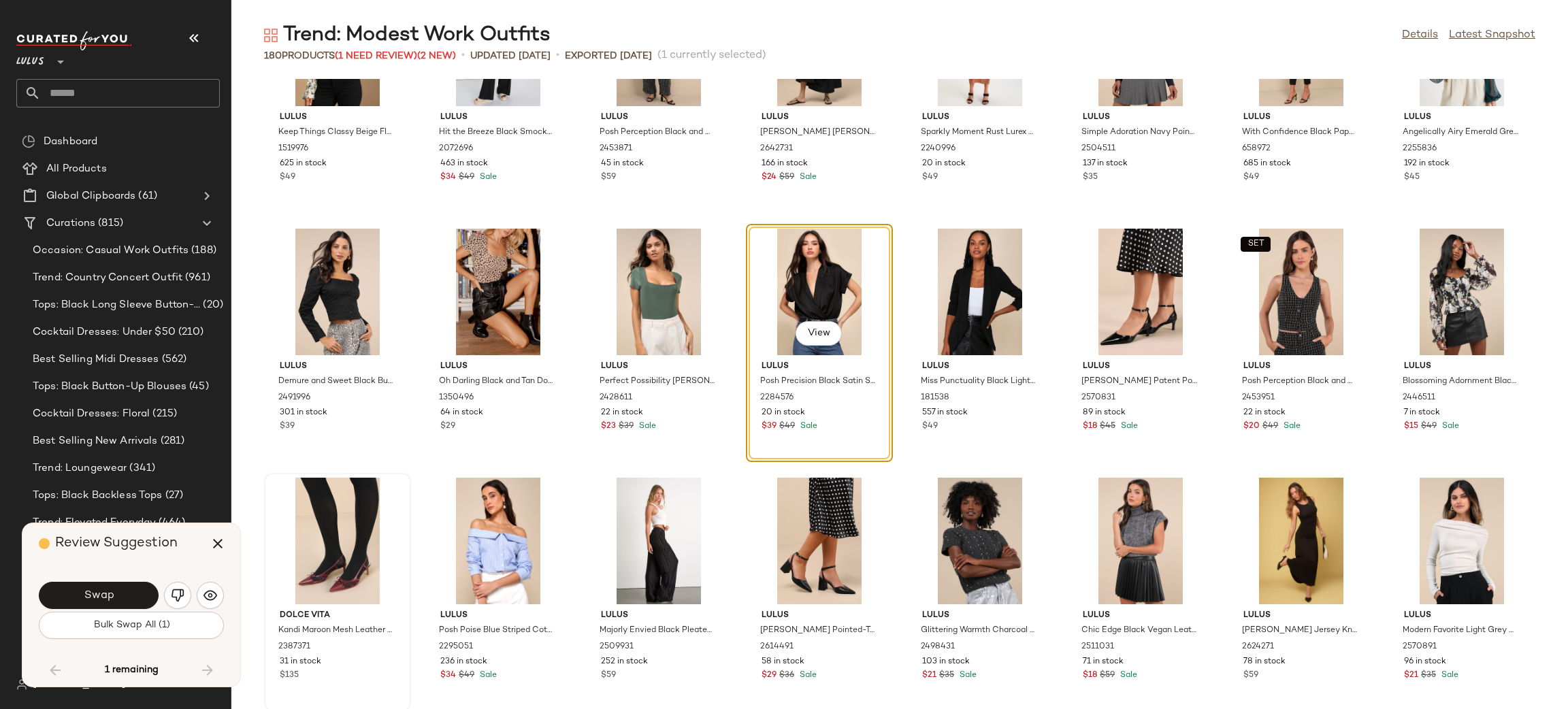
scroll to position [2614, 0]
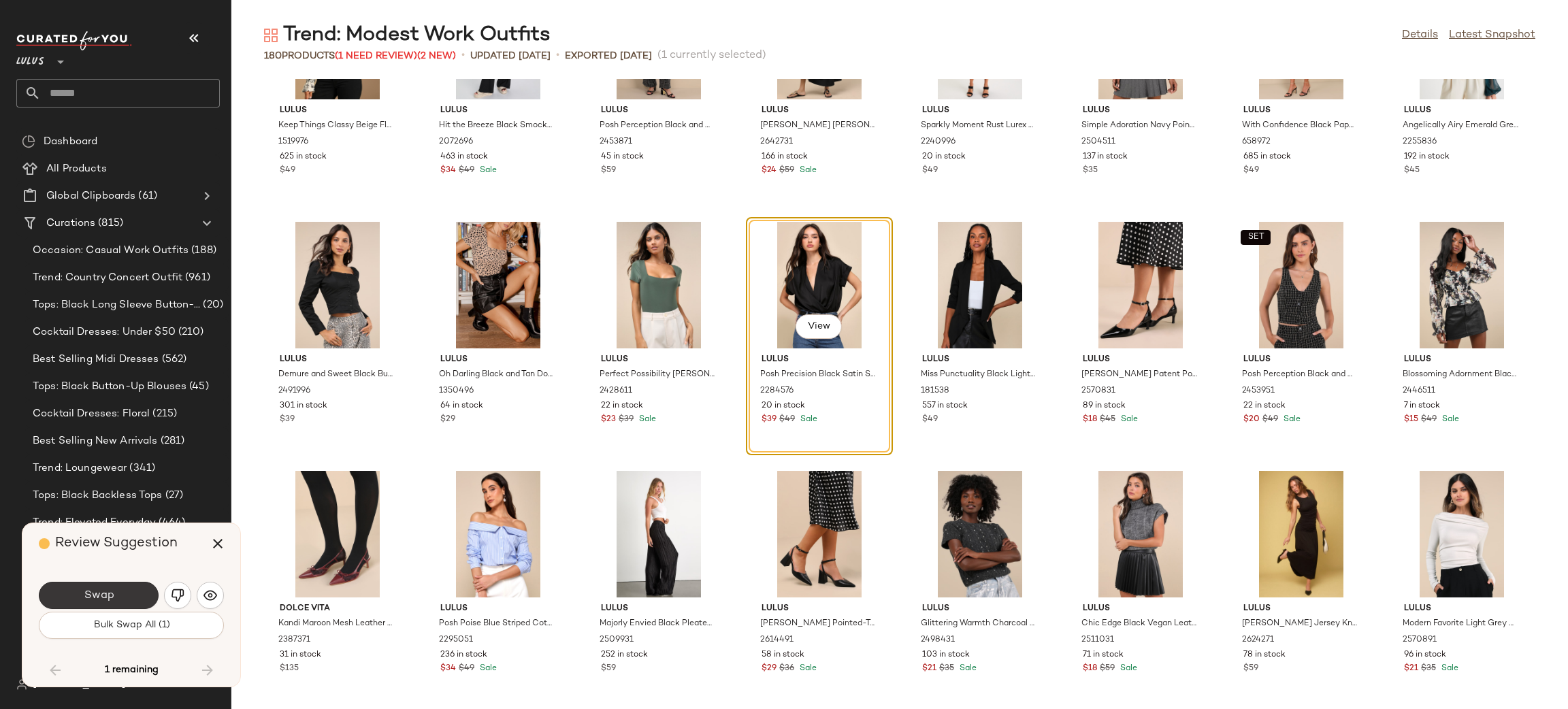
click at [103, 594] on span "Swap" at bounding box center [98, 595] width 30 height 13
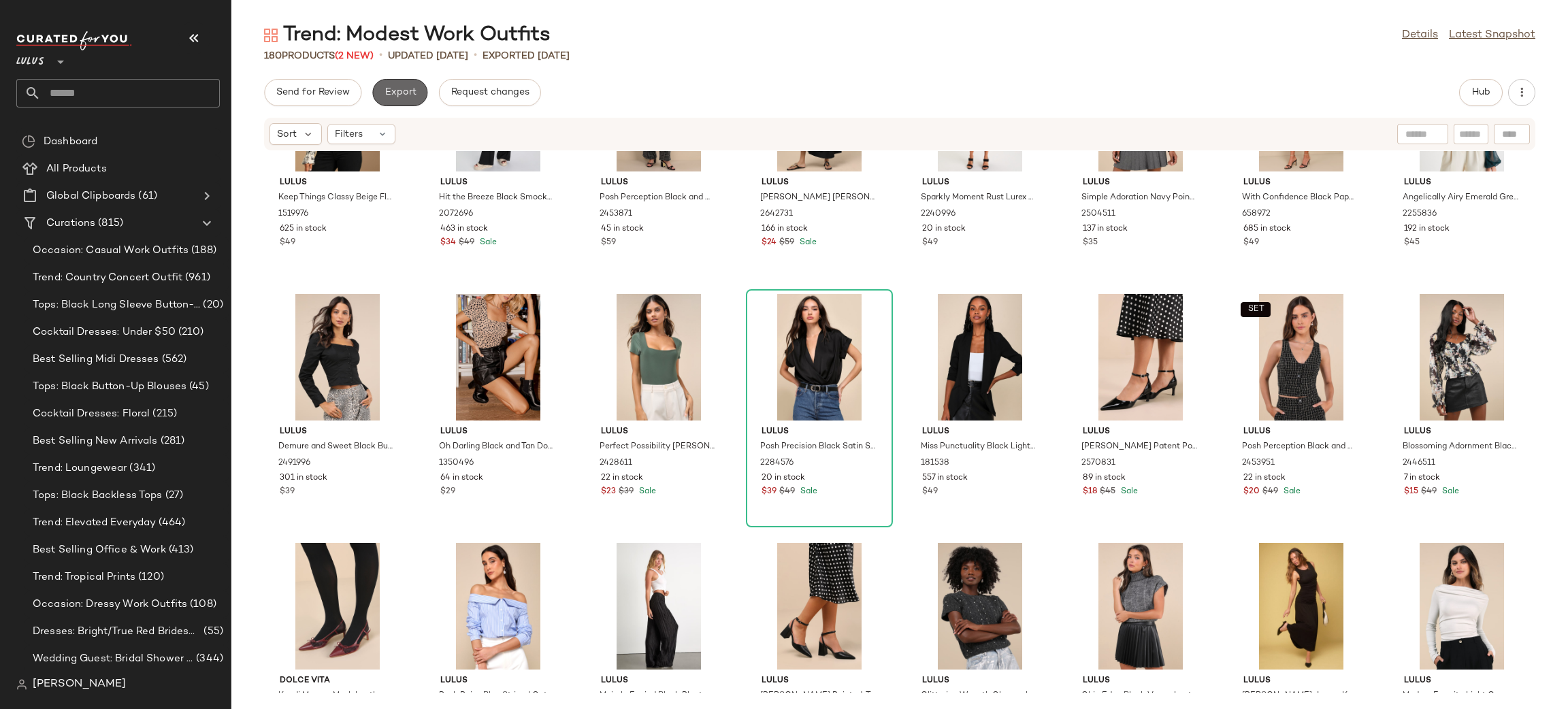
click at [408, 85] on button "Export" at bounding box center [400, 92] width 55 height 27
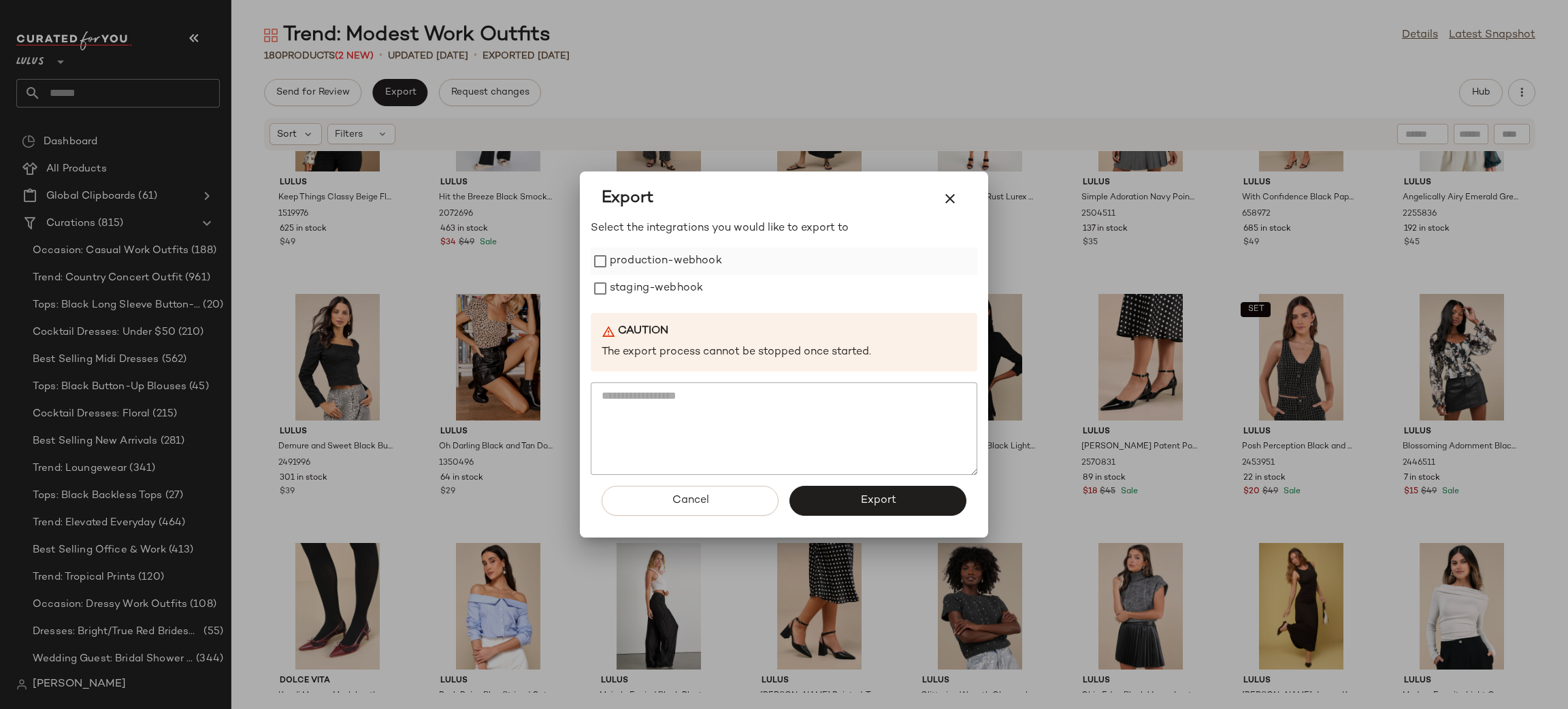
click at [640, 269] on label "production-webhook" at bounding box center [665, 261] width 113 height 27
click at [642, 286] on label "staging-webhook" at bounding box center [656, 289] width 93 height 27
click at [885, 494] on span "Export" at bounding box center [877, 500] width 36 height 13
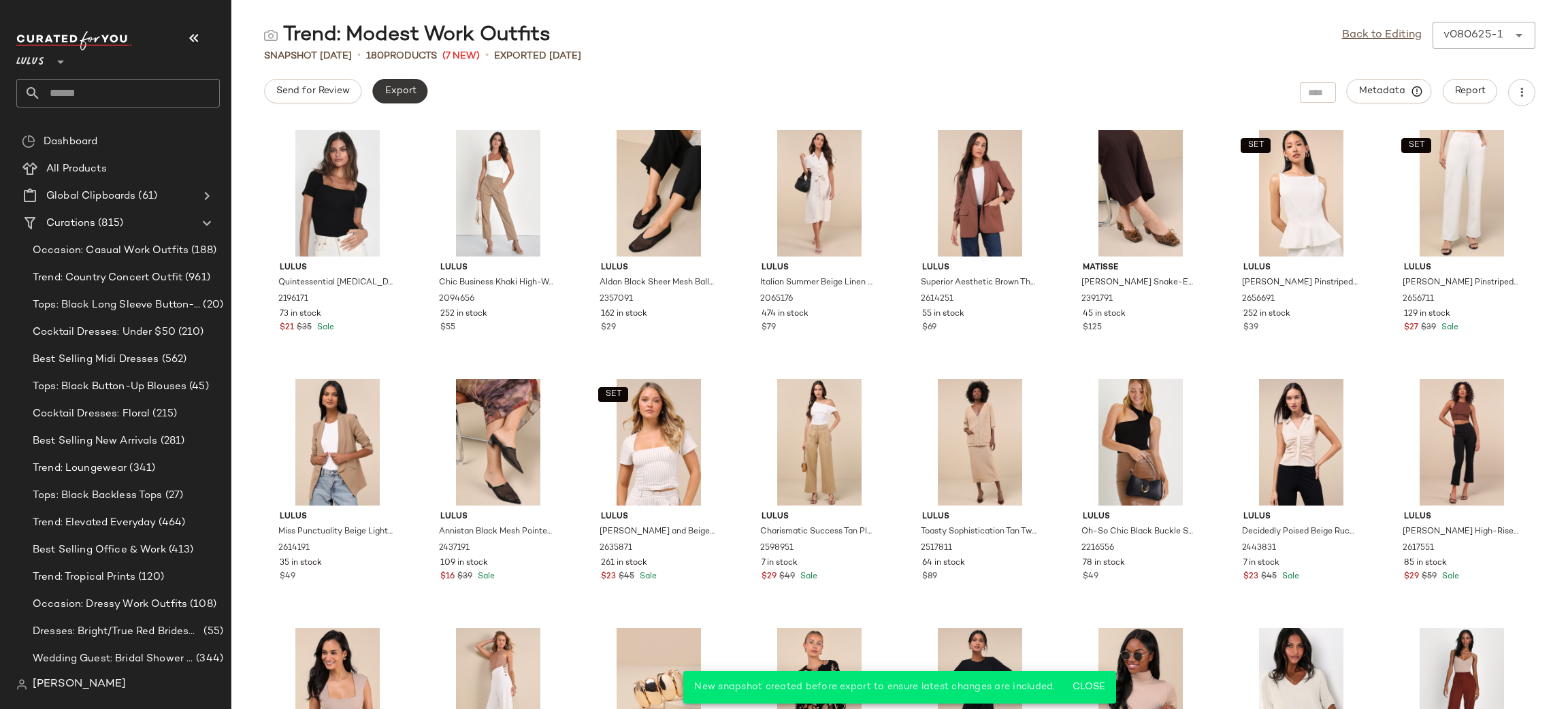
click at [389, 89] on span "Export" at bounding box center [400, 91] width 32 height 11
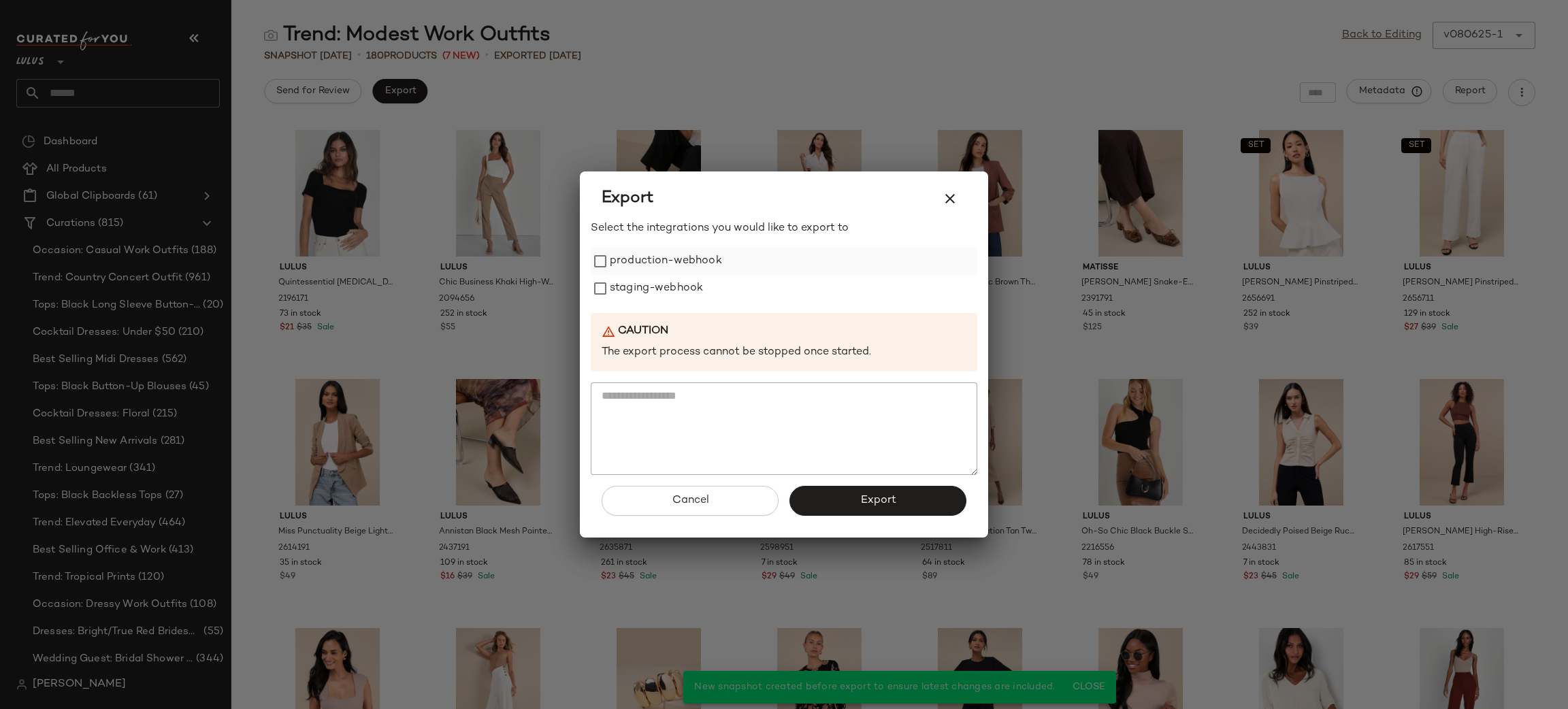
click at [648, 266] on label "production-webhook" at bounding box center [665, 261] width 113 height 27
click at [645, 291] on label "staging-webhook" at bounding box center [656, 289] width 93 height 27
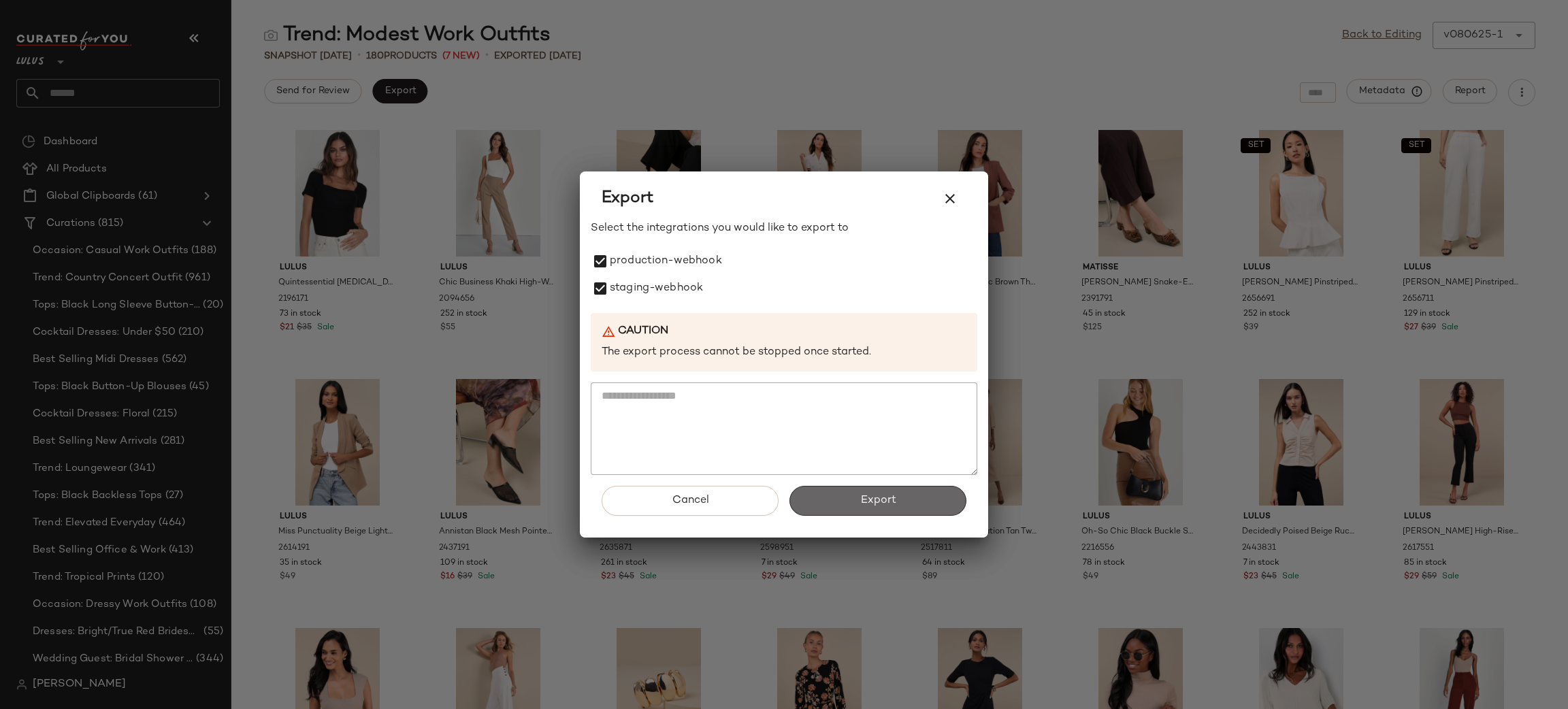
click at [813, 491] on button "Export" at bounding box center [878, 500] width 177 height 30
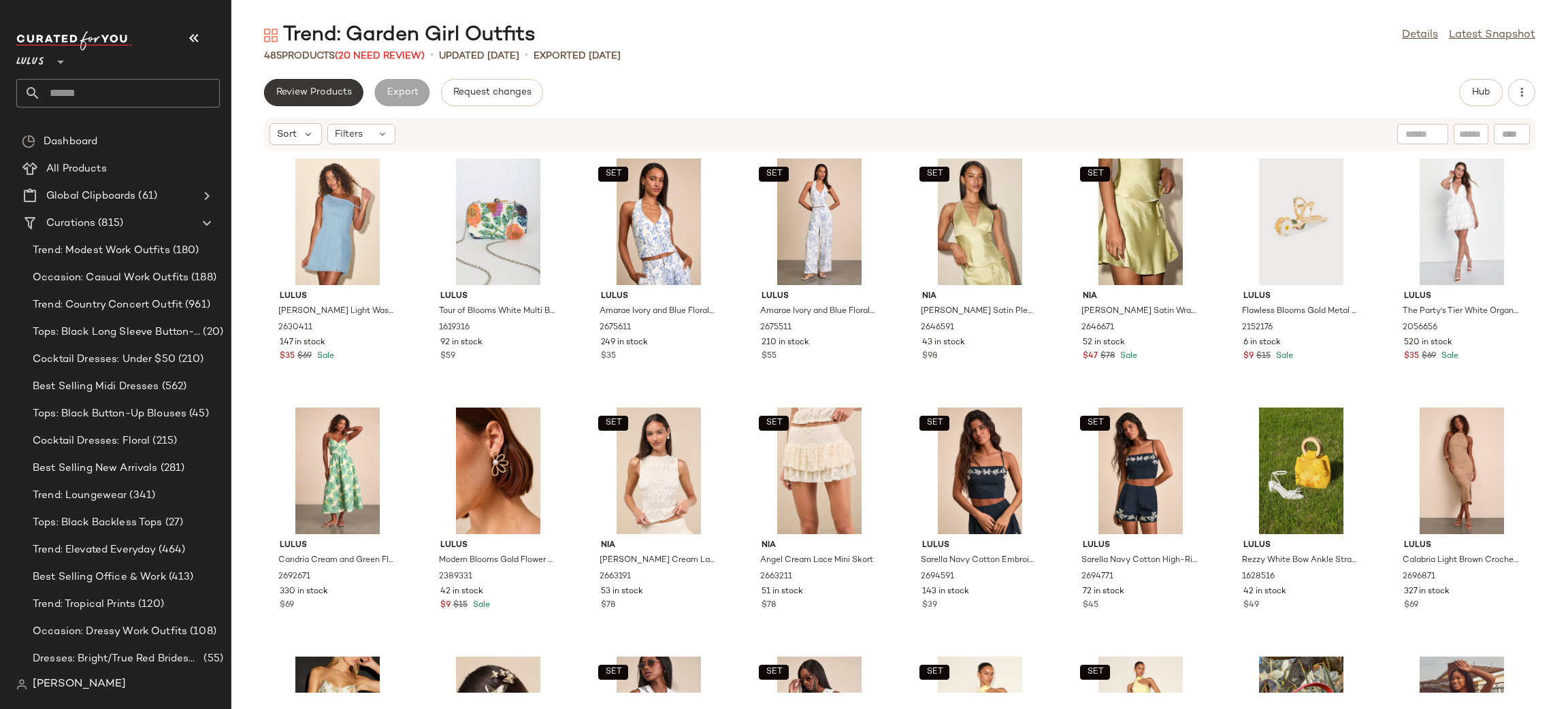
click at [315, 99] on button "Review Products" at bounding box center [313, 92] width 99 height 27
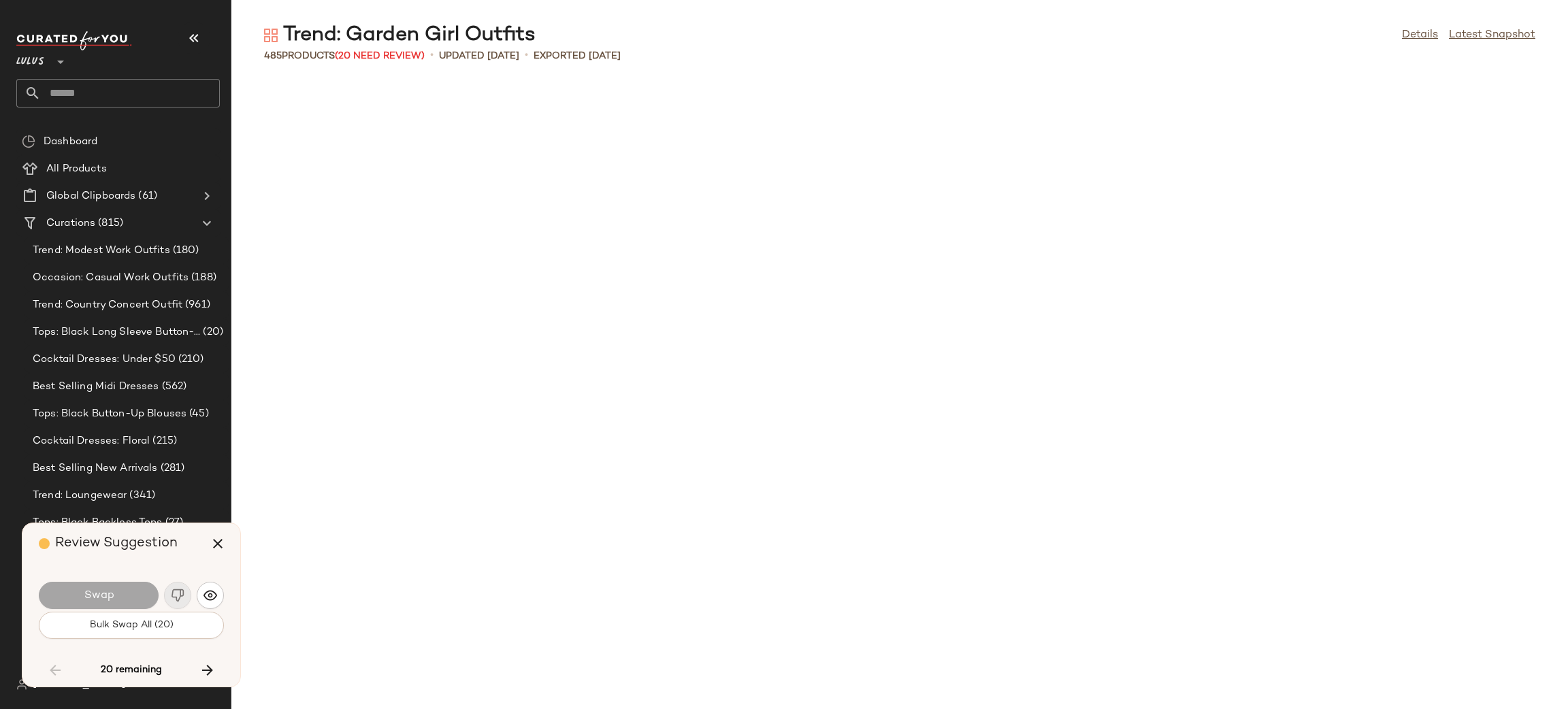
scroll to position [2240, 0]
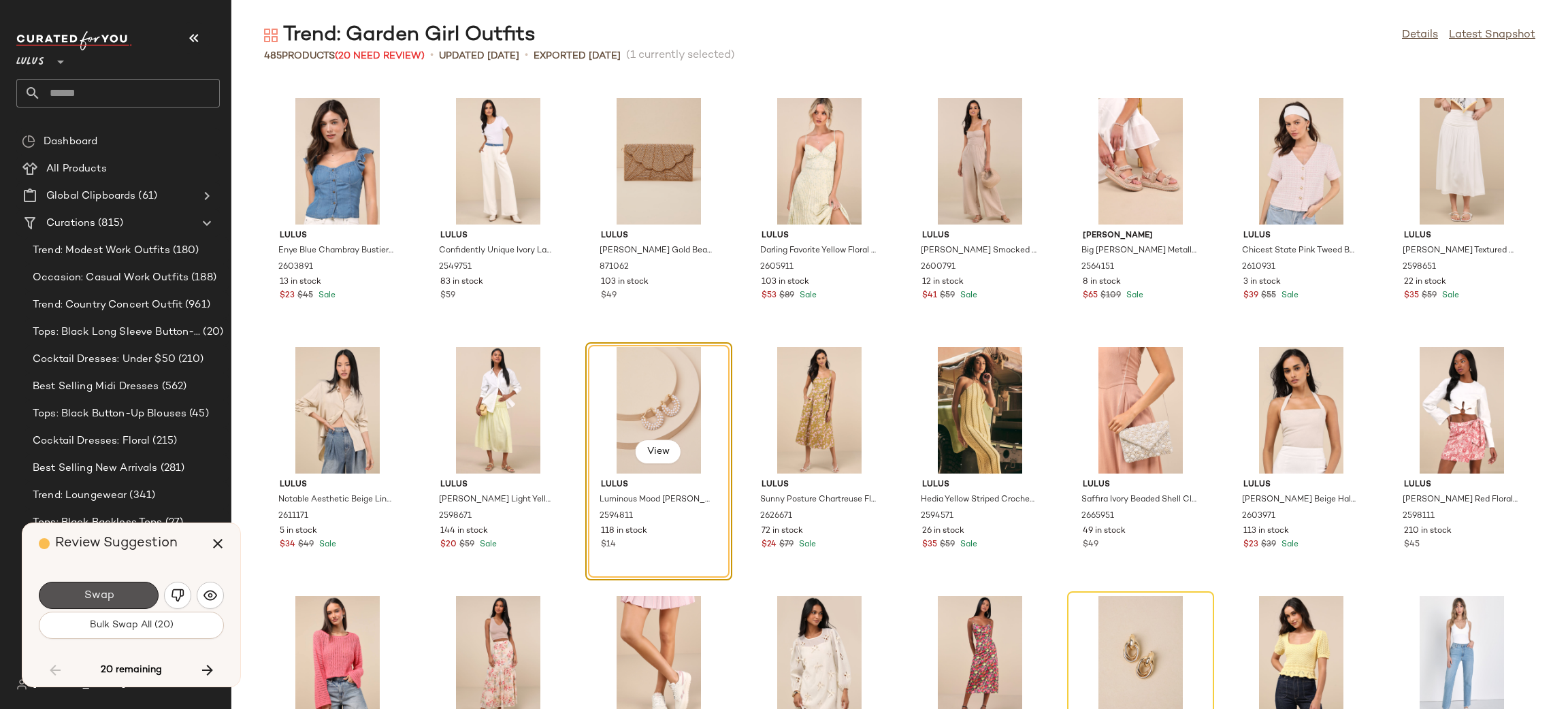
click at [97, 595] on span "Swap" at bounding box center [98, 595] width 30 height 13
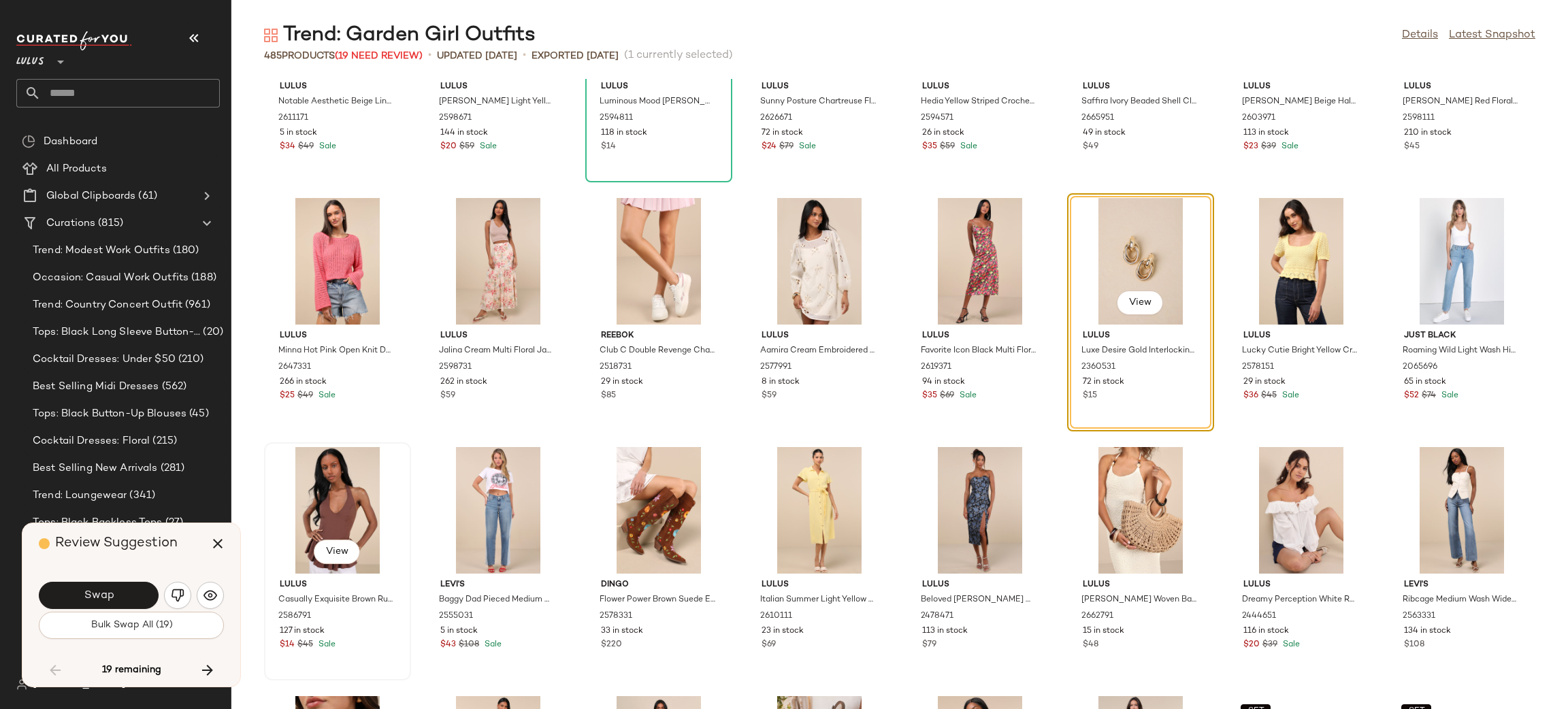
scroll to position [2652, 0]
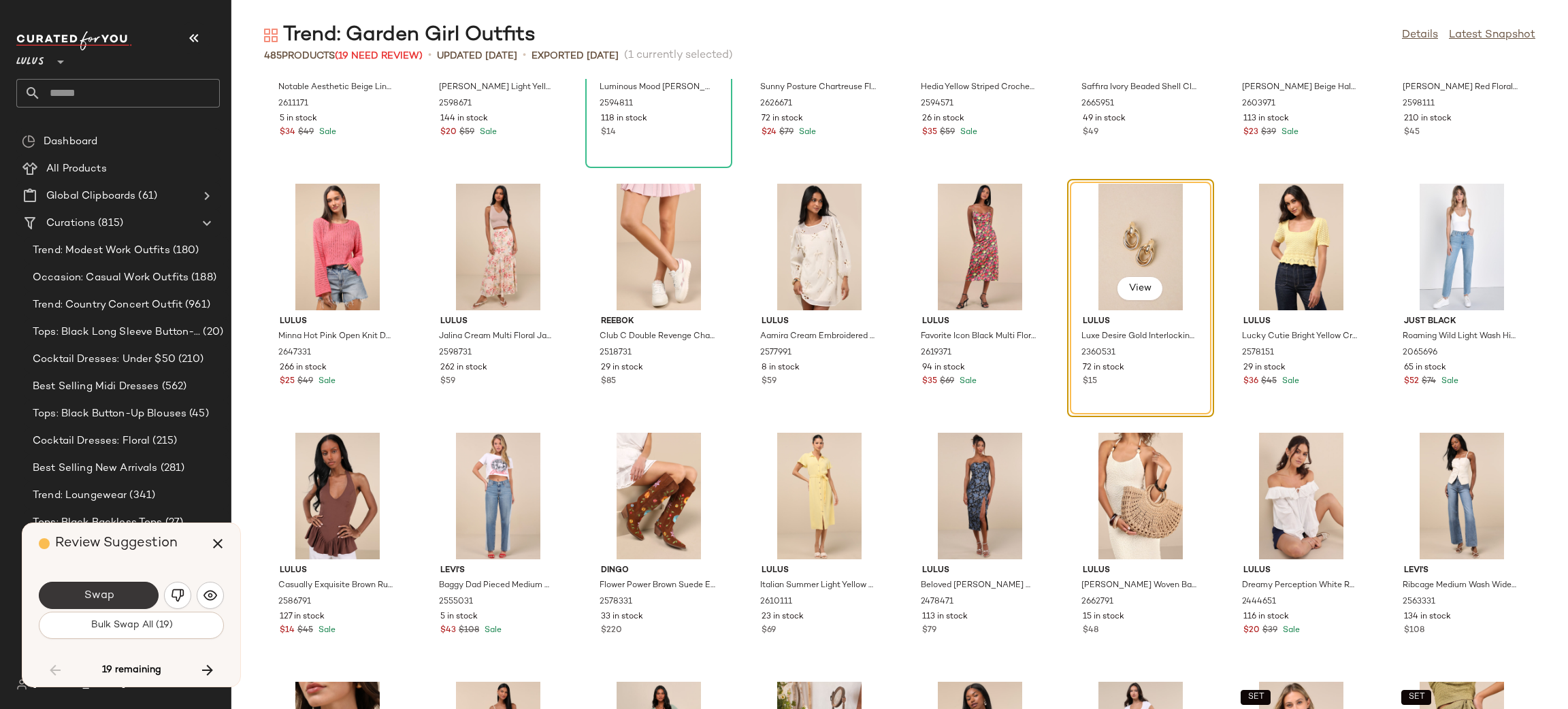
click at [141, 595] on button "Swap" at bounding box center [98, 595] width 119 height 27
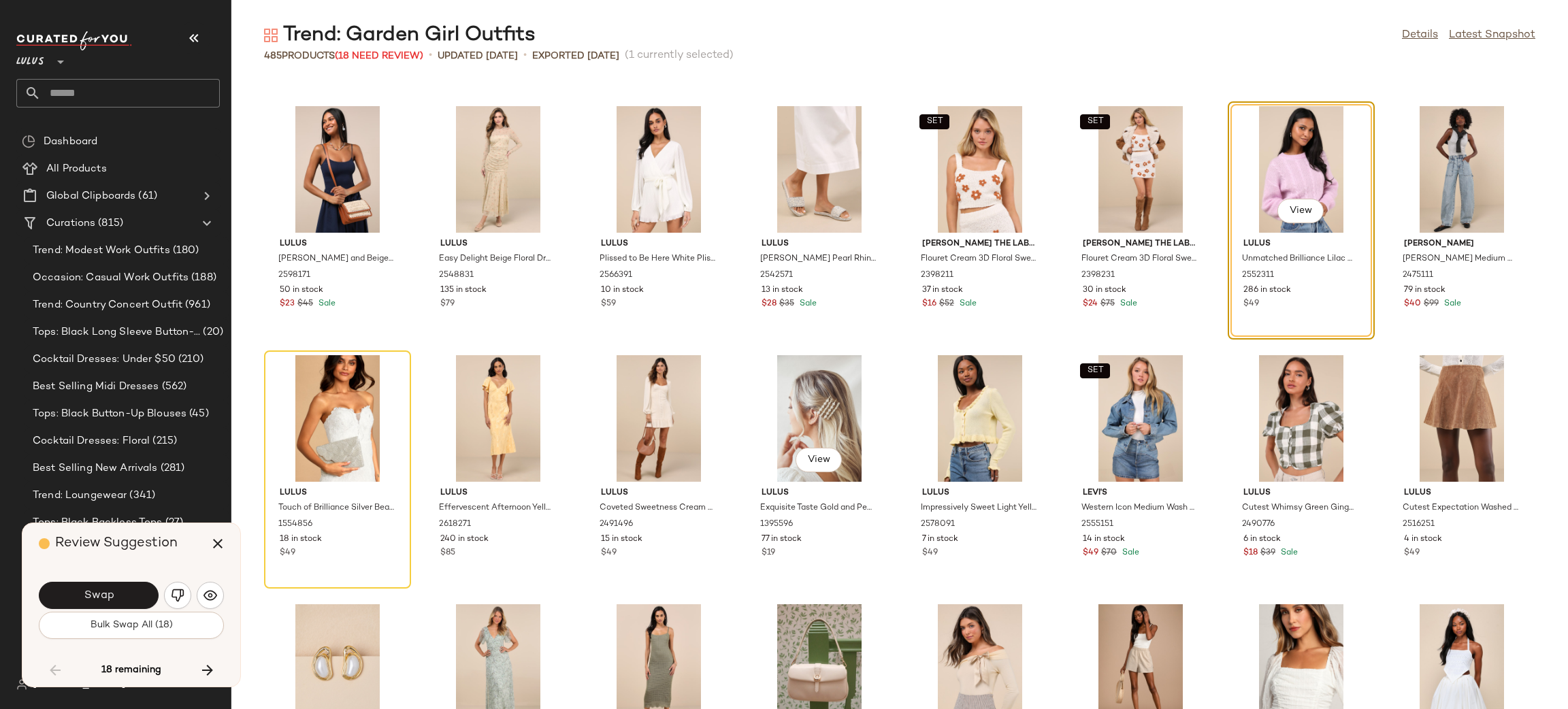
scroll to position [3981, 0]
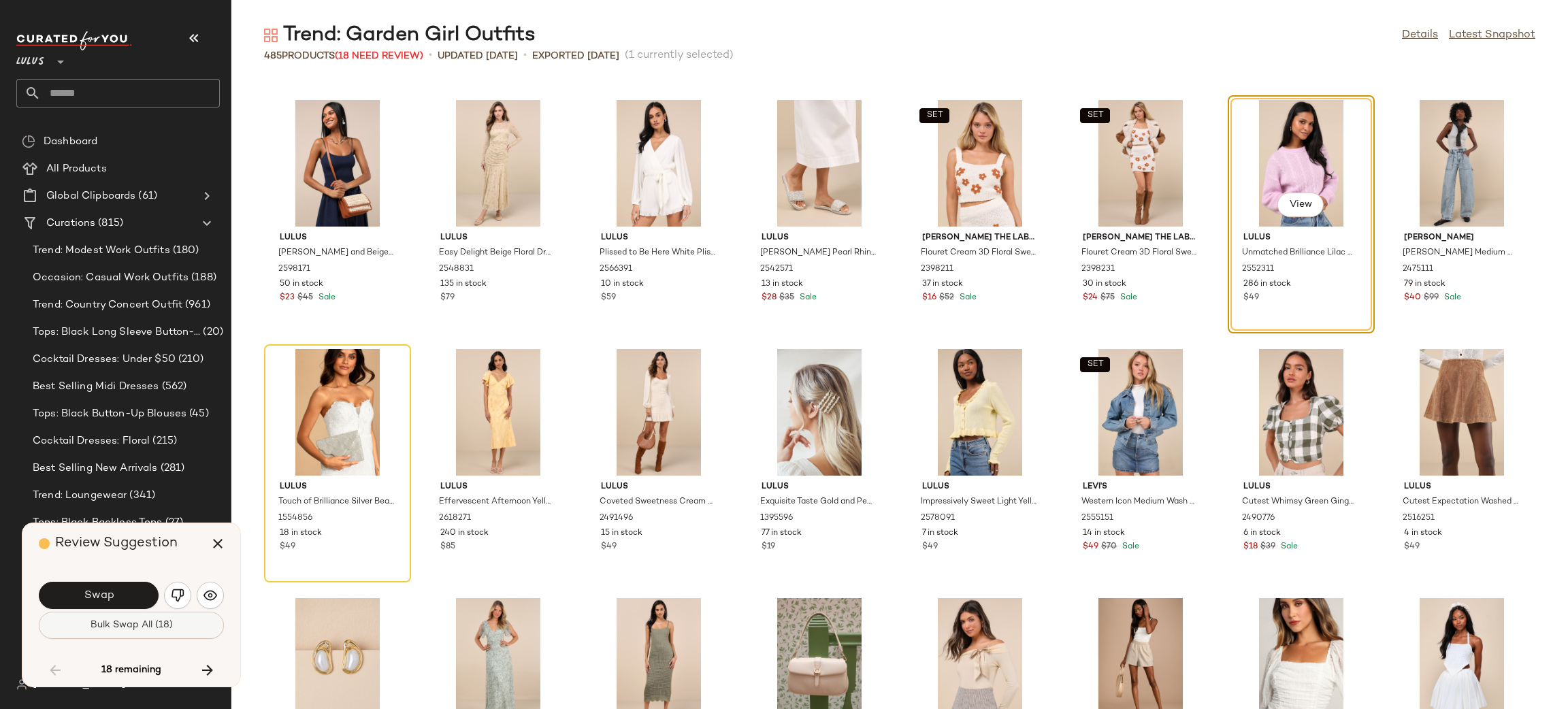
click at [138, 629] on span "Bulk Swap All (18)" at bounding box center [131, 624] width 83 height 11
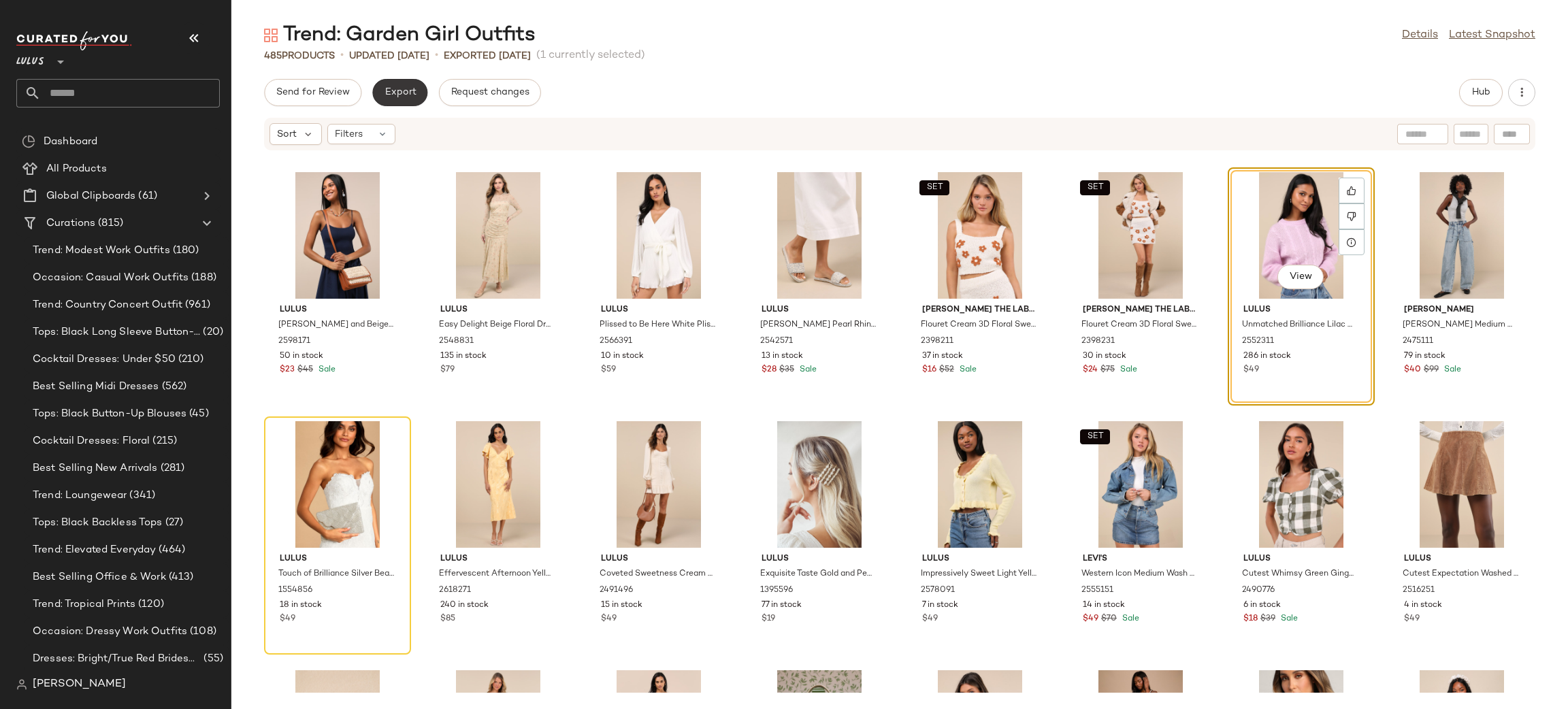
click at [407, 89] on span "Export" at bounding box center [400, 92] width 32 height 11
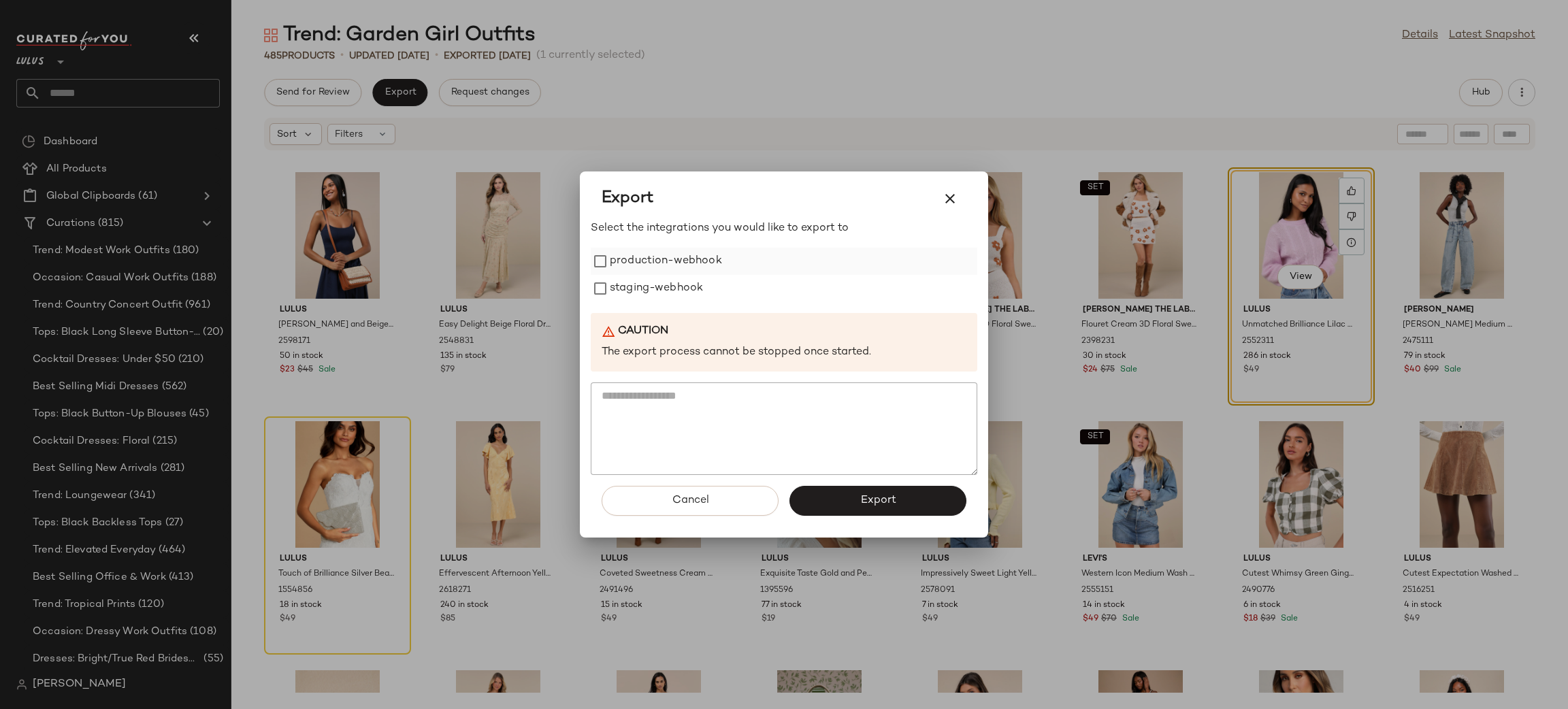
click at [670, 263] on label "production-webhook" at bounding box center [665, 261] width 113 height 27
click at [679, 289] on label "staging-webhook" at bounding box center [656, 289] width 93 height 27
click at [922, 503] on button "Export" at bounding box center [878, 500] width 177 height 30
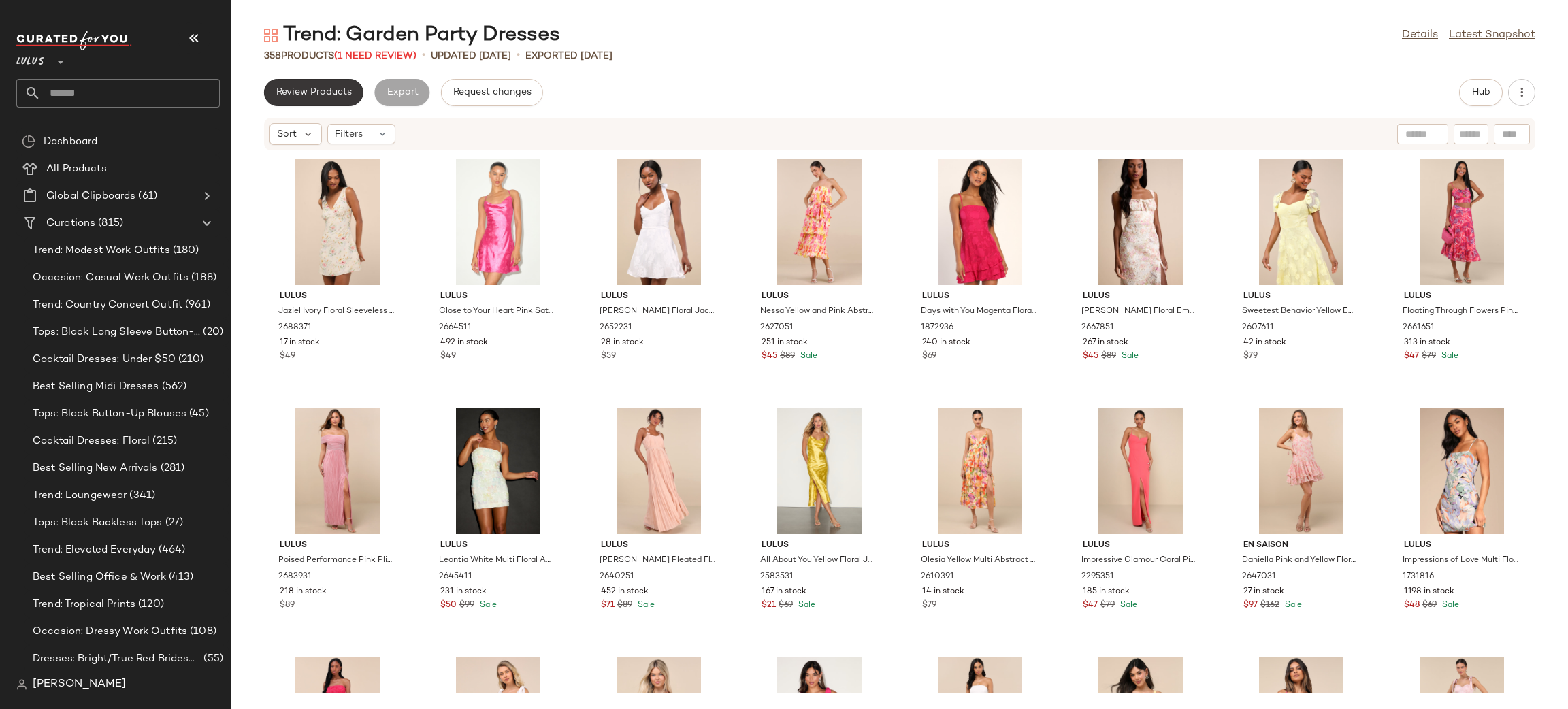
click at [317, 100] on button "Review Products" at bounding box center [313, 92] width 99 height 27
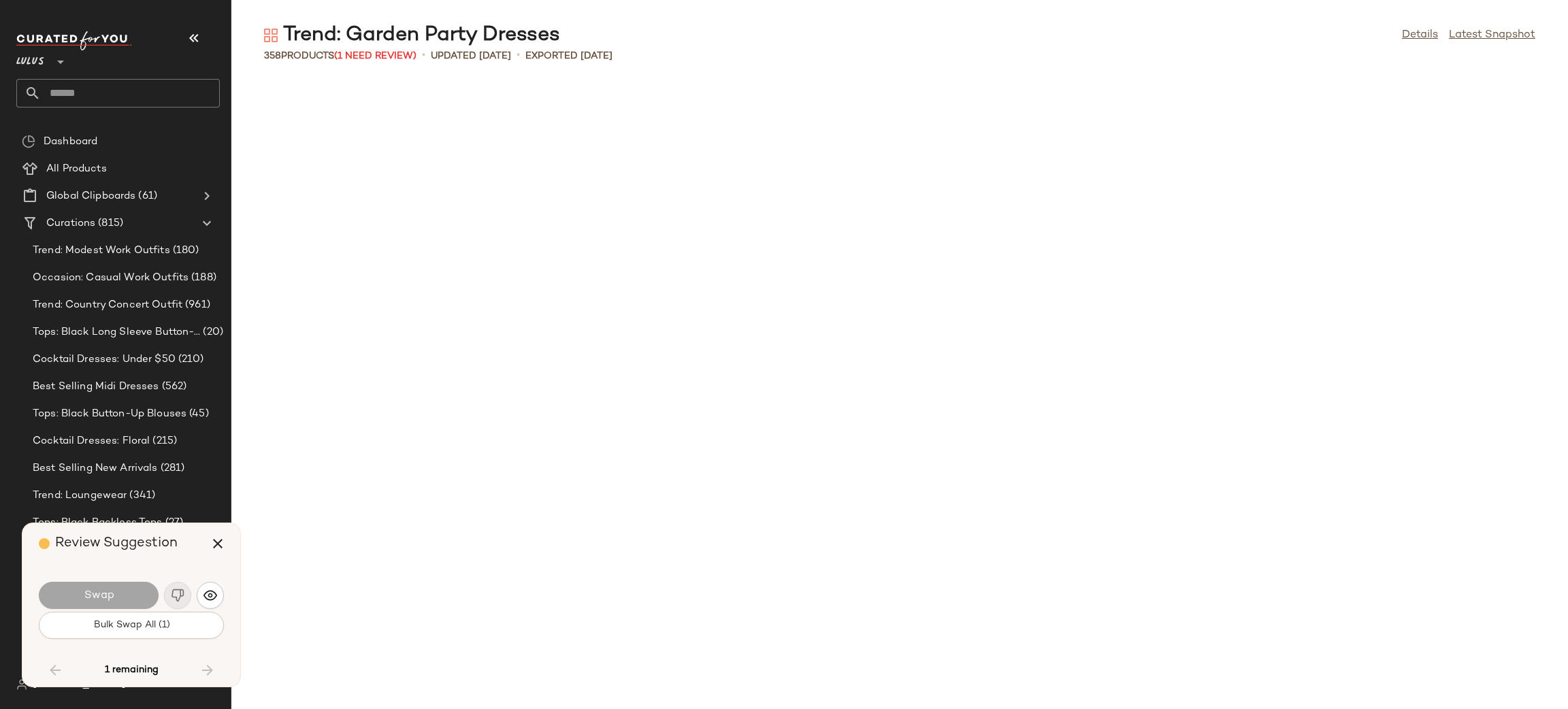
scroll to position [7717, 0]
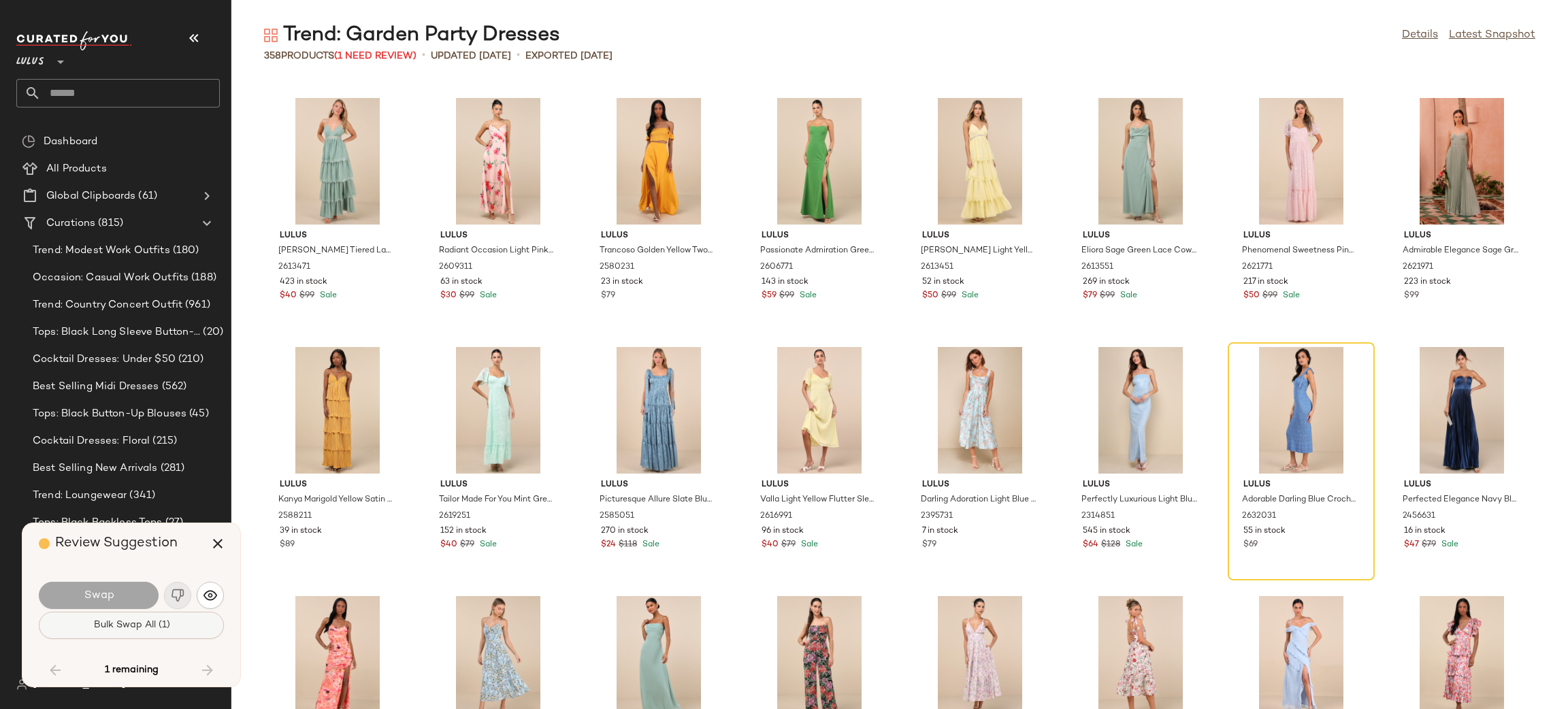
click at [154, 629] on span "Bulk Swap All (1)" at bounding box center [130, 624] width 77 height 11
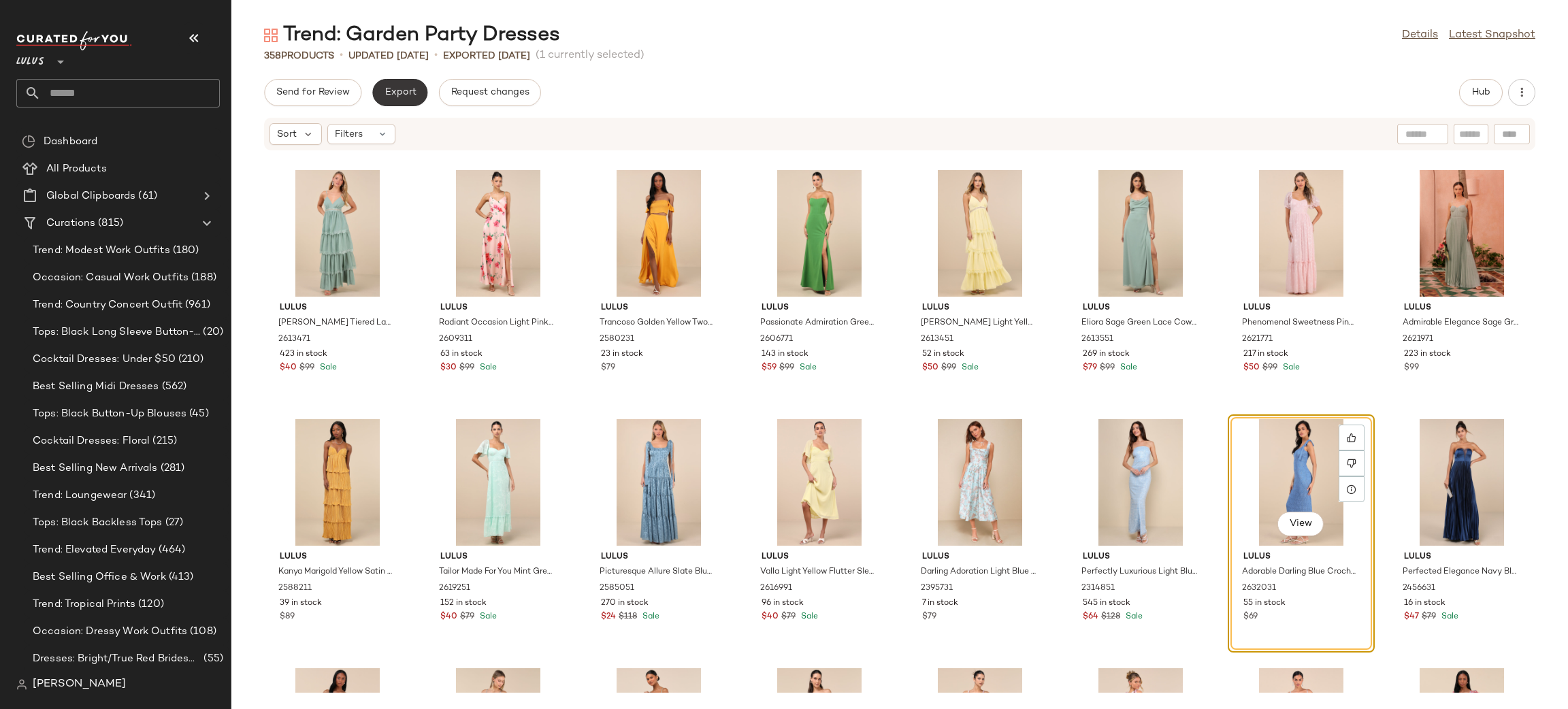
click at [408, 88] on span "Export" at bounding box center [400, 92] width 32 height 11
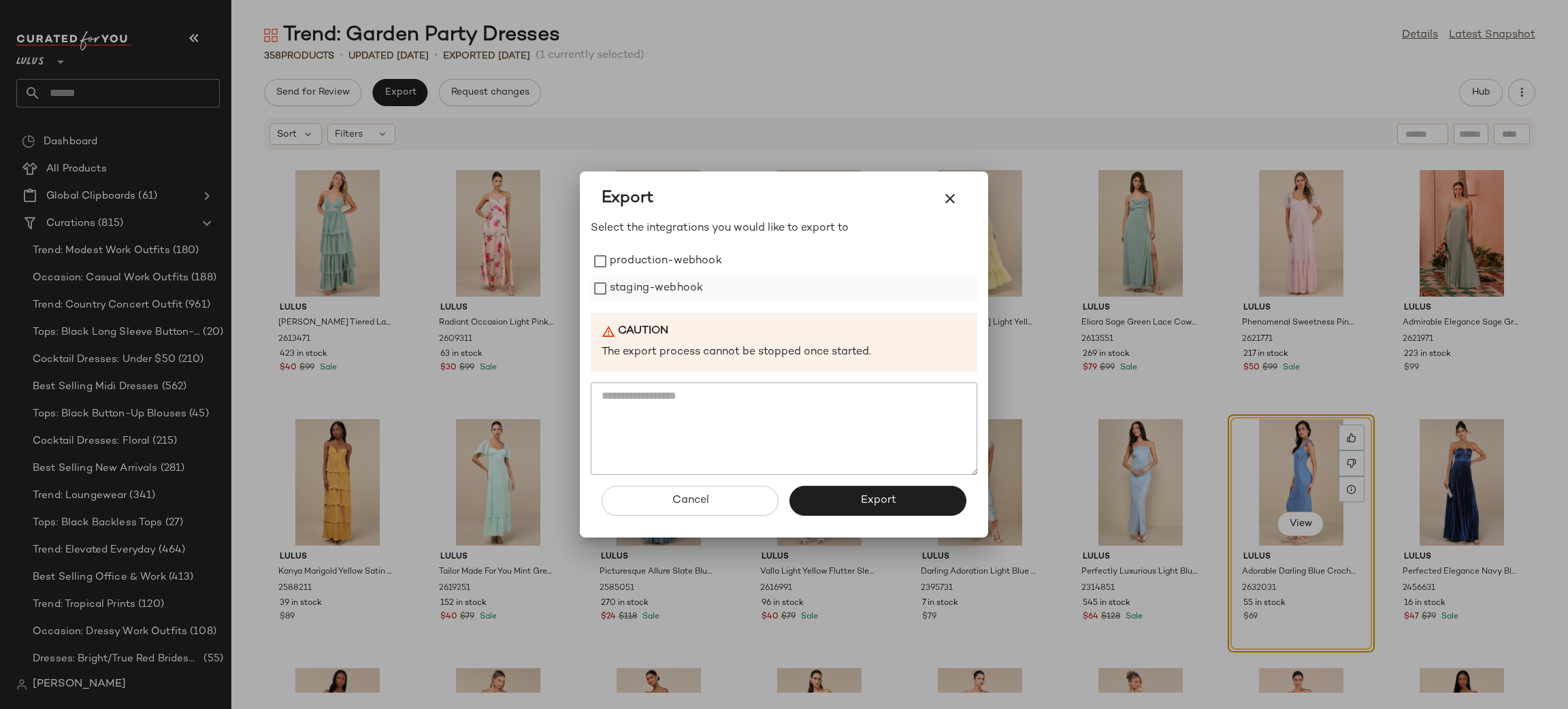
drag, startPoint x: 635, startPoint y: 261, endPoint x: 638, endPoint y: 287, distance: 26.2
click at [636, 261] on label "production-webhook" at bounding box center [665, 261] width 113 height 27
drag, startPoint x: 642, startPoint y: 296, endPoint x: 692, endPoint y: 355, distance: 77.3
click at [642, 295] on label "staging-webhook" at bounding box center [656, 289] width 93 height 27
click at [853, 495] on button "Export" at bounding box center [878, 500] width 177 height 30
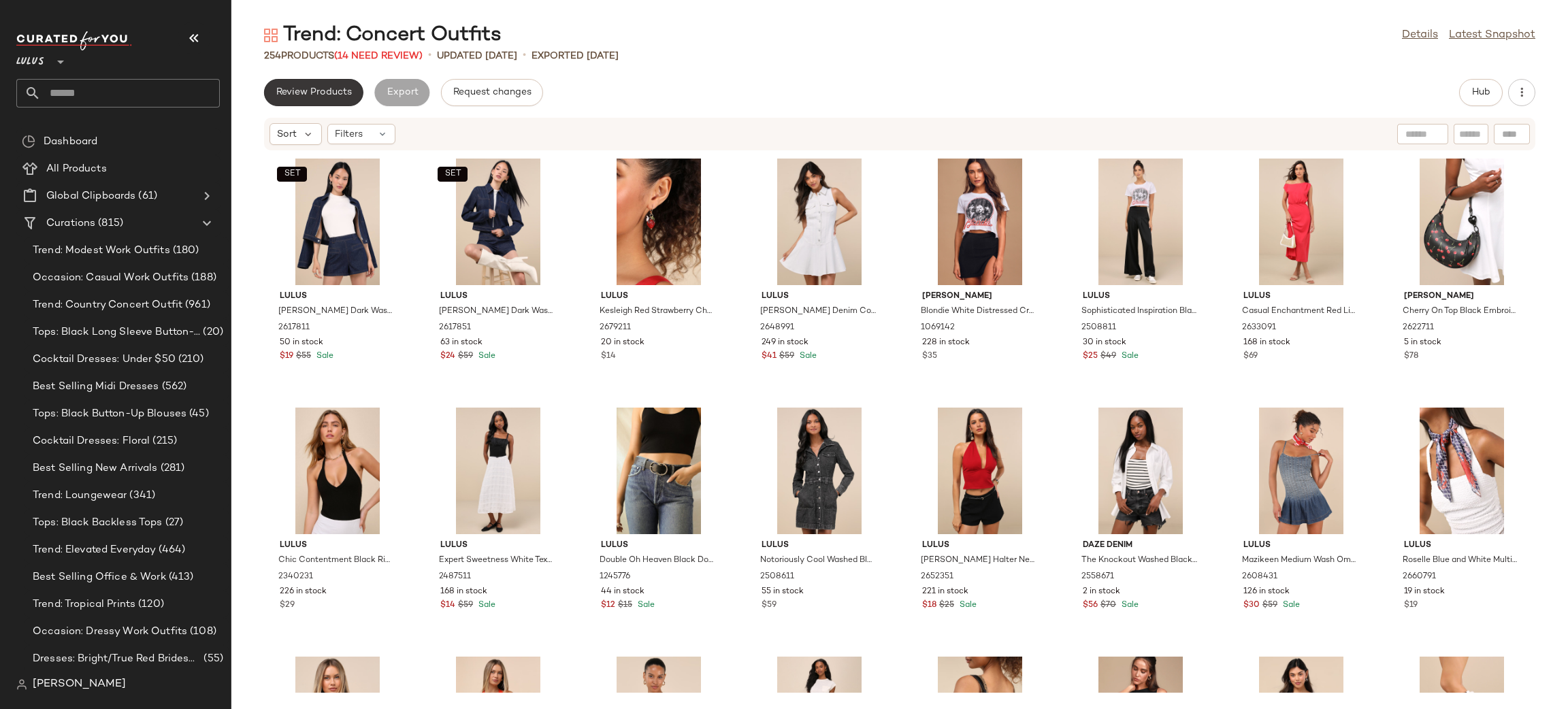
click at [341, 87] on span "Review Products" at bounding box center [314, 92] width 76 height 11
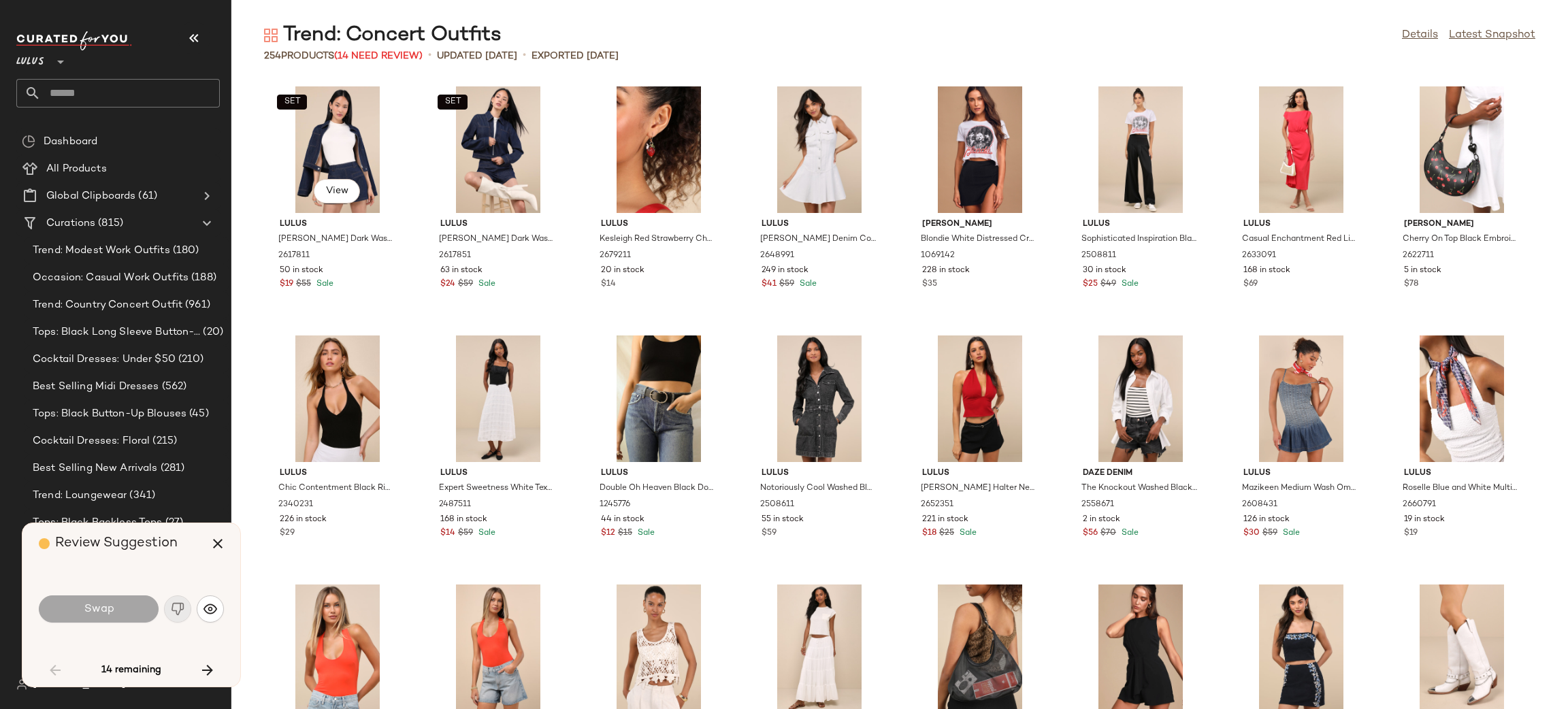
scroll to position [1007, 0]
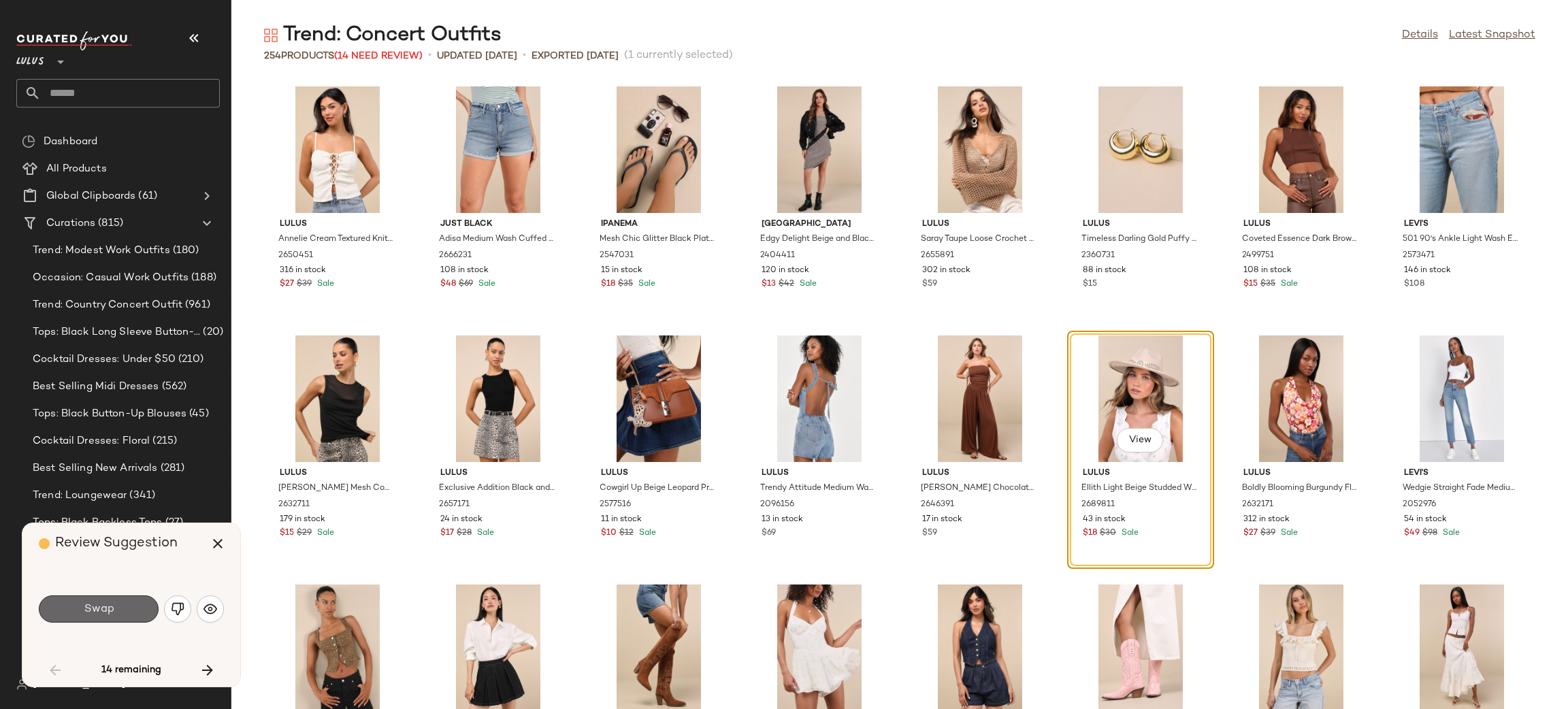
click at [107, 614] on span "Swap" at bounding box center [98, 608] width 30 height 13
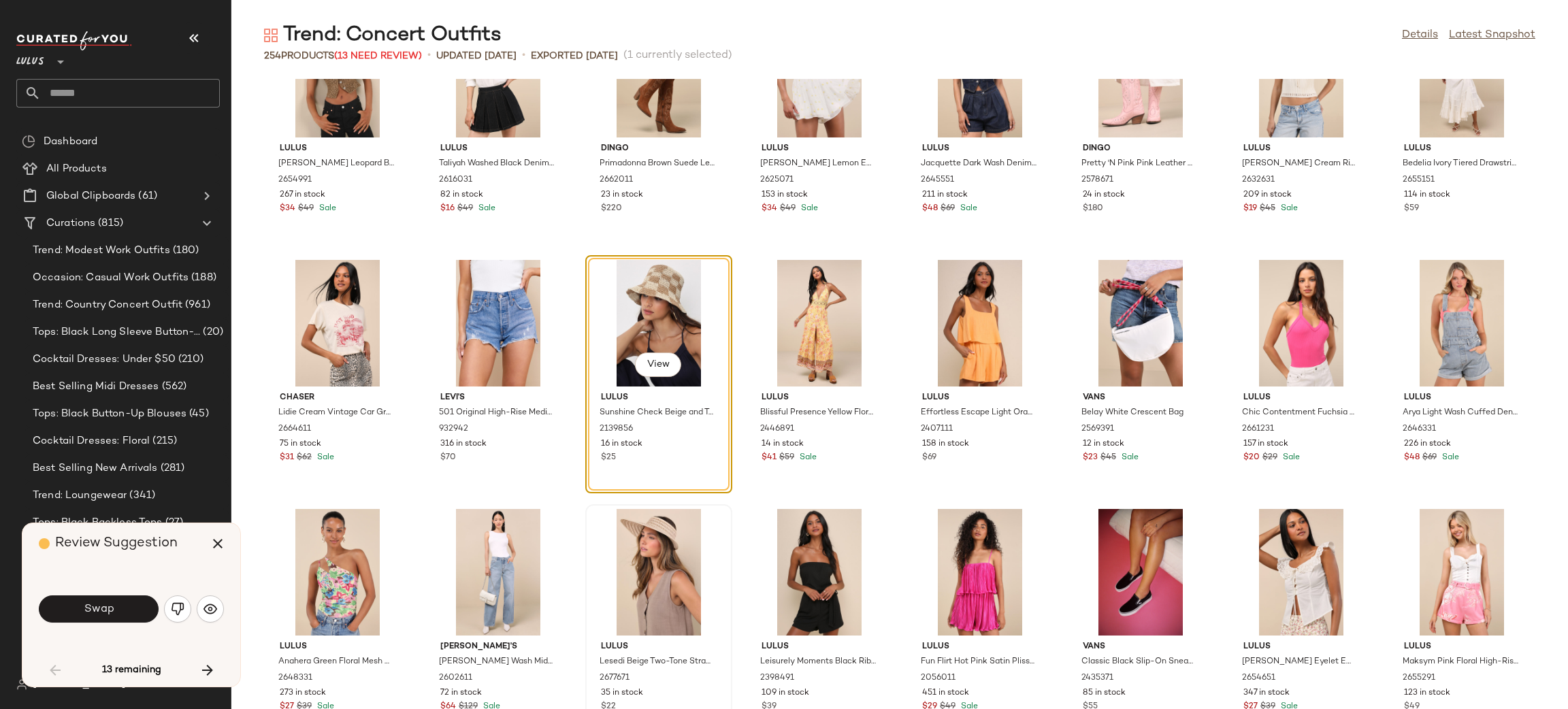
scroll to position [1631, 0]
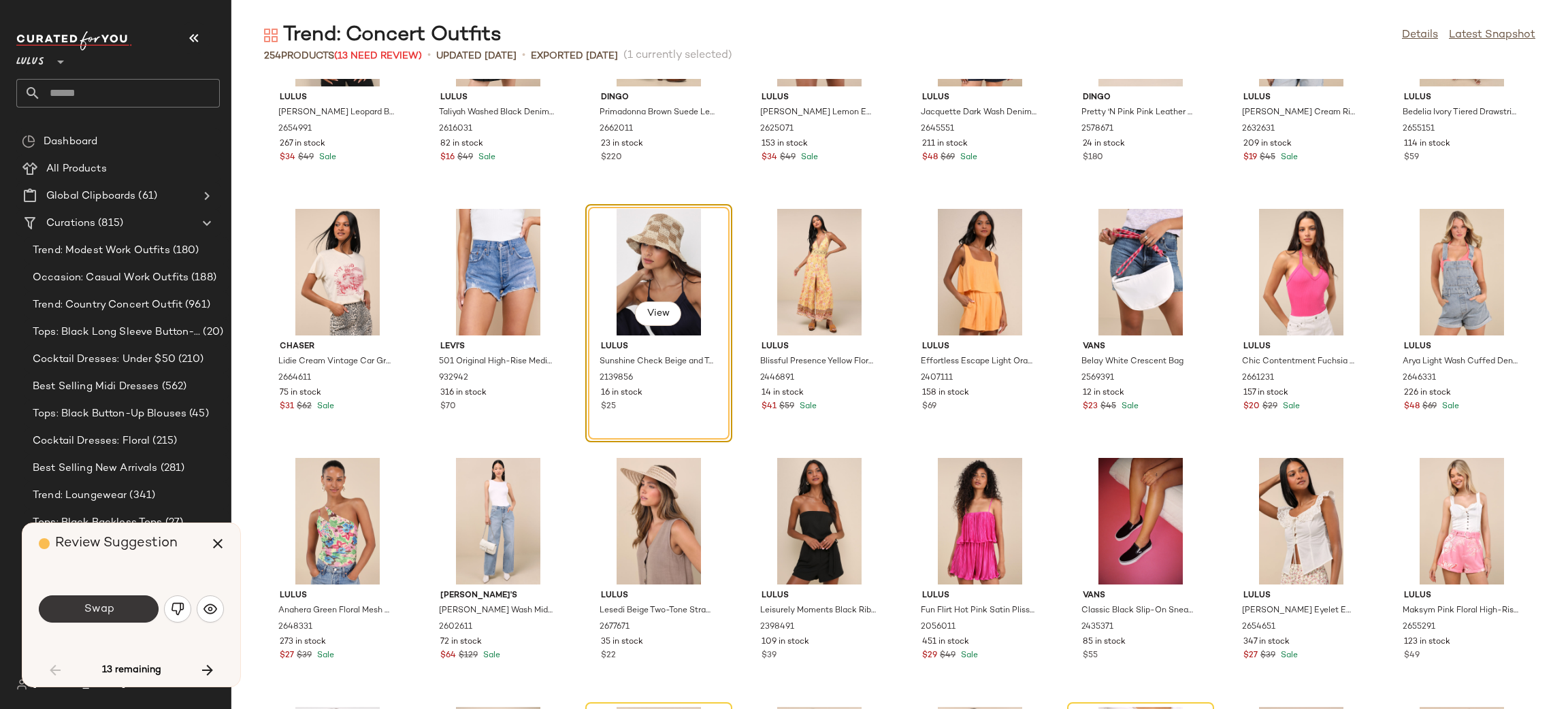
click at [94, 597] on button "Swap" at bounding box center [98, 608] width 119 height 27
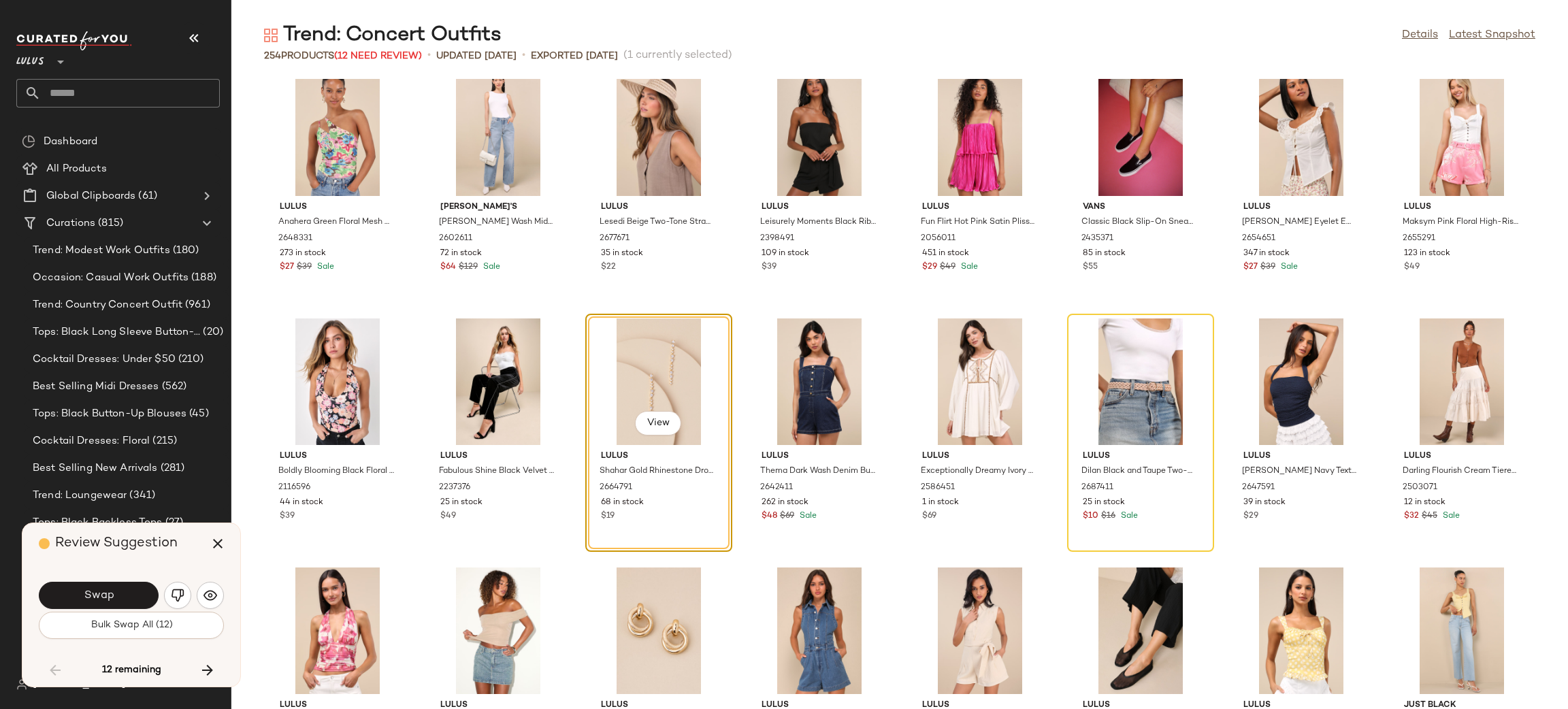
scroll to position [2024, 0]
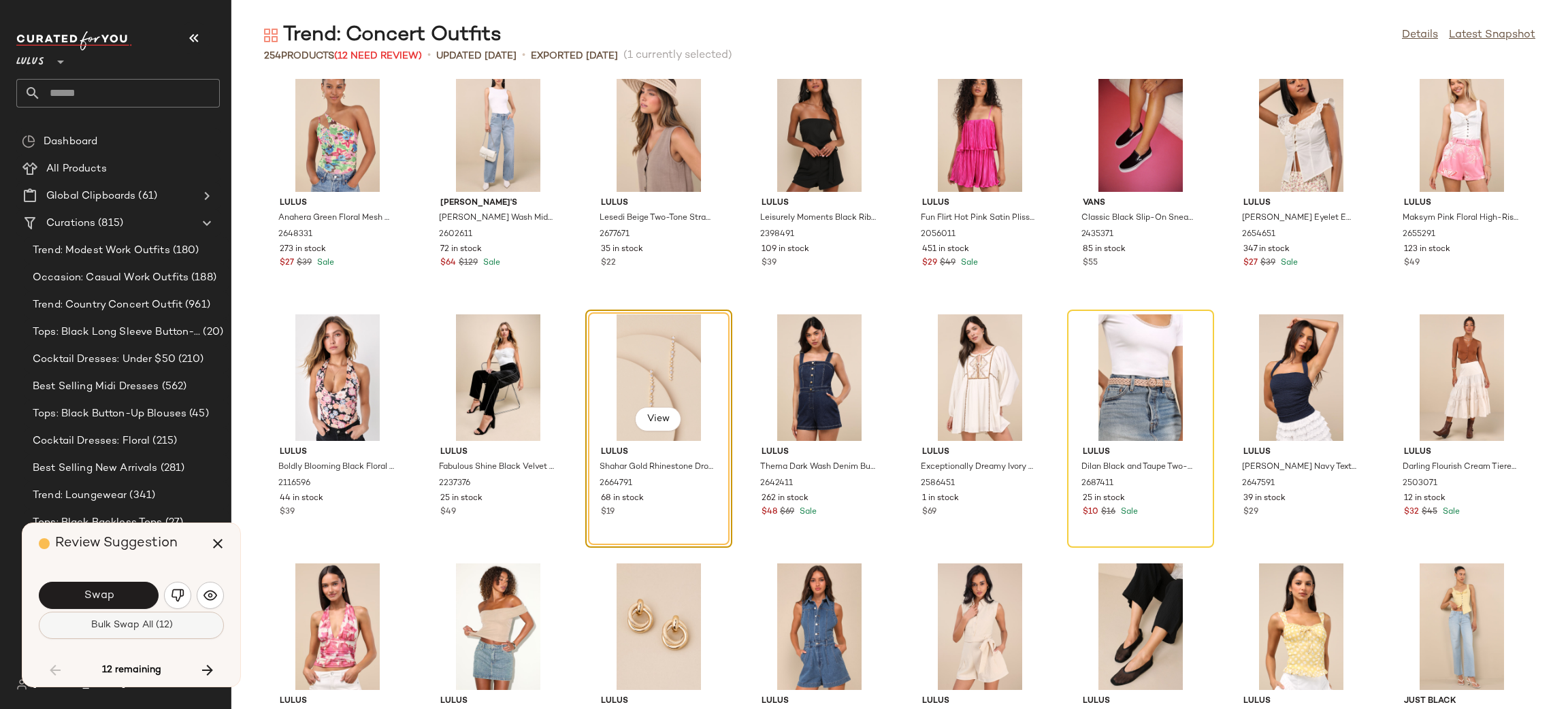
click at [86, 629] on button "Bulk Swap All (12)" at bounding box center [131, 625] width 185 height 27
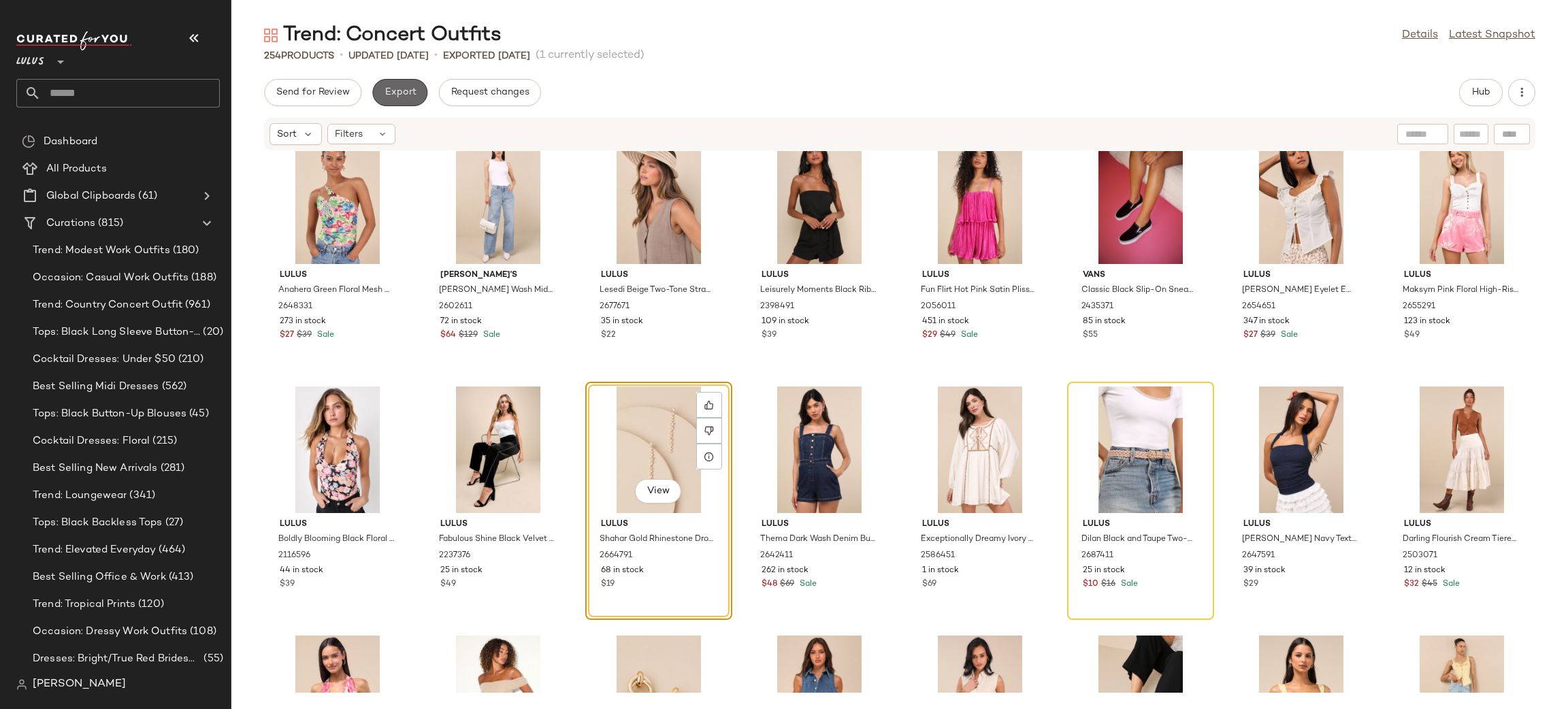
click at [405, 94] on span "Export" at bounding box center [400, 92] width 32 height 11
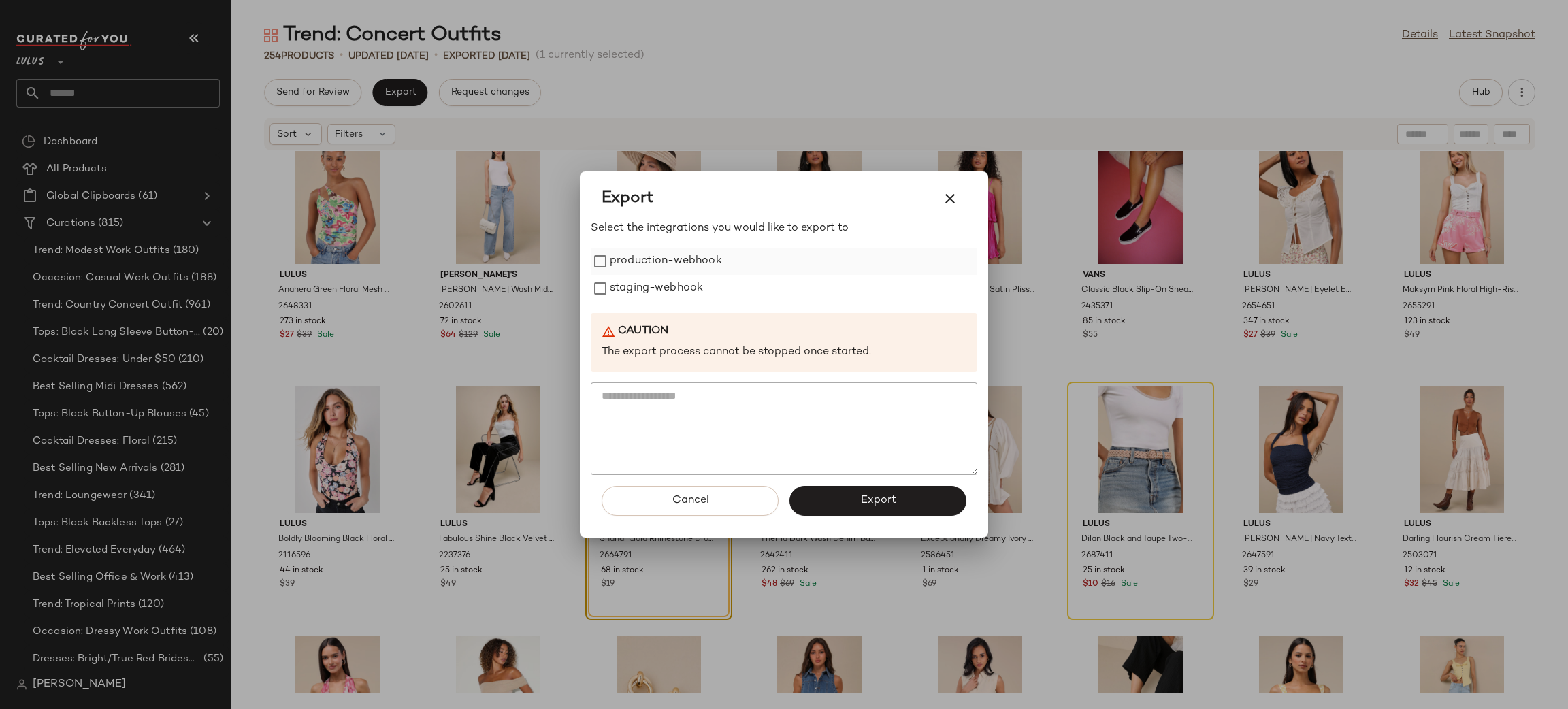
click at [634, 266] on label "production-webhook" at bounding box center [665, 261] width 113 height 27
click at [640, 286] on label "staging-webhook" at bounding box center [656, 289] width 93 height 27
click at [863, 497] on span "Export" at bounding box center [877, 500] width 36 height 13
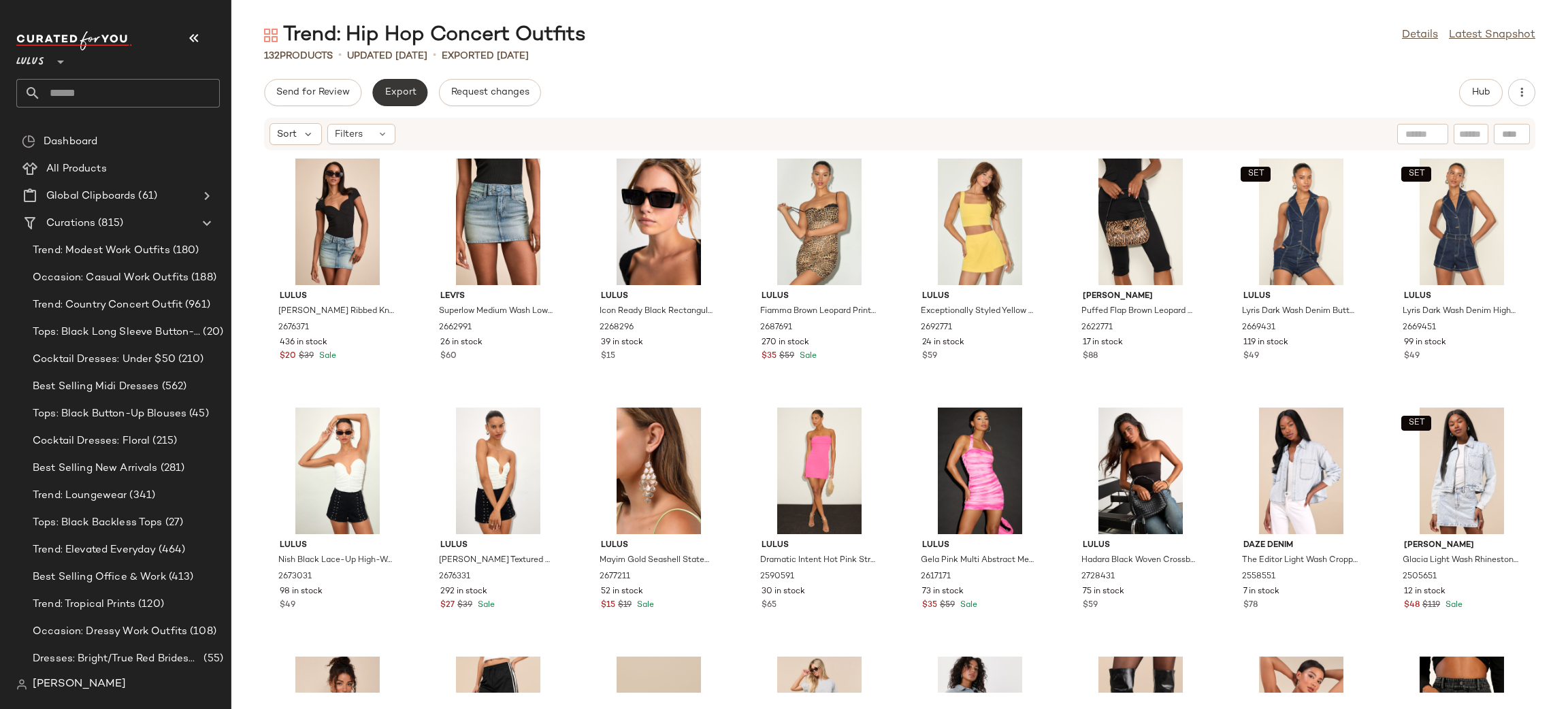
click at [387, 96] on span "Export" at bounding box center [400, 92] width 32 height 11
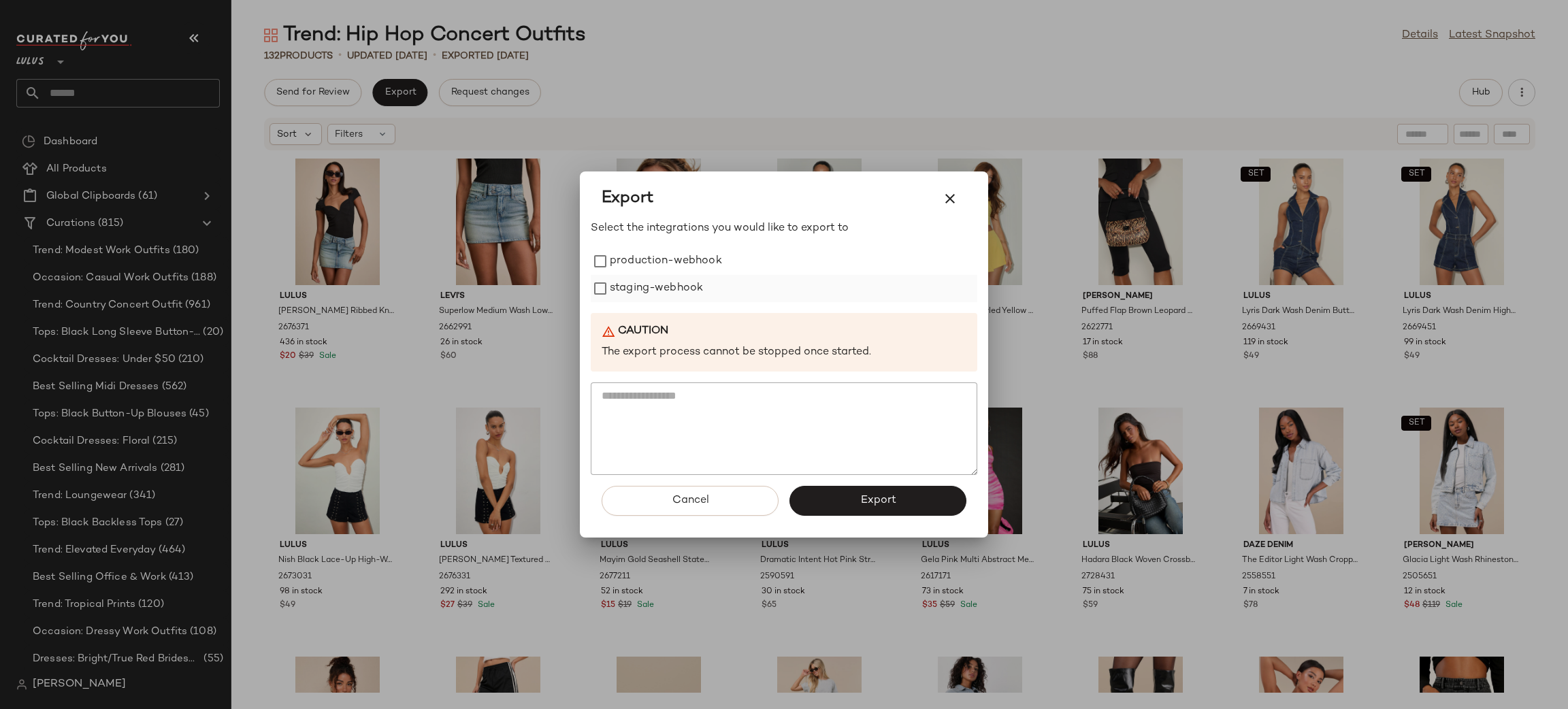
drag, startPoint x: 668, startPoint y: 272, endPoint x: 668, endPoint y: 280, distance: 8.0
click at [668, 272] on label "production-webhook" at bounding box center [665, 261] width 113 height 27
click at [671, 286] on label "staging-webhook" at bounding box center [656, 289] width 93 height 27
click at [870, 493] on button "Export" at bounding box center [878, 500] width 177 height 30
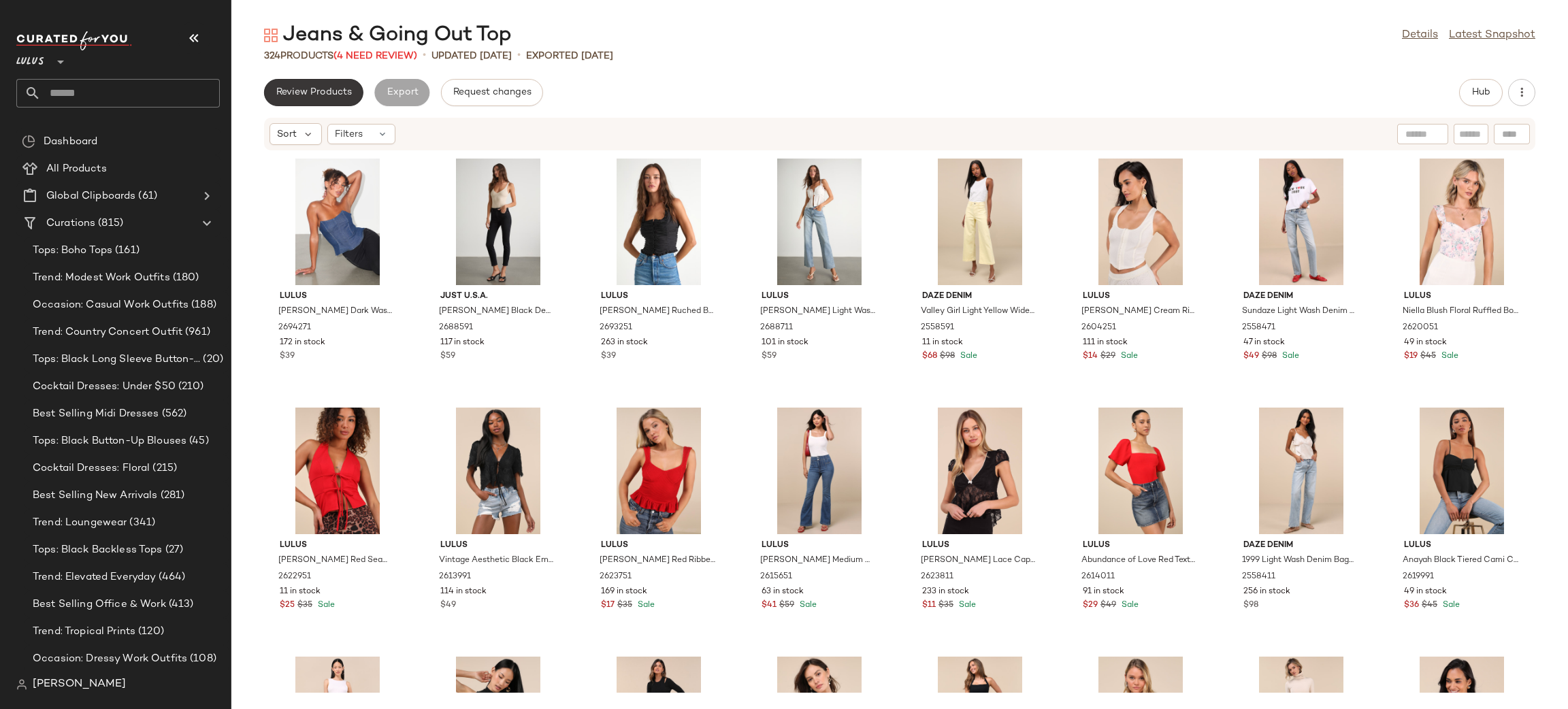
click at [323, 93] on span "Review Products" at bounding box center [314, 92] width 76 height 11
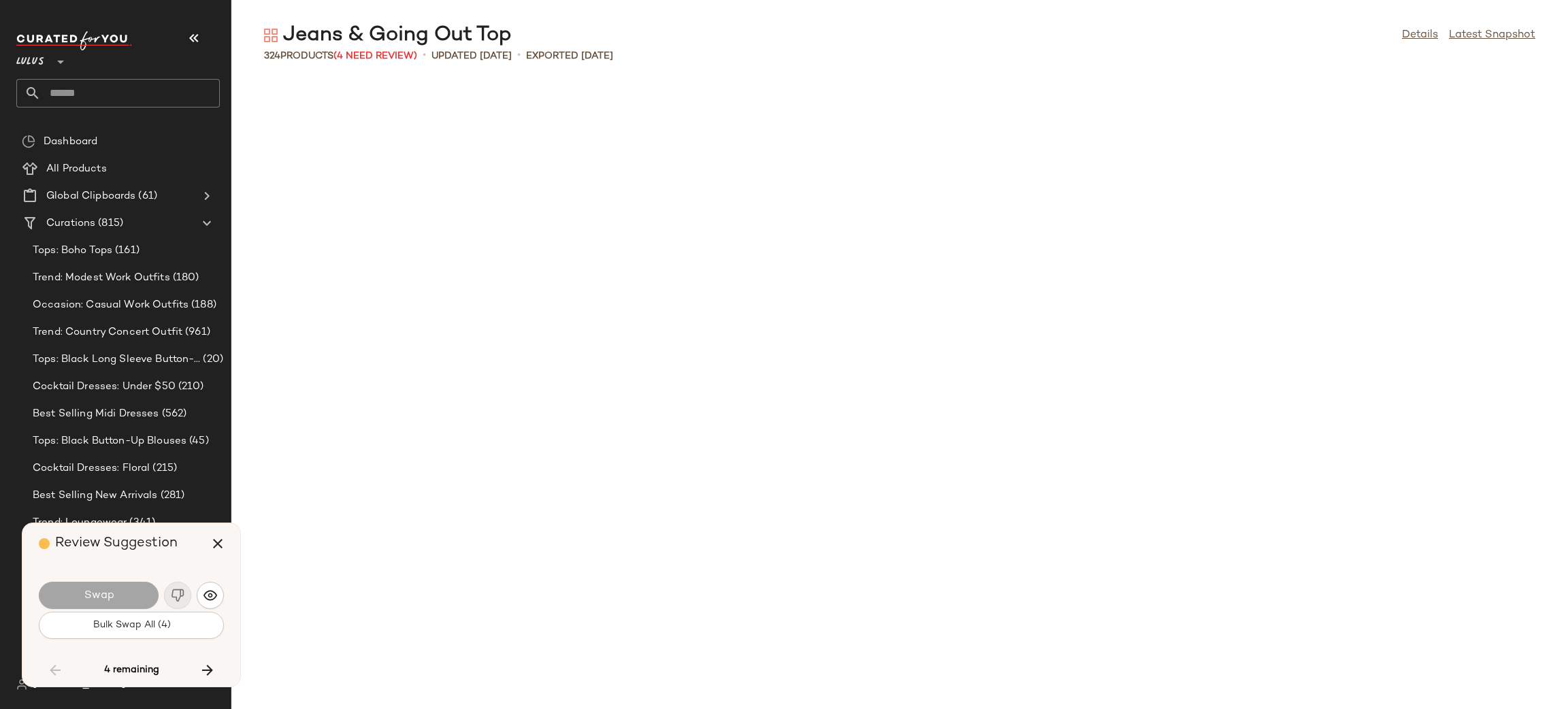
scroll to position [4729, 0]
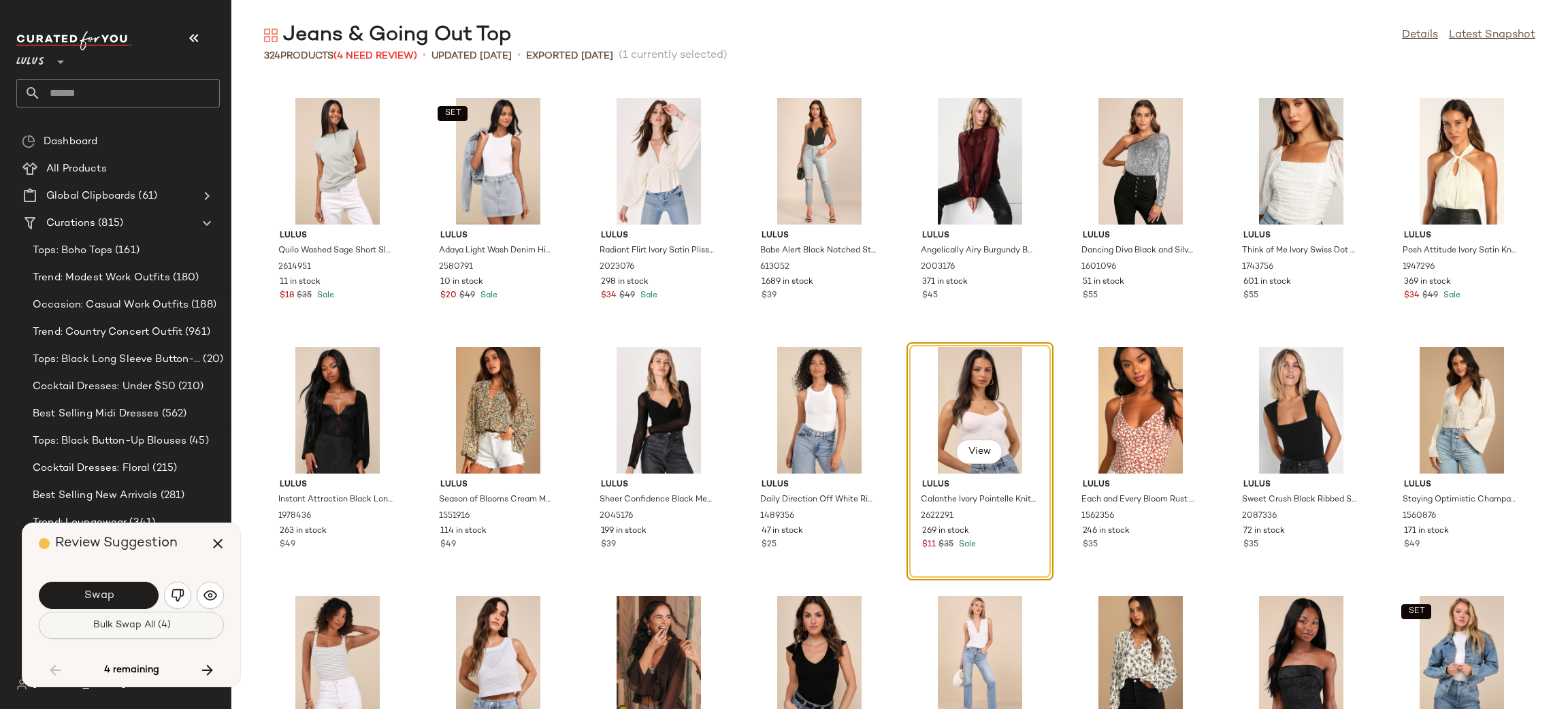
click at [136, 613] on button "Bulk Swap All (4)" at bounding box center [131, 625] width 185 height 27
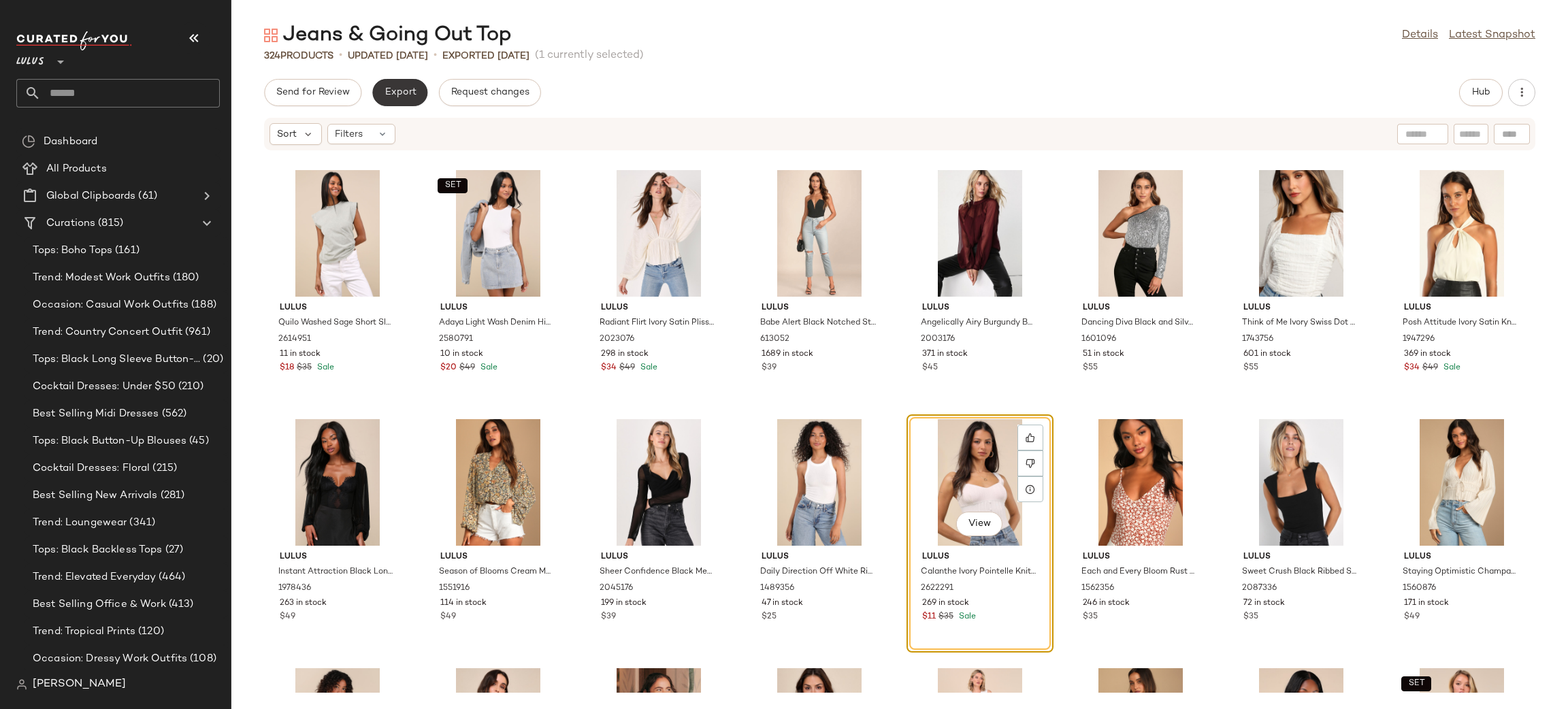
click at [399, 99] on button "Export" at bounding box center [400, 92] width 55 height 27
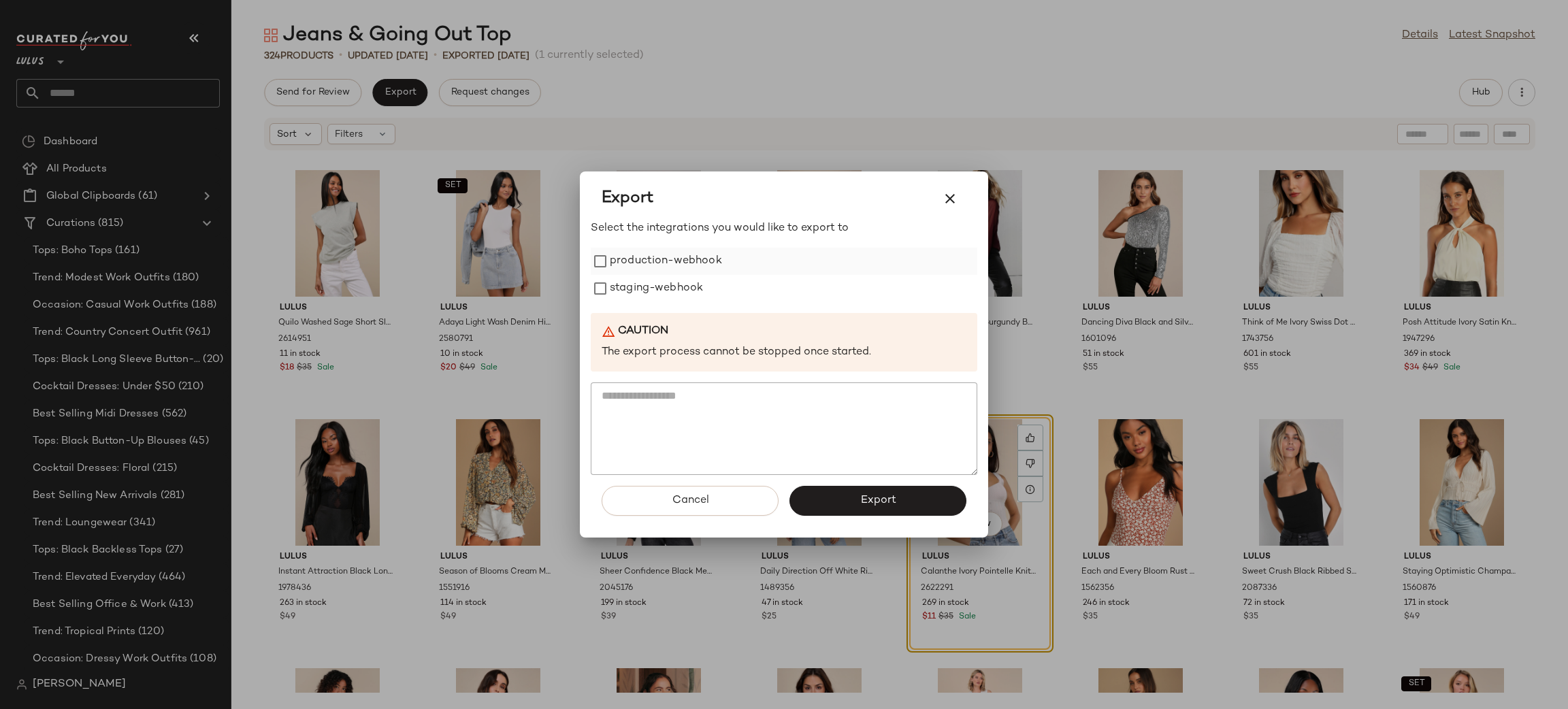
click at [690, 261] on label "production-webhook" at bounding box center [665, 261] width 113 height 27
click at [688, 279] on label "staging-webhook" at bounding box center [656, 289] width 93 height 27
click at [918, 513] on button "Export" at bounding box center [878, 500] width 177 height 30
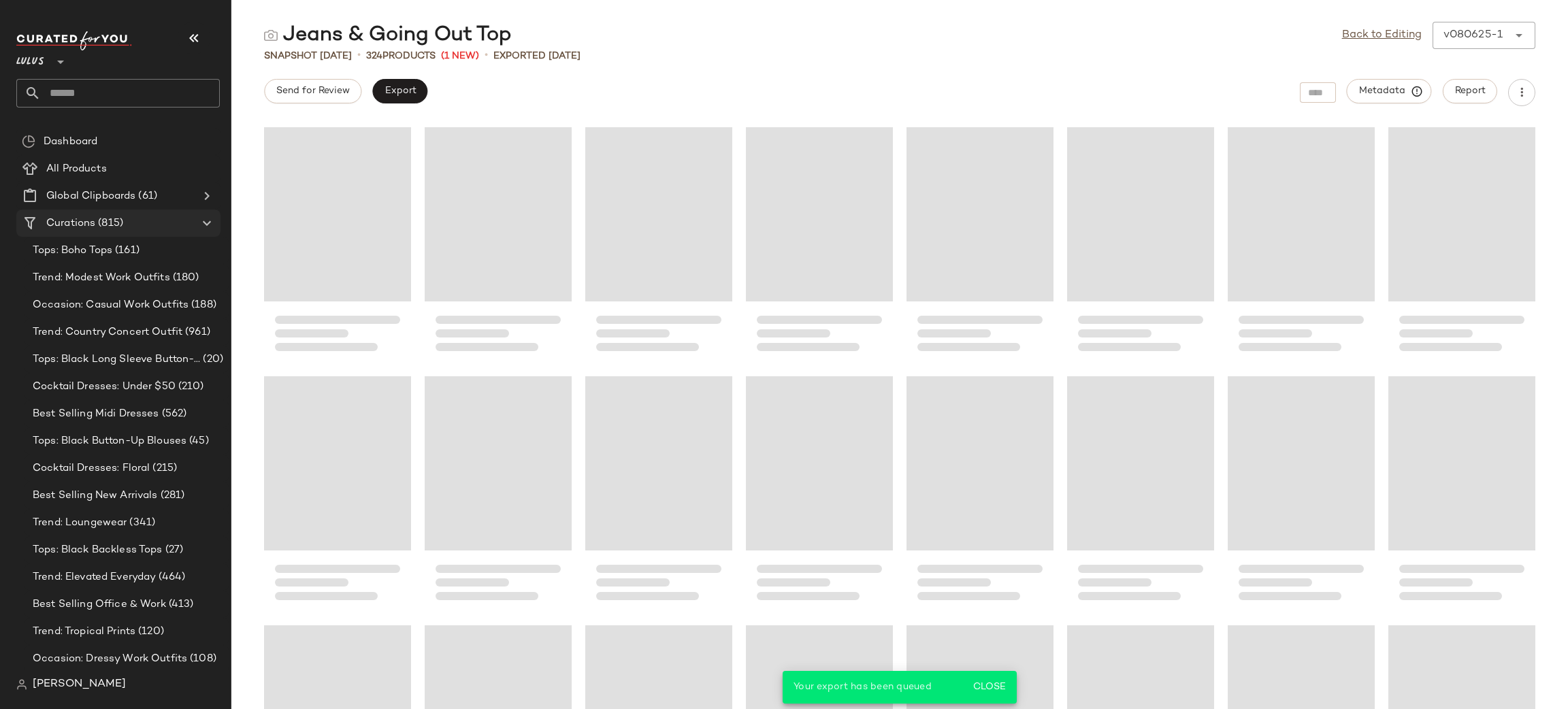
click at [130, 217] on div "Curations (815)" at bounding box center [119, 223] width 154 height 15
